Goal: Download file/media

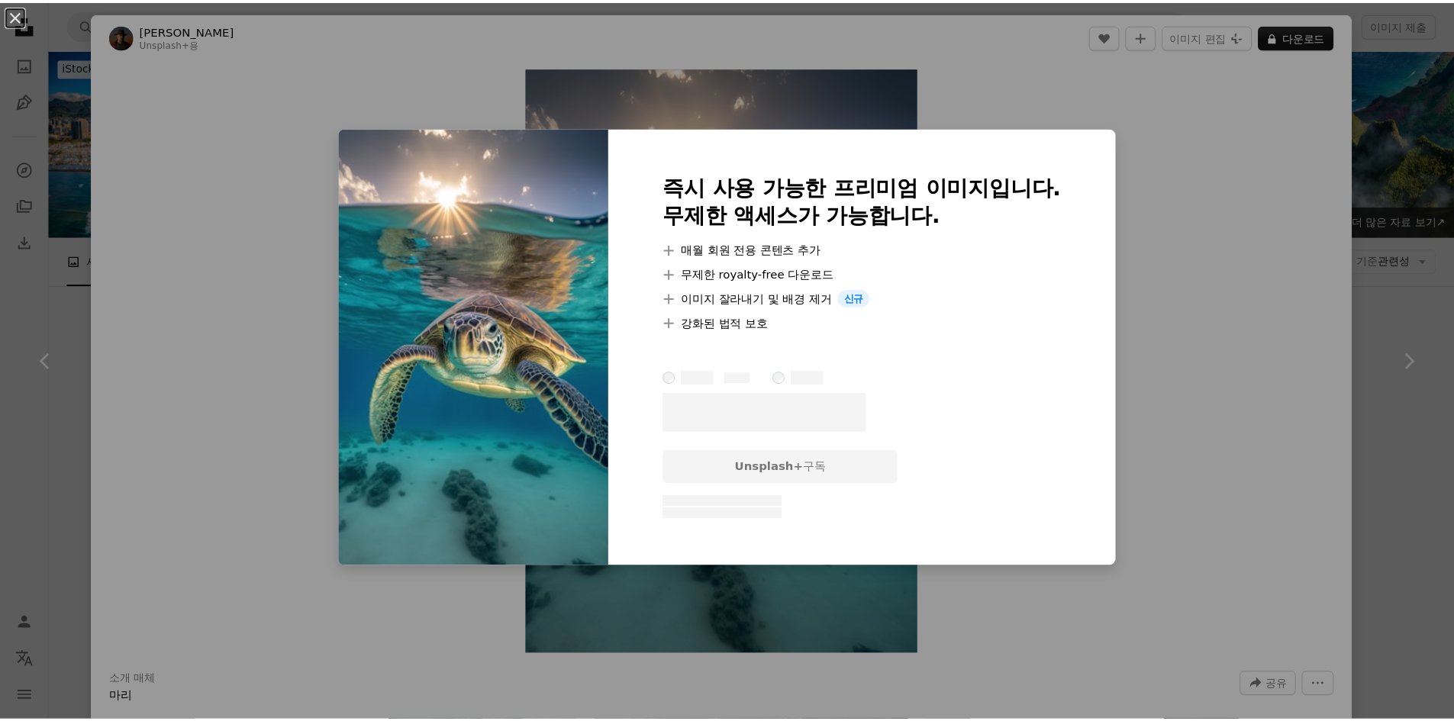
scroll to position [840, 0]
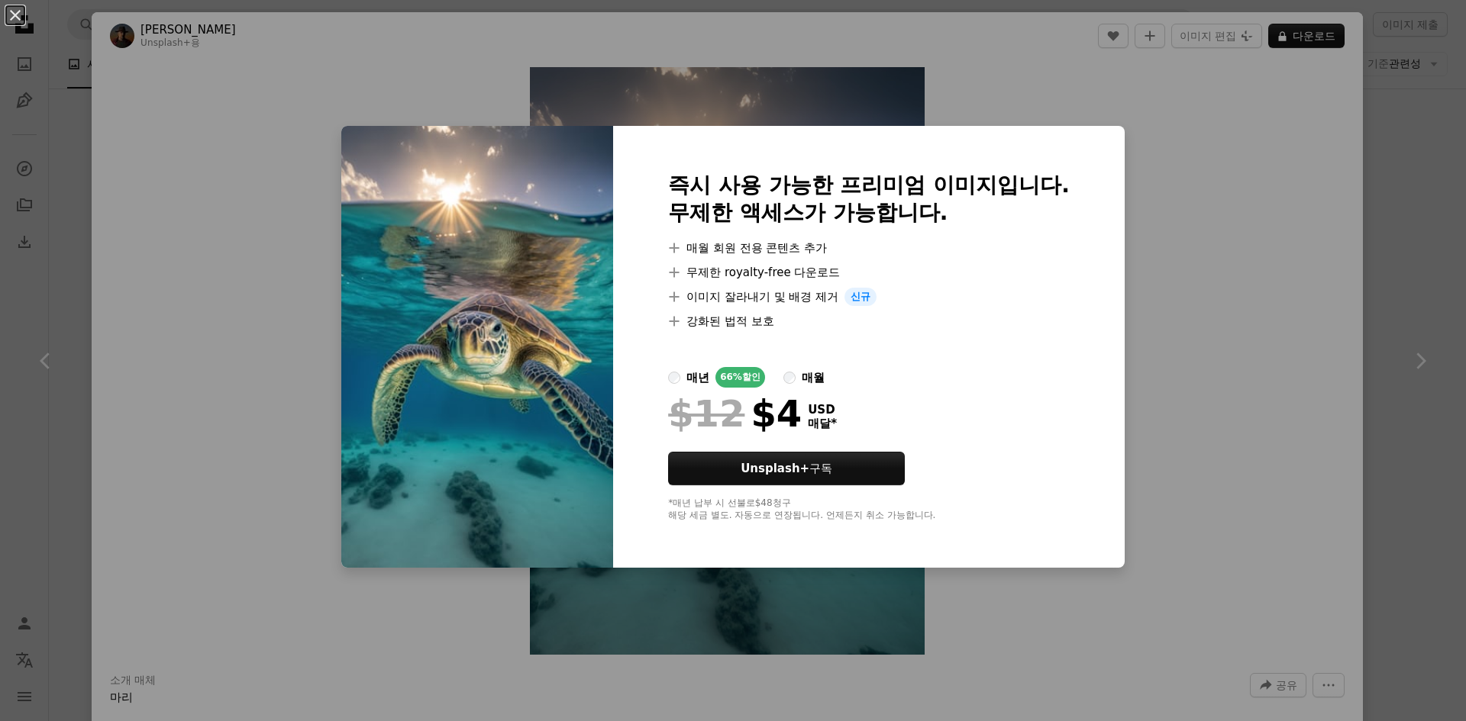
click at [1373, 151] on div "An X shape 즉시 사용 가능한 프리미엄 이미지입니다. 무제한 액세스가 가능합니다. A plus sign 매월 회원 전용 콘텐츠 추가 A…" at bounding box center [733, 360] width 1466 height 721
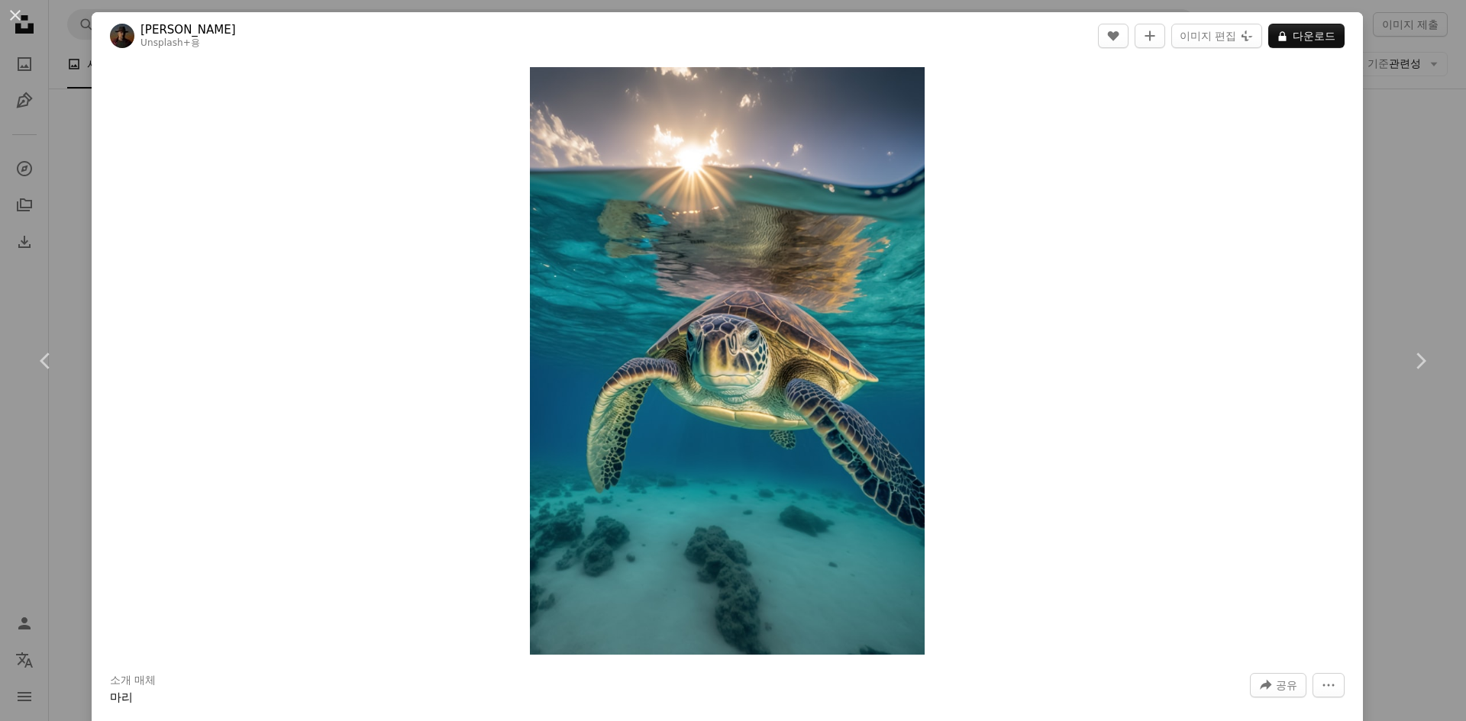
click at [1390, 154] on div "An X shape Chevron left Chevron right Allec Gomes Unsplash+ 용 A heart A plus si…" at bounding box center [733, 360] width 1466 height 721
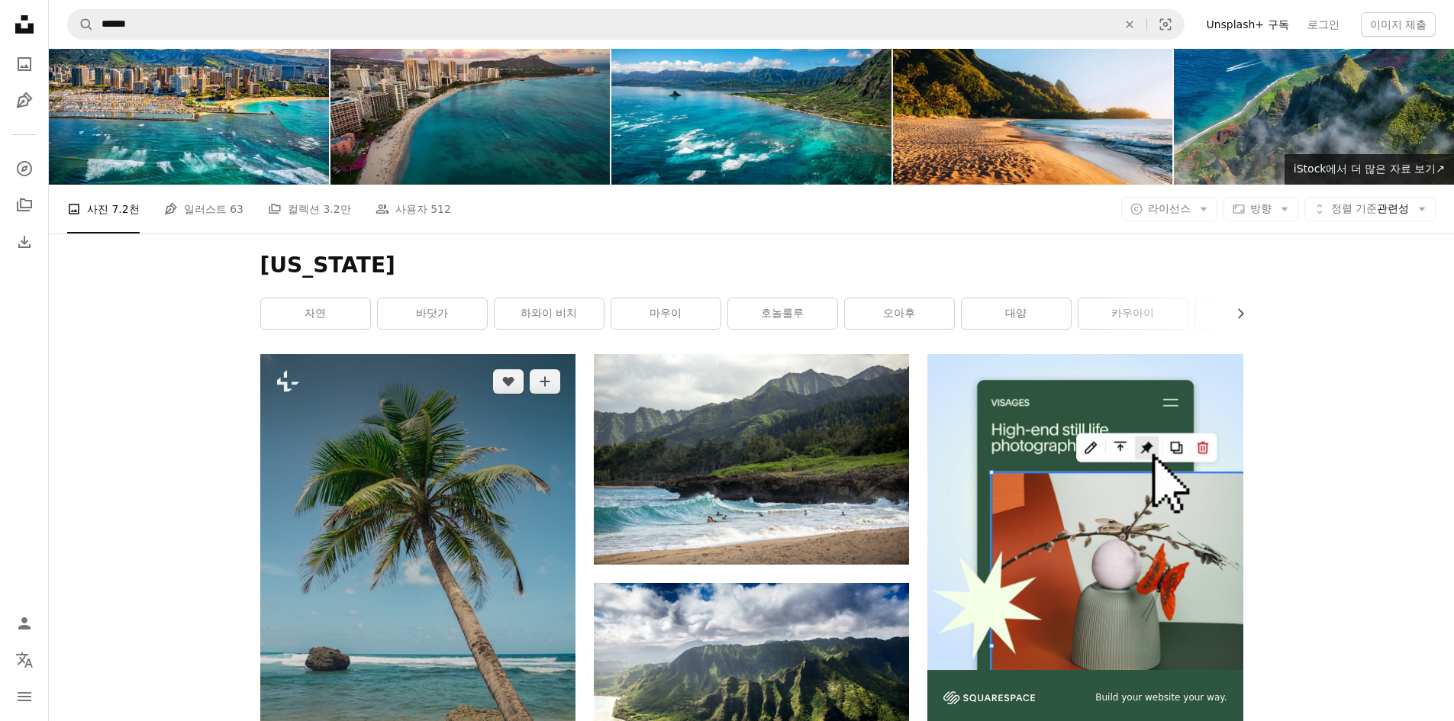
scroll to position [76, 0]
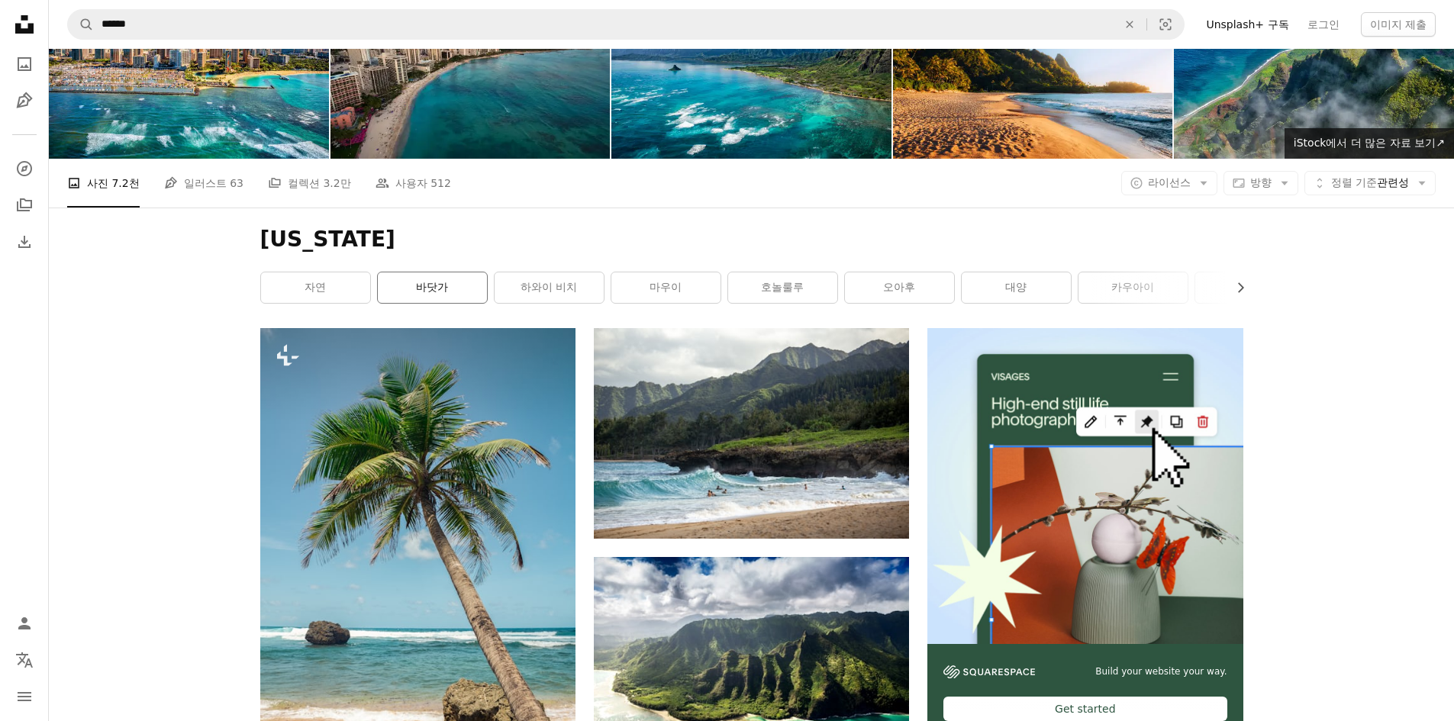
click at [405, 288] on link "바닷가" at bounding box center [432, 288] width 109 height 31
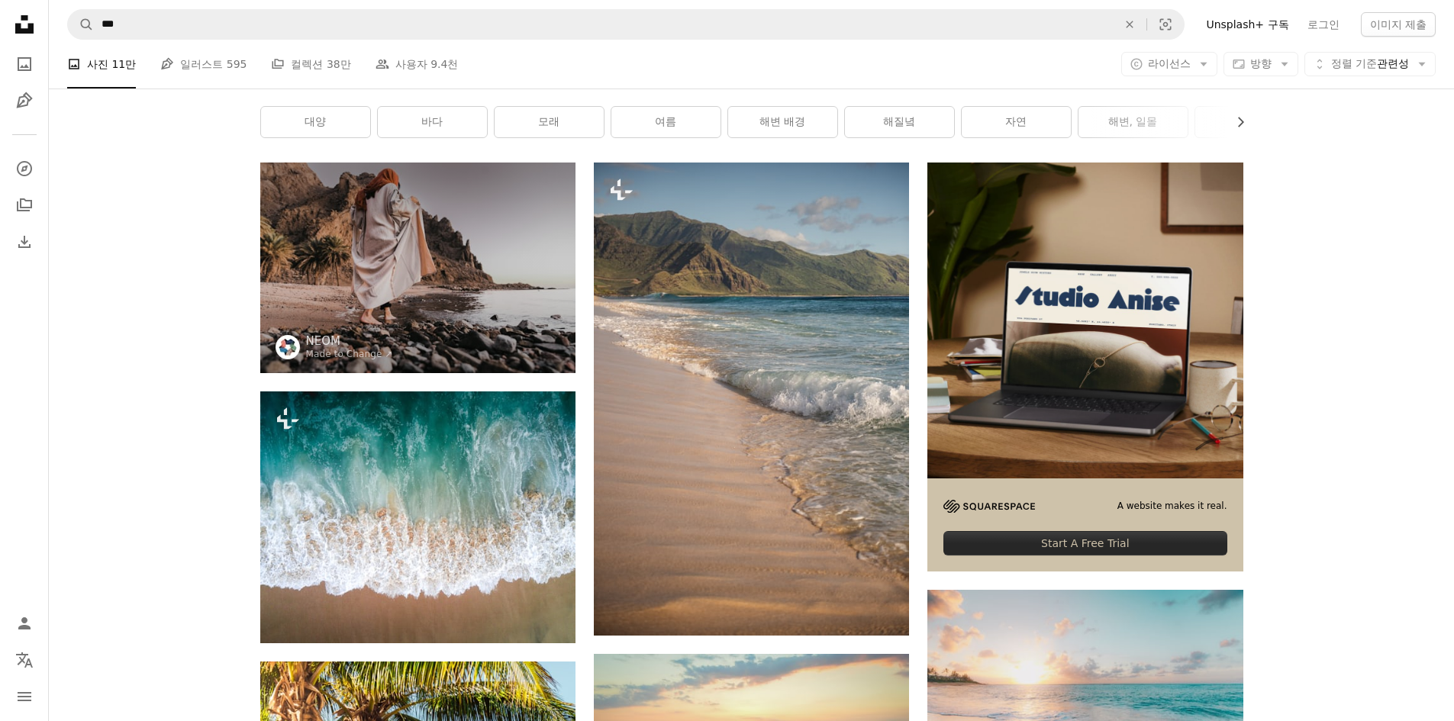
scroll to position [611, 0]
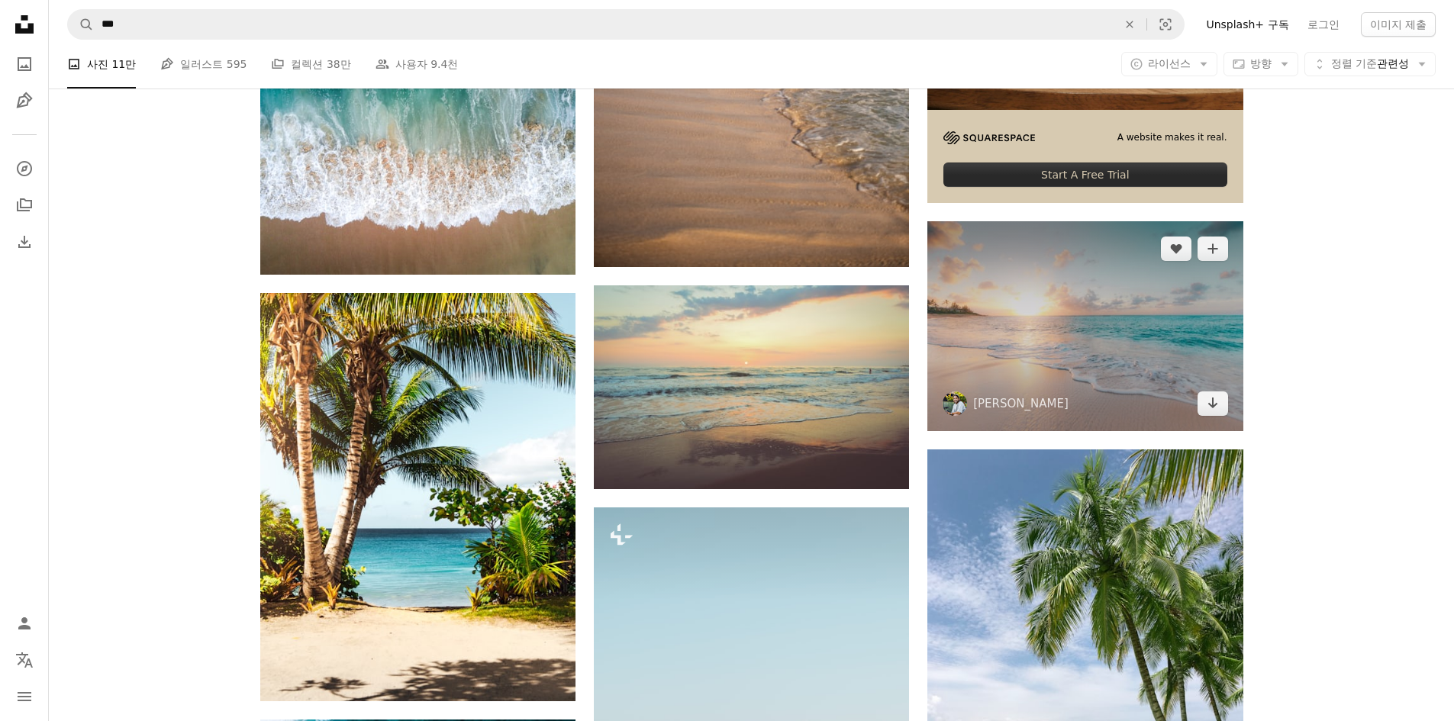
click at [1166, 320] on img at bounding box center [1085, 325] width 315 height 209
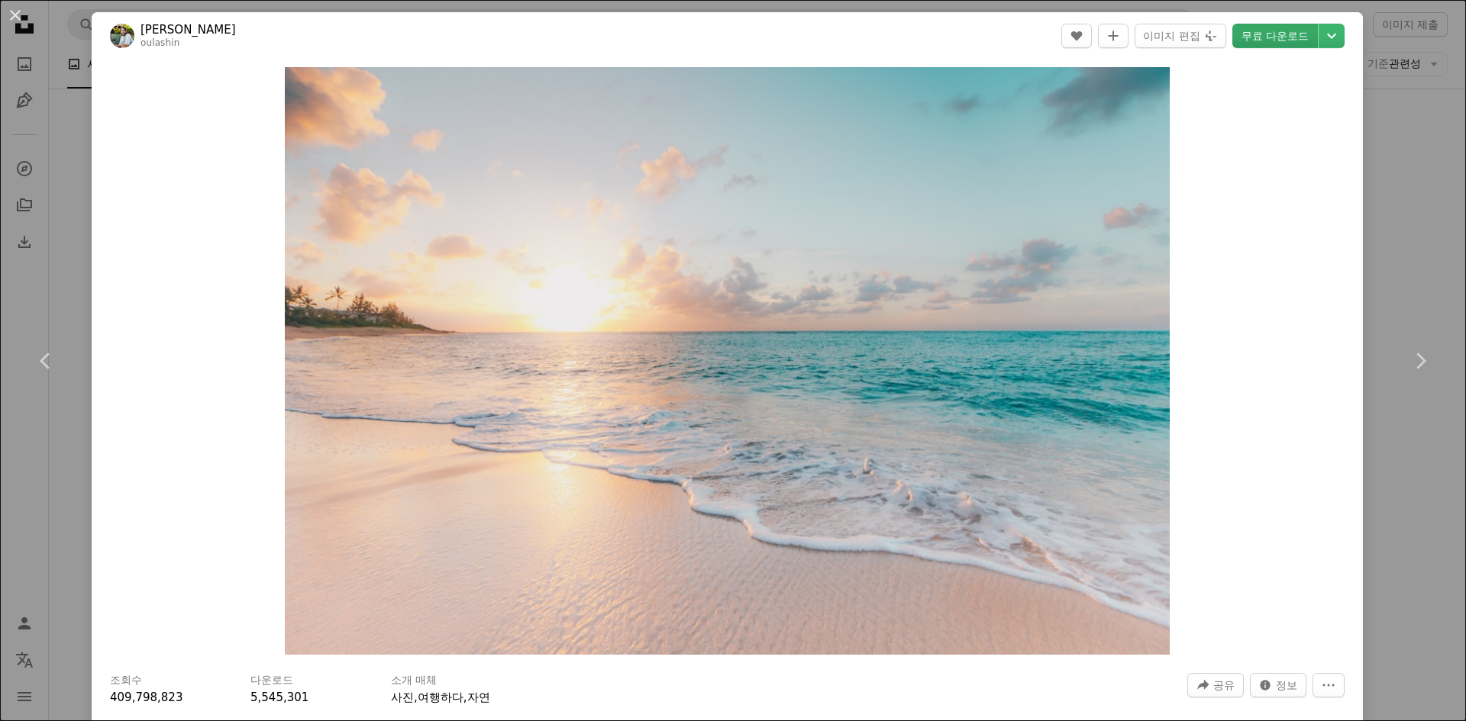
click at [1291, 40] on link "무료 다운로드" at bounding box center [1275, 36] width 86 height 24
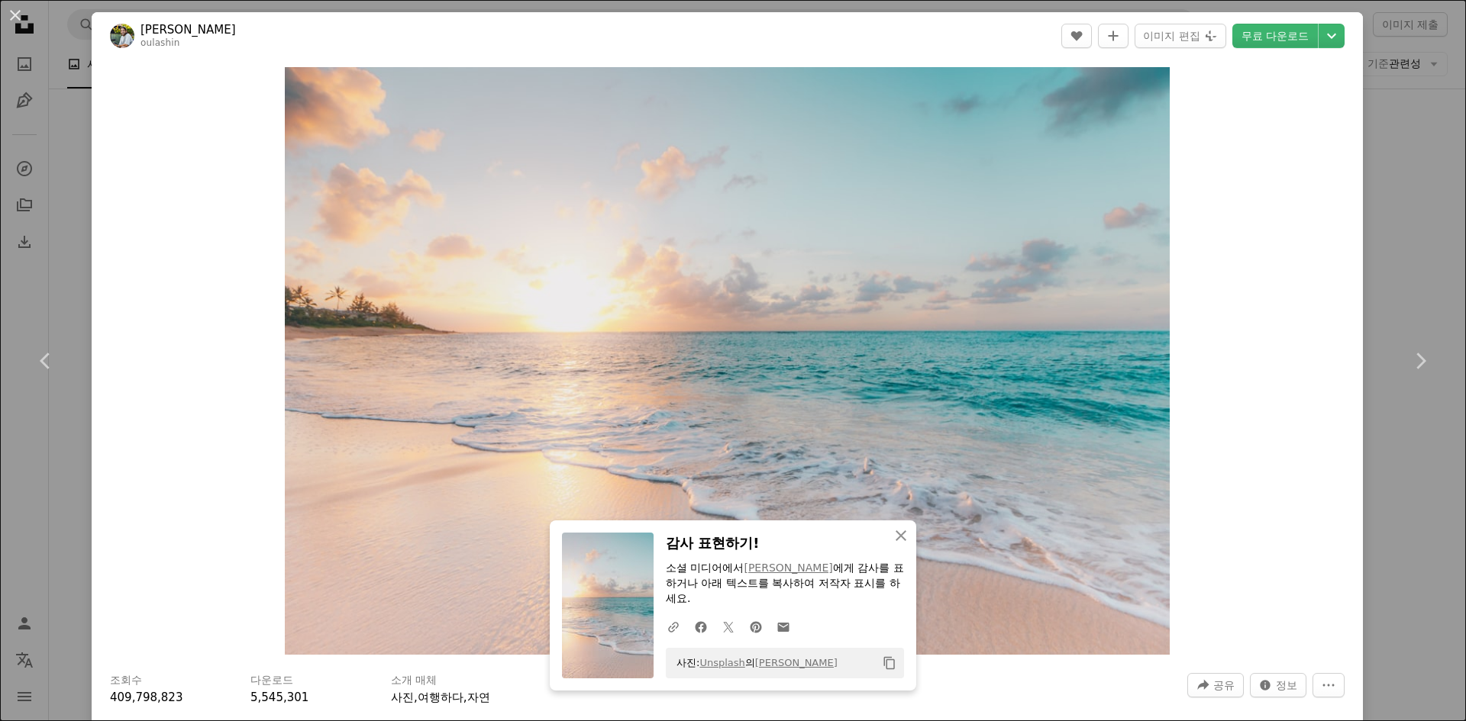
click at [1378, 119] on div "An X shape Chevron left Chevron right An X shape 닫기 감사 표현하기! 소셜 미디어에서 [PERSON_N…" at bounding box center [733, 360] width 1466 height 721
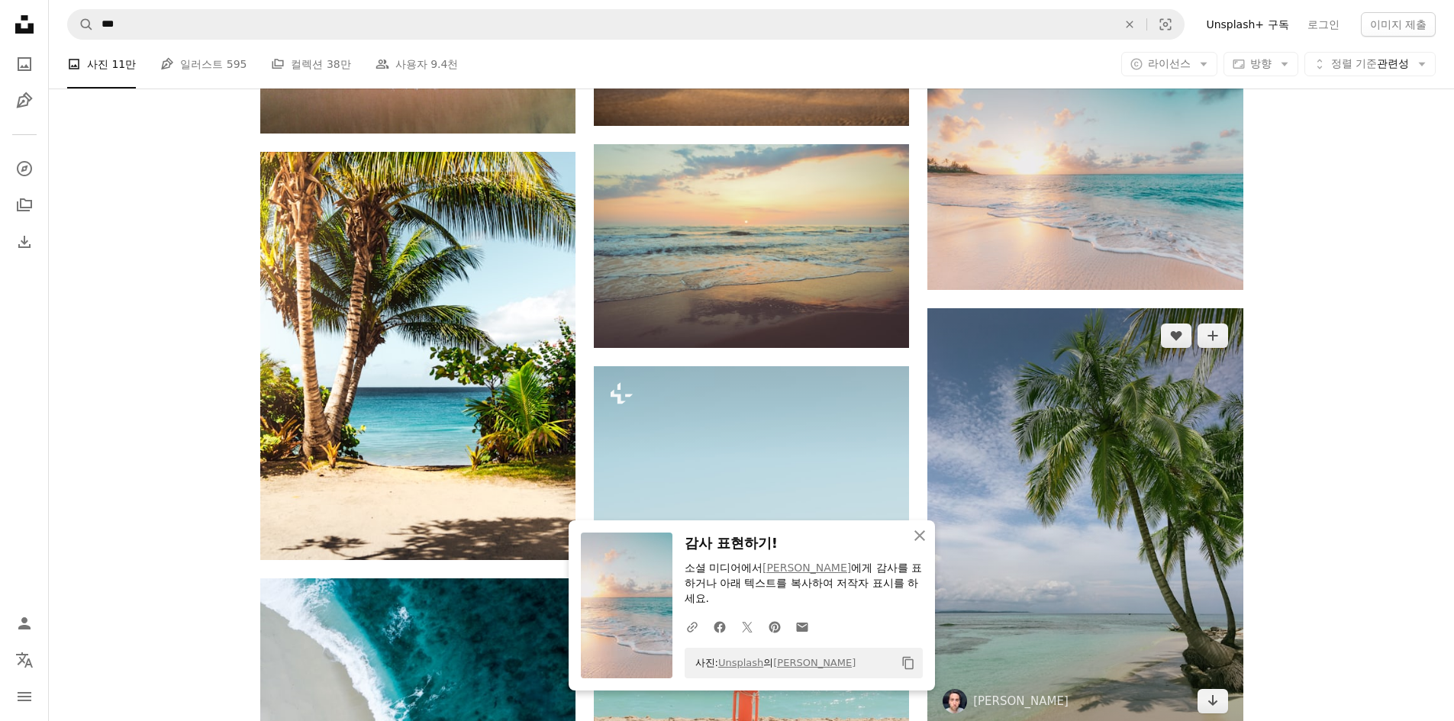
scroll to position [992, 0]
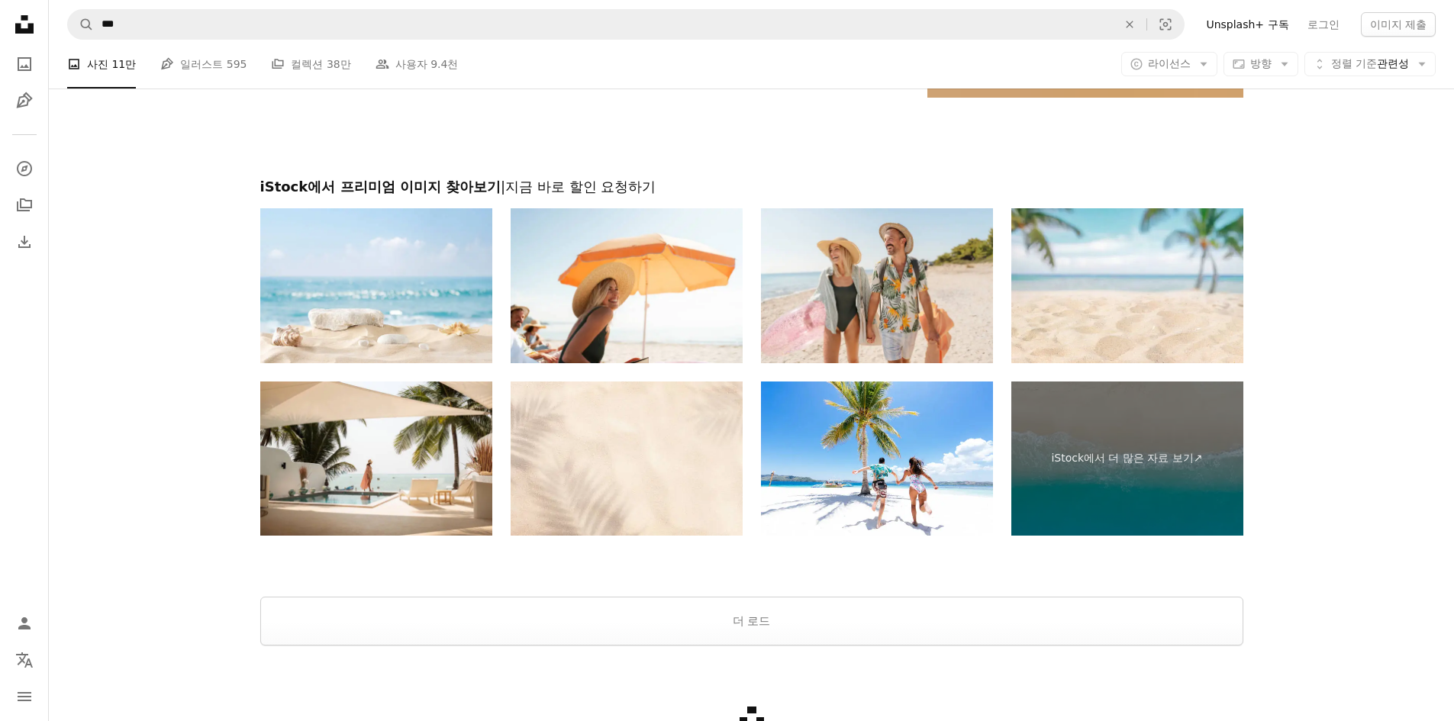
scroll to position [0, 0]
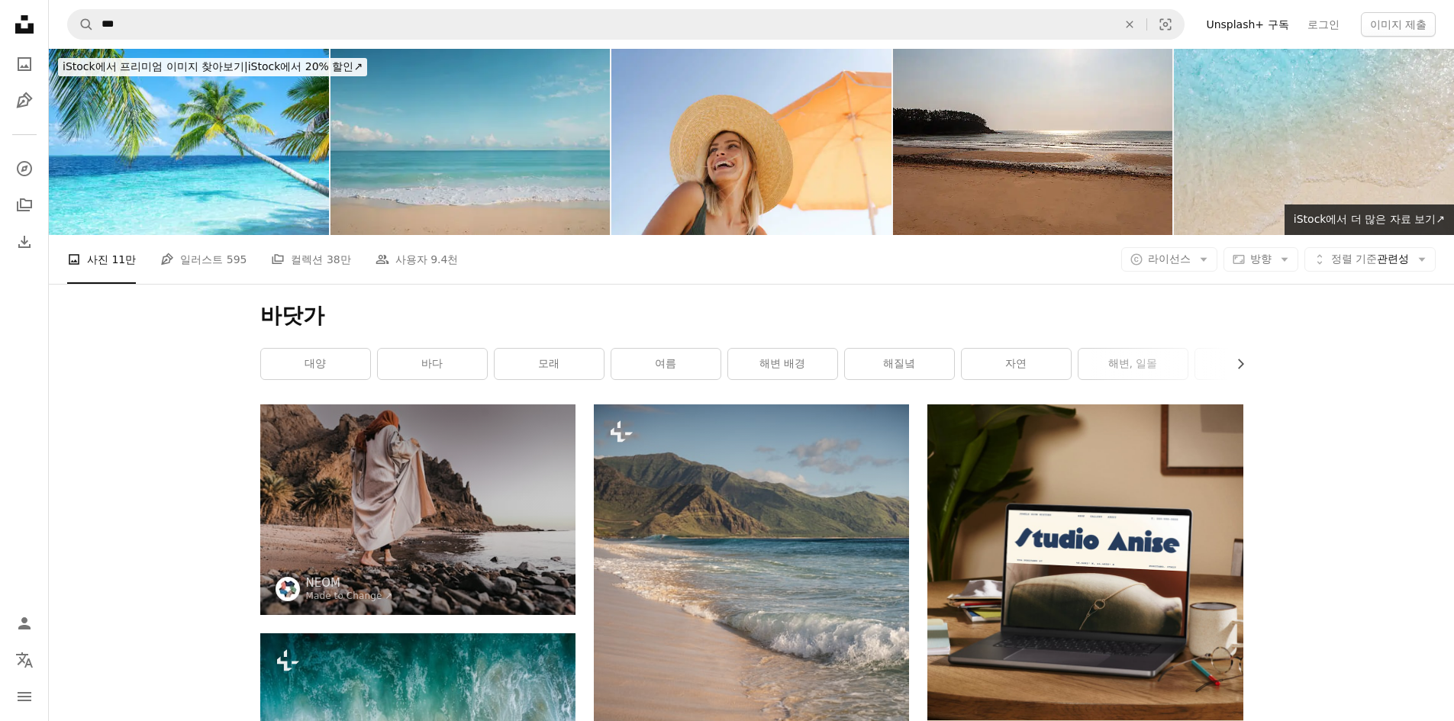
drag, startPoint x: 344, startPoint y: 585, endPoint x: 460, endPoint y: 66, distance: 531.8
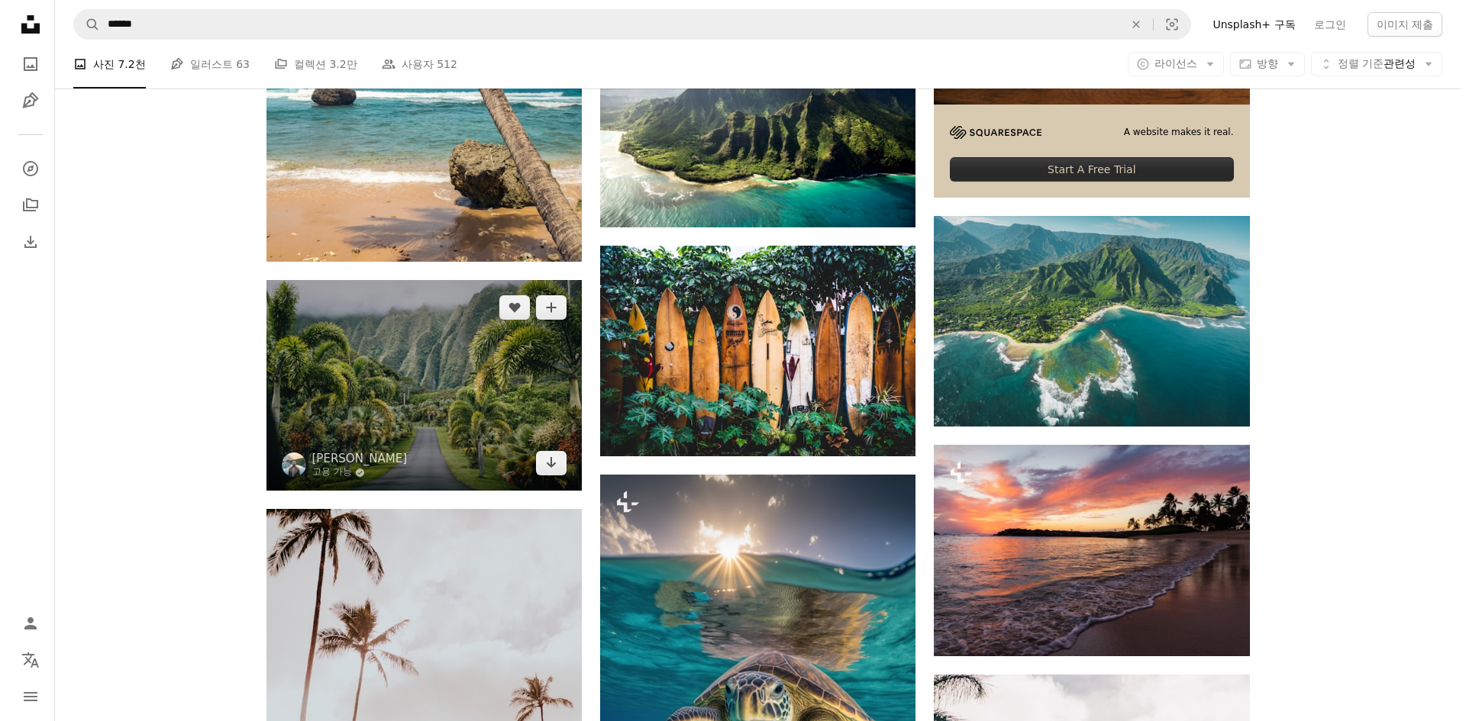
scroll to position [611, 0]
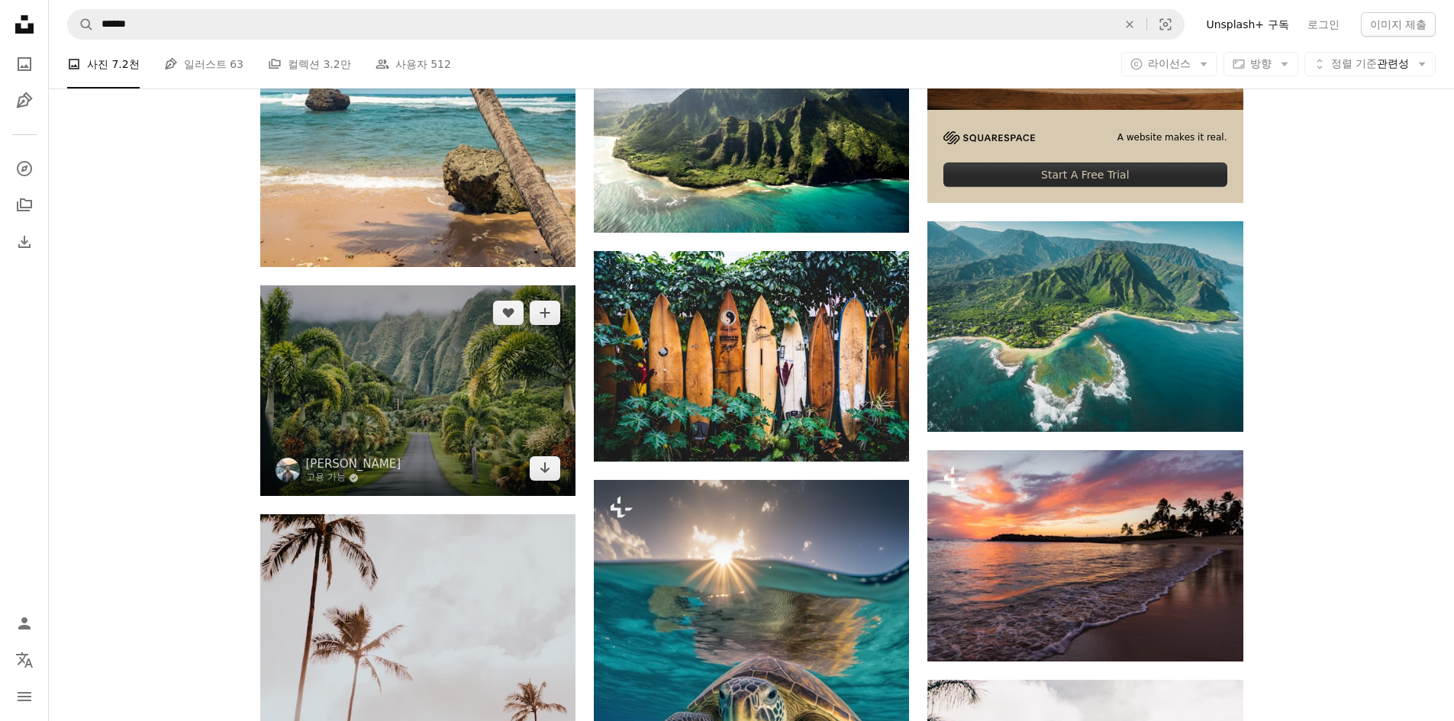
click at [511, 360] on img at bounding box center [417, 391] width 315 height 211
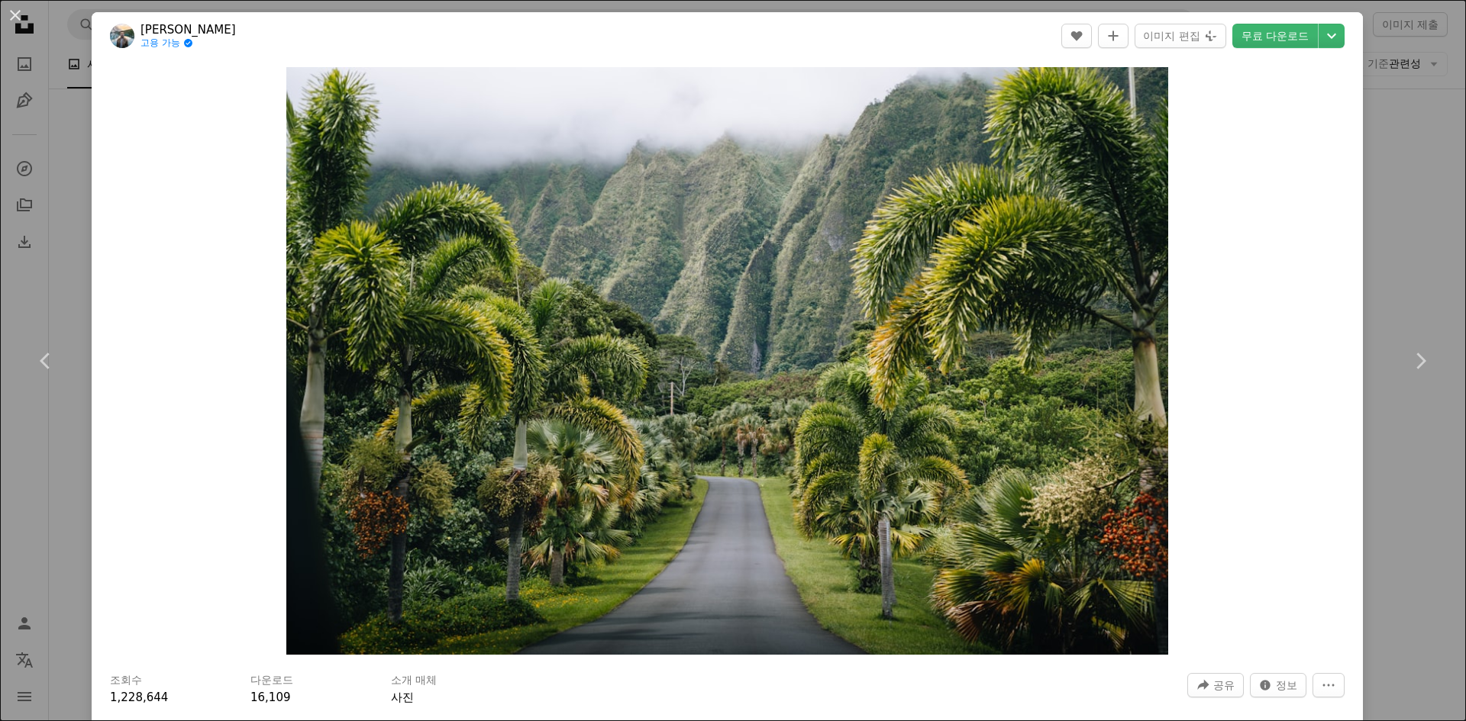
scroll to position [382, 0]
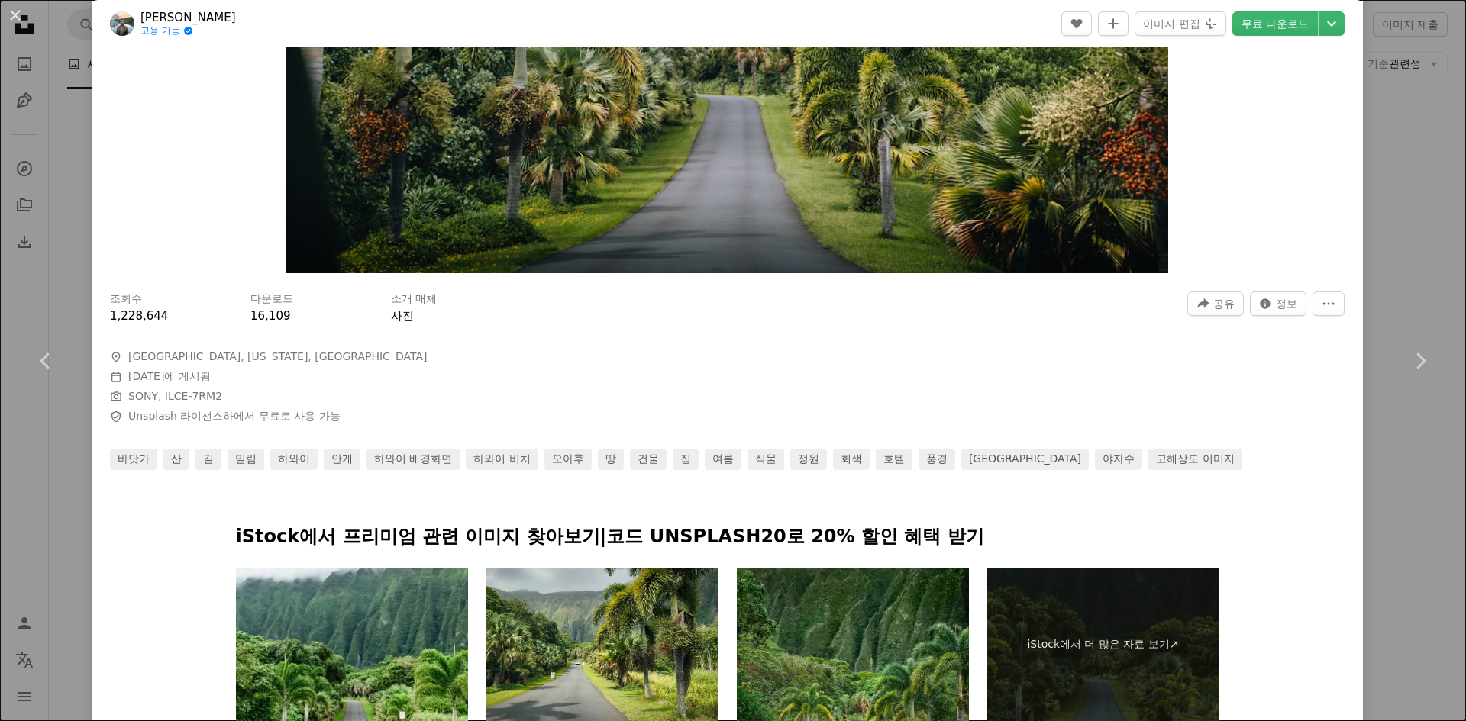
click at [223, 350] on span "A map marker [GEOGRAPHIC_DATA], [US_STATE], [GEOGRAPHIC_DATA]" at bounding box center [339, 357] width 458 height 15
drag, startPoint x: 224, startPoint y: 354, endPoint x: 128, endPoint y: 353, distance: 95.4
click at [128, 353] on span "A map marker [GEOGRAPHIC_DATA], [US_STATE], [GEOGRAPHIC_DATA]" at bounding box center [339, 357] width 458 height 15
copy span "[GEOGRAPHIC_DATA], [US_STATE], [GEOGRAPHIC_DATA]"
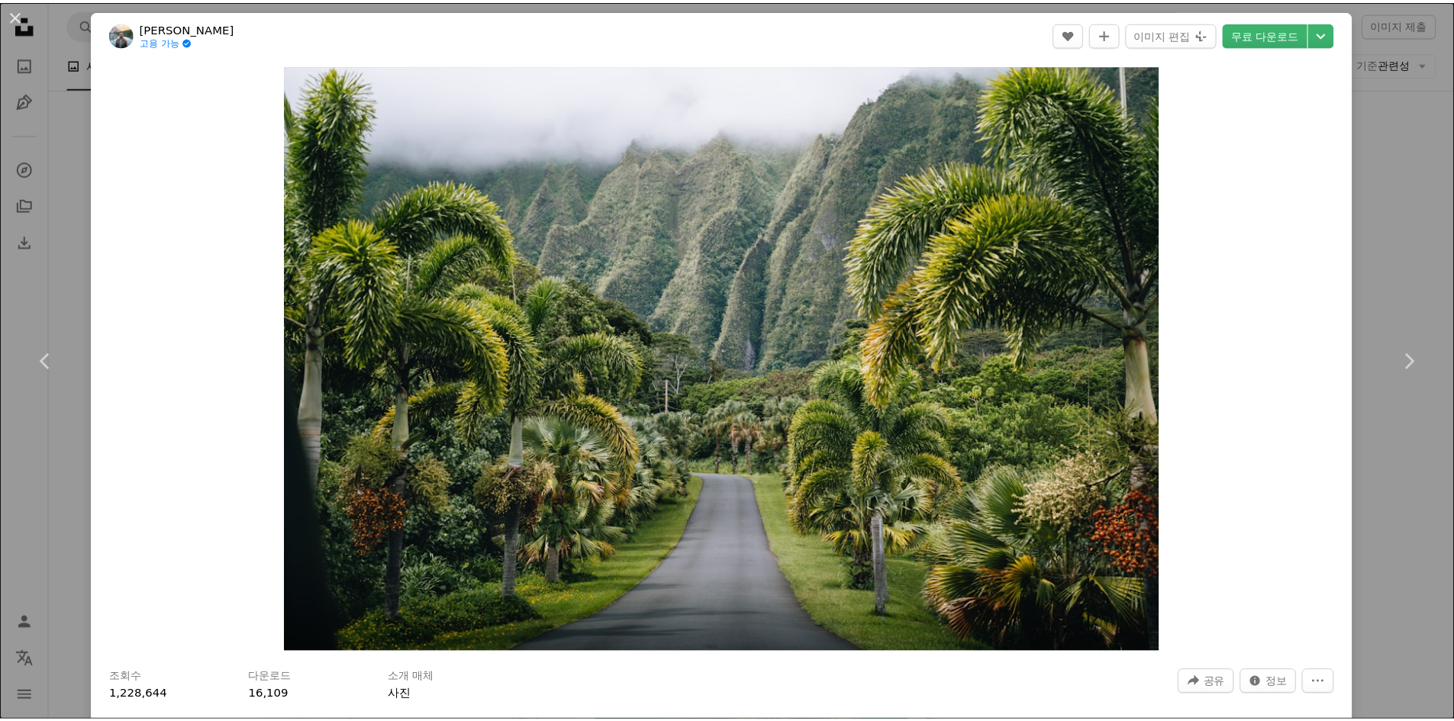
scroll to position [0, 0]
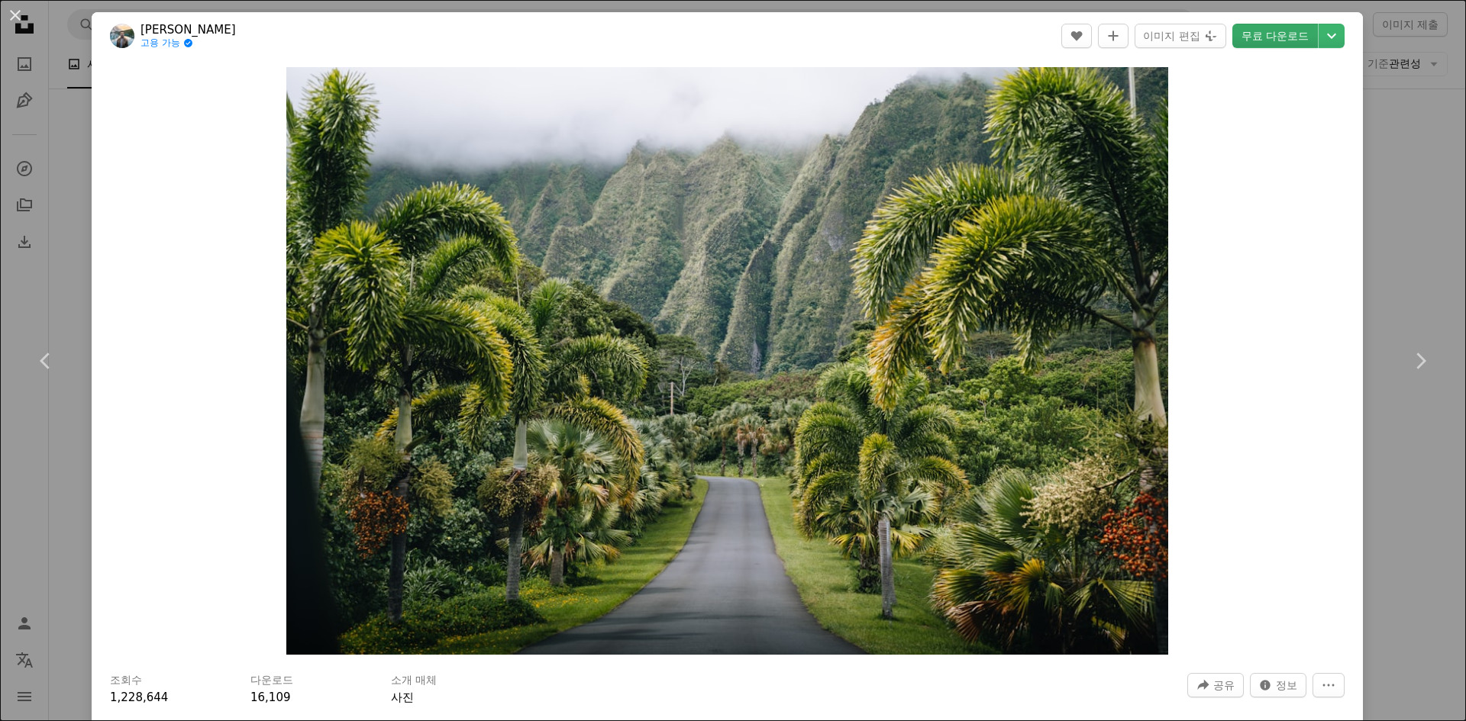
click at [1261, 44] on link "무료 다운로드" at bounding box center [1275, 36] width 86 height 24
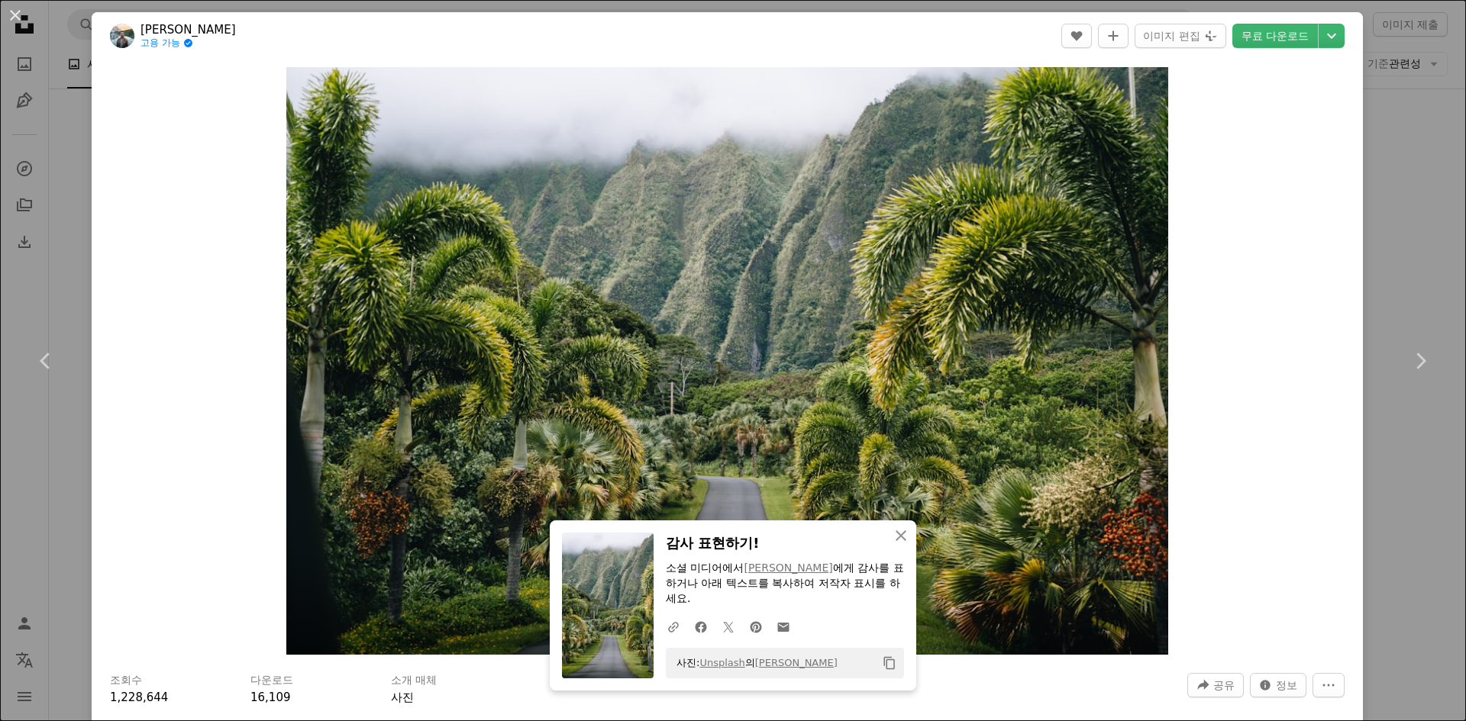
click at [1370, 246] on div "An X shape Chevron left Chevron right An X shape 닫기 감사 표현하기! 소셜 미디어에서 [PERSON_N…" at bounding box center [733, 360] width 1466 height 721
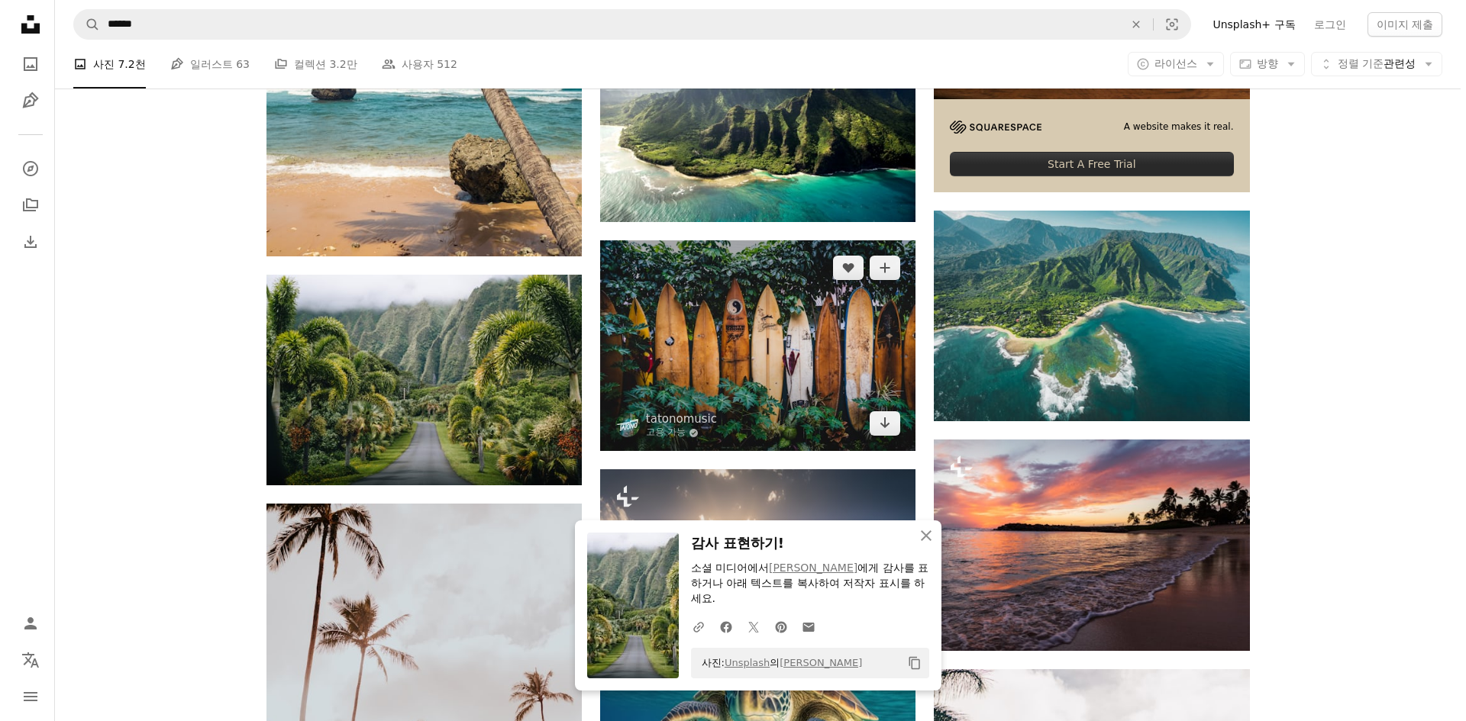
scroll to position [1145, 0]
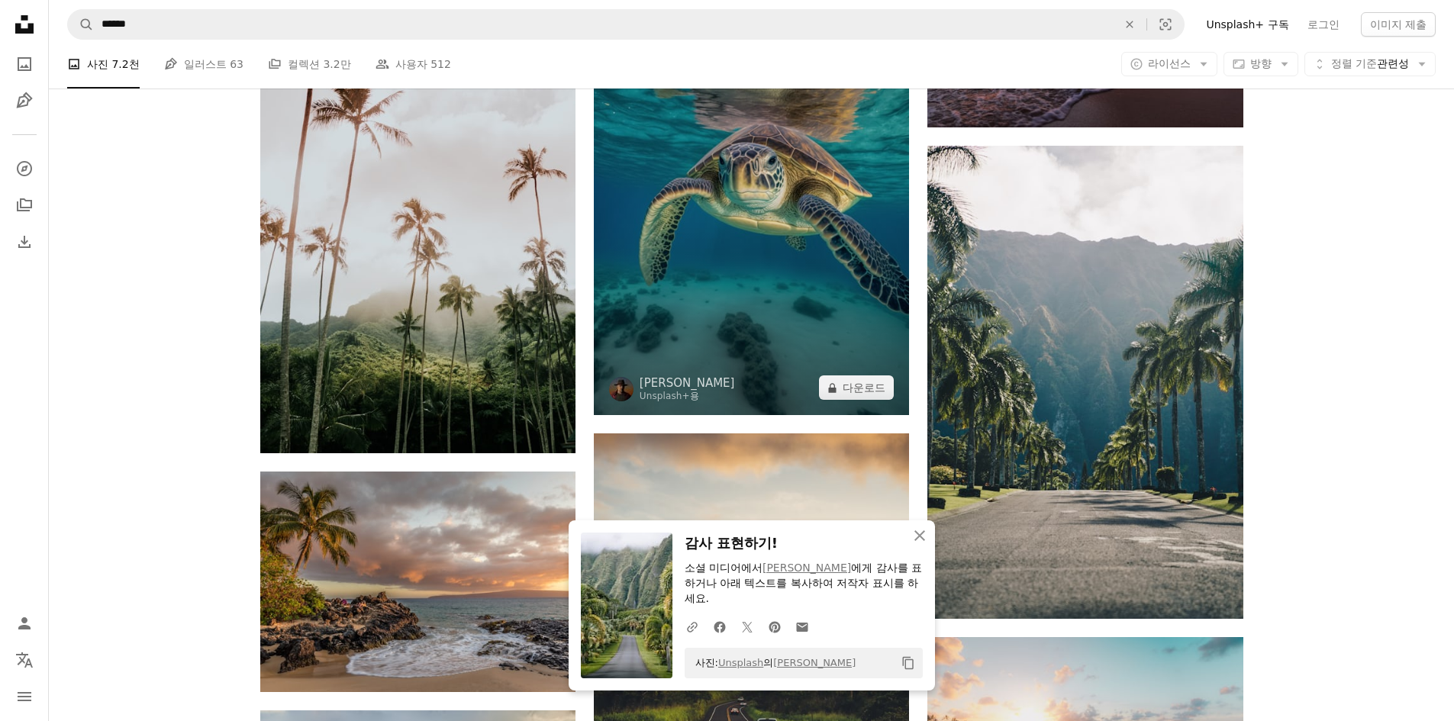
click at [803, 255] on img at bounding box center [751, 180] width 315 height 469
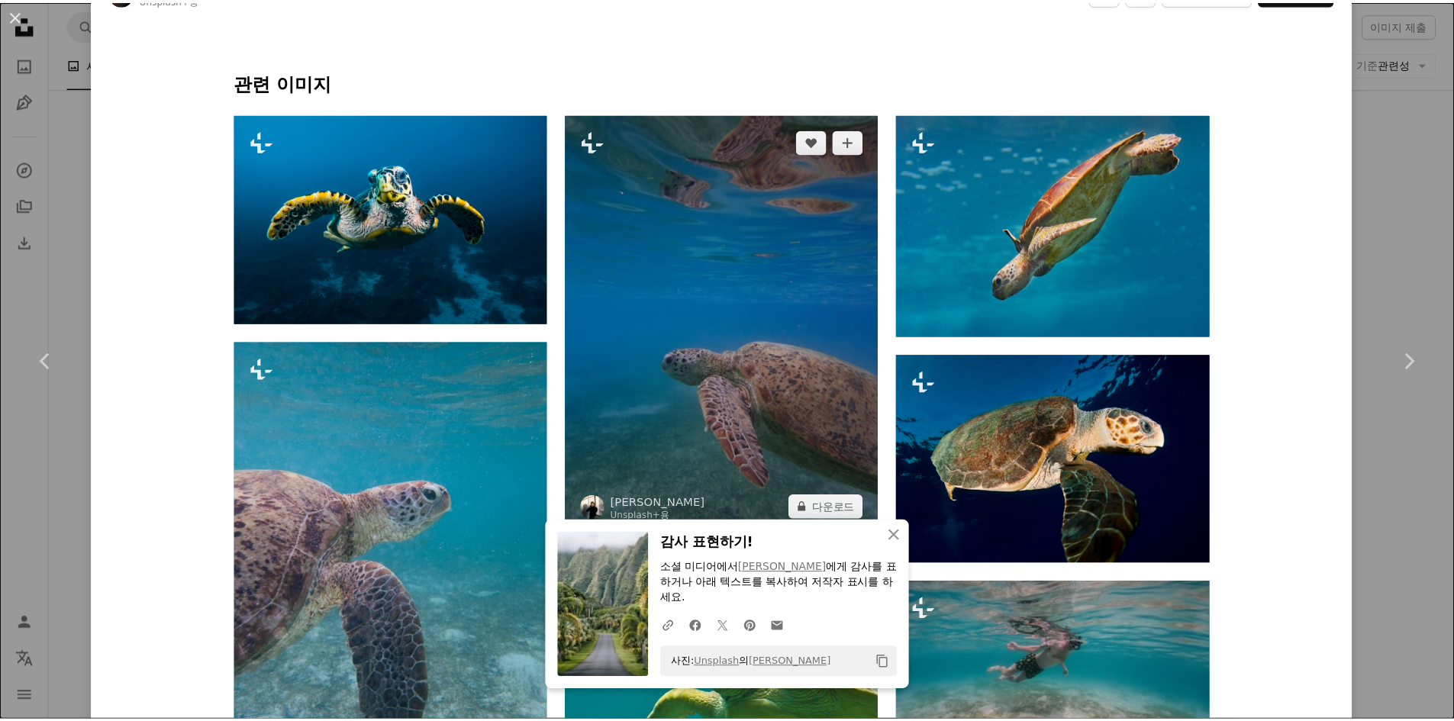
scroll to position [840, 0]
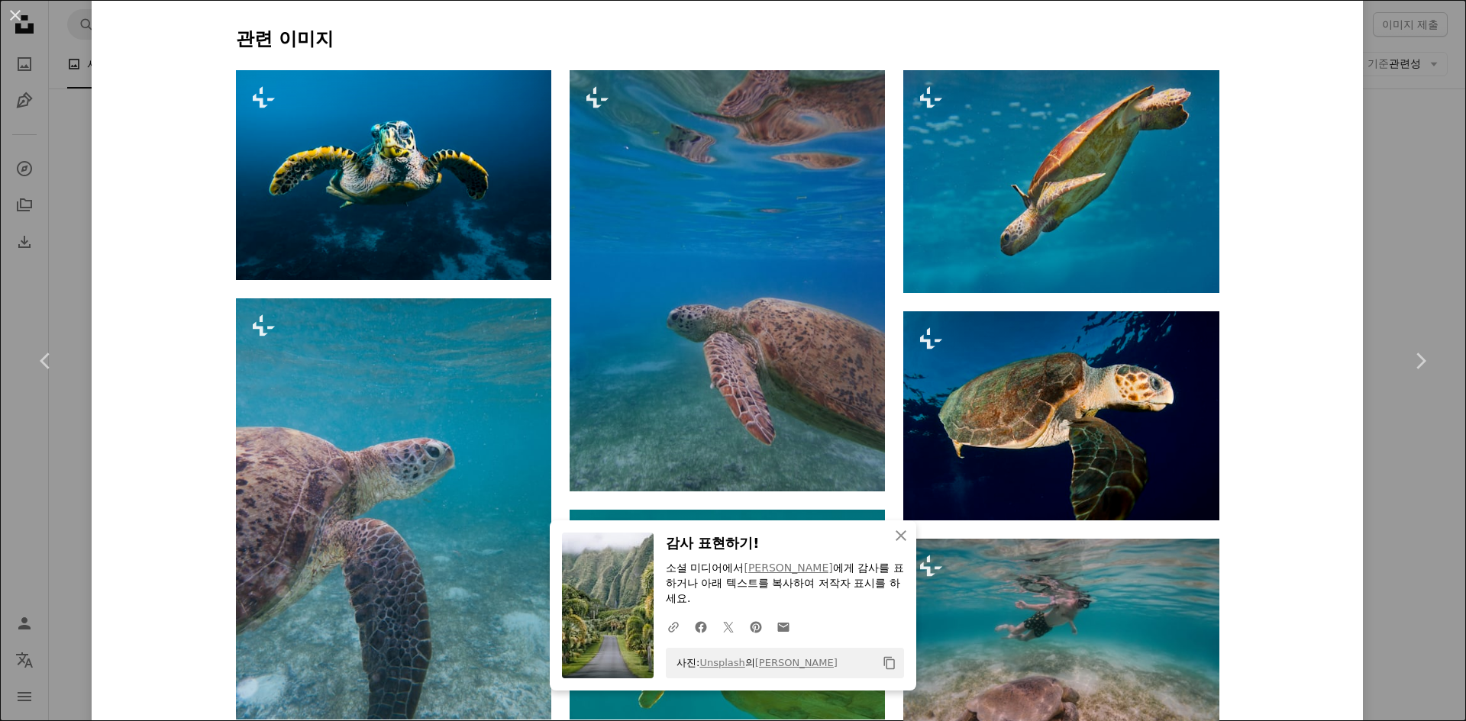
click at [1411, 282] on div "An X shape Chevron left Chevron right An X shape 닫기 감사 표현하기! 소셜 미디어에서 [PERSON_N…" at bounding box center [733, 360] width 1466 height 721
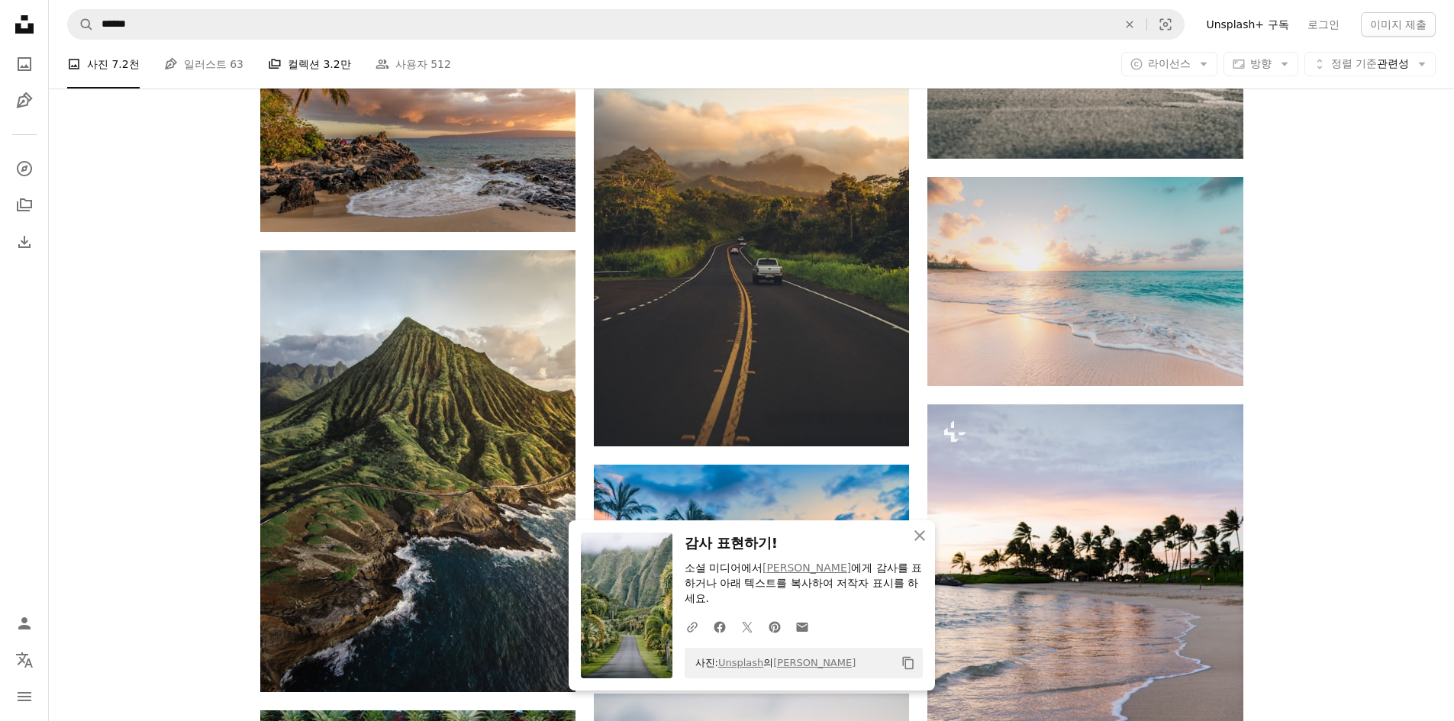
scroll to position [1679, 0]
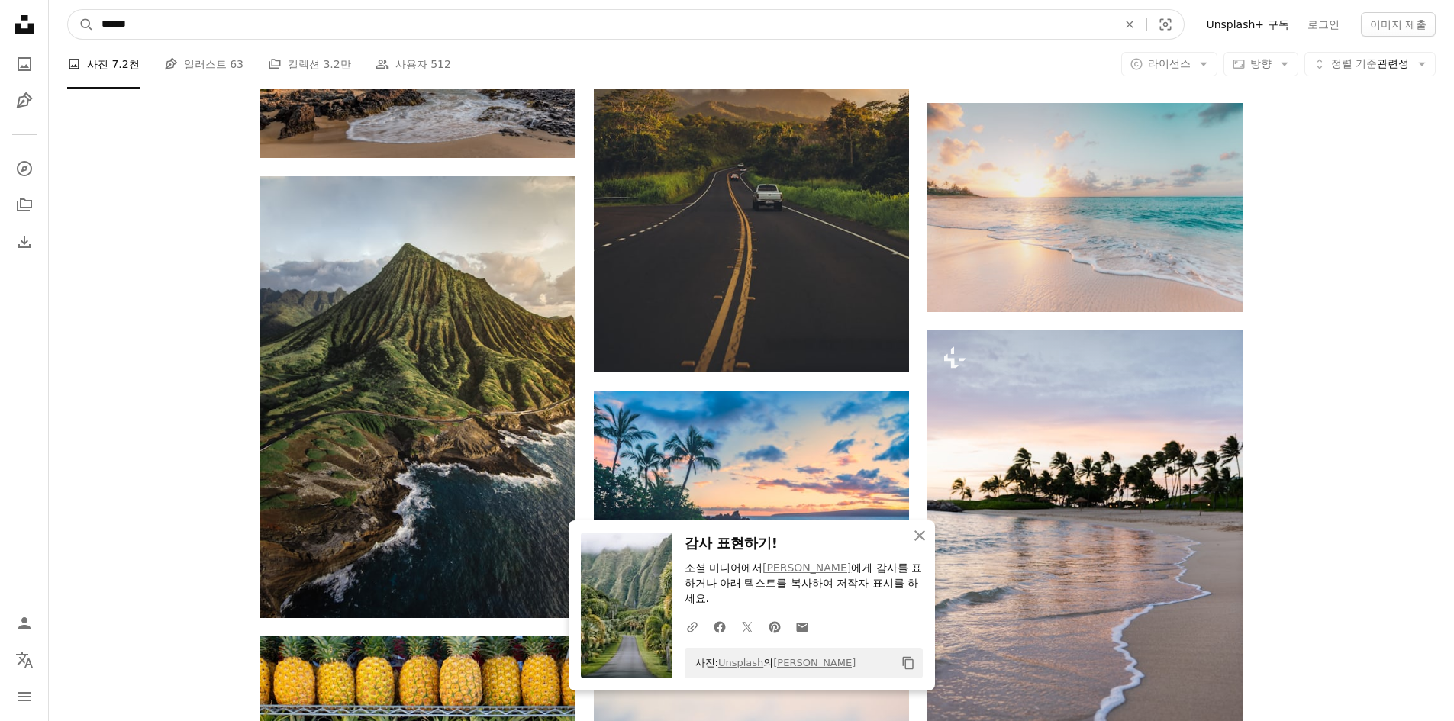
click at [254, 27] on input "******" at bounding box center [603, 24] width 1019 height 29
type input "**********"
click button "A magnifying glass" at bounding box center [81, 24] width 26 height 29
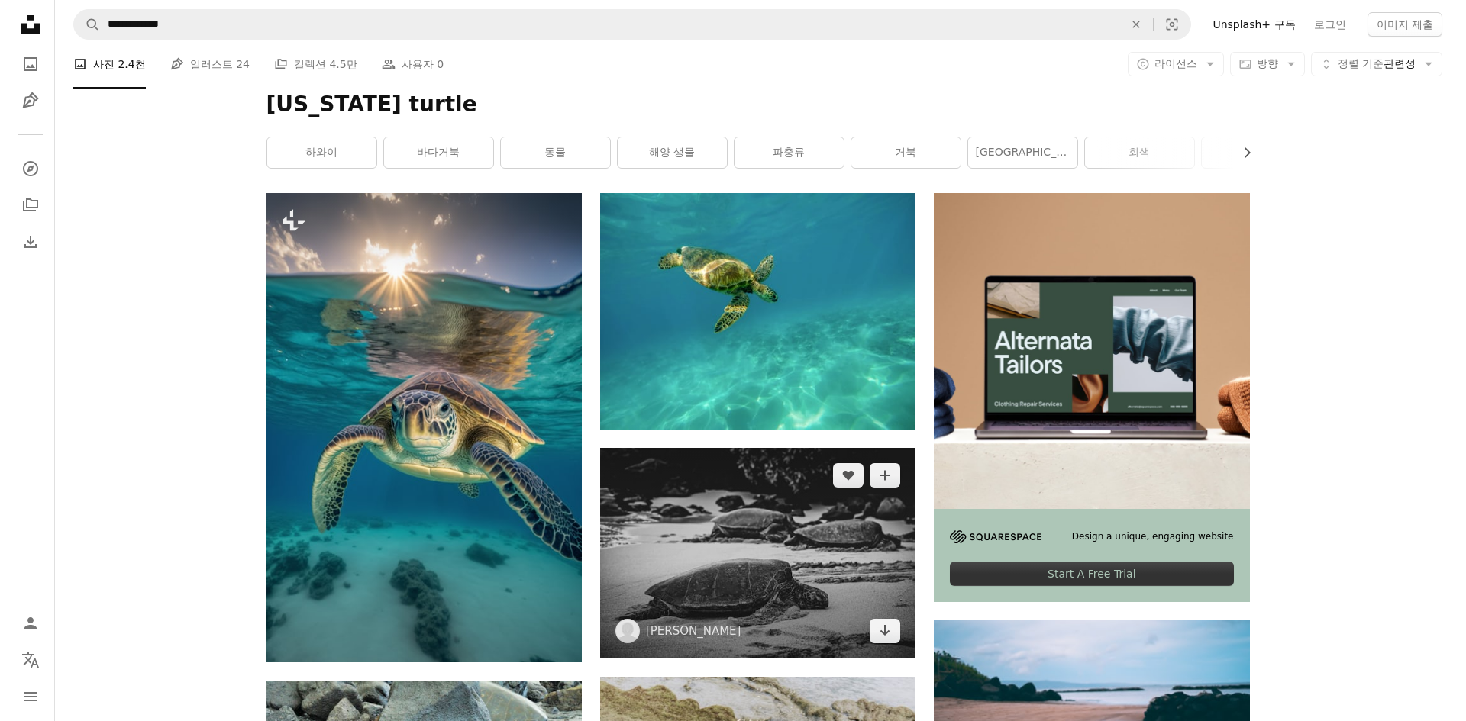
scroll to position [76, 0]
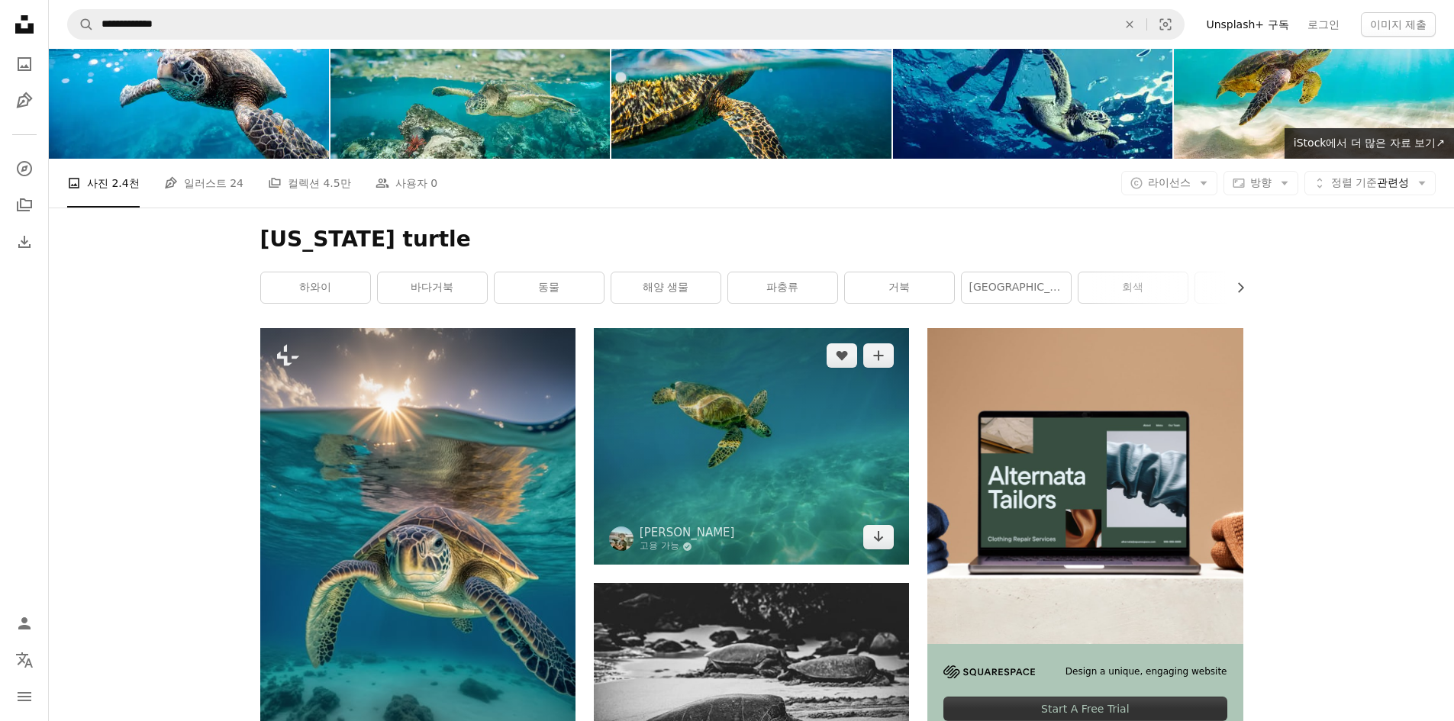
click at [732, 481] on img at bounding box center [751, 446] width 315 height 237
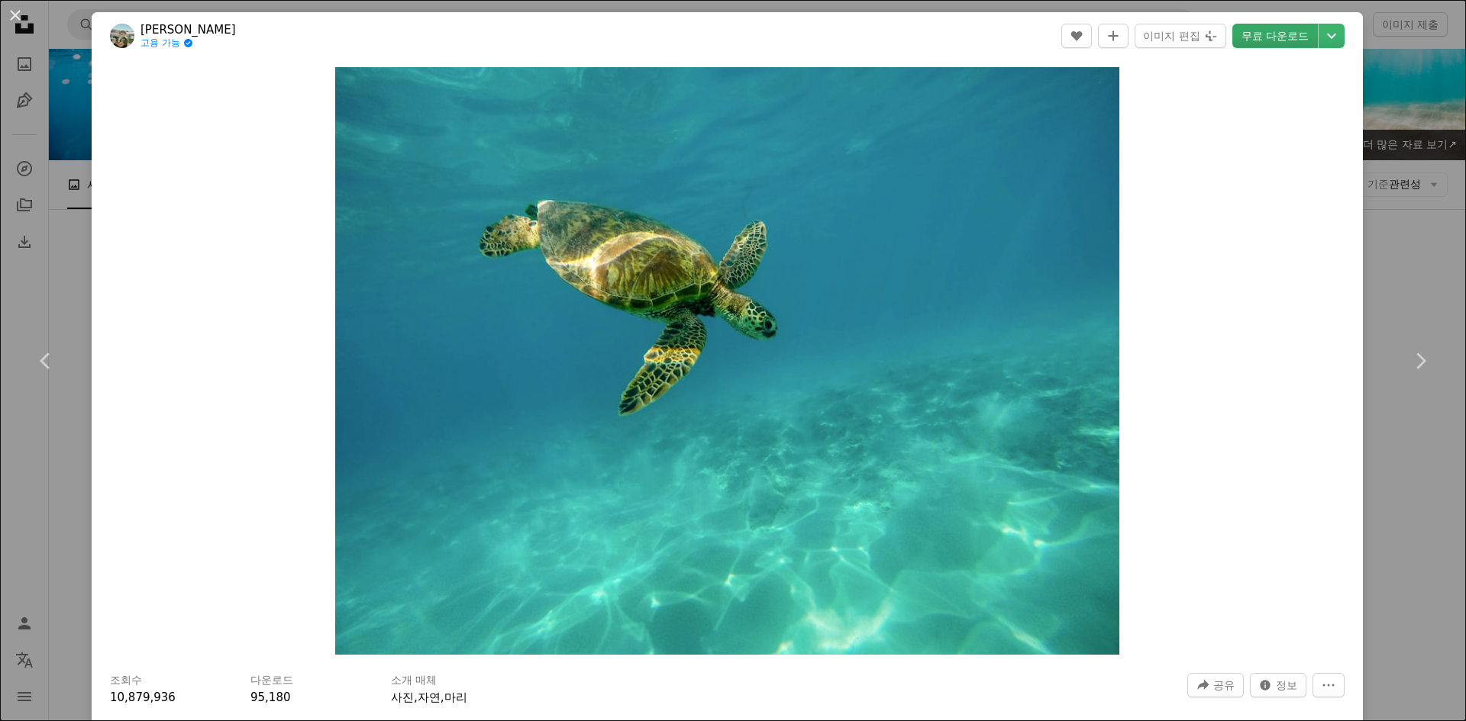
click at [1276, 37] on link "무료 다운로드" at bounding box center [1275, 36] width 86 height 24
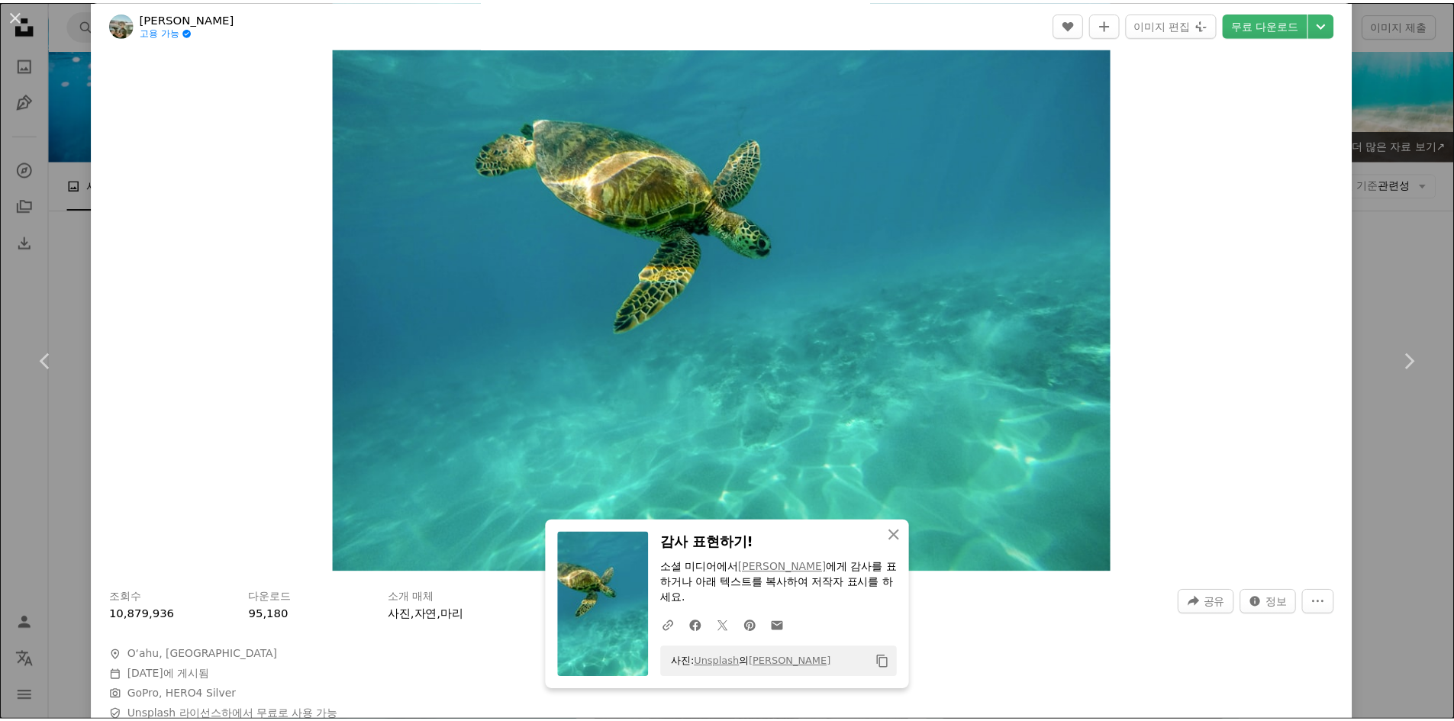
scroll to position [153, 0]
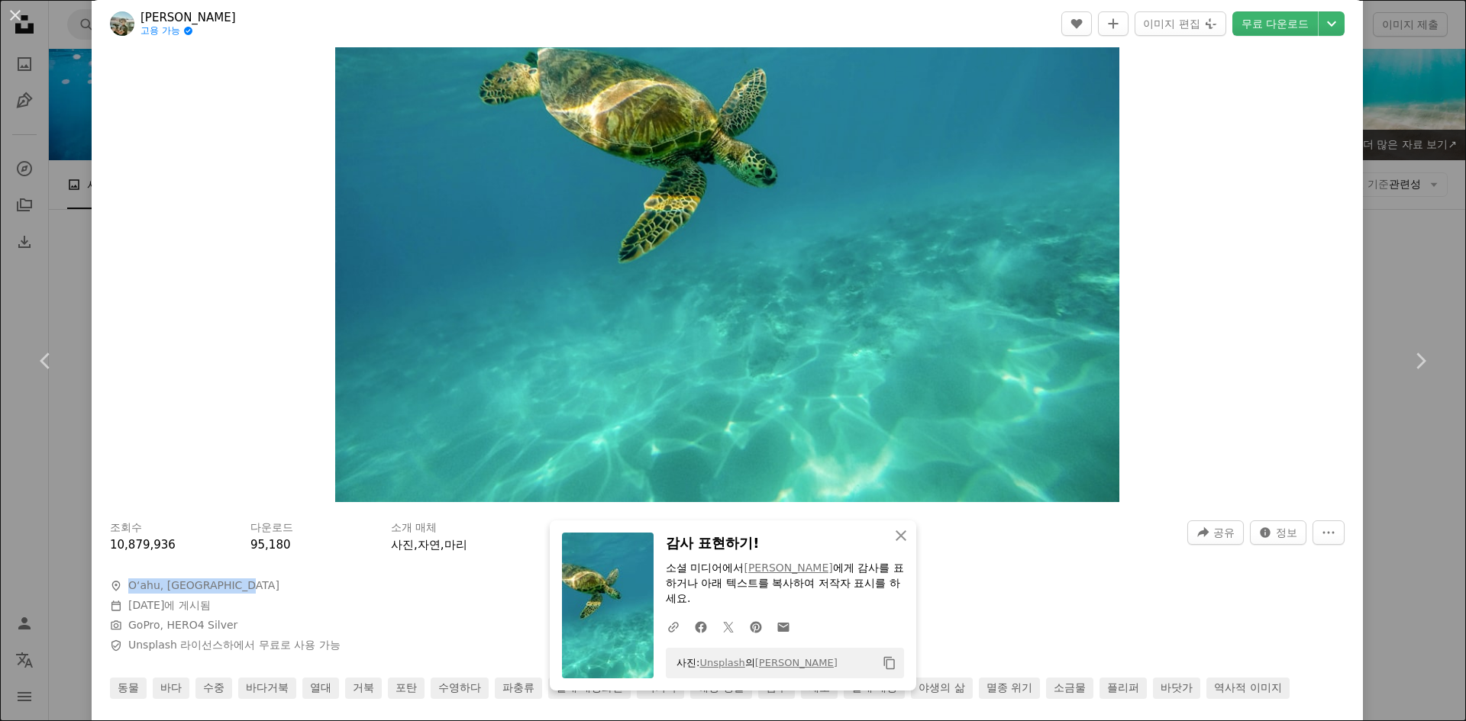
drag, startPoint x: 127, startPoint y: 586, endPoint x: 273, endPoint y: 584, distance: 145.8
click at [273, 584] on span "A map marker O‘ahu, [GEOGRAPHIC_DATA]" at bounding box center [339, 586] width 458 height 15
copy span "O‘ahu, [GEOGRAPHIC_DATA]"
click at [1417, 238] on div "An X shape Chevron left Chevron right An X shape 닫기 감사 표현하기! 소셜 미디어에서 [PERSON_N…" at bounding box center [733, 360] width 1466 height 721
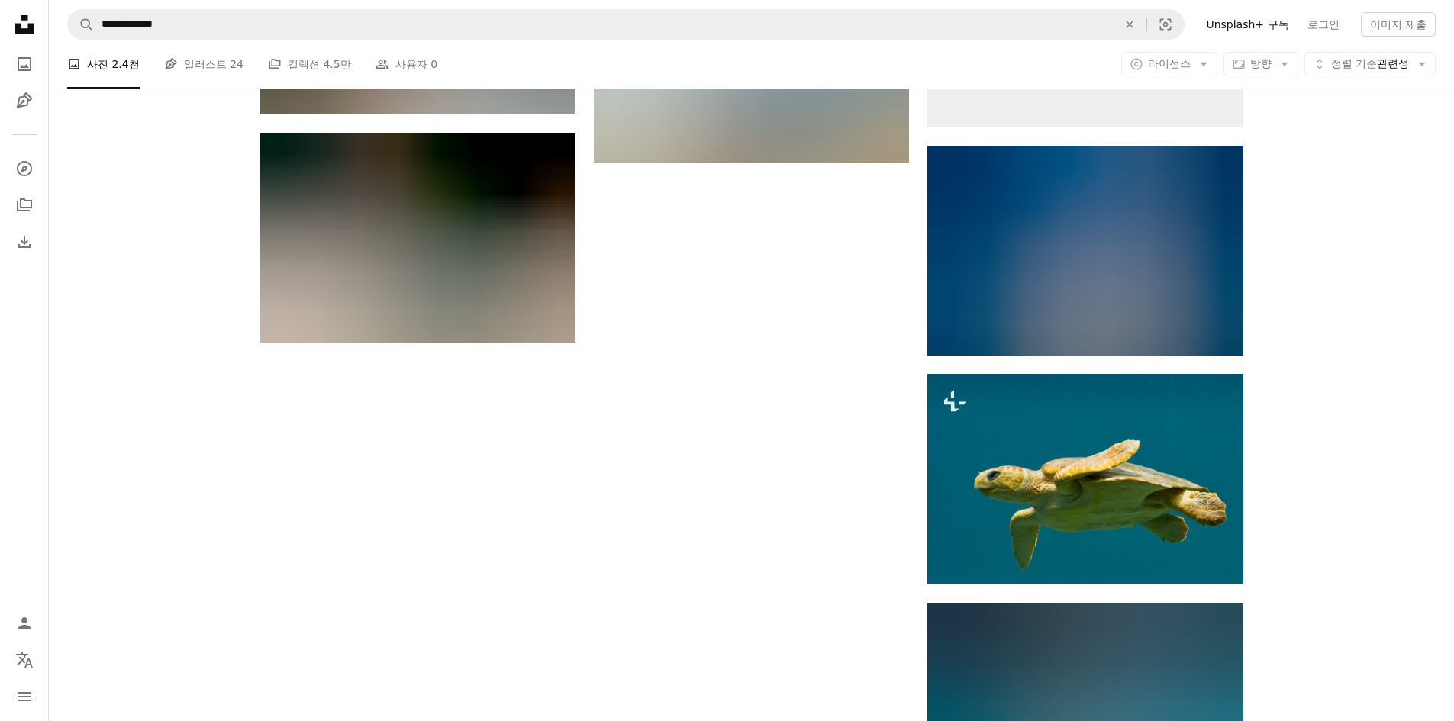
scroll to position [2138, 0]
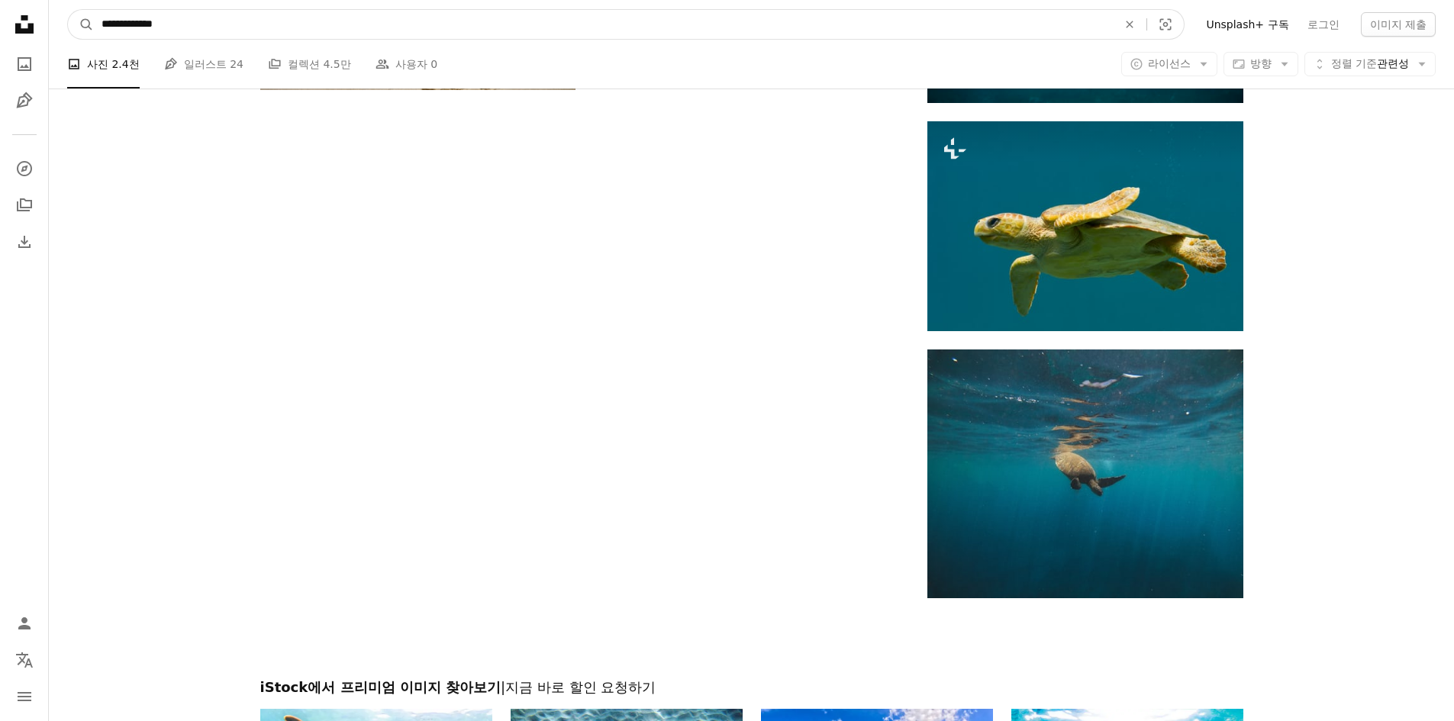
click at [225, 20] on input "**********" at bounding box center [603, 24] width 1019 height 29
type input "**********"
click at [68, 10] on button "A magnifying glass" at bounding box center [81, 24] width 26 height 29
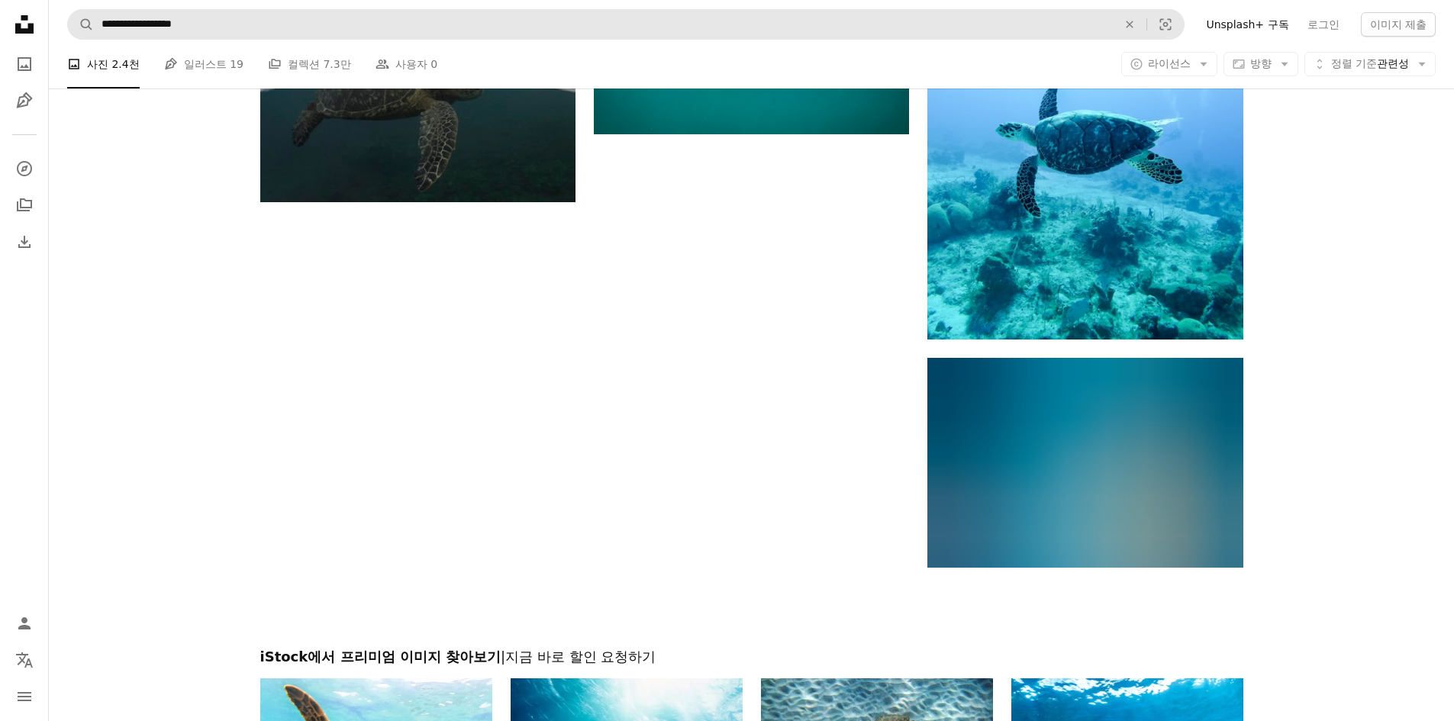
scroll to position [1985, 0]
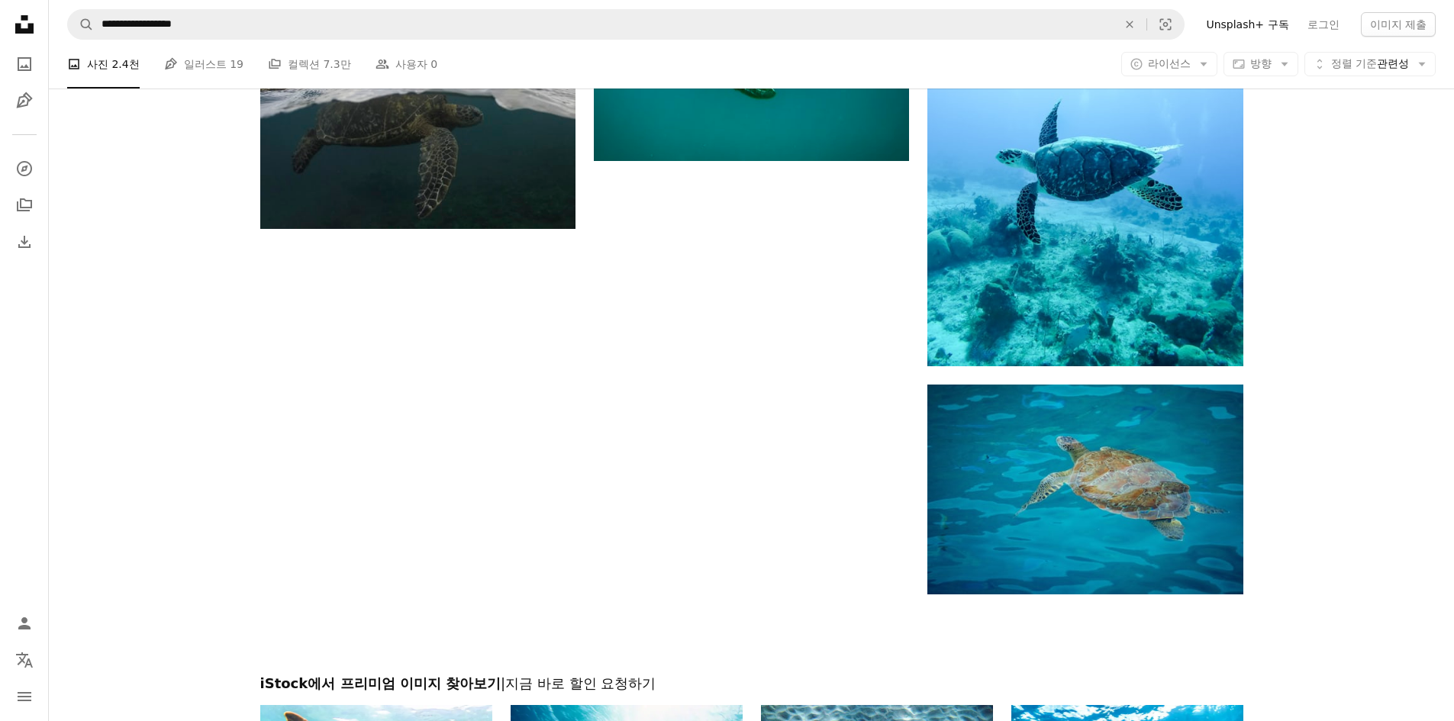
drag, startPoint x: 328, startPoint y: 46, endPoint x: 318, endPoint y: 47, distance: 10.0
click at [327, 46] on nav "**********" at bounding box center [751, 24] width 1405 height 49
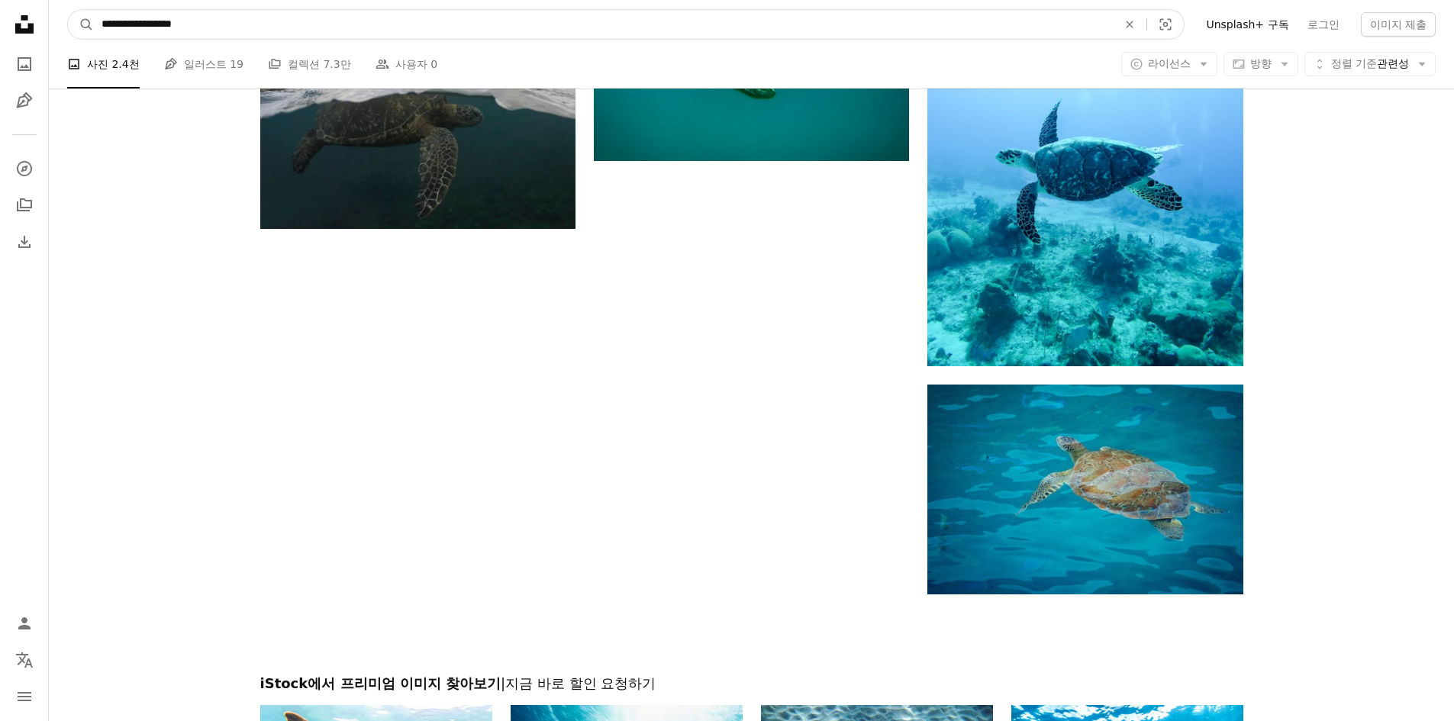
drag, startPoint x: 225, startPoint y: 31, endPoint x: 169, endPoint y: 32, distance: 56.5
click at [169, 32] on input "**********" at bounding box center [603, 24] width 1019 height 29
paste input "******"
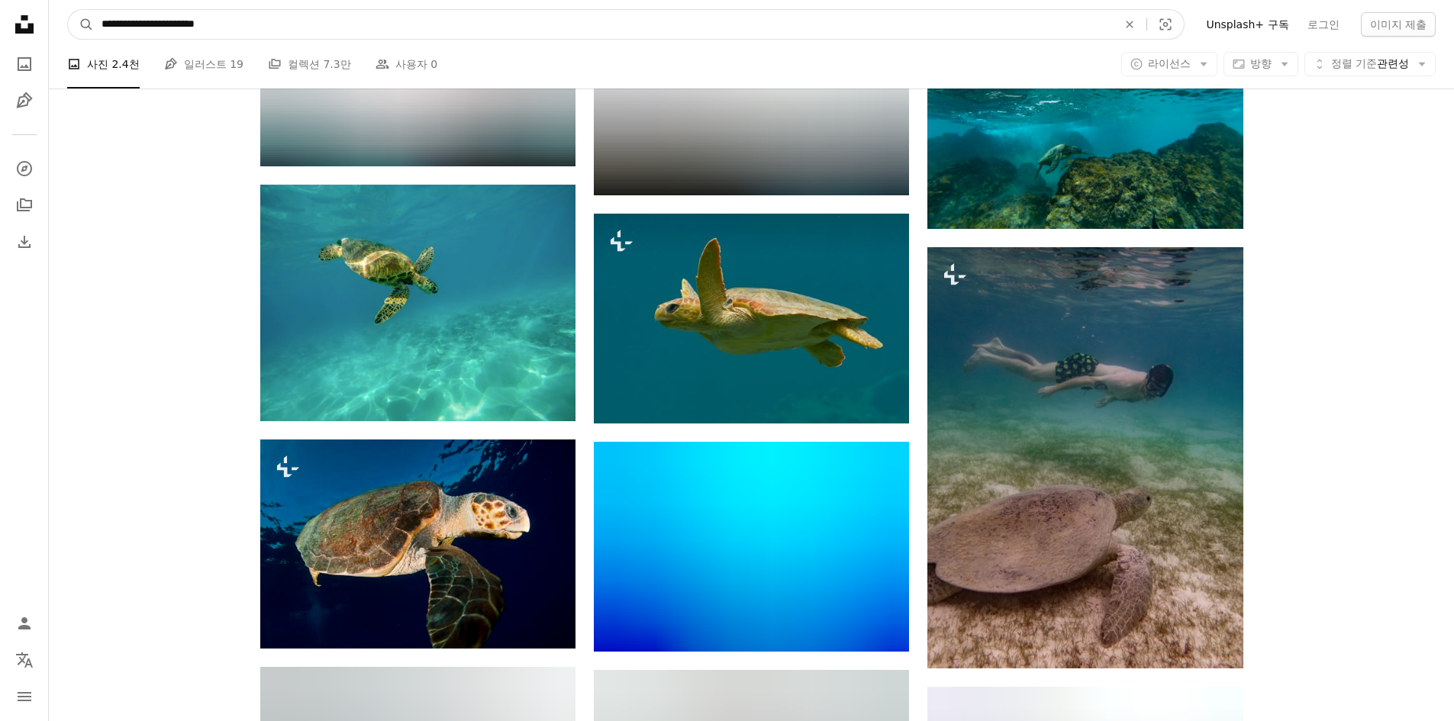
scroll to position [687, 0]
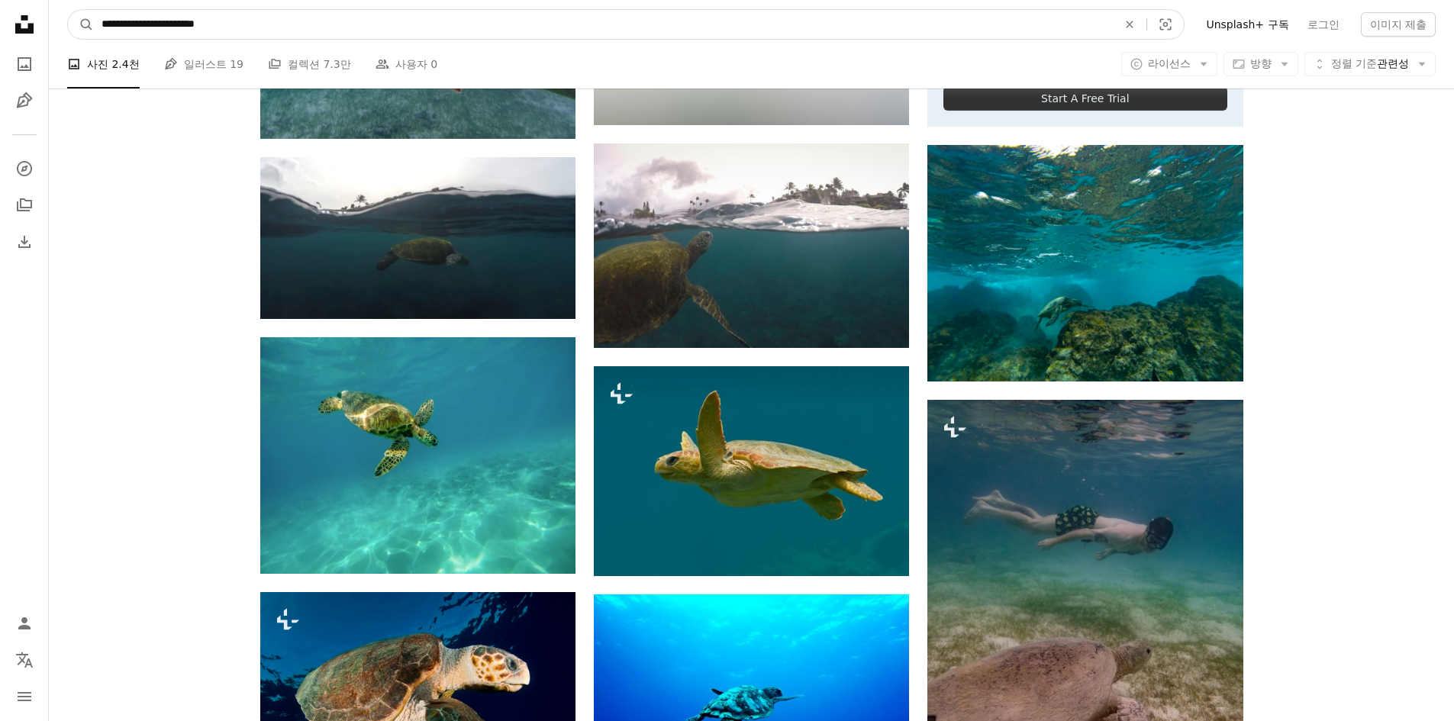
type input "**********"
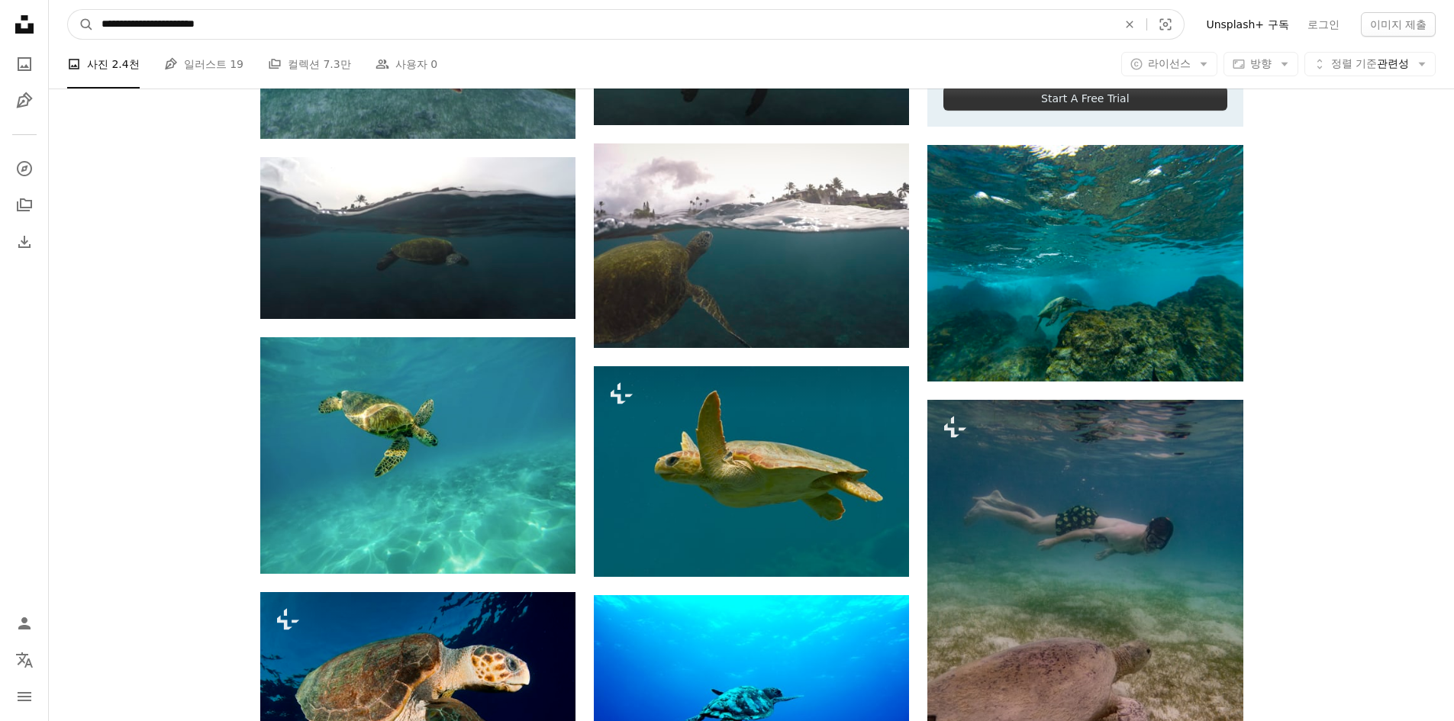
click at [68, 10] on button "A magnifying glass" at bounding box center [81, 24] width 26 height 29
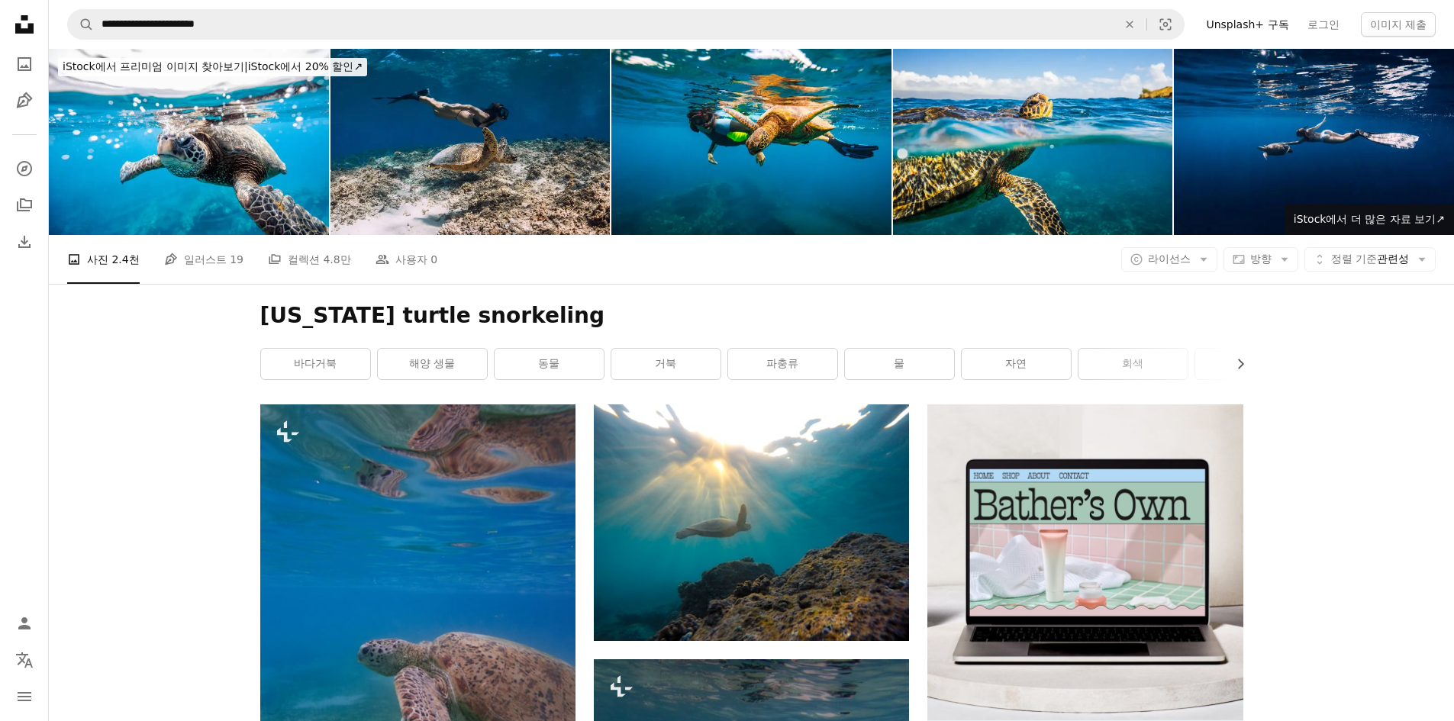
drag, startPoint x: 150, startPoint y: 566, endPoint x: 216, endPoint y: 331, distance: 244.3
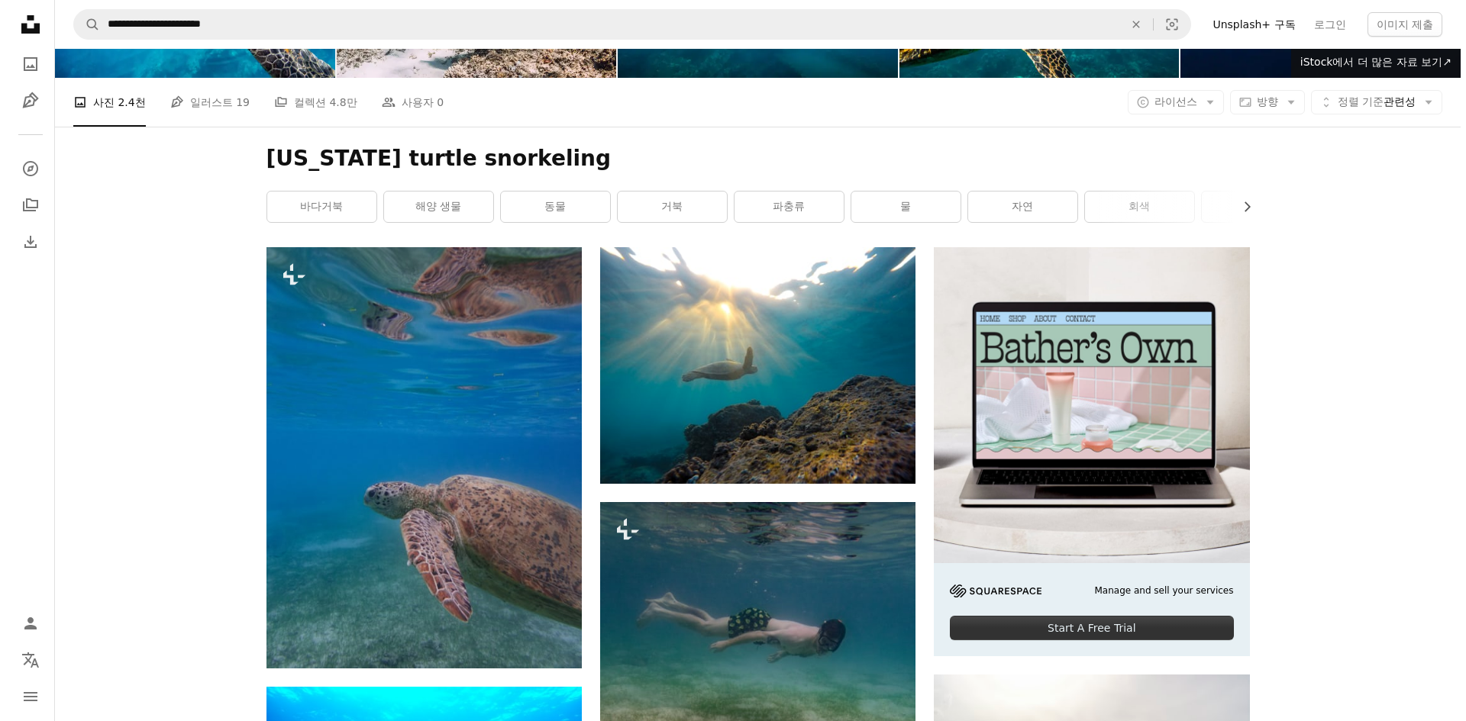
scroll to position [305, 0]
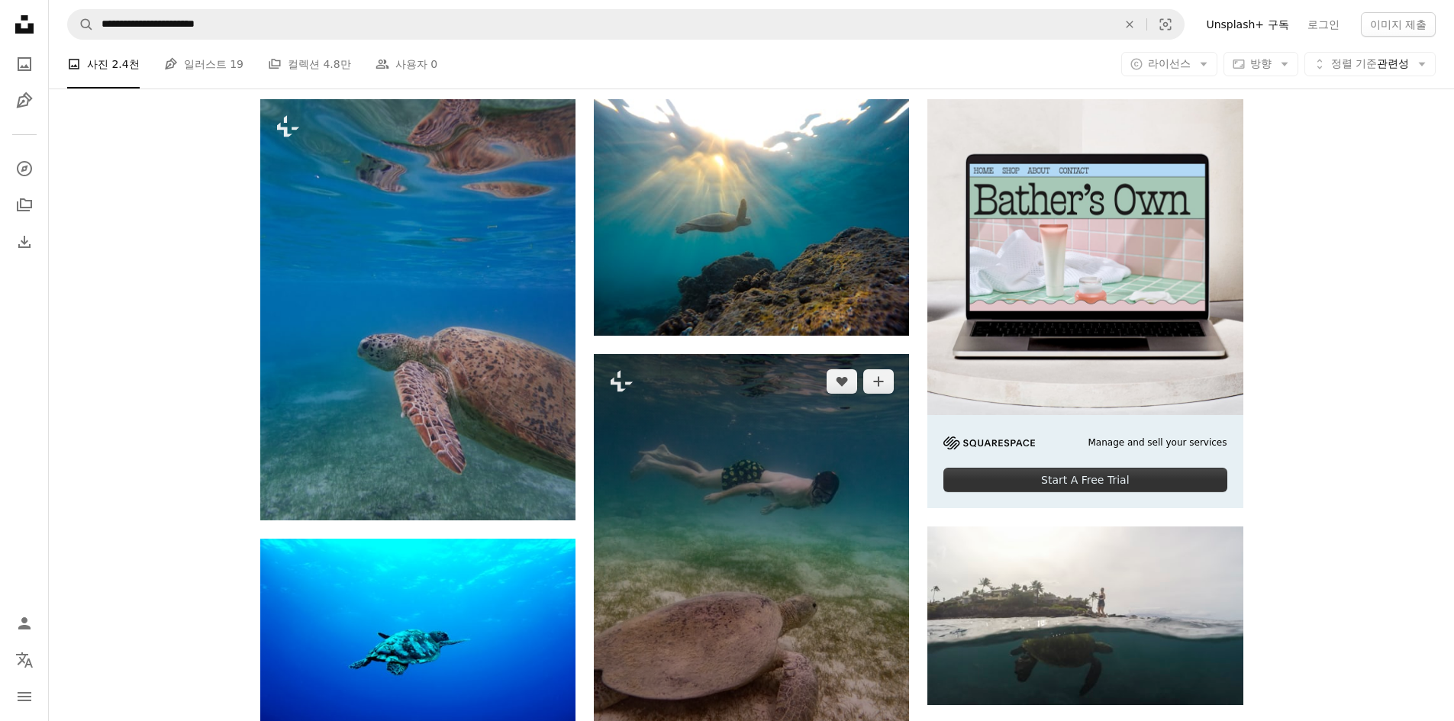
click at [837, 483] on img at bounding box center [751, 564] width 315 height 421
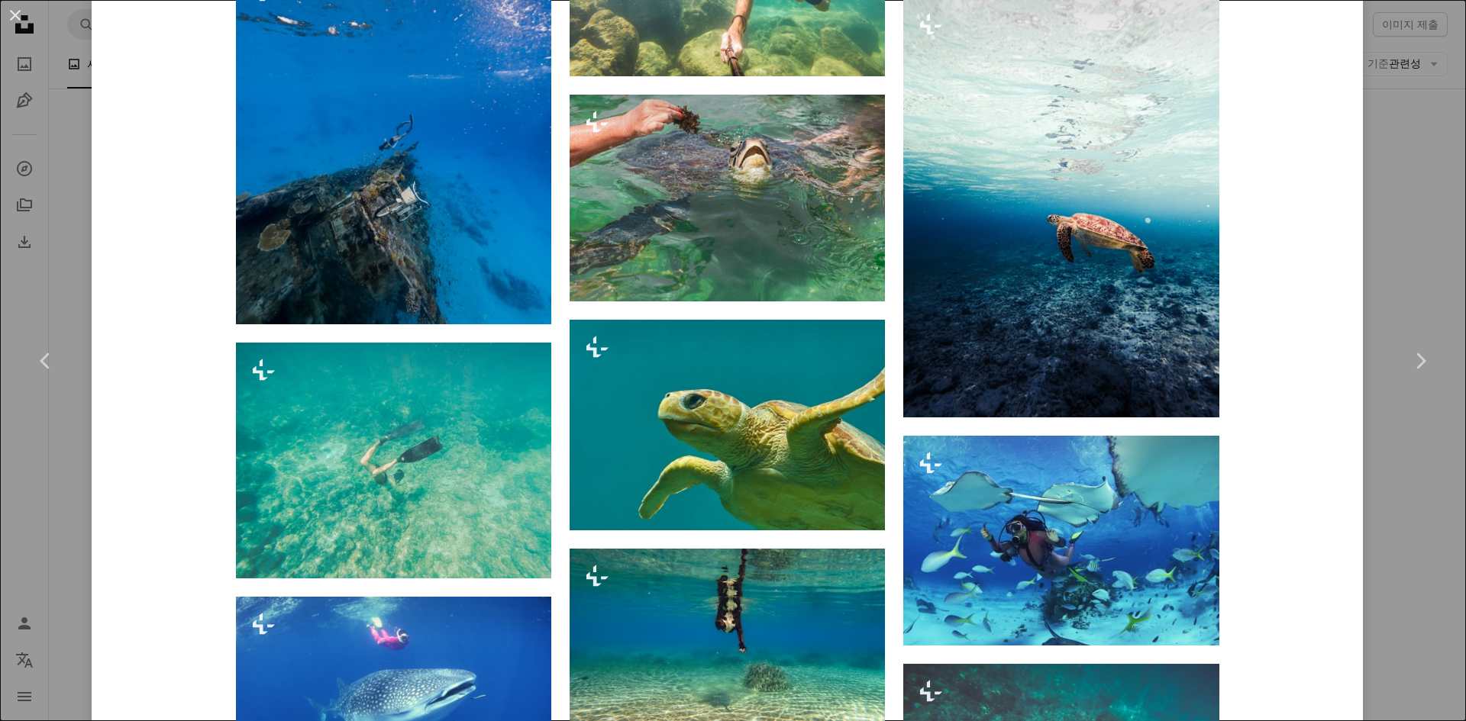
scroll to position [4038, 0]
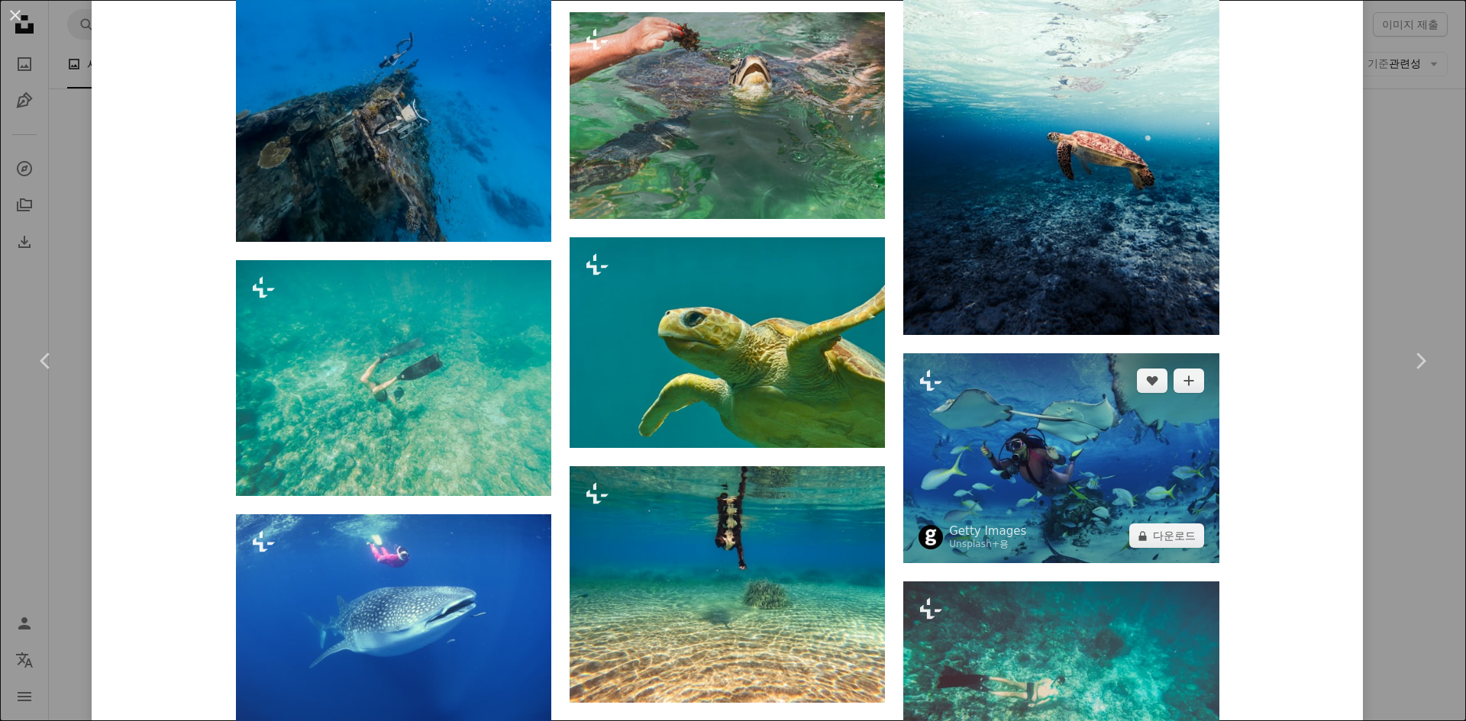
click at [1017, 442] on img at bounding box center [1060, 458] width 315 height 210
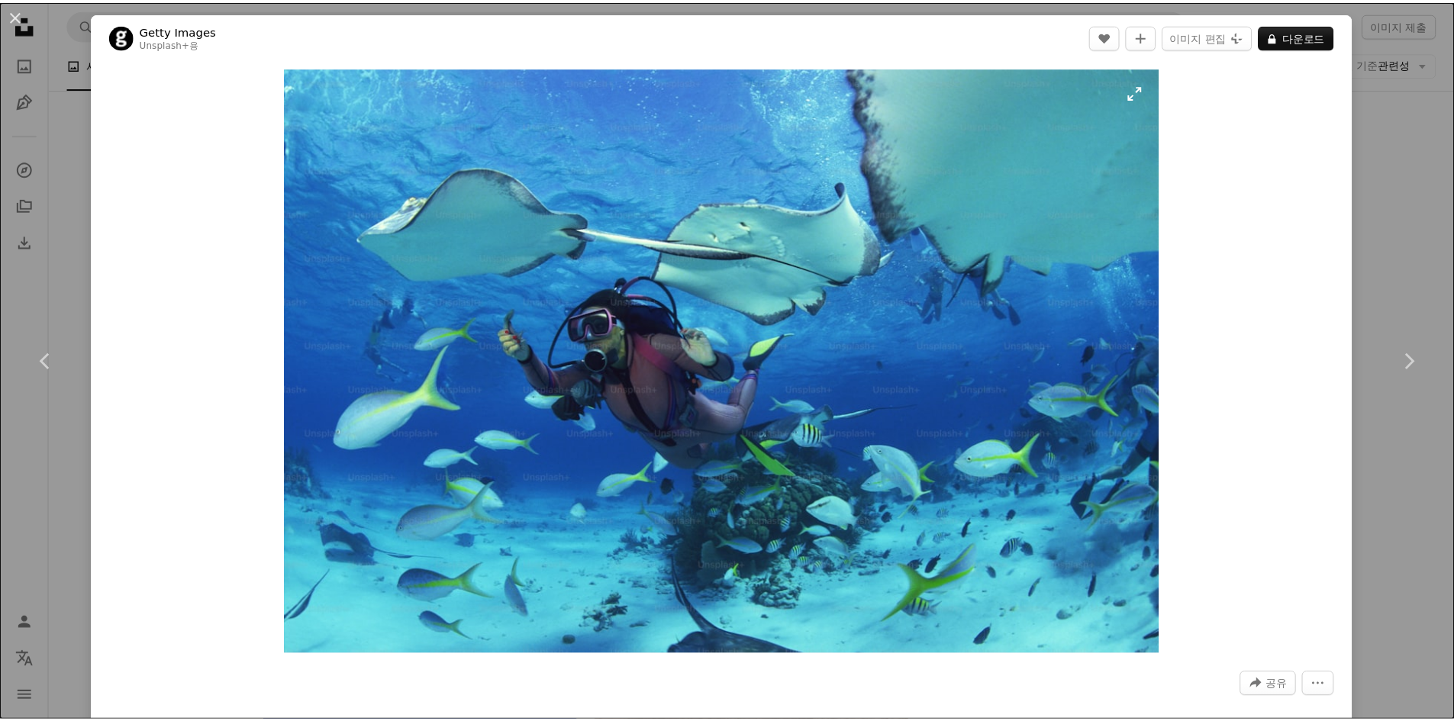
scroll to position [382, 0]
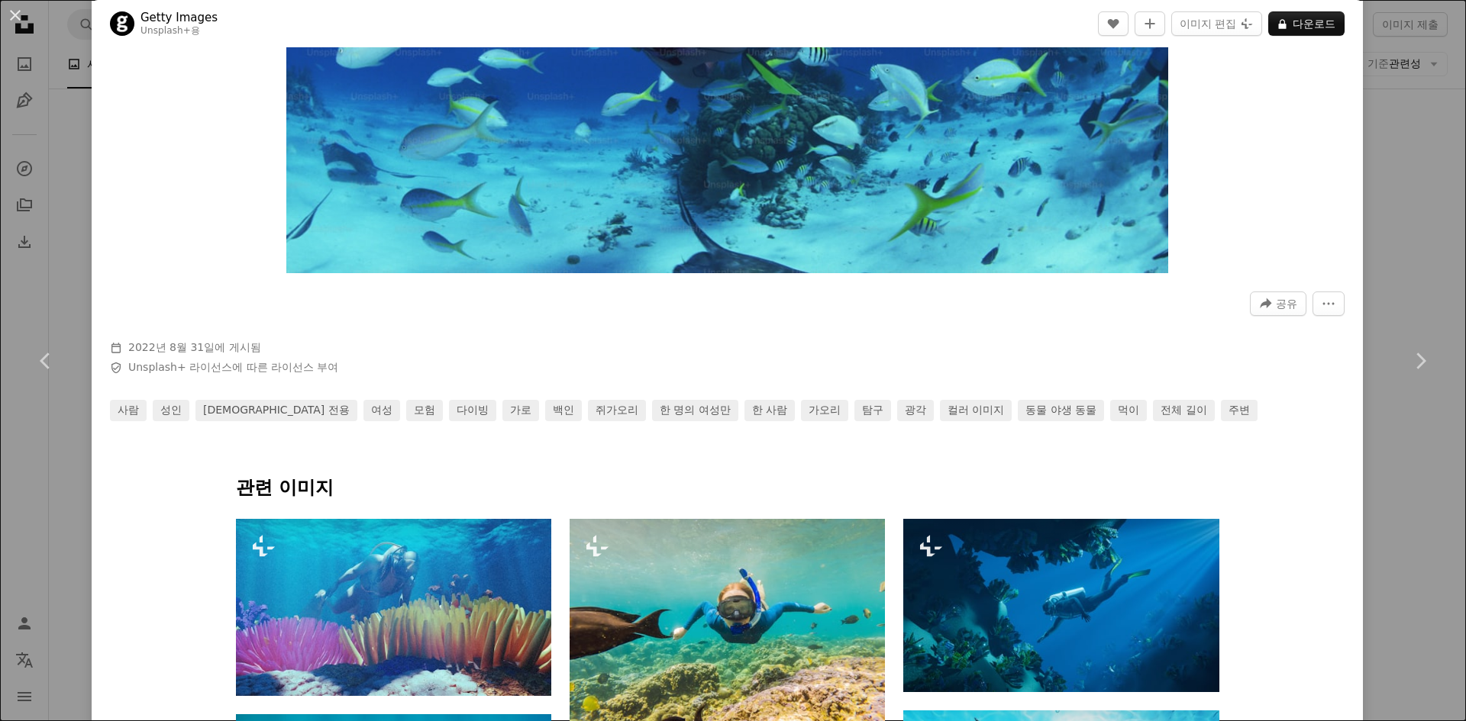
click at [1380, 163] on div "An X shape Chevron left Chevron right Getty Images Unsplash+ 용 A heart A plus s…" at bounding box center [733, 360] width 1466 height 721
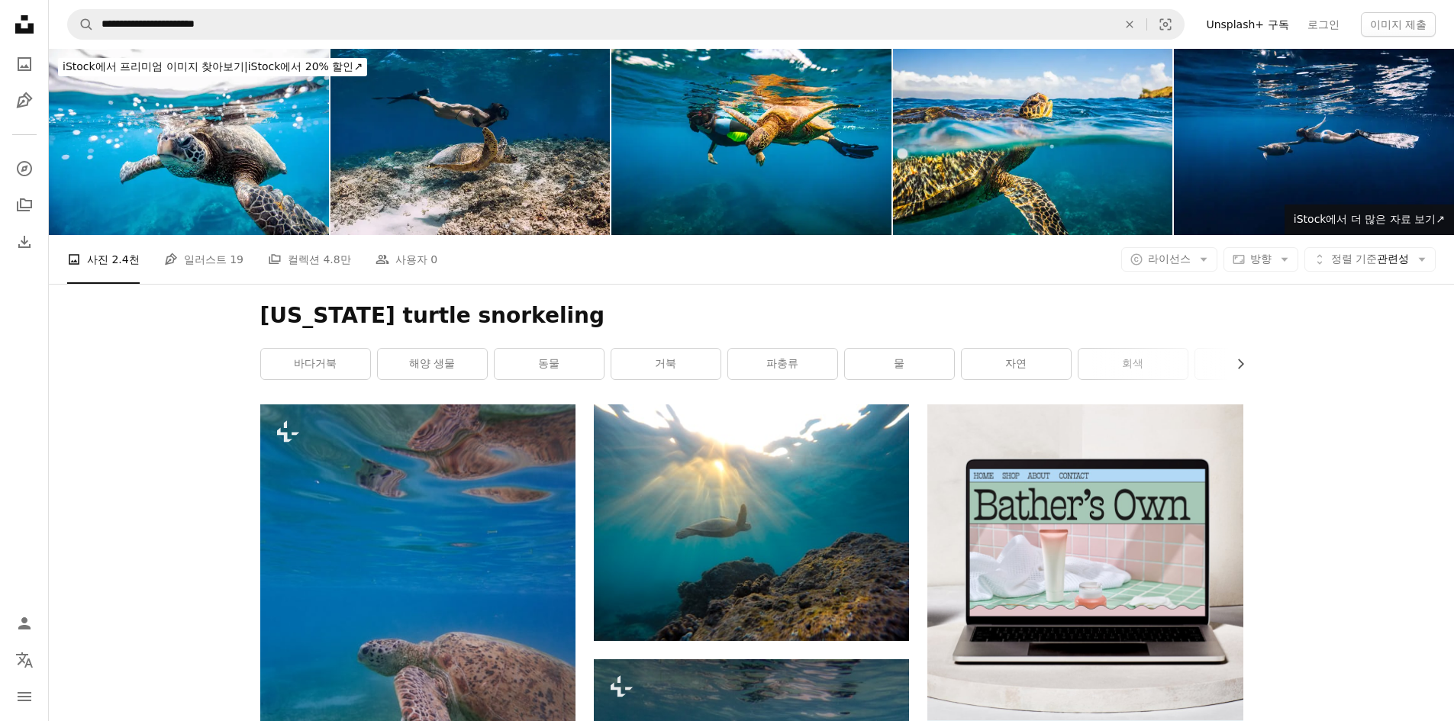
drag, startPoint x: 150, startPoint y: 583, endPoint x: 273, endPoint y: 70, distance: 527.5
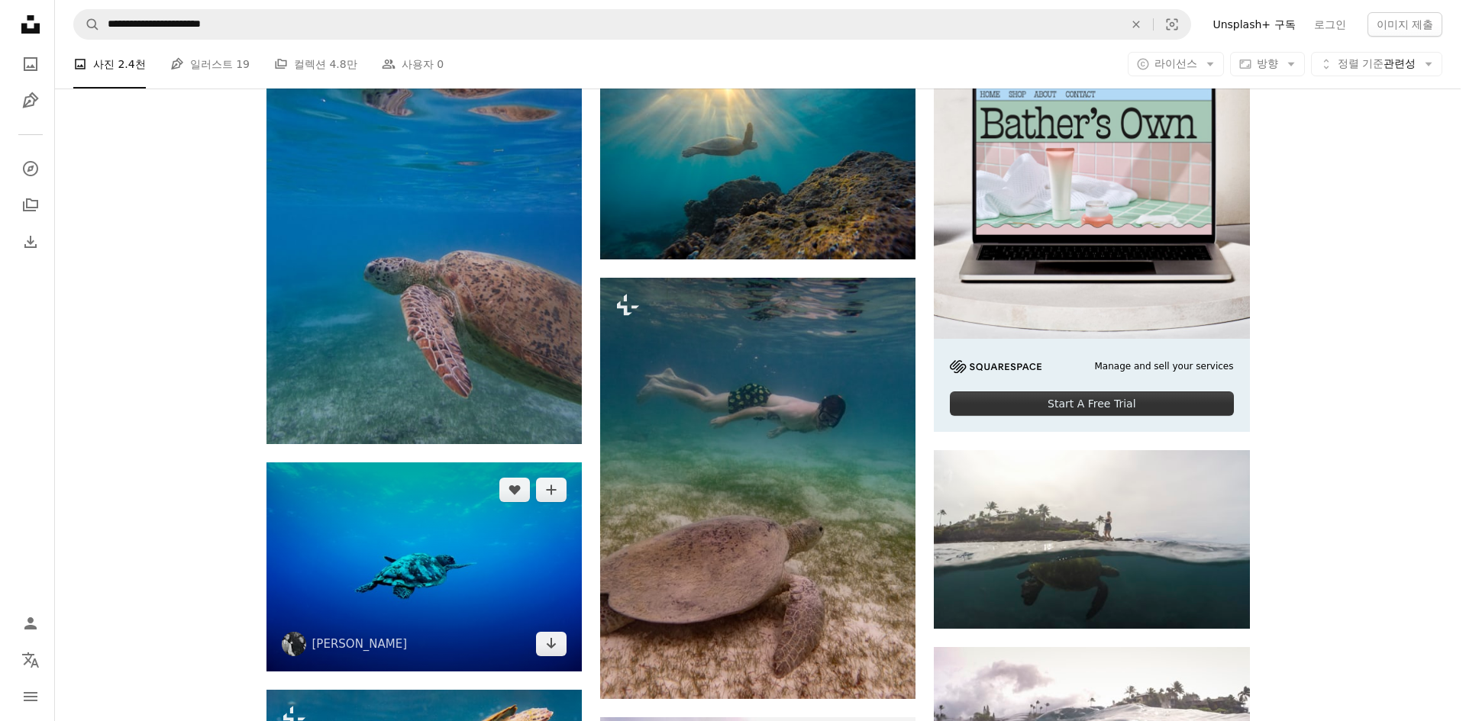
scroll to position [687, 0]
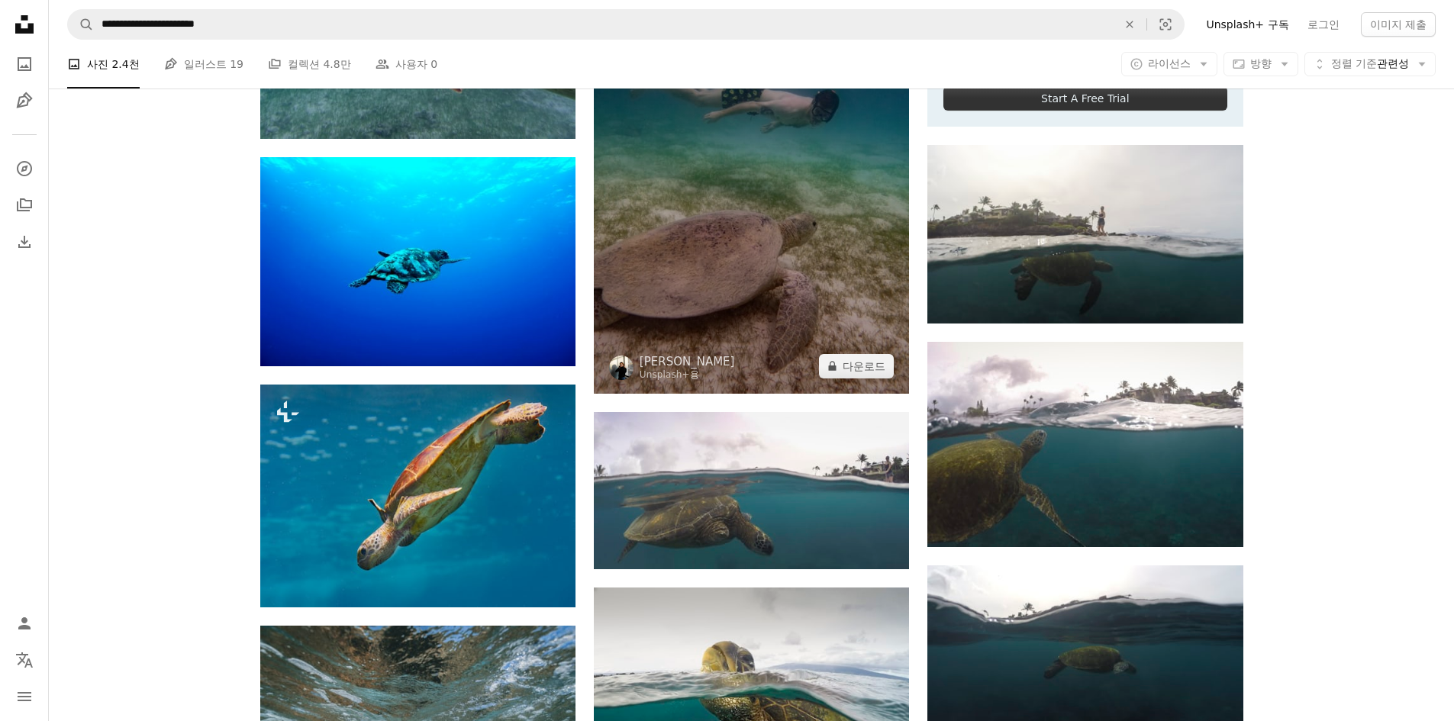
click at [774, 215] on img at bounding box center [751, 183] width 315 height 421
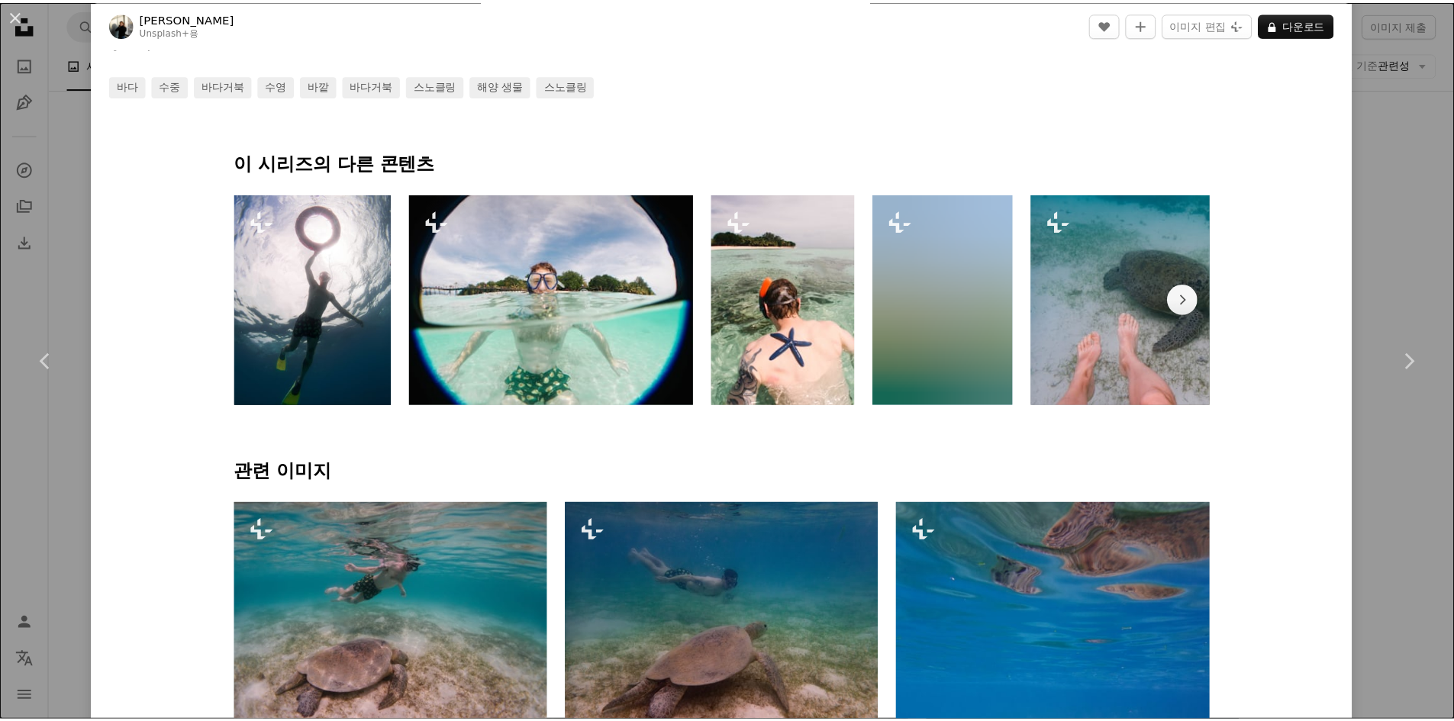
scroll to position [992, 0]
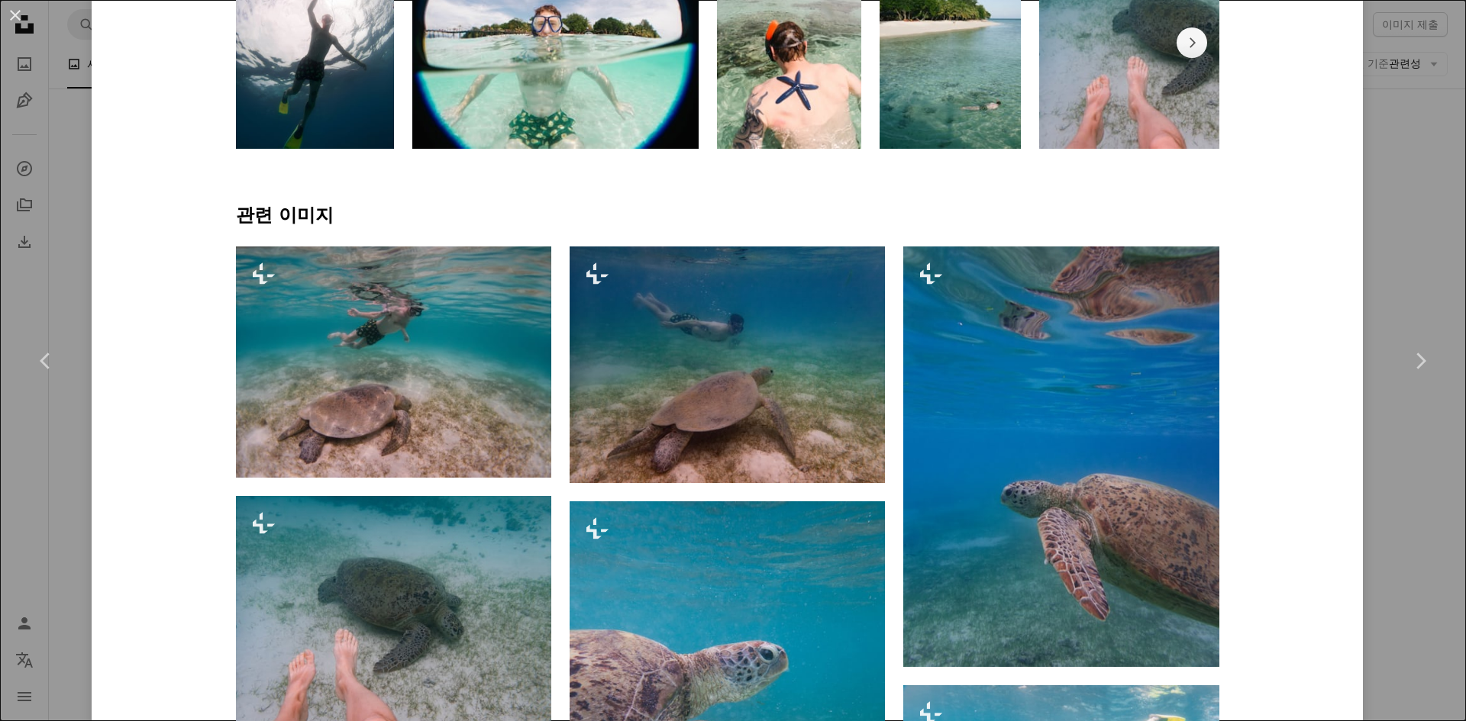
drag, startPoint x: 1396, startPoint y: 169, endPoint x: 1179, endPoint y: 132, distance: 220.0
click at [1395, 169] on div "An X shape Chevron left Chevron right Giulia Squillace Unsplash+ 용 A heart A pl…" at bounding box center [733, 360] width 1466 height 721
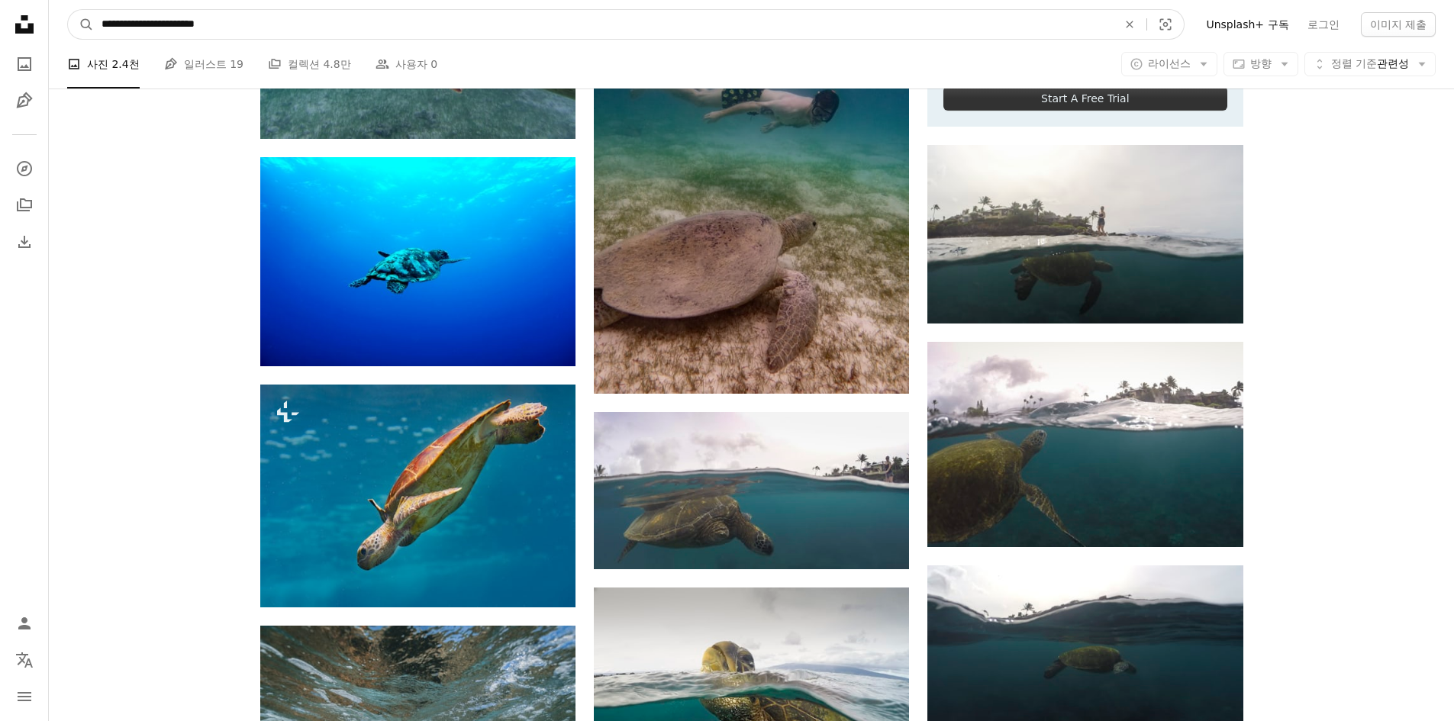
drag, startPoint x: 136, startPoint y: 27, endPoint x: 46, endPoint y: 35, distance: 90.5
type input "**********"
click button "A magnifying glass" at bounding box center [81, 24] width 26 height 29
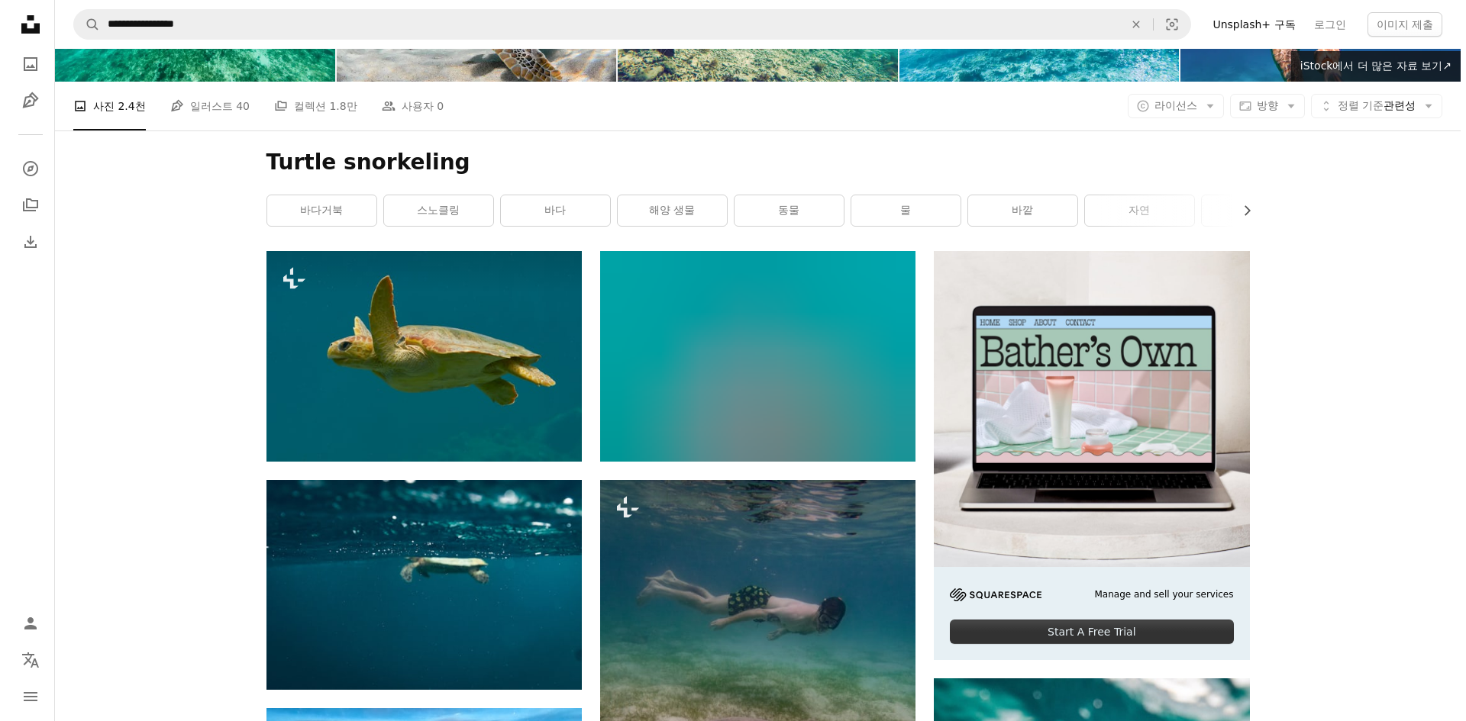
scroll to position [153, 0]
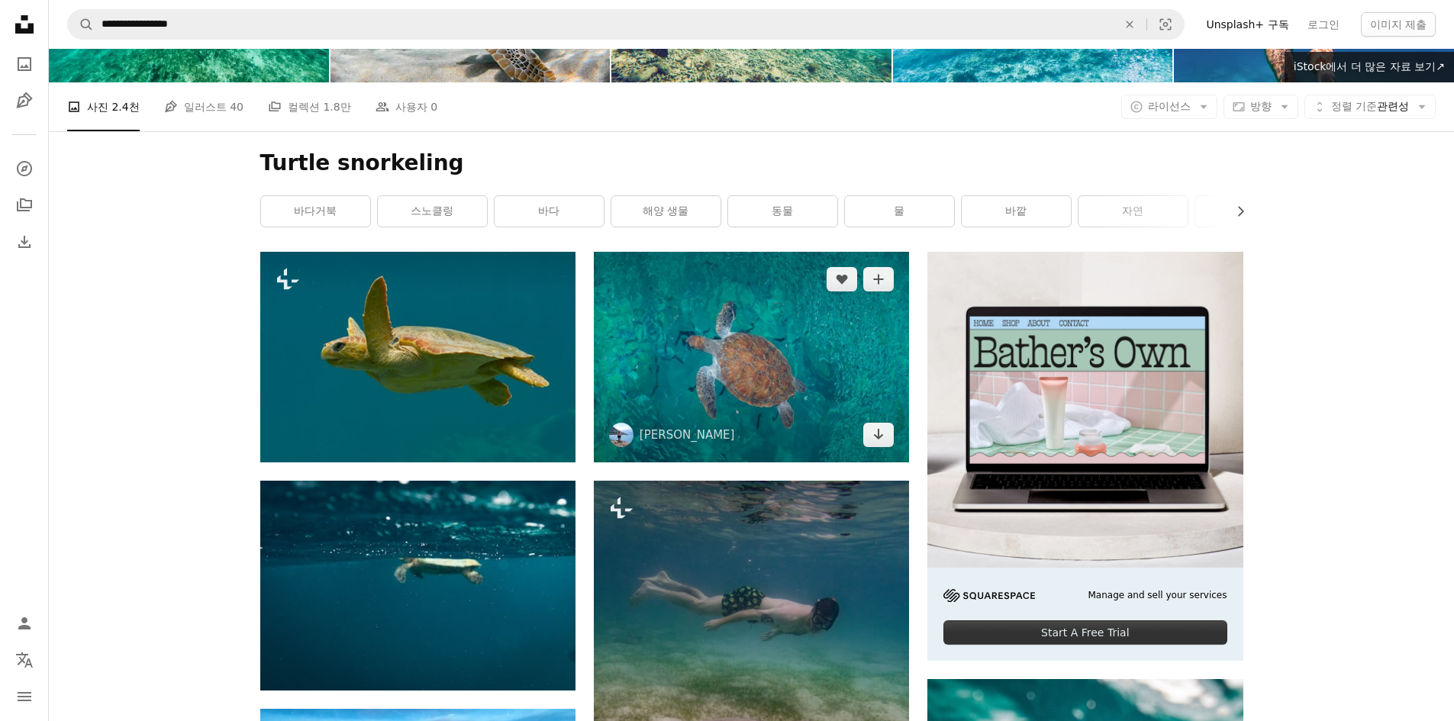
click at [701, 373] on img at bounding box center [751, 357] width 315 height 210
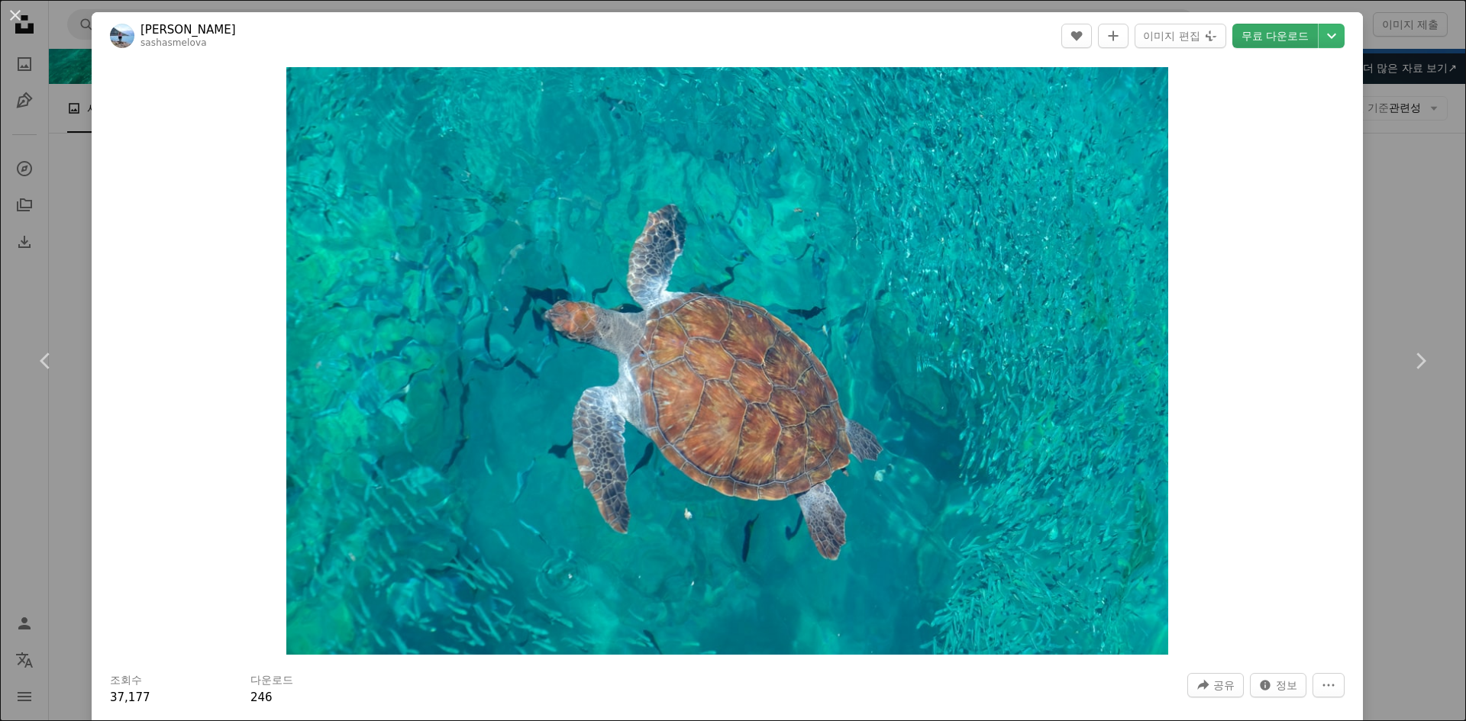
click at [1269, 37] on link "무료 다운로드" at bounding box center [1275, 36] width 86 height 24
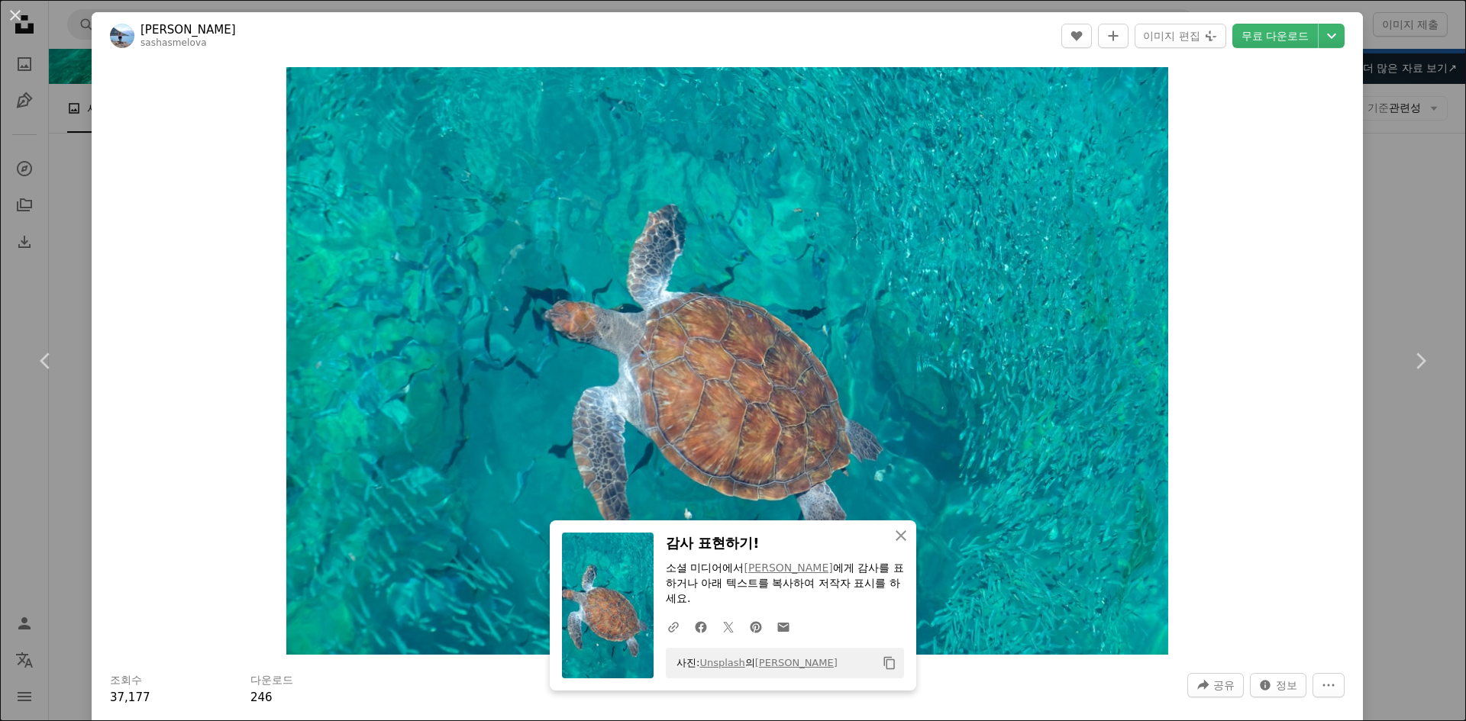
drag, startPoint x: 1408, startPoint y: 214, endPoint x: 473, endPoint y: 104, distance: 940.9
click at [1408, 214] on div "An X shape Chevron left Chevron right An X shape 닫기 감사 표현하기! 소셜 미디어에서 [PERSON_N…" at bounding box center [733, 360] width 1466 height 721
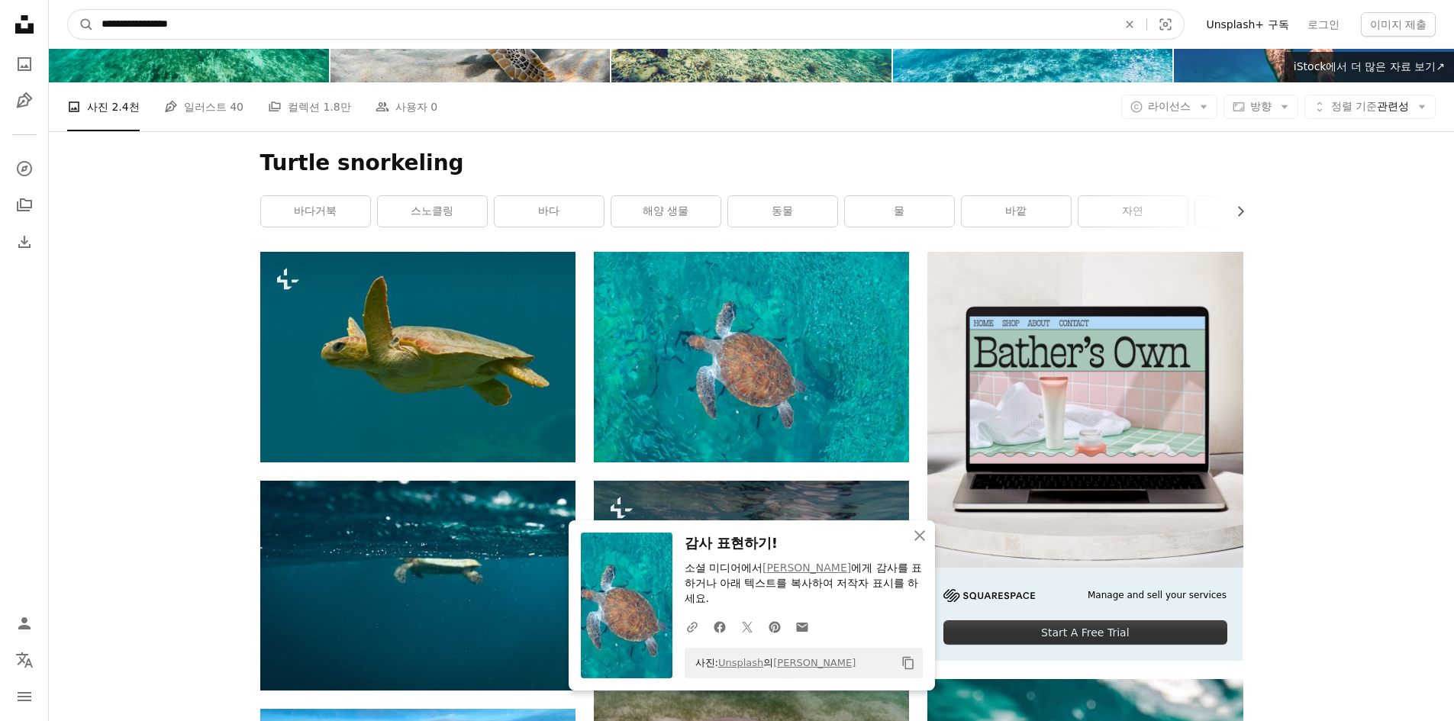
drag, startPoint x: 211, startPoint y: 29, endPoint x: 34, endPoint y: 20, distance: 177.3
type input "*"
type input "**********"
click button "A magnifying glass" at bounding box center [81, 24] width 26 height 29
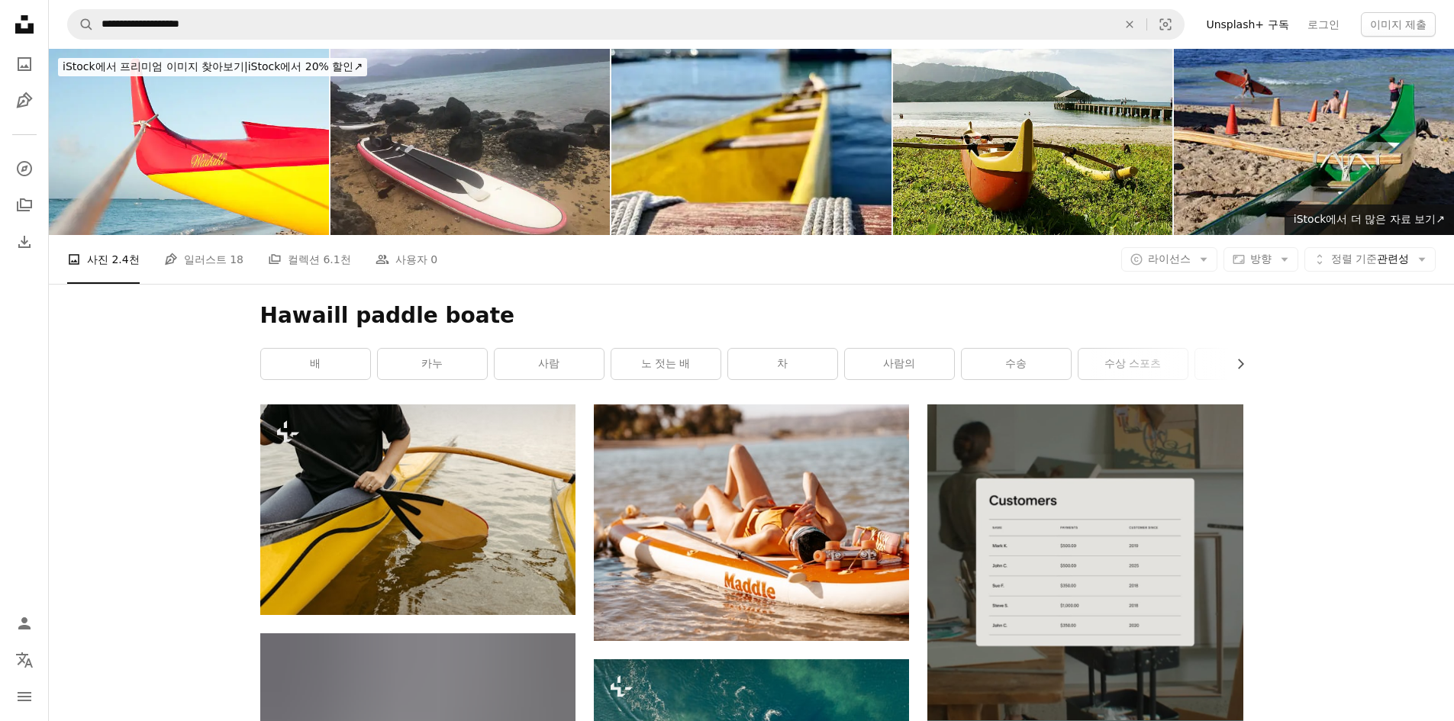
drag, startPoint x: 1336, startPoint y: 518, endPoint x: 1278, endPoint y: 231, distance: 292.1
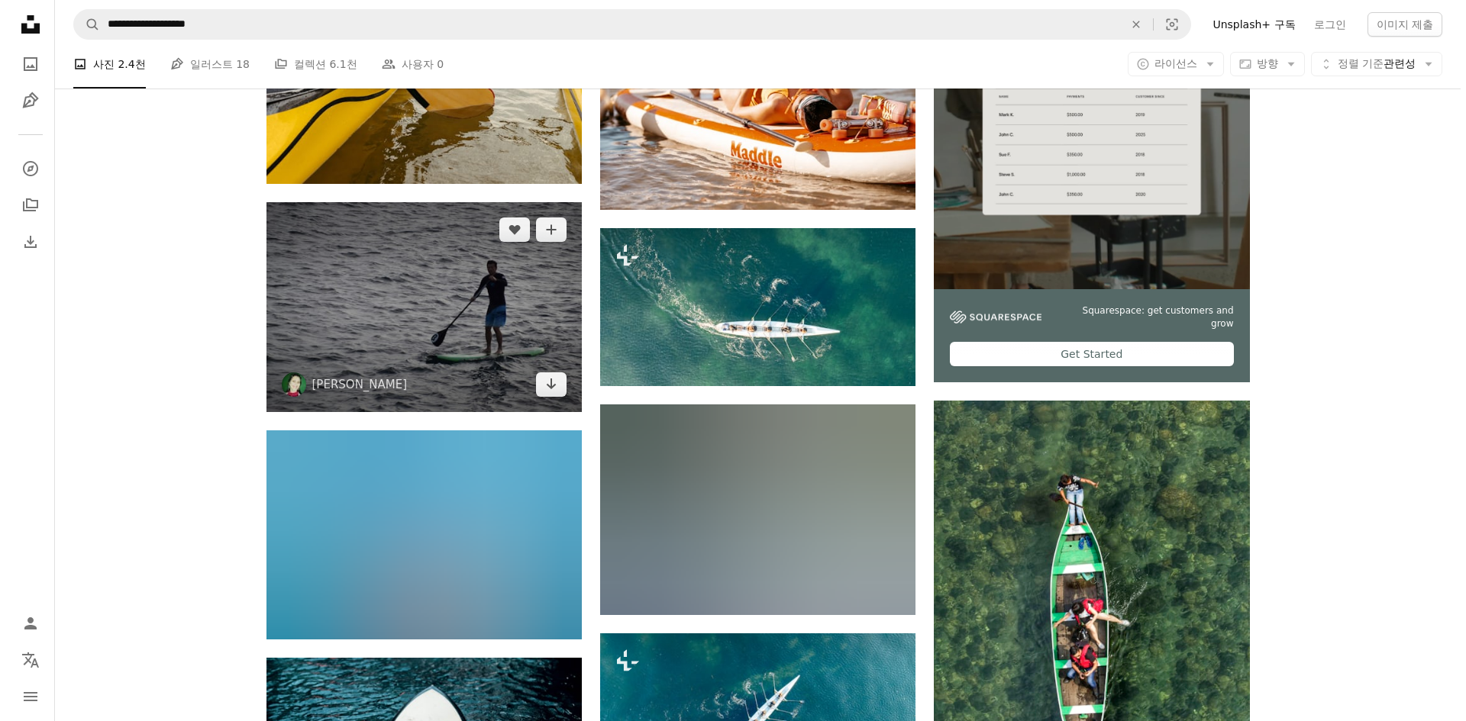
scroll to position [458, 0]
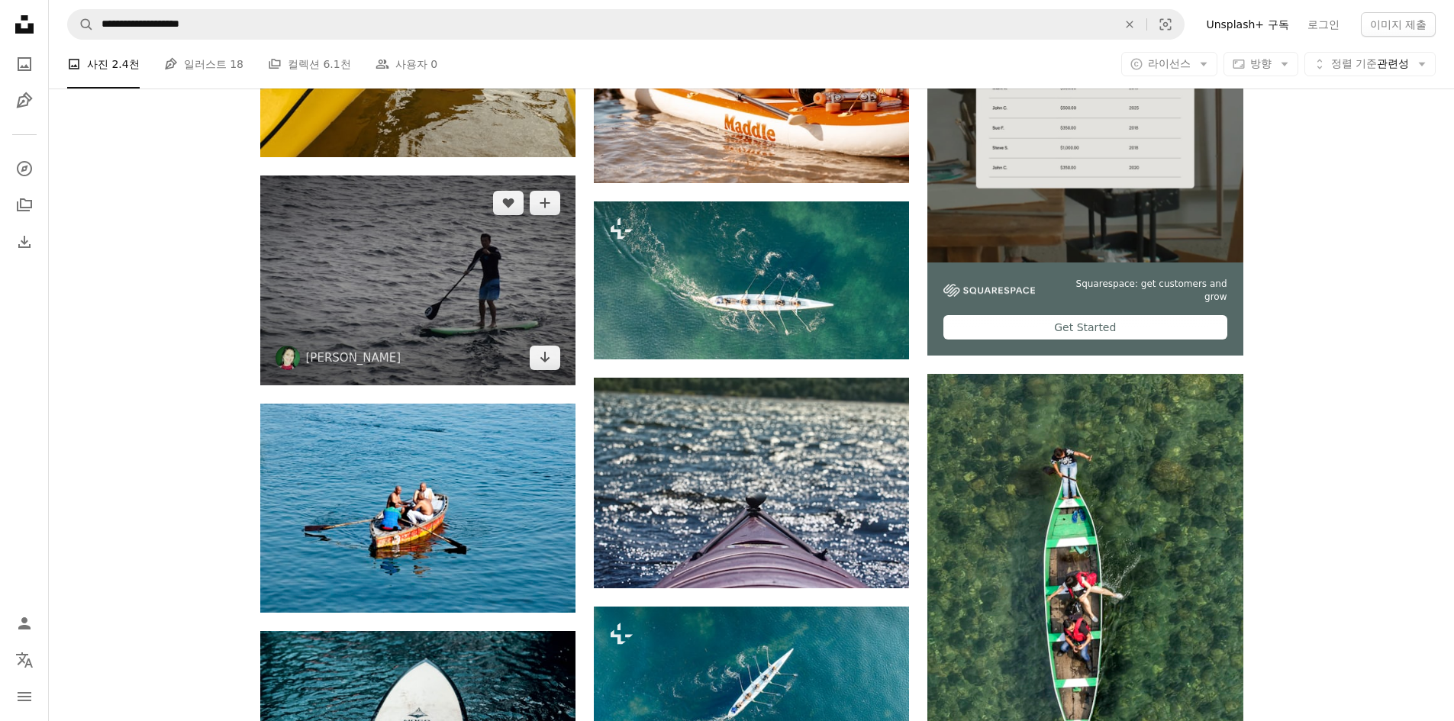
click at [396, 292] on img at bounding box center [417, 281] width 315 height 210
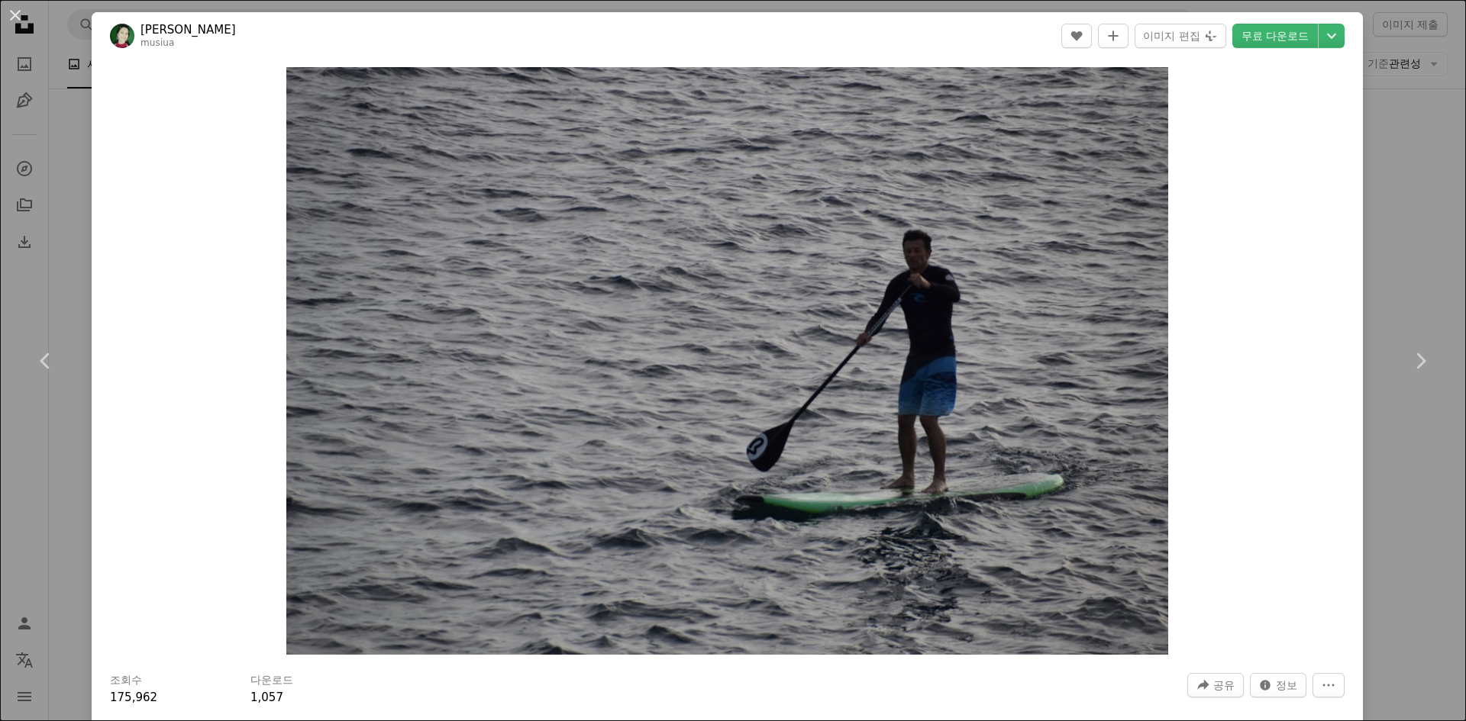
click at [1417, 190] on div "An X shape Chevron left Chevron right [PERSON_NAME] musiua A heart A plus sign …" at bounding box center [733, 360] width 1466 height 721
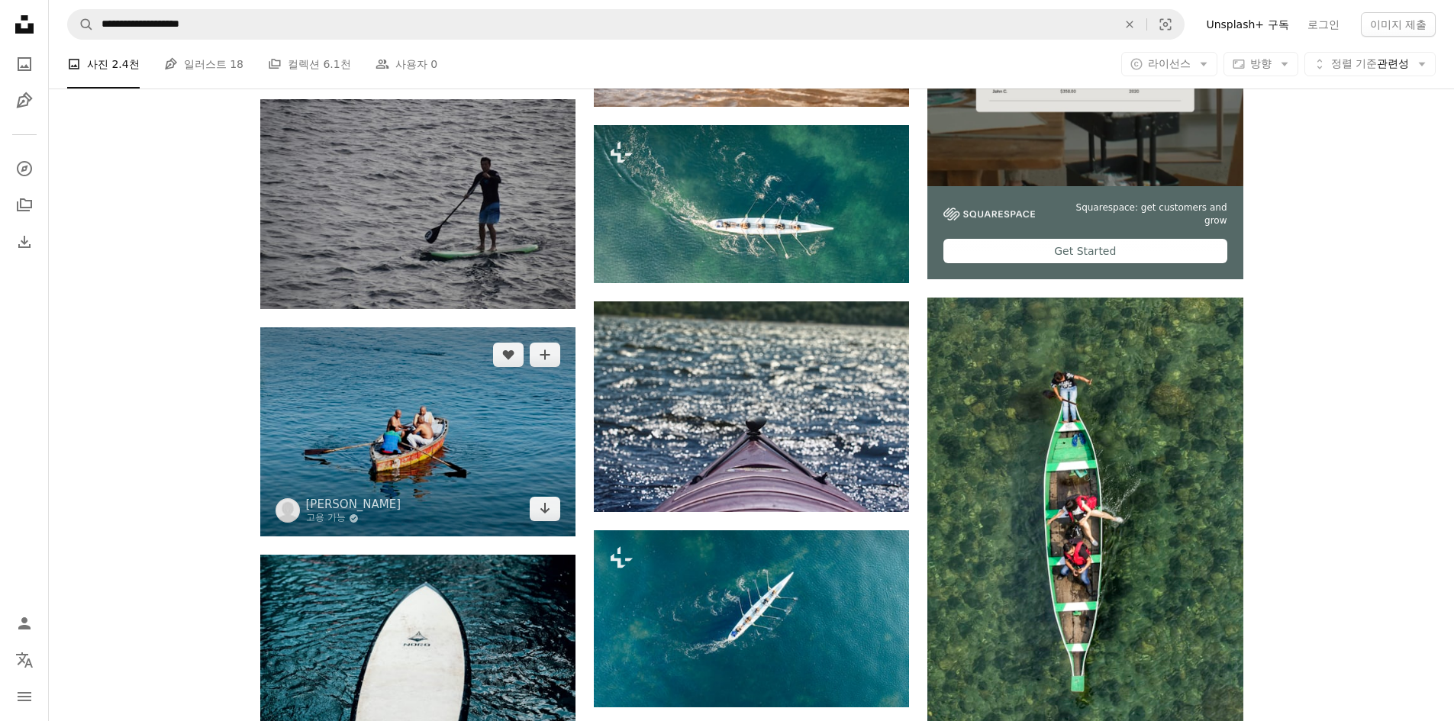
scroll to position [458, 0]
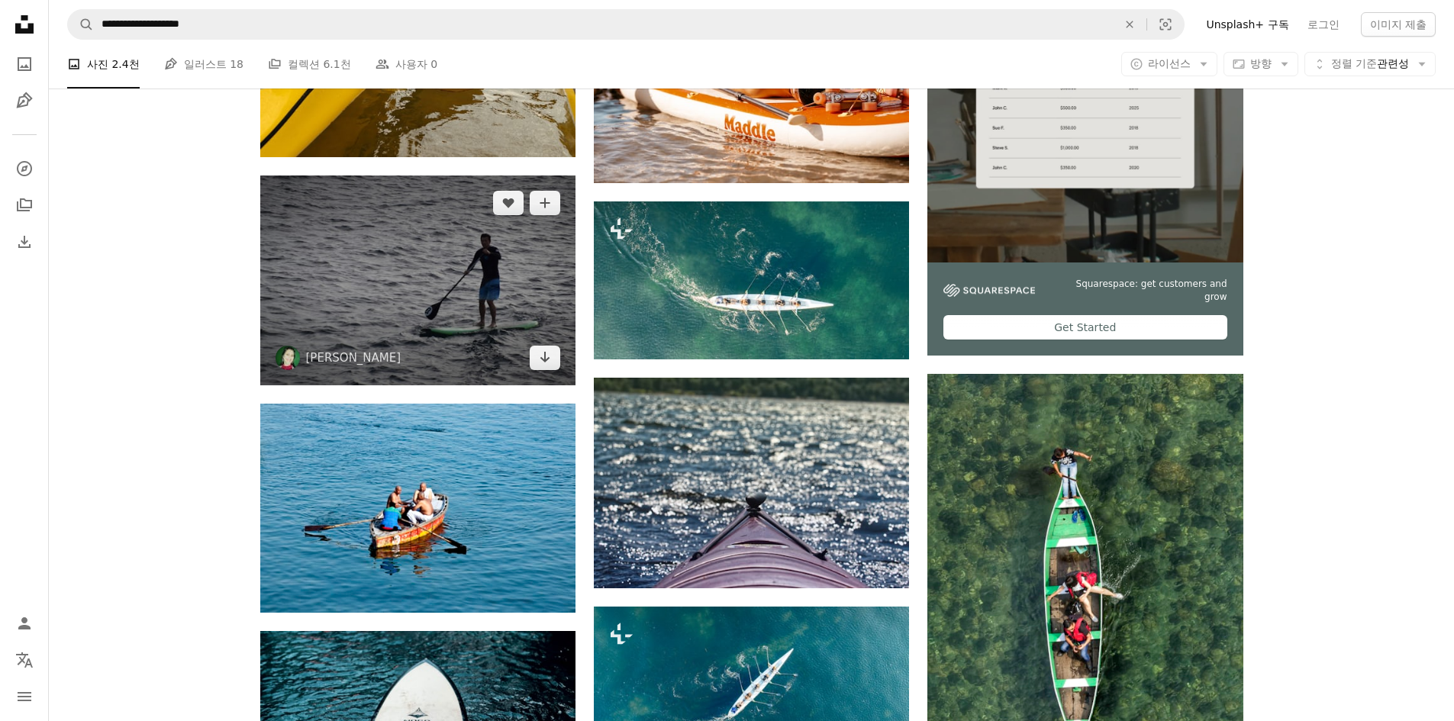
click at [464, 299] on img at bounding box center [417, 281] width 315 height 210
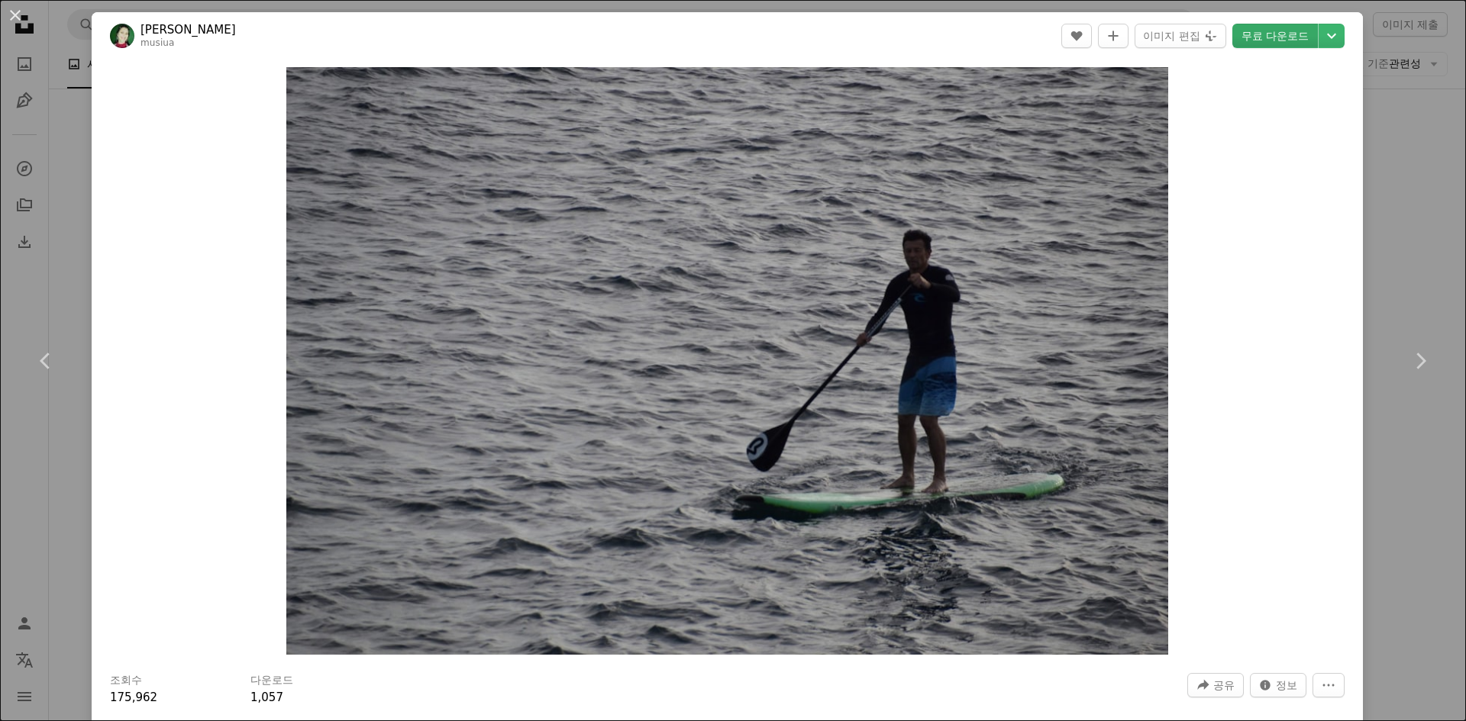
click at [1249, 43] on link "무료 다운로드" at bounding box center [1275, 36] width 86 height 24
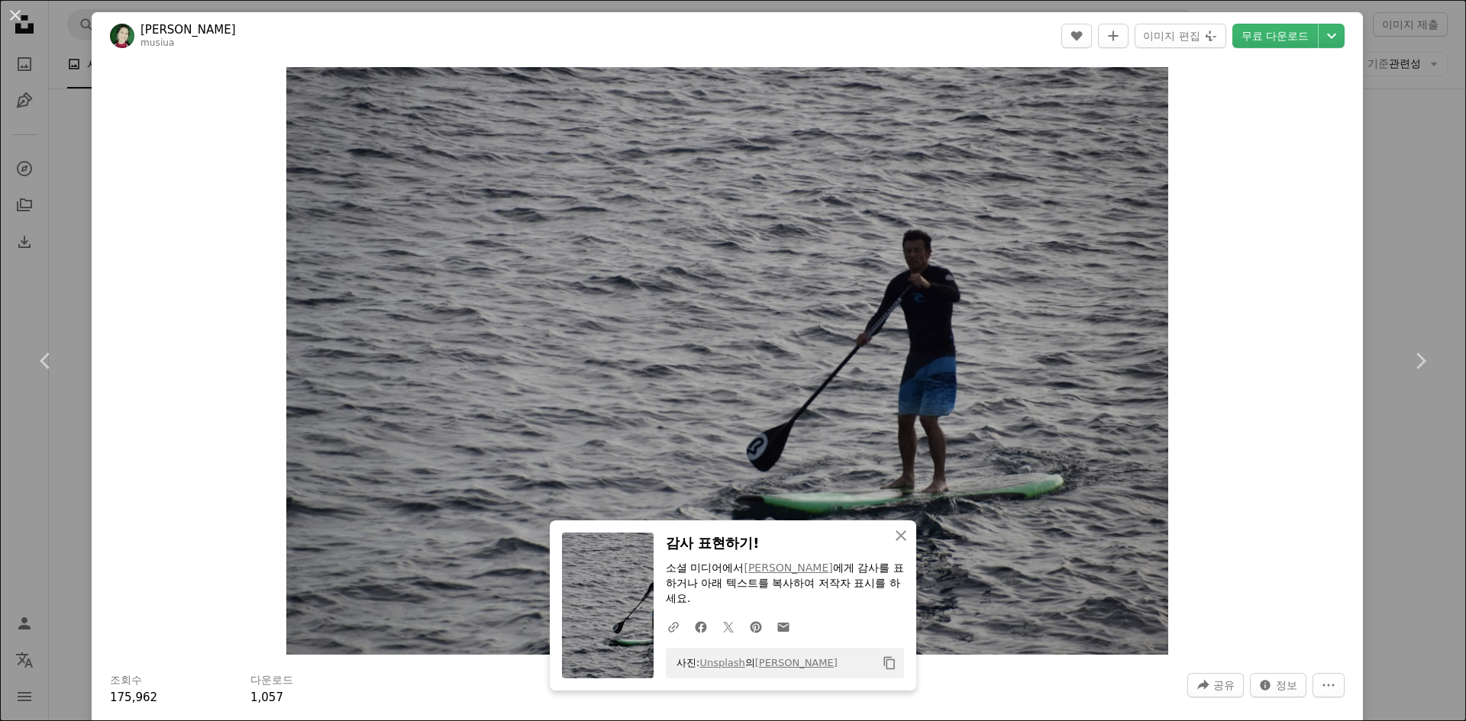
click at [54, 187] on div "An X shape Chevron left Chevron right An X shape 닫기 감사 표현하기! 소셜 미디어에서 [PERSON_N…" at bounding box center [733, 360] width 1466 height 721
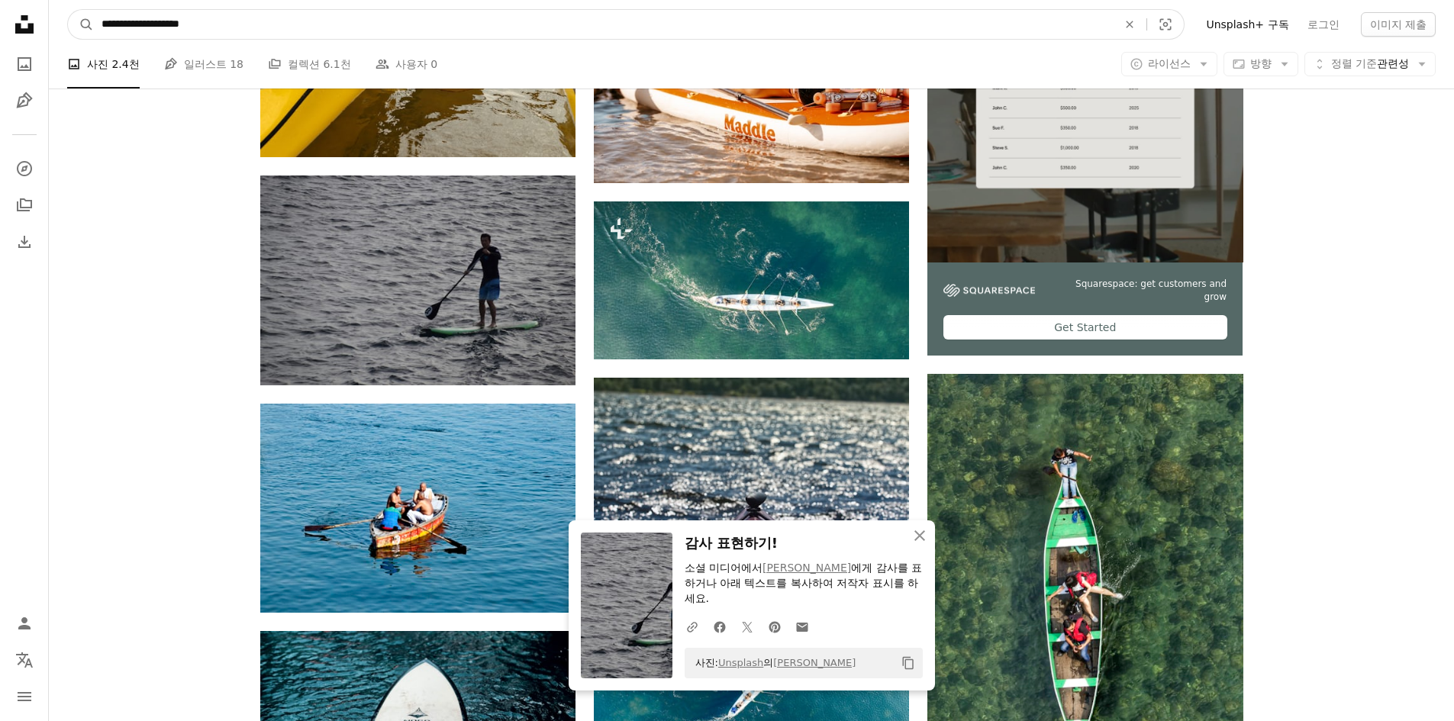
drag, startPoint x: 207, startPoint y: 34, endPoint x: 176, endPoint y: 34, distance: 31.3
click at [176, 34] on input "**********" at bounding box center [603, 24] width 1019 height 29
type input "**********"
click button "A magnifying glass" at bounding box center [81, 24] width 26 height 29
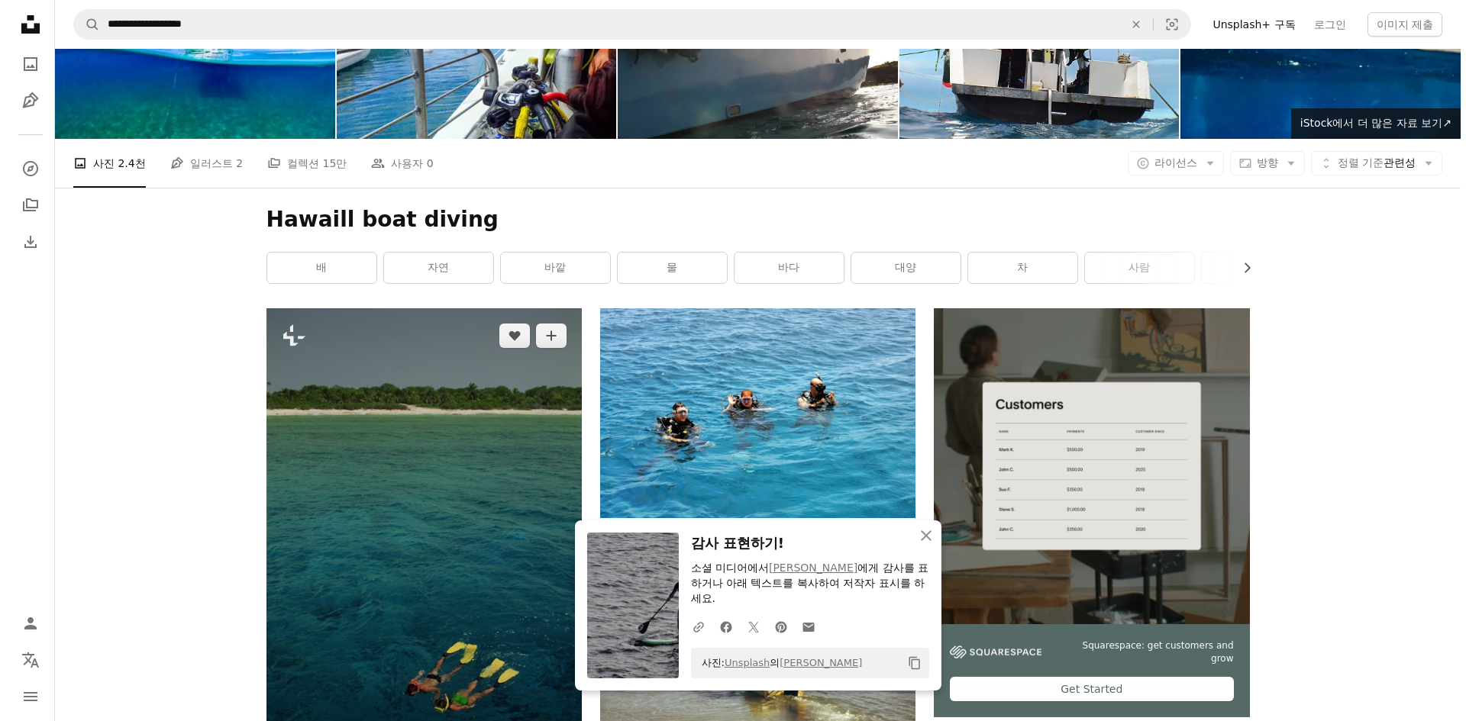
scroll to position [305, 0]
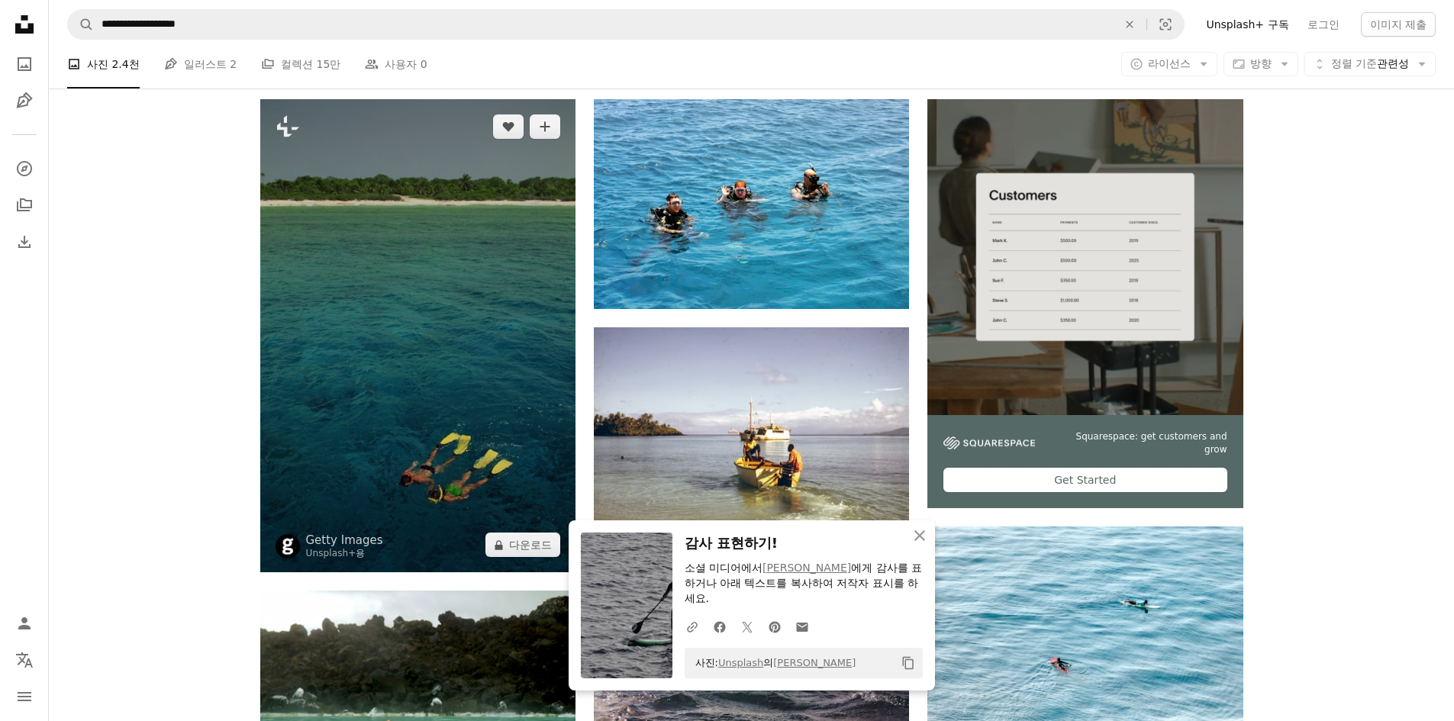
click at [413, 399] on img at bounding box center [417, 335] width 315 height 473
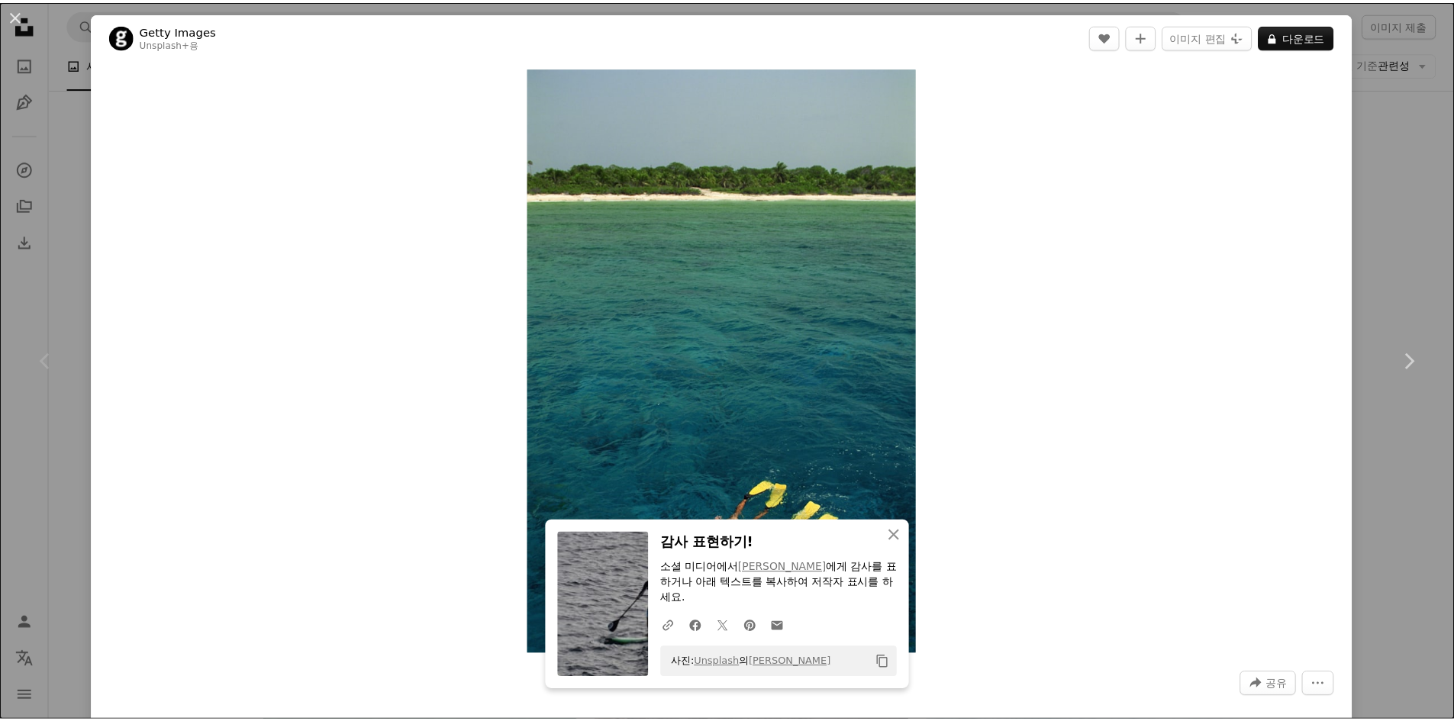
scroll to position [305, 0]
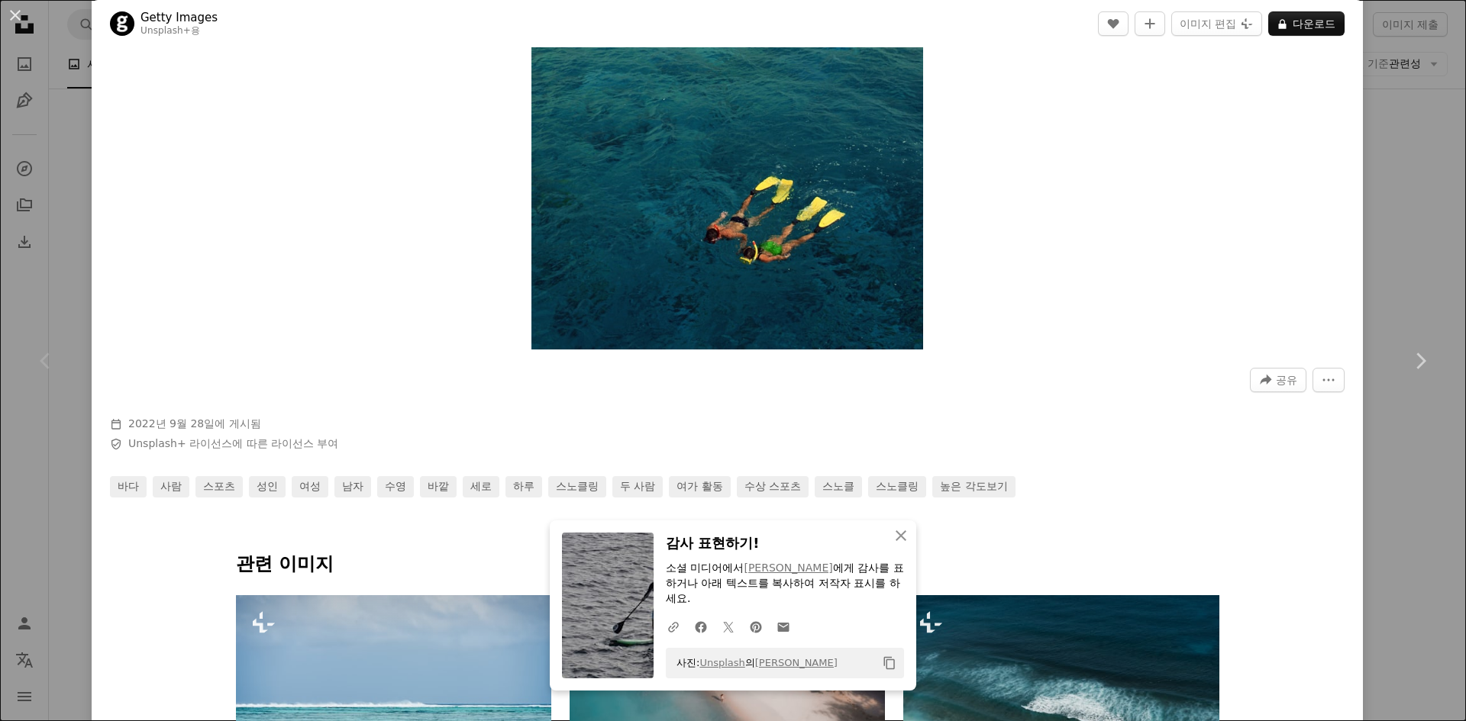
click at [41, 318] on div "Chevron left" at bounding box center [46, 361] width 92 height 147
click at [67, 61] on div "An X shape Chevron left Chevron right An X shape 닫기 감사 표현하기! 소셜 미디어에서 [PERSON_N…" at bounding box center [733, 360] width 1466 height 721
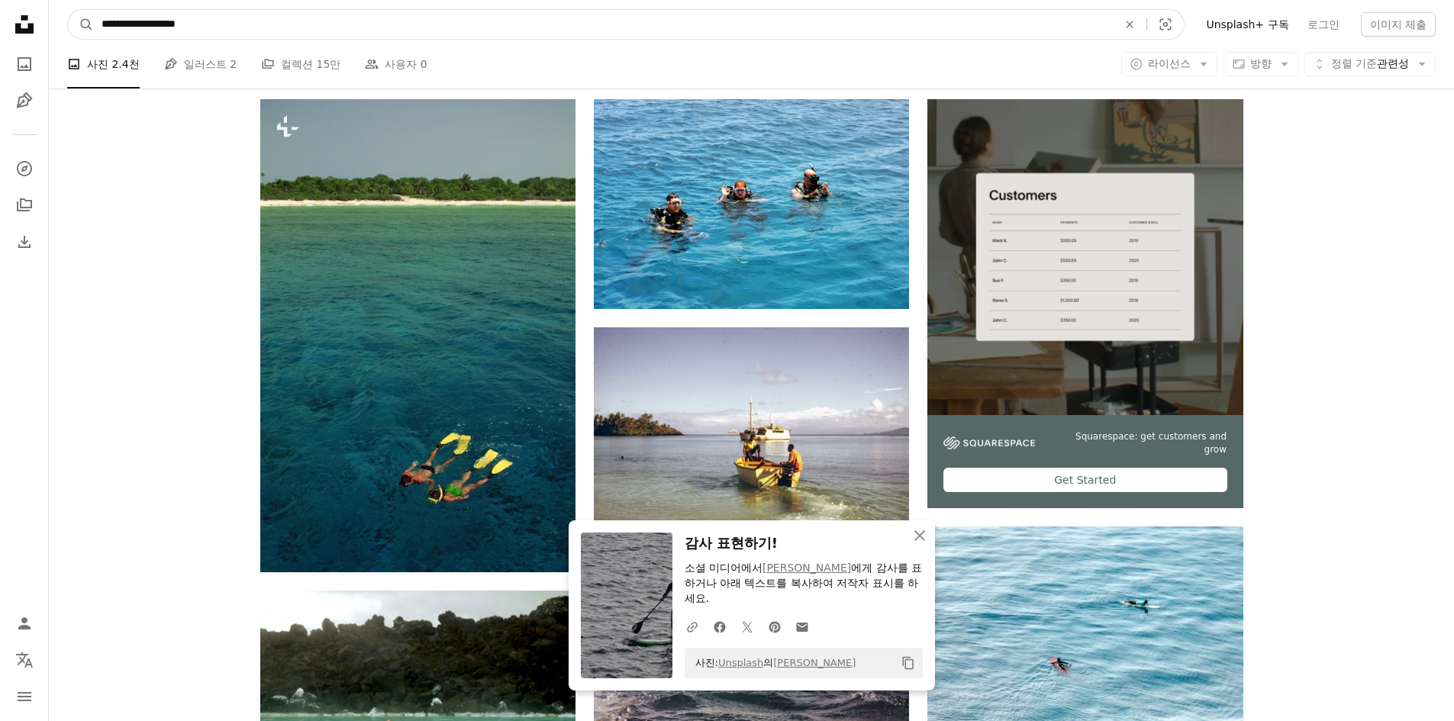
drag, startPoint x: 212, startPoint y: 27, endPoint x: 166, endPoint y: 30, distance: 45.9
click at [166, 30] on input "**********" at bounding box center [603, 24] width 1019 height 29
type input "**********"
click button "A magnifying glass" at bounding box center [81, 24] width 26 height 29
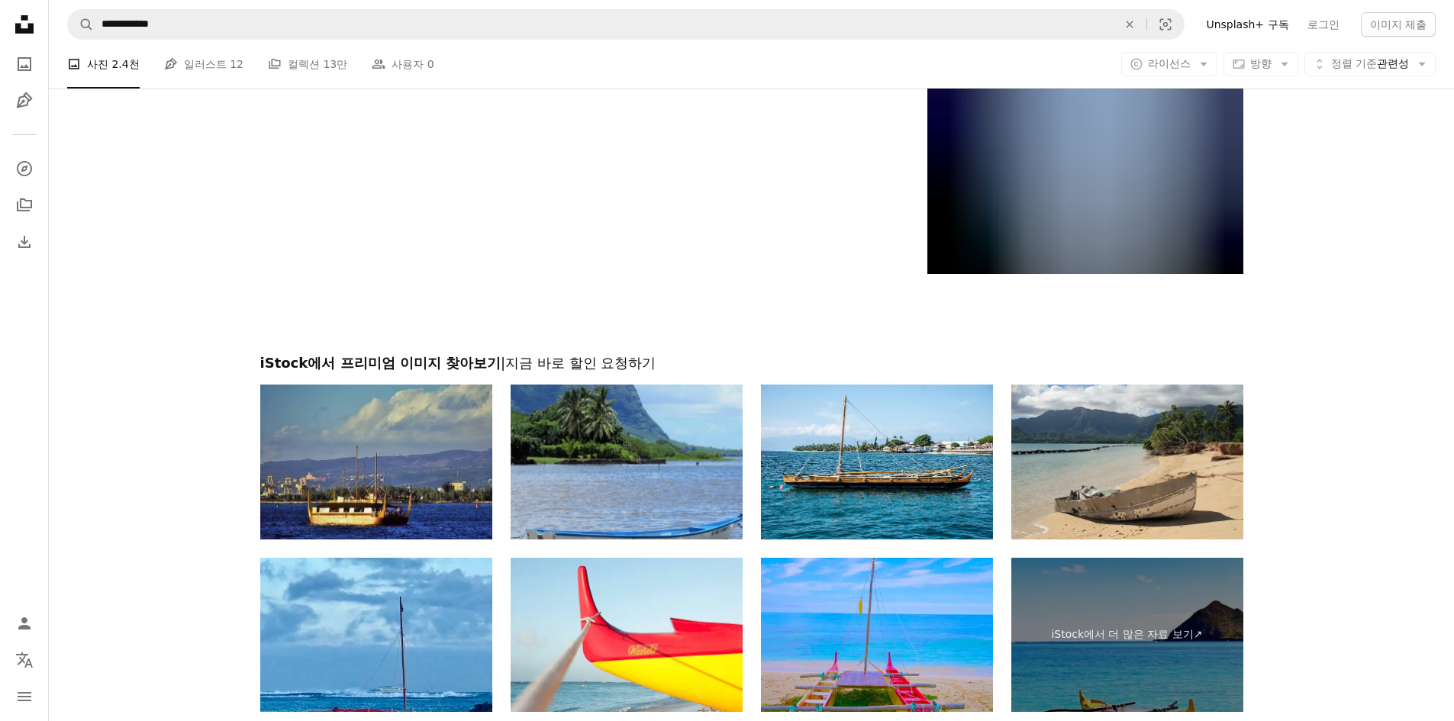
scroll to position [2901, 0]
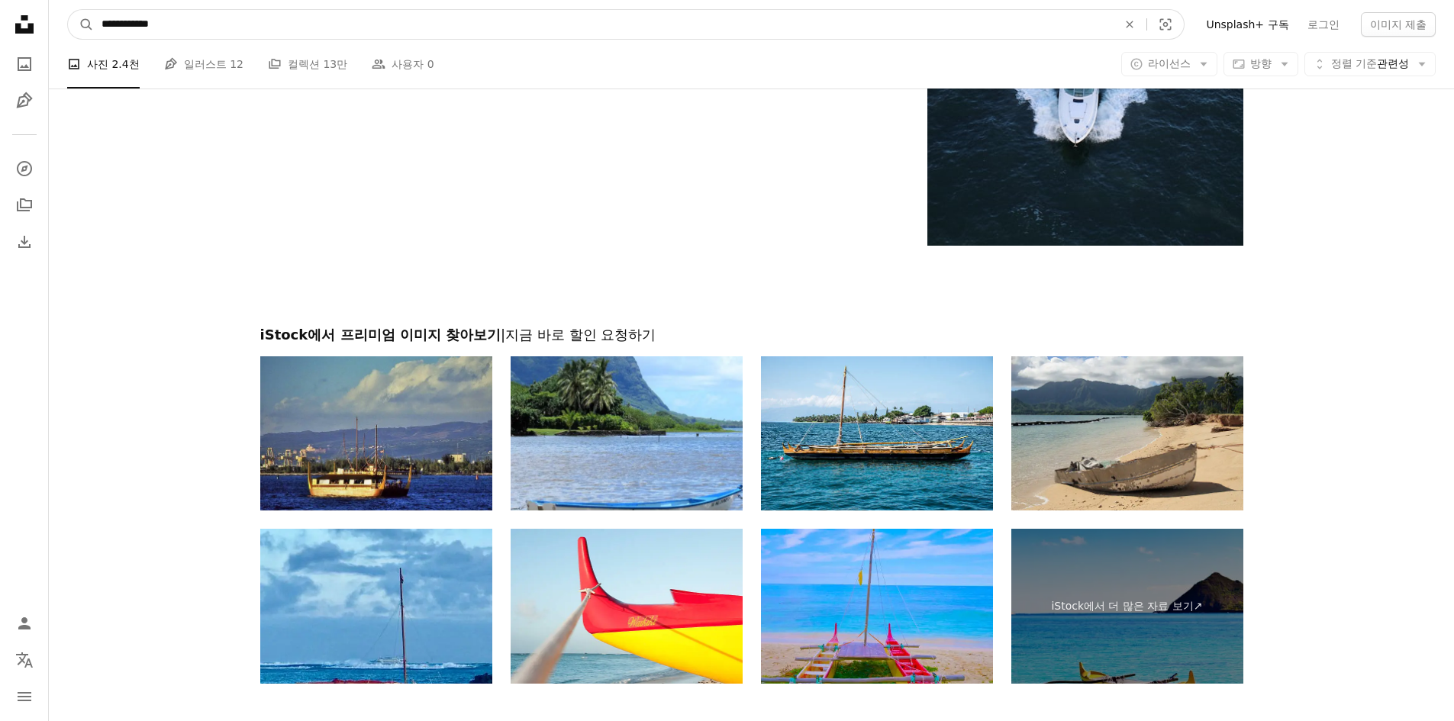
drag, startPoint x: 385, startPoint y: 34, endPoint x: 5, endPoint y: 30, distance: 379.4
type input "**********"
click at [68, 10] on button "A magnifying glass" at bounding box center [81, 24] width 26 height 29
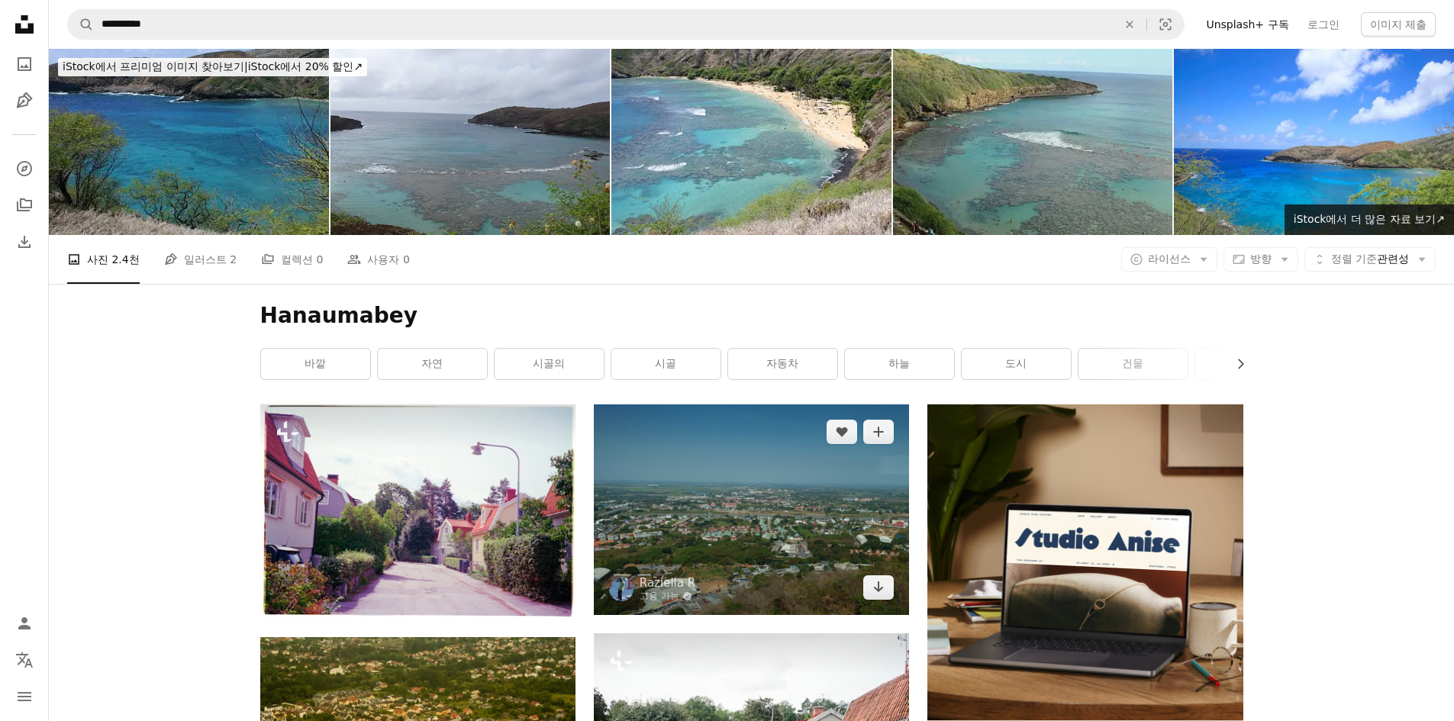
click at [743, 543] on img at bounding box center [751, 510] width 315 height 210
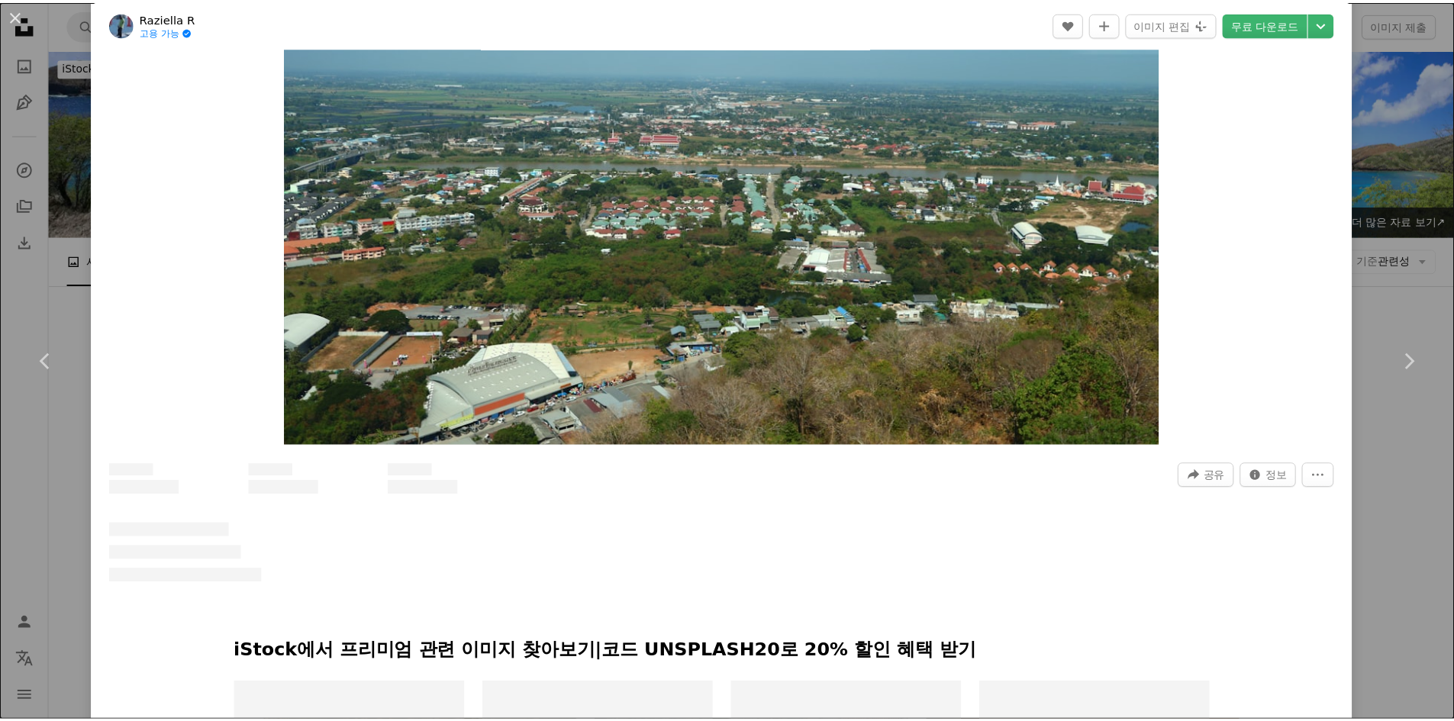
scroll to position [382, 0]
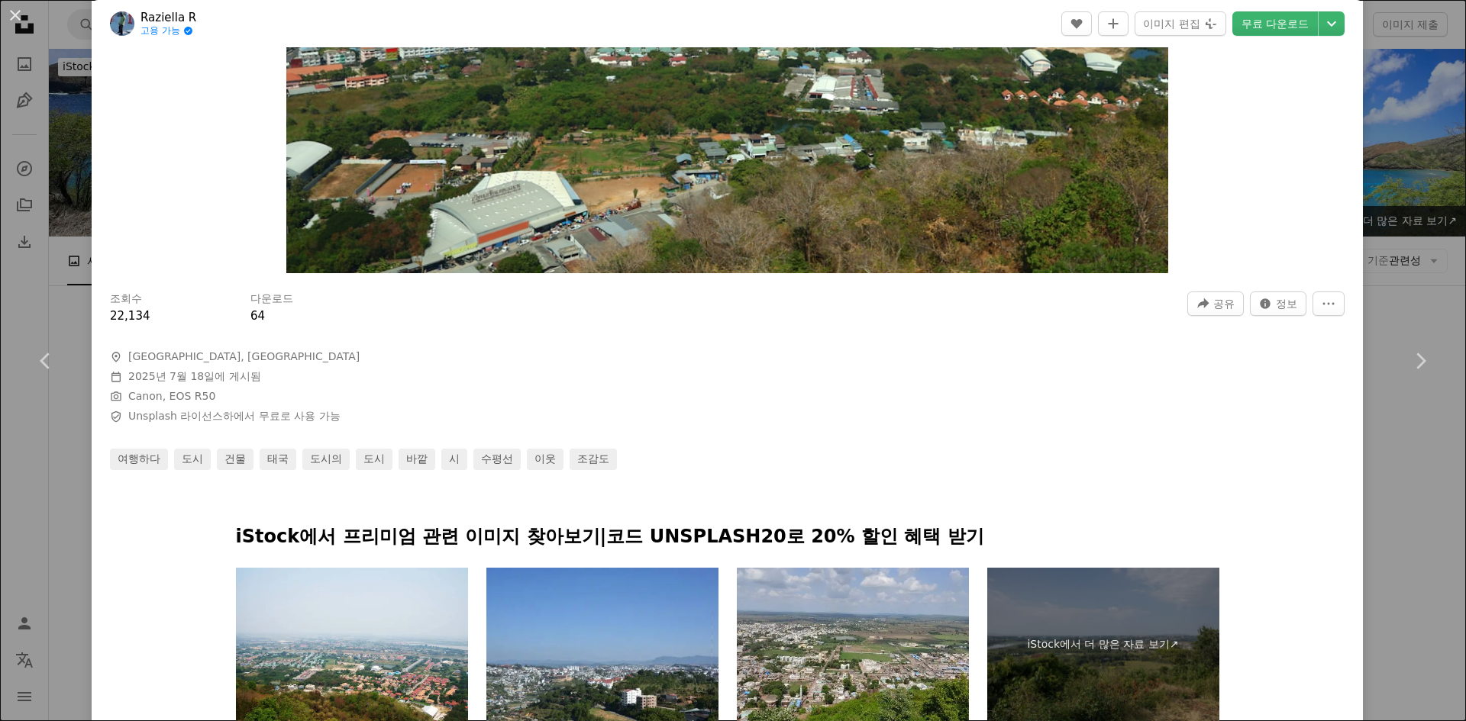
click at [67, 119] on div "An X shape Chevron left Chevron right Raziella R 고용 가능 A checkmark inside of a …" at bounding box center [733, 360] width 1466 height 721
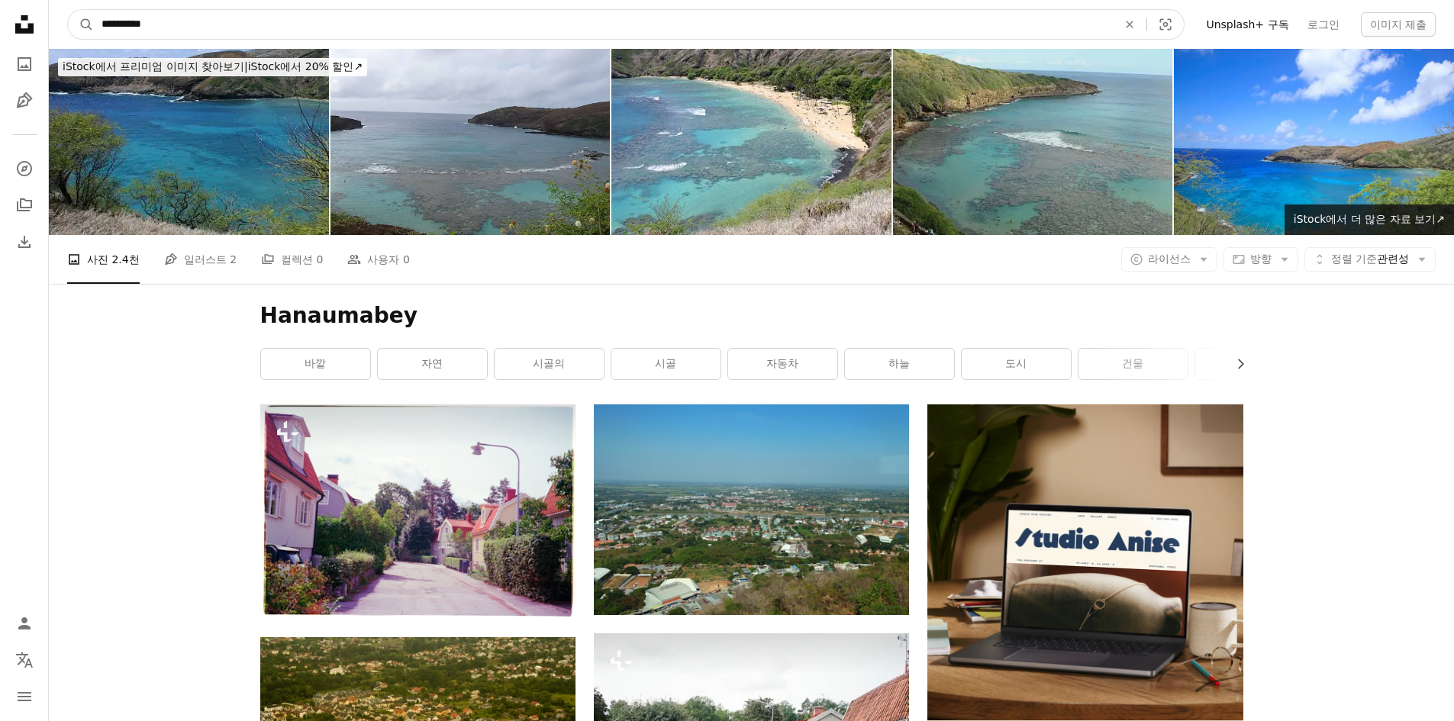
drag, startPoint x: 161, startPoint y: 27, endPoint x: 5, endPoint y: 24, distance: 155.8
type input "*"
type input "**********"
click button "A magnifying glass" at bounding box center [81, 24] width 26 height 29
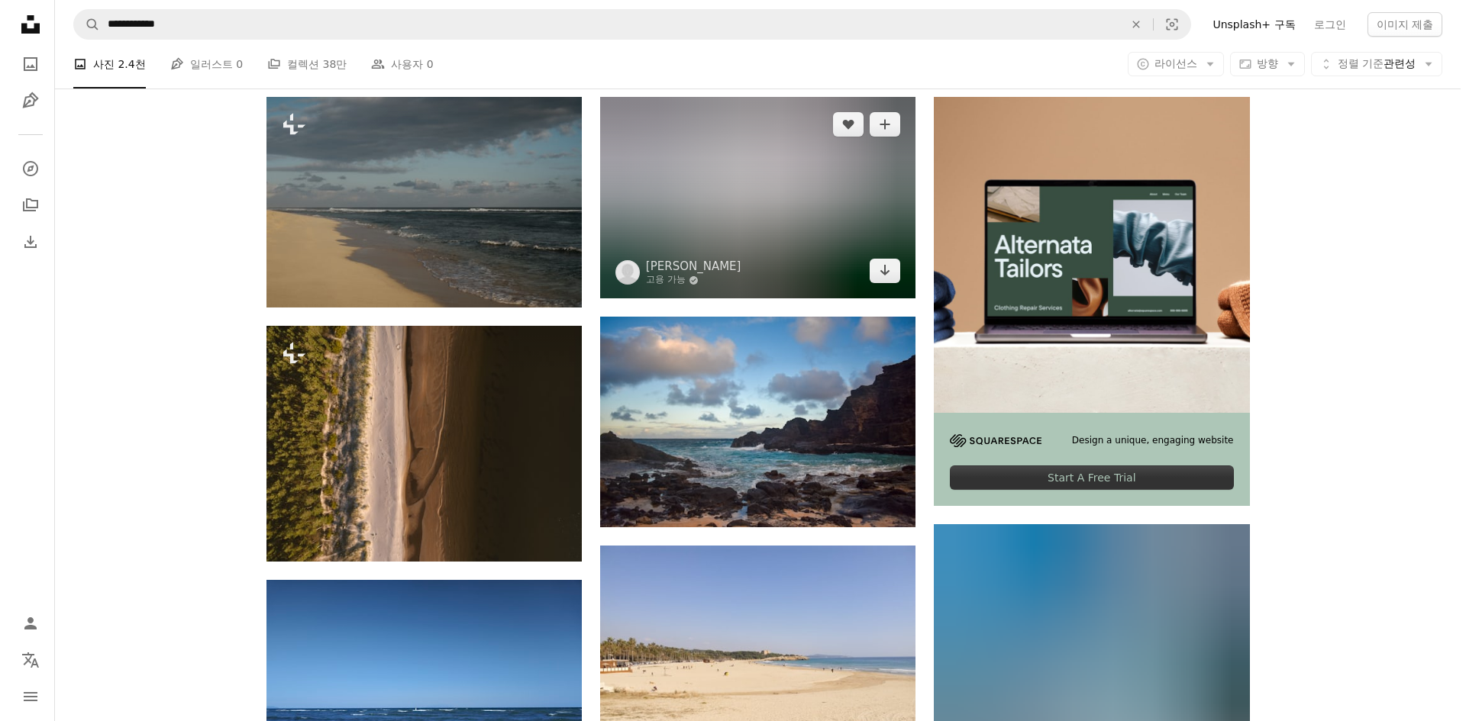
scroll to position [534, 0]
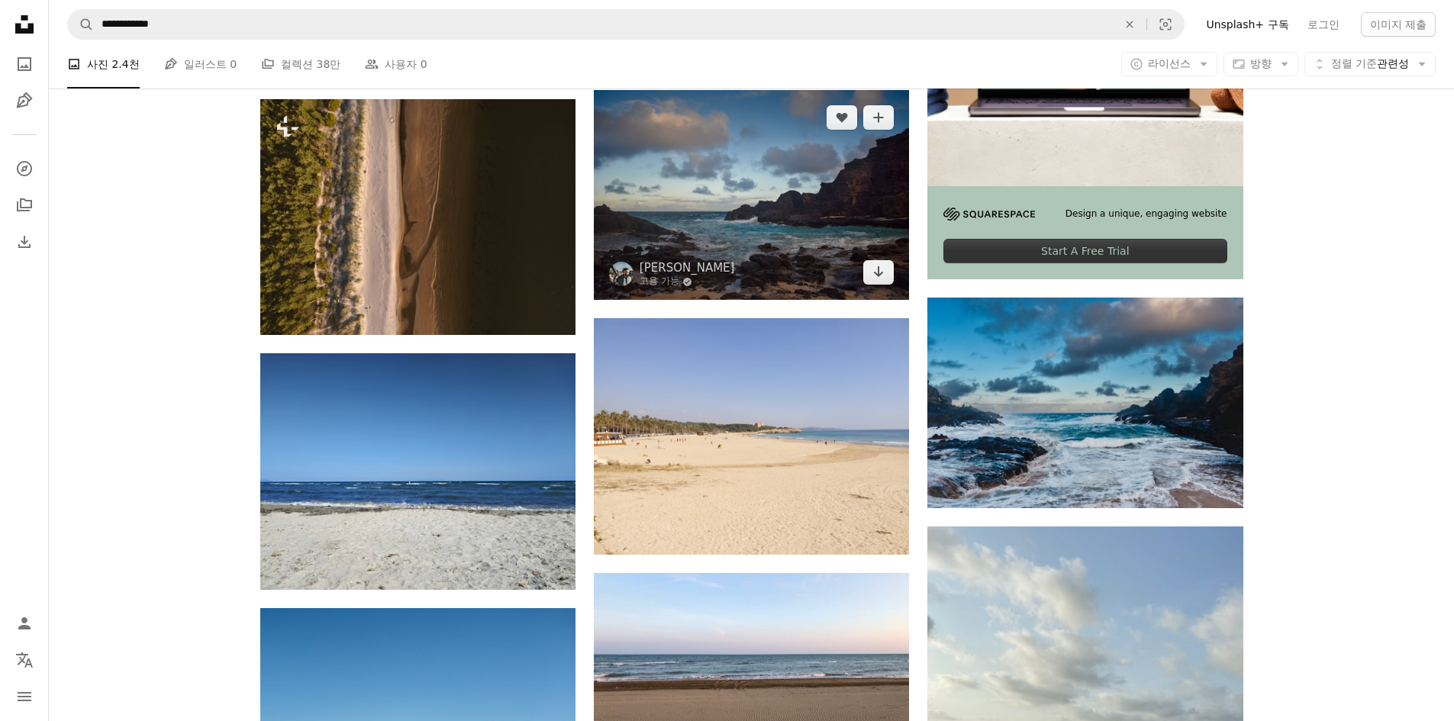
click at [734, 260] on img at bounding box center [751, 195] width 315 height 210
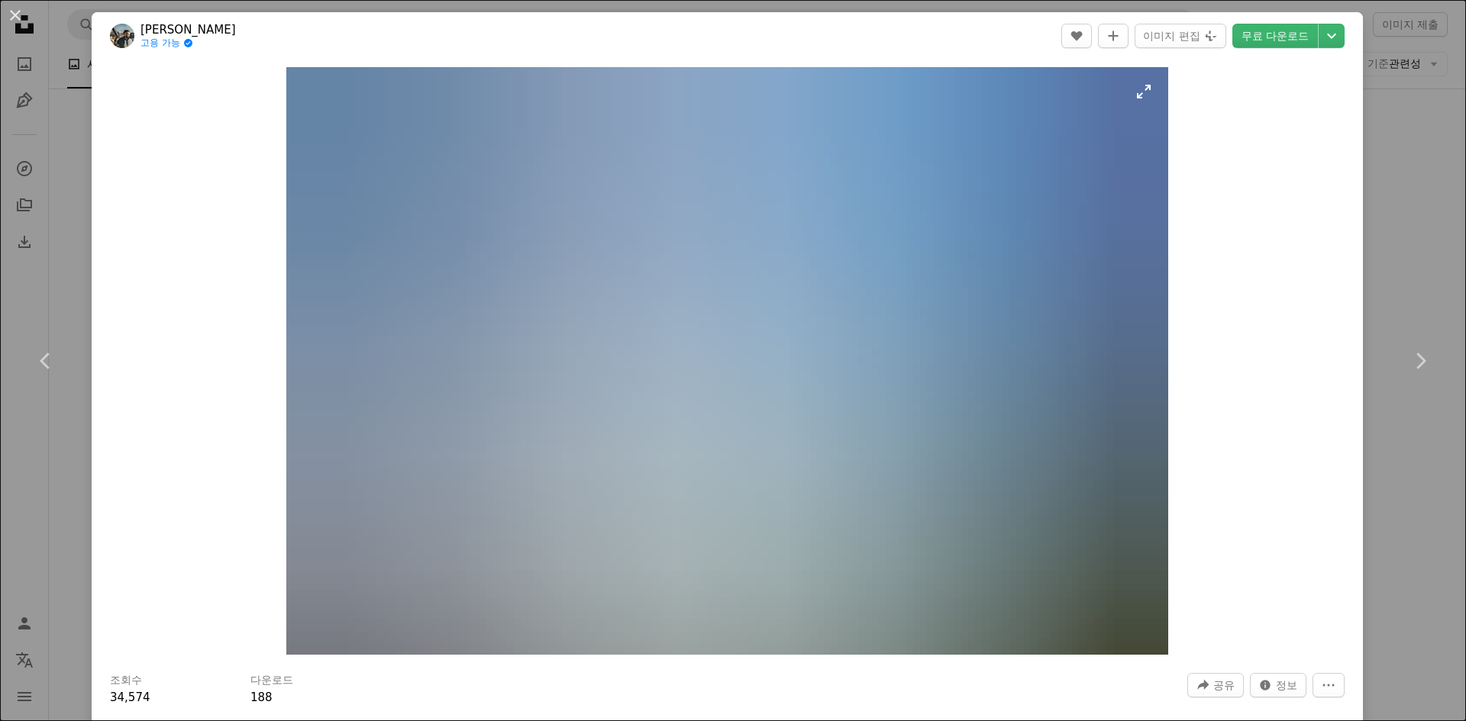
scroll to position [229, 0]
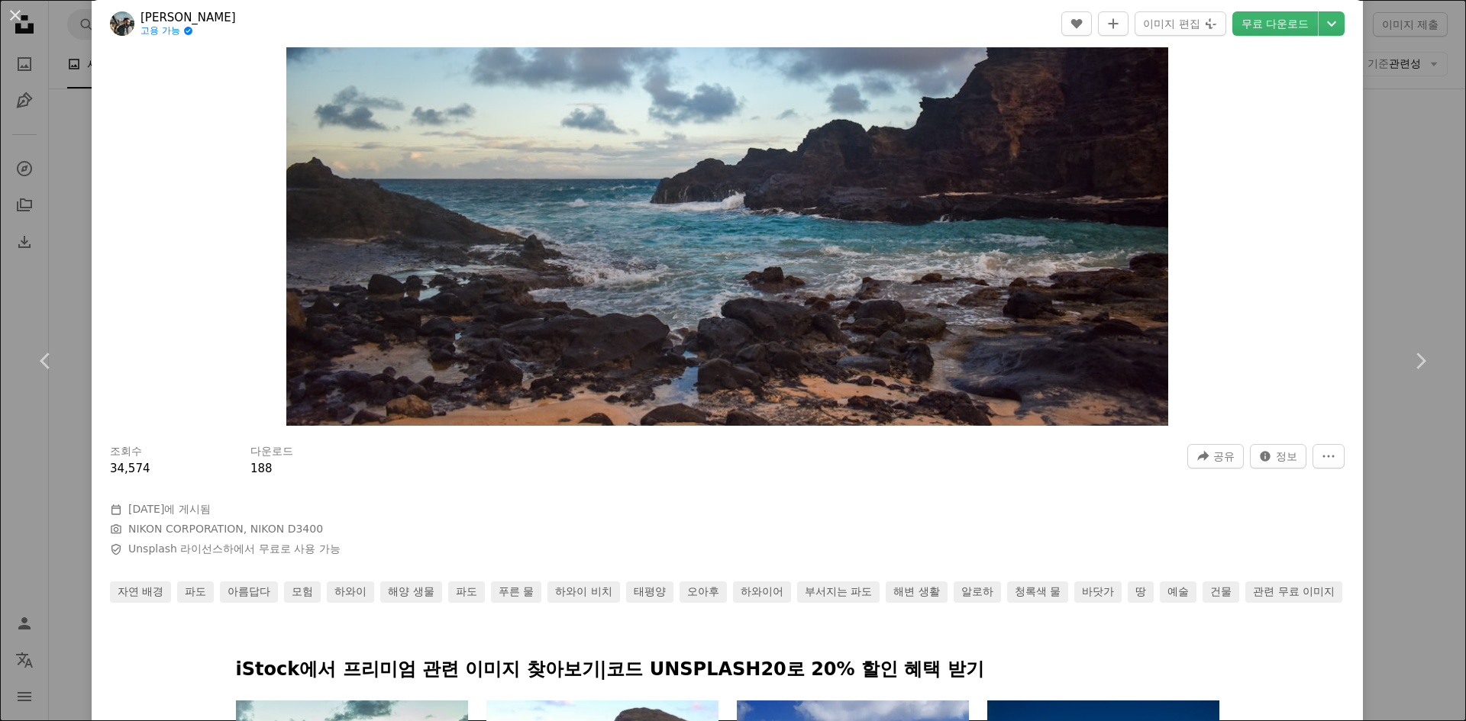
click at [1318, 235] on div "Zoom in" at bounding box center [727, 132] width 1271 height 603
click at [28, 419] on link "Chevron left" at bounding box center [46, 361] width 92 height 147
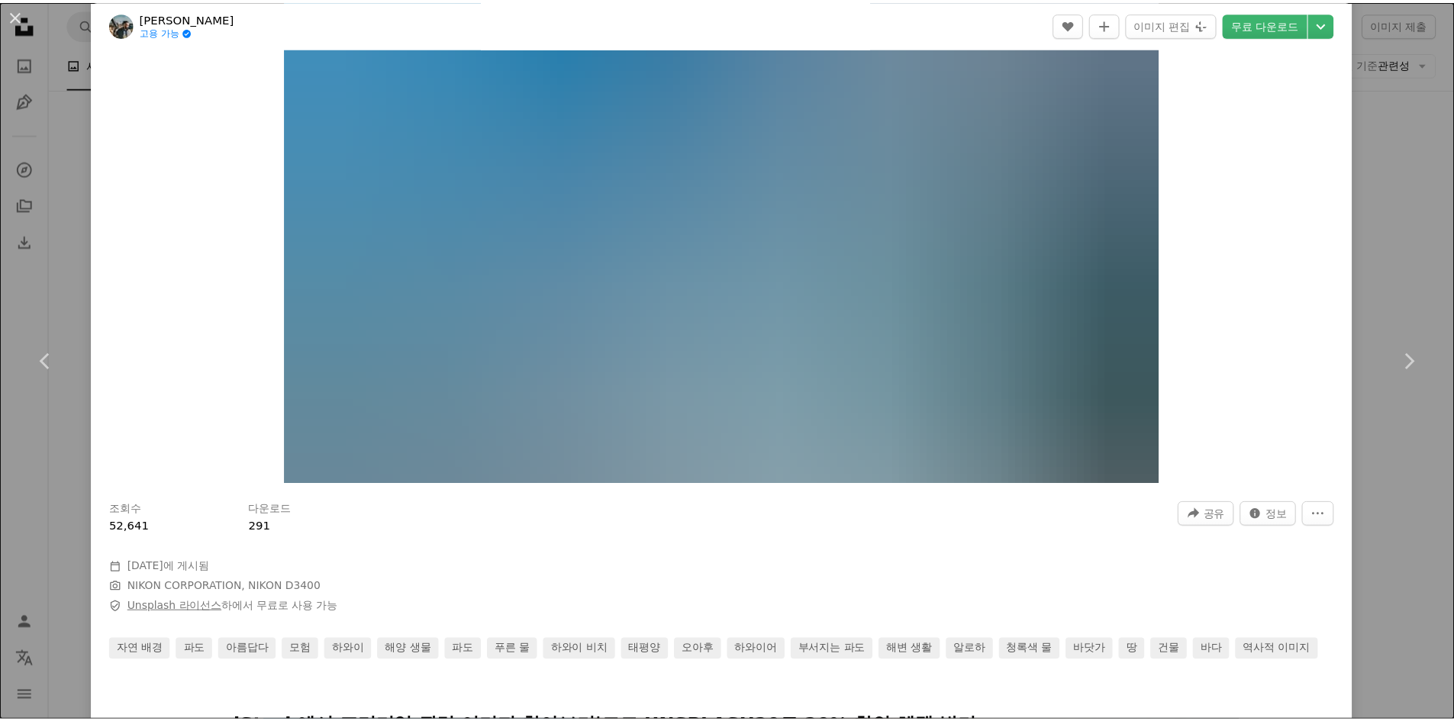
scroll to position [305, 0]
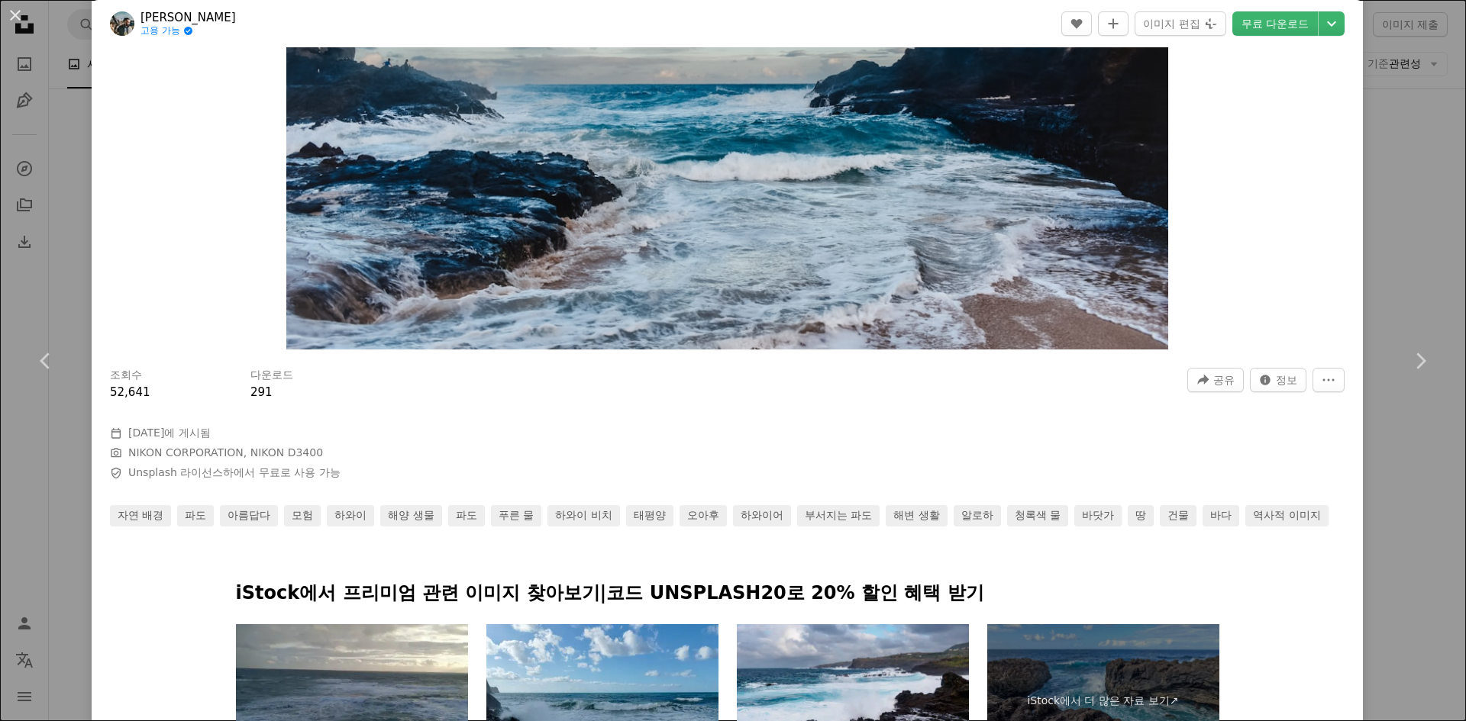
click at [78, 495] on div "An X shape Chevron left Chevron right [PERSON_NAME] 고용 가능 A checkmark inside of…" at bounding box center [733, 360] width 1466 height 721
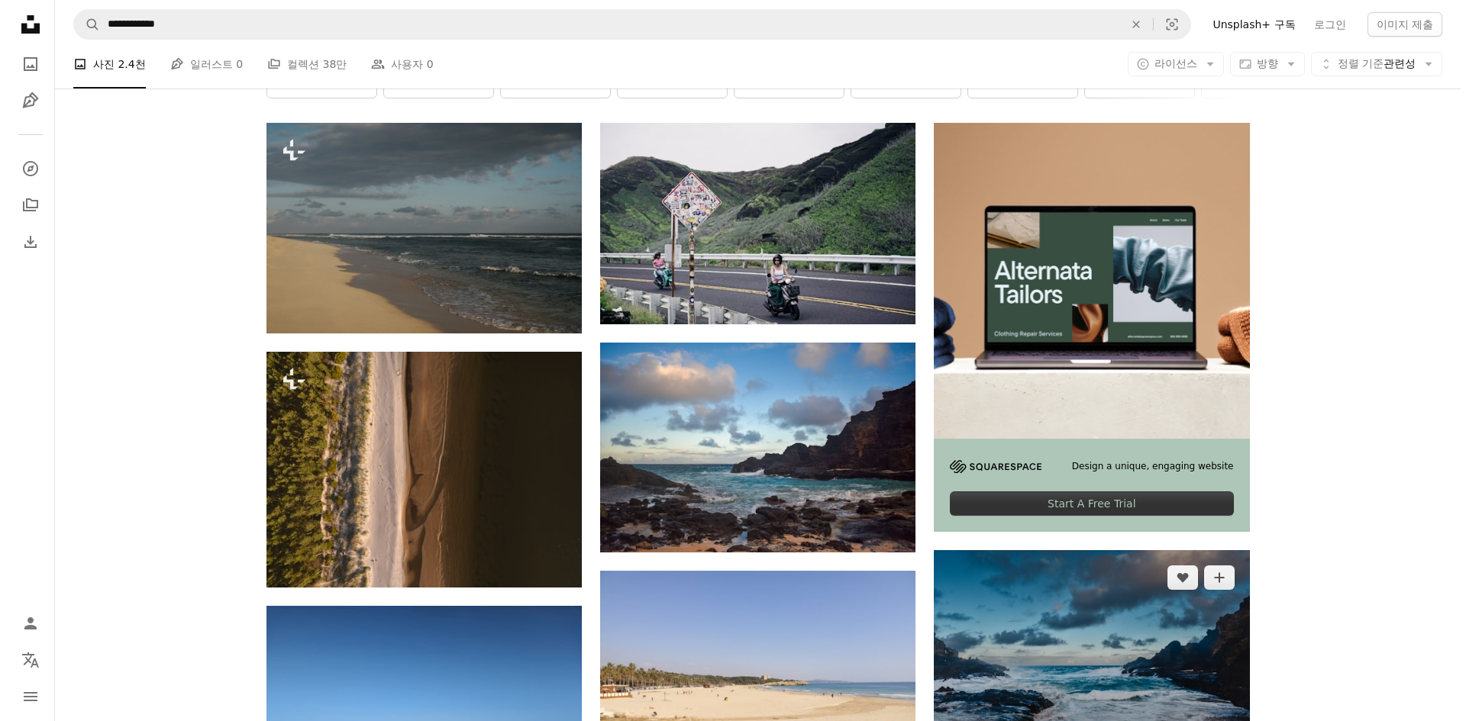
scroll to position [153, 0]
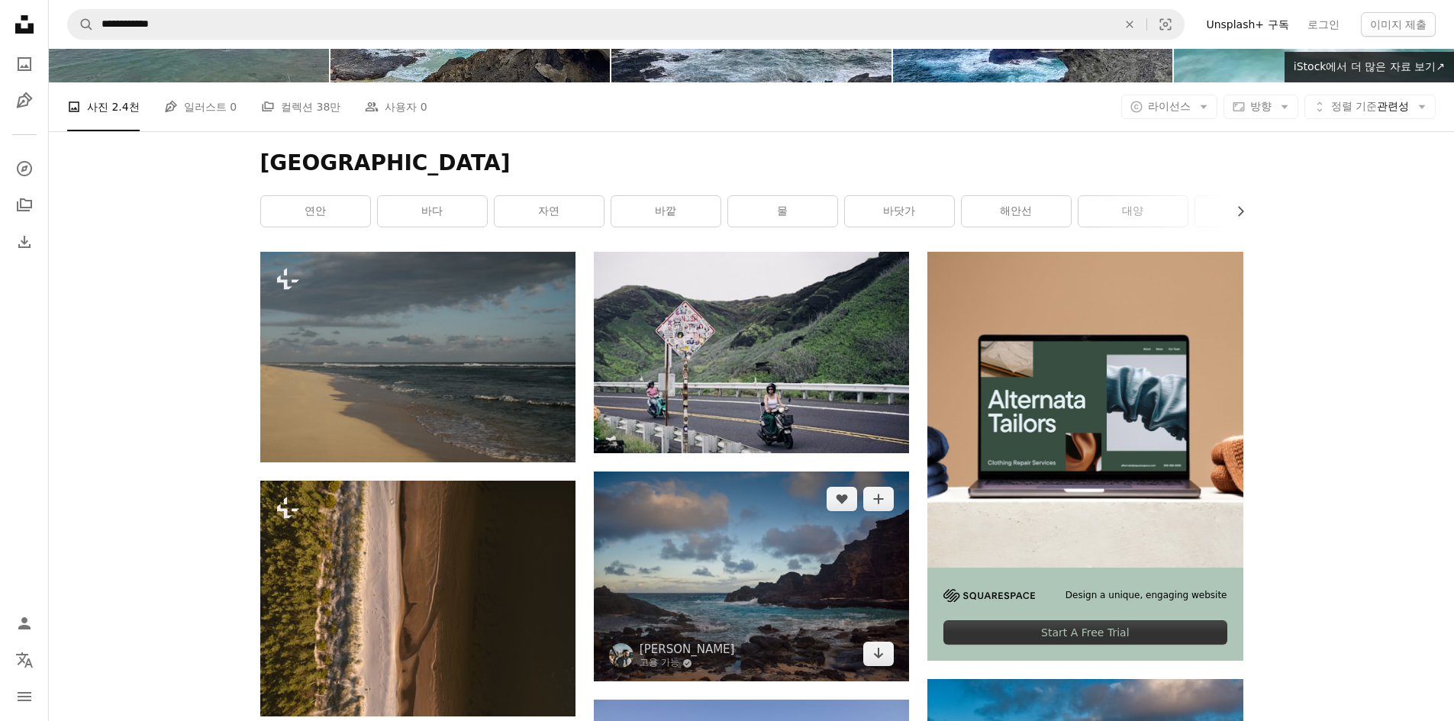
click at [783, 555] on img at bounding box center [751, 577] width 315 height 210
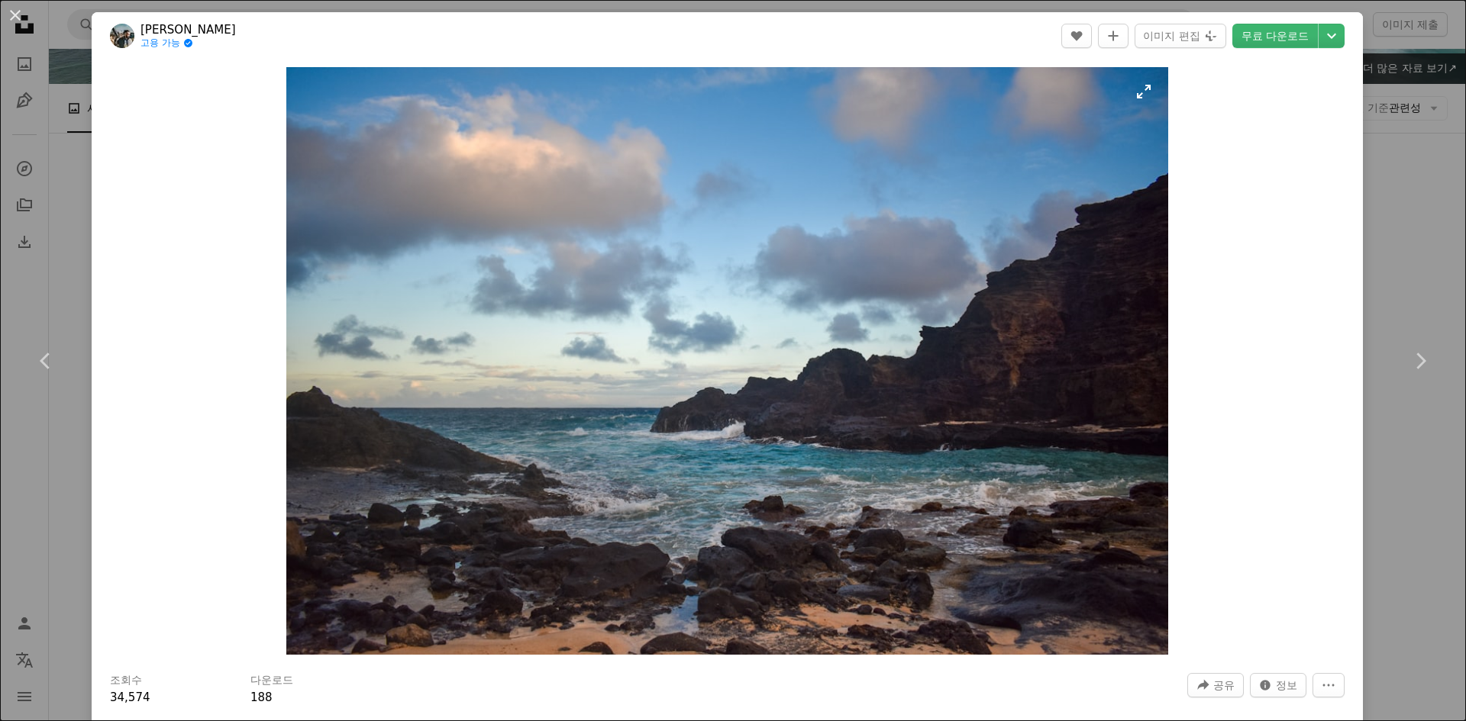
drag, startPoint x: 1032, startPoint y: 156, endPoint x: 1079, endPoint y: 118, distance: 60.7
drag, startPoint x: 1079, startPoint y: 118, endPoint x: 1298, endPoint y: 31, distance: 235.5
click at [1298, 31] on link "무료 다운로드" at bounding box center [1275, 36] width 86 height 24
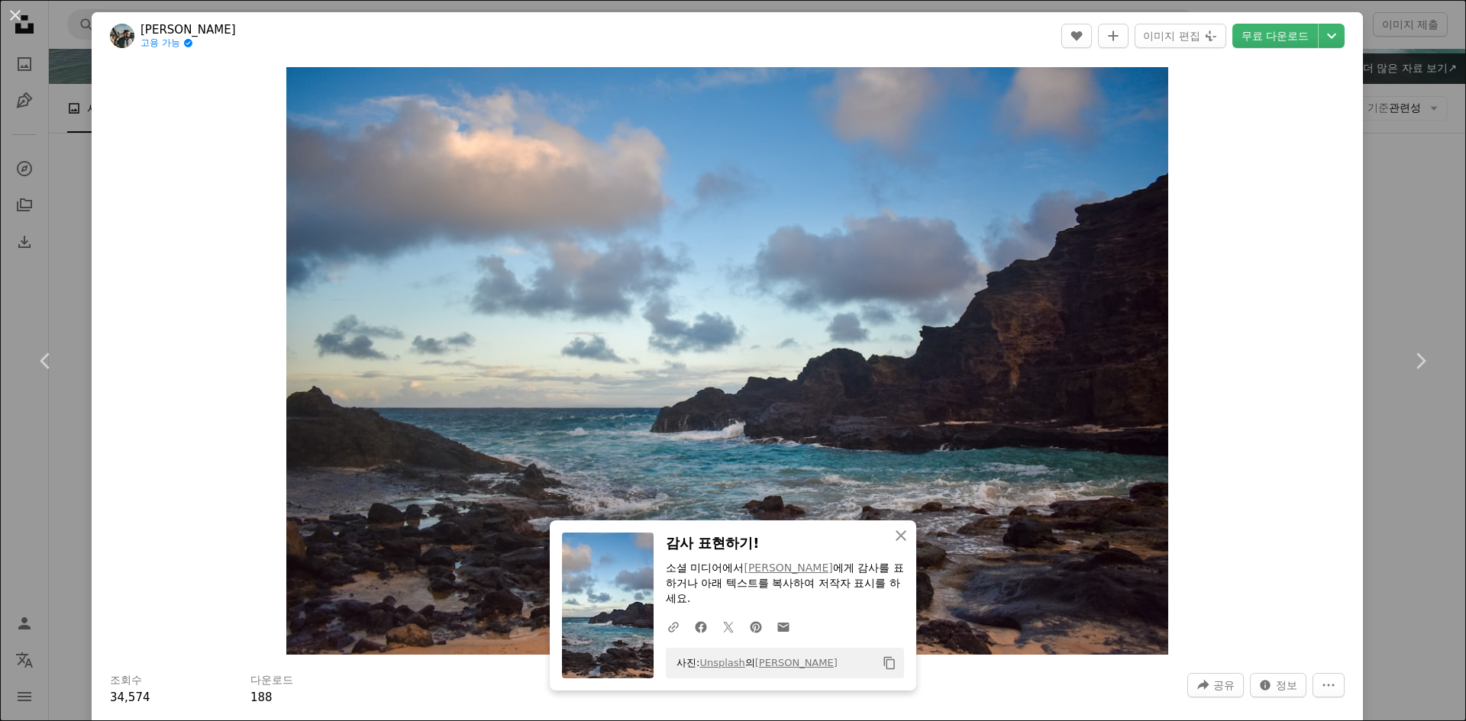
drag, startPoint x: 1405, startPoint y: 53, endPoint x: 1369, endPoint y: 0, distance: 63.7
click at [1405, 53] on div "An X shape Chevron left Chevron right An X shape 닫기 감사 표현하기! 소셜 미디어에서 [PERSON_N…" at bounding box center [733, 360] width 1466 height 721
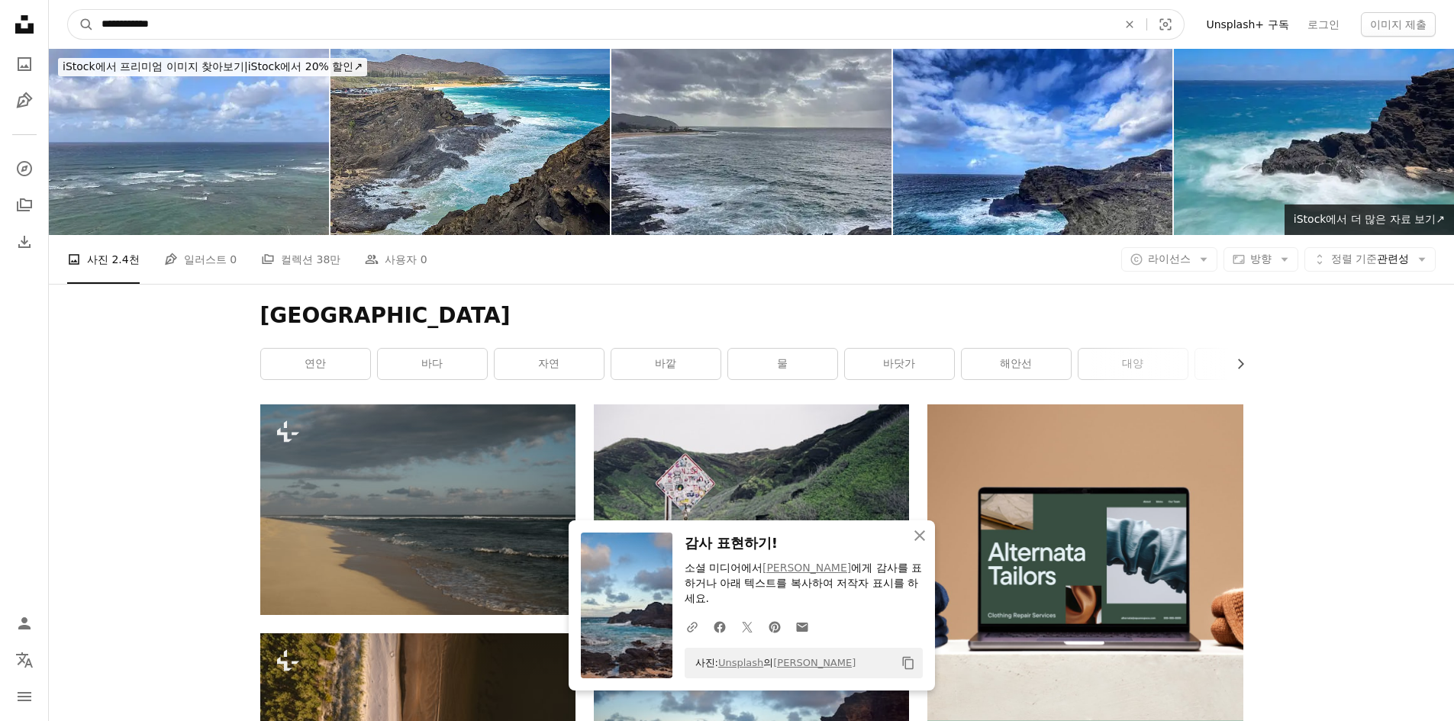
drag, startPoint x: 250, startPoint y: 37, endPoint x: 0, endPoint y: 19, distance: 250.3
type input "*"
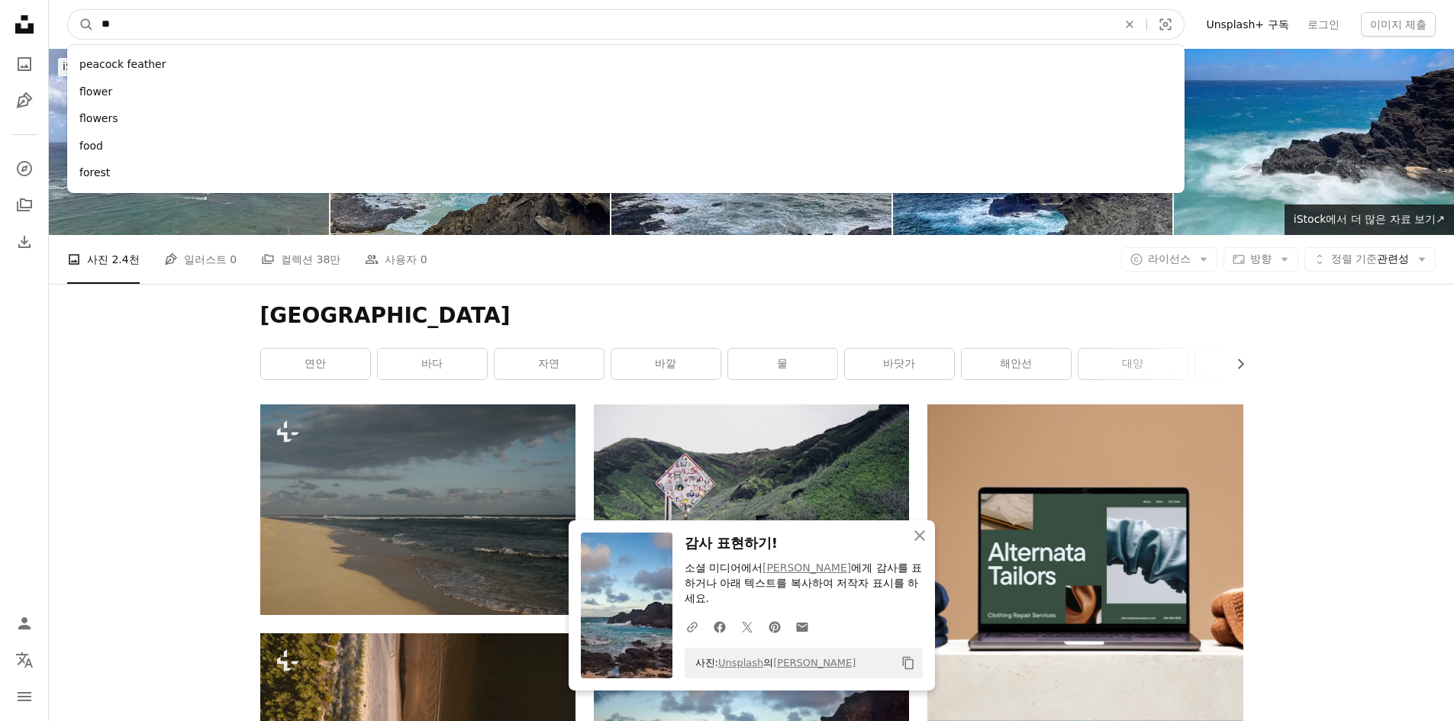
type input "**"
click at [68, 10] on button "A magnifying glass" at bounding box center [81, 24] width 26 height 29
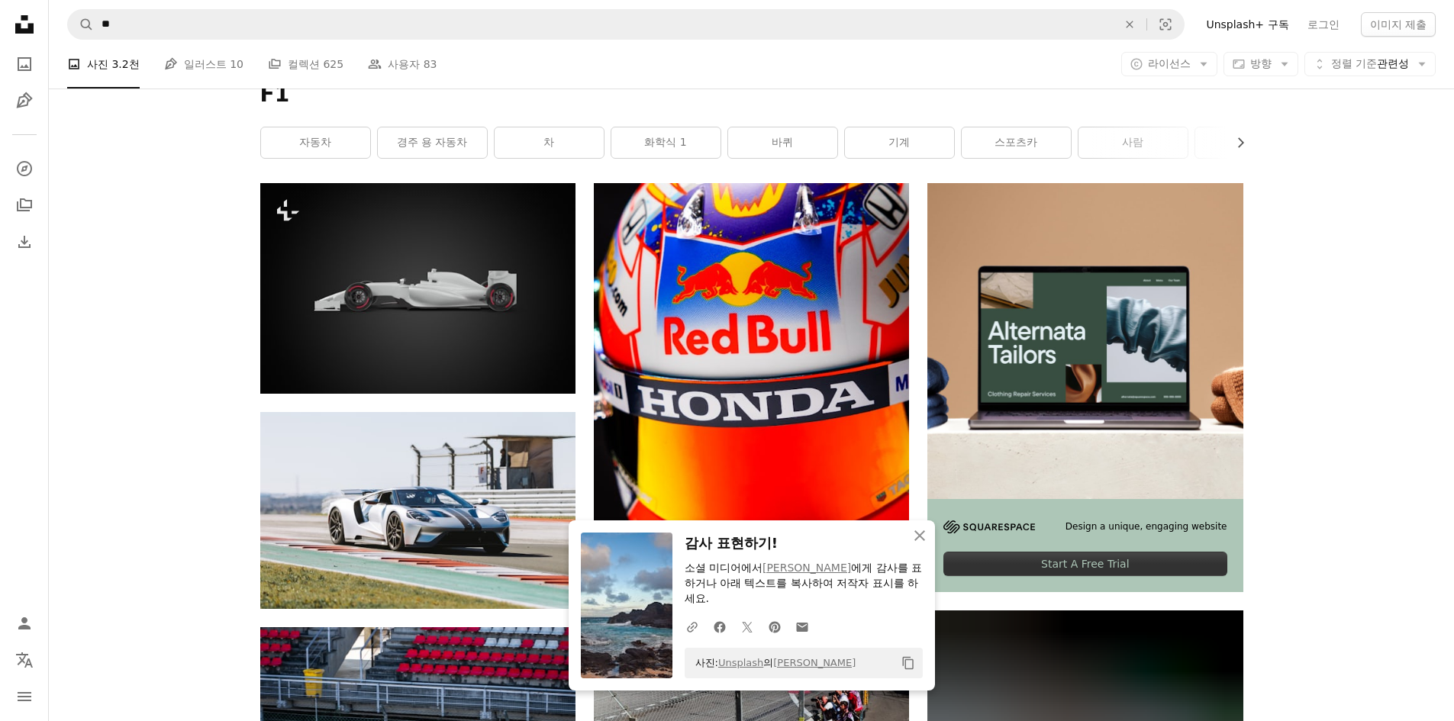
scroll to position [229, 0]
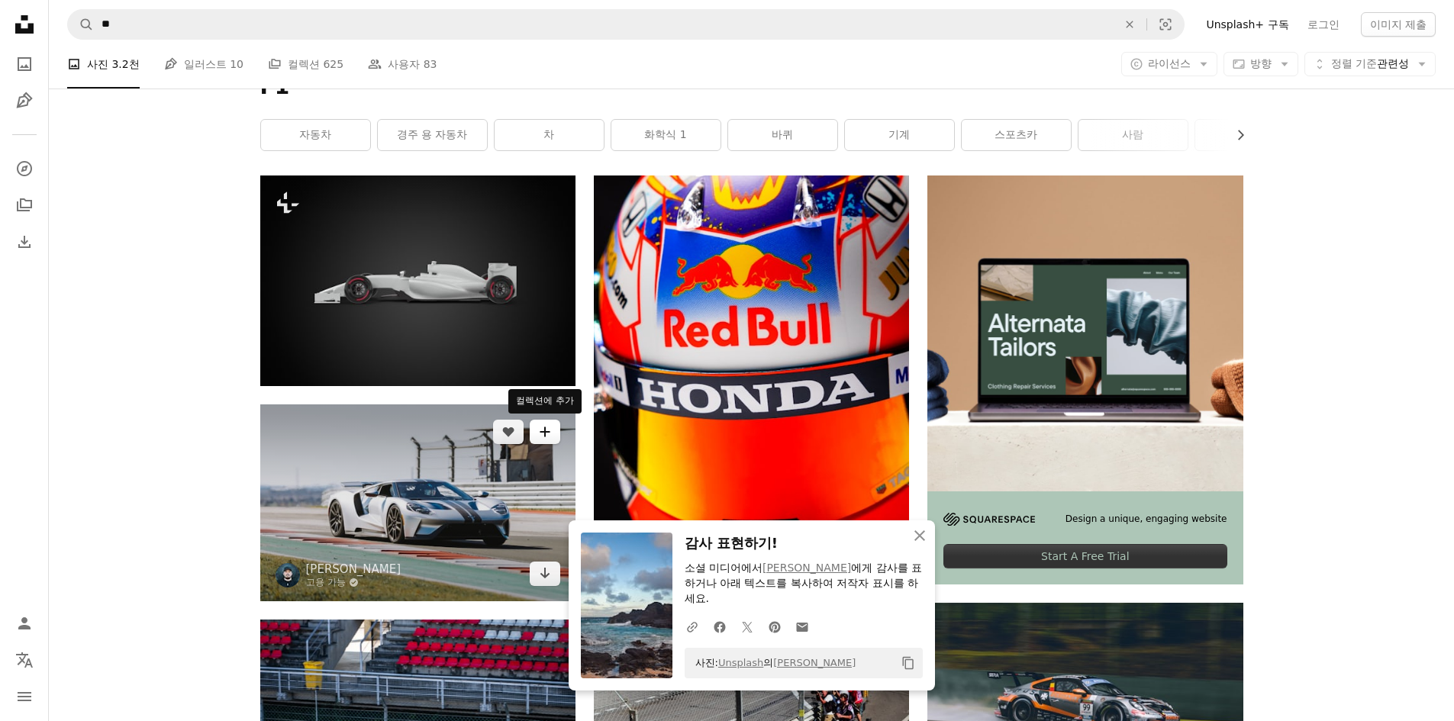
click at [547, 423] on button "A plus sign" at bounding box center [545, 432] width 31 height 24
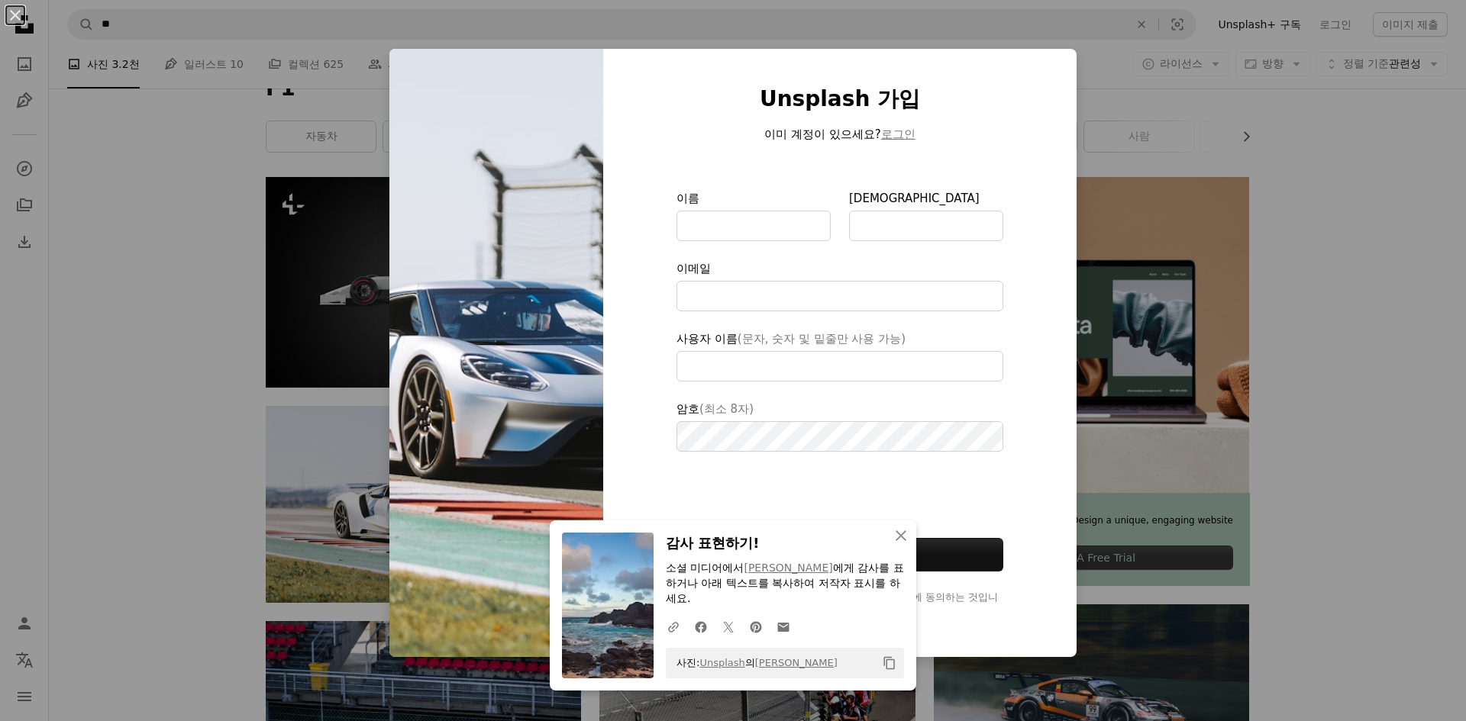
click at [1130, 113] on div "An X shape An X shape 닫기 감사 표현하기! 소셜 미디어에서 [PERSON_NAME] 에게 감사를 표하거나 아래 텍스트를 복사…" at bounding box center [733, 360] width 1466 height 721
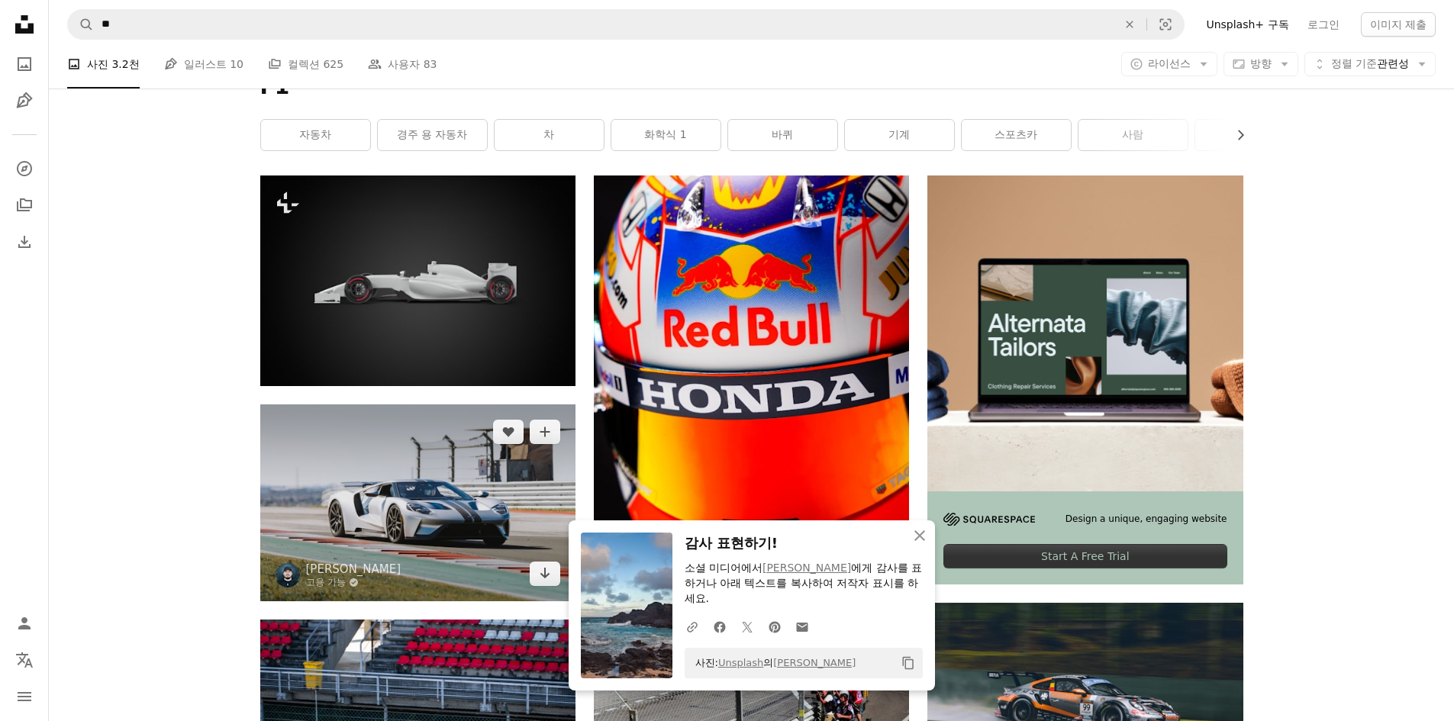
click at [360, 526] on img at bounding box center [417, 503] width 315 height 197
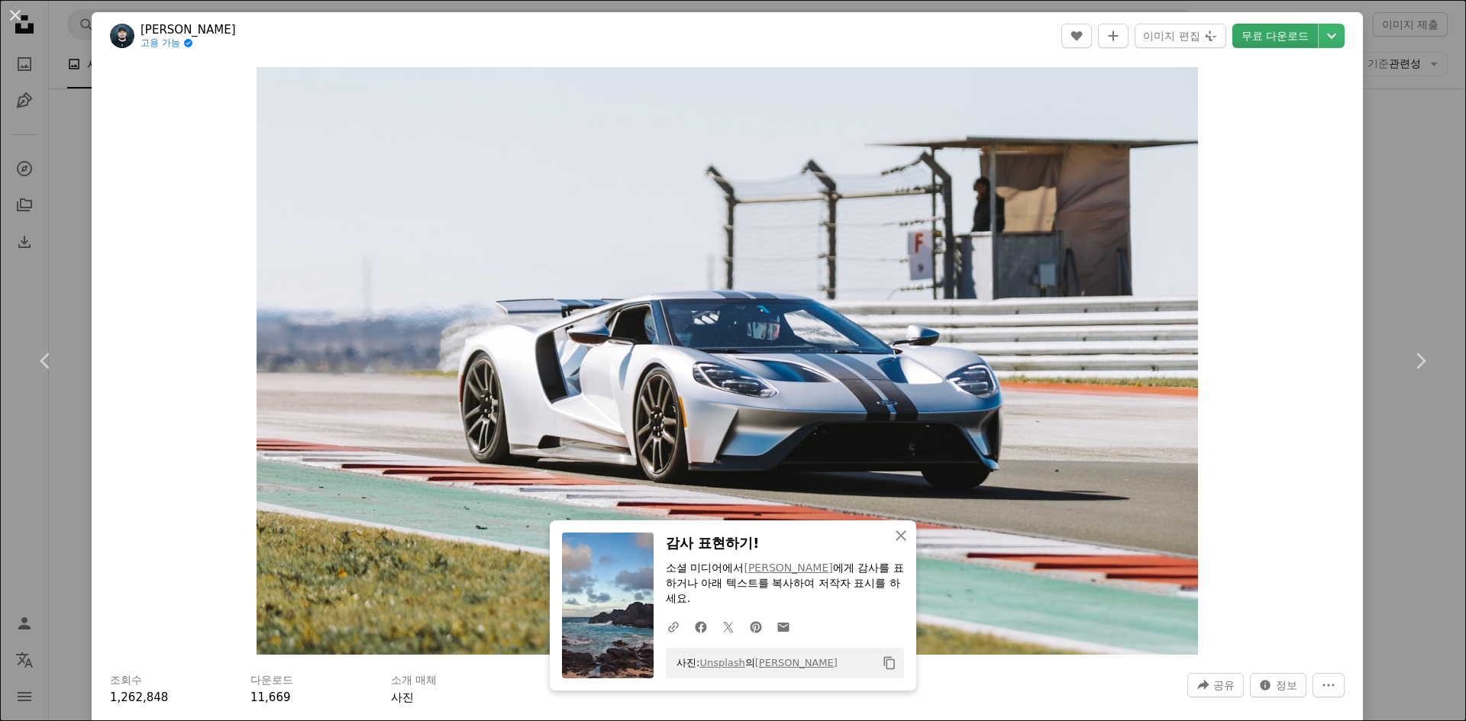
click at [1255, 32] on link "무료 다운로드" at bounding box center [1275, 36] width 86 height 24
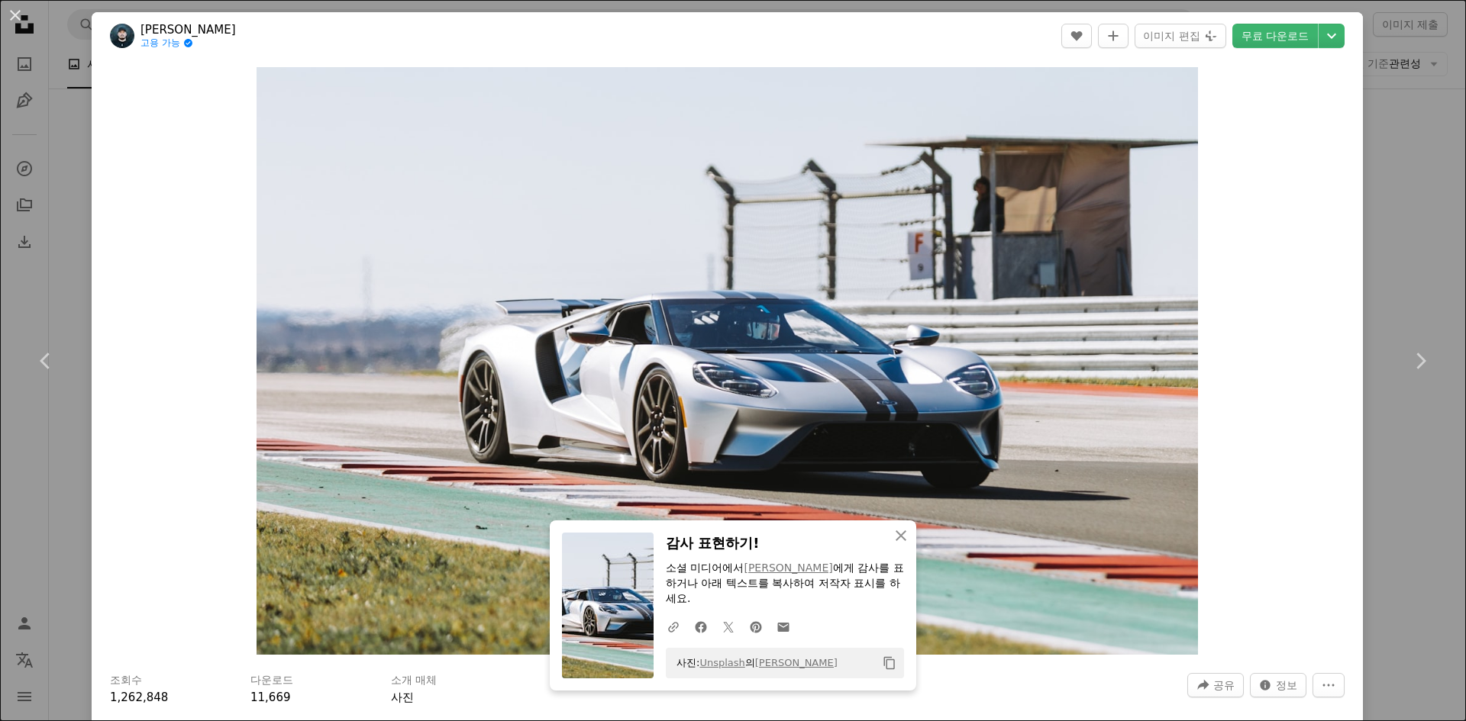
click at [1387, 130] on div "An X shape Chevron left Chevron right An X shape 닫기 감사 표현하기! 소셜 미디어에서 [PERSON_N…" at bounding box center [733, 360] width 1466 height 721
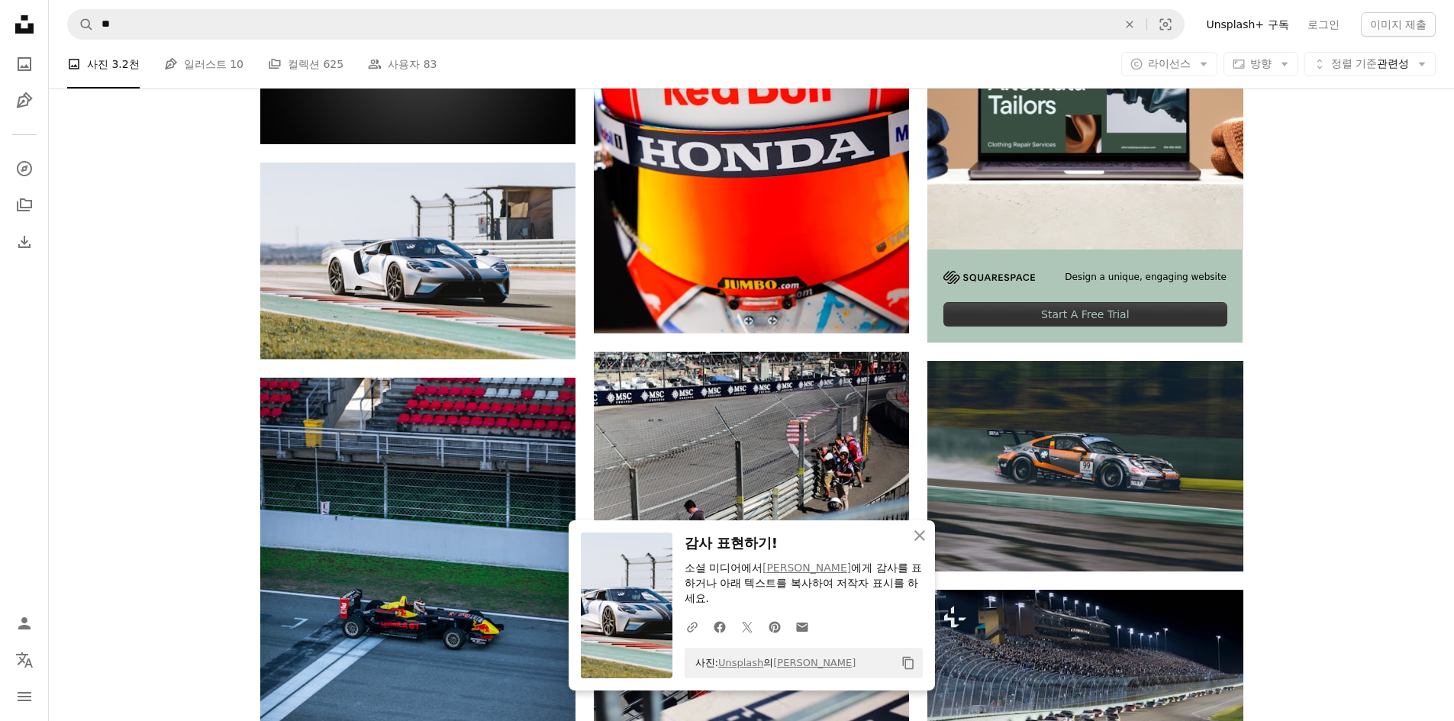
scroll to position [611, 0]
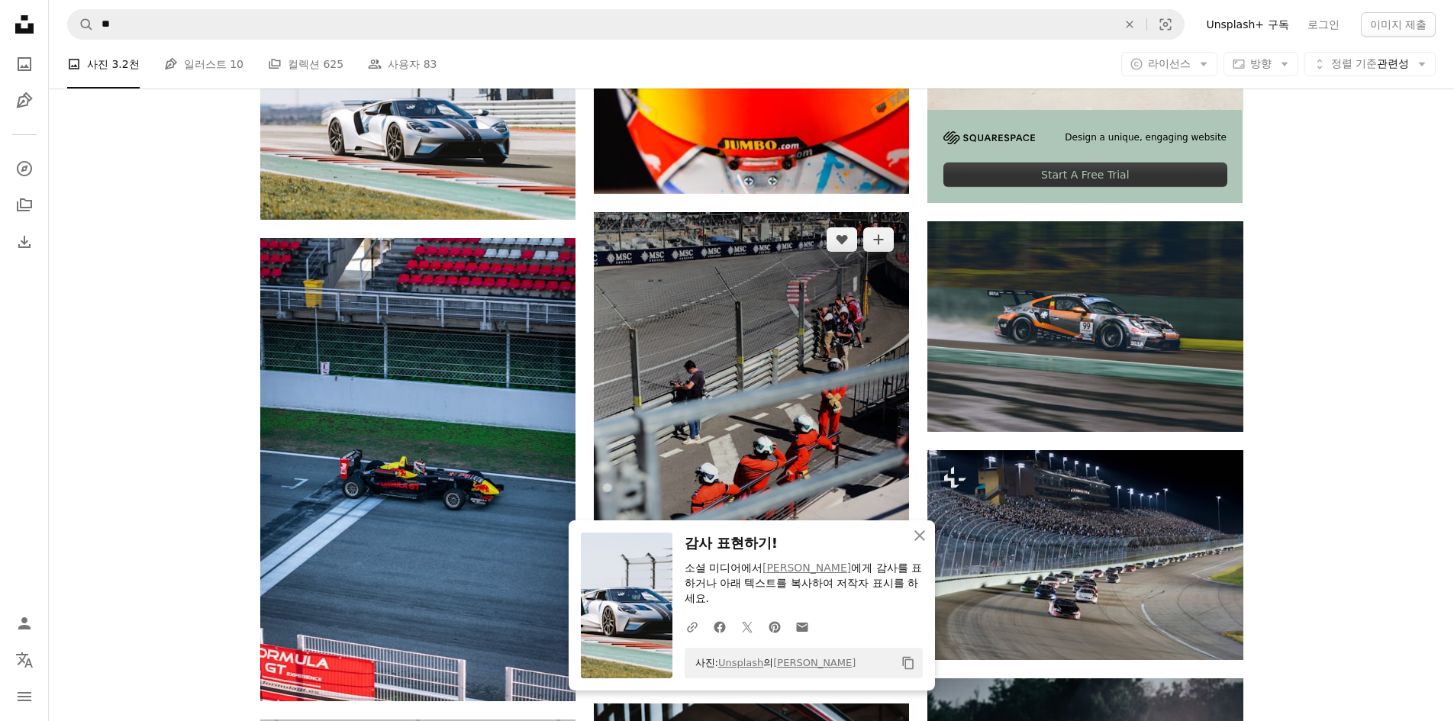
click at [808, 299] on img at bounding box center [751, 448] width 315 height 473
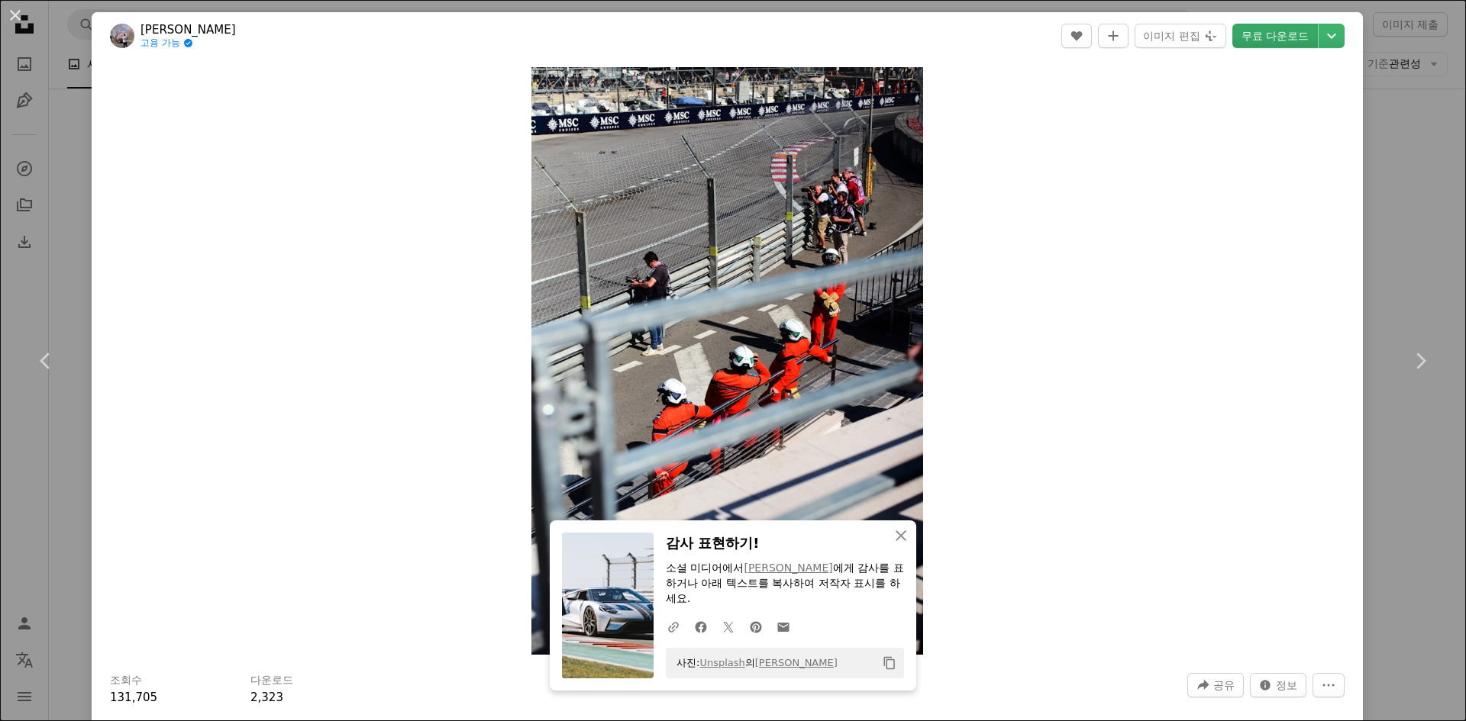
click at [1276, 37] on link "무료 다운로드" at bounding box center [1275, 36] width 86 height 24
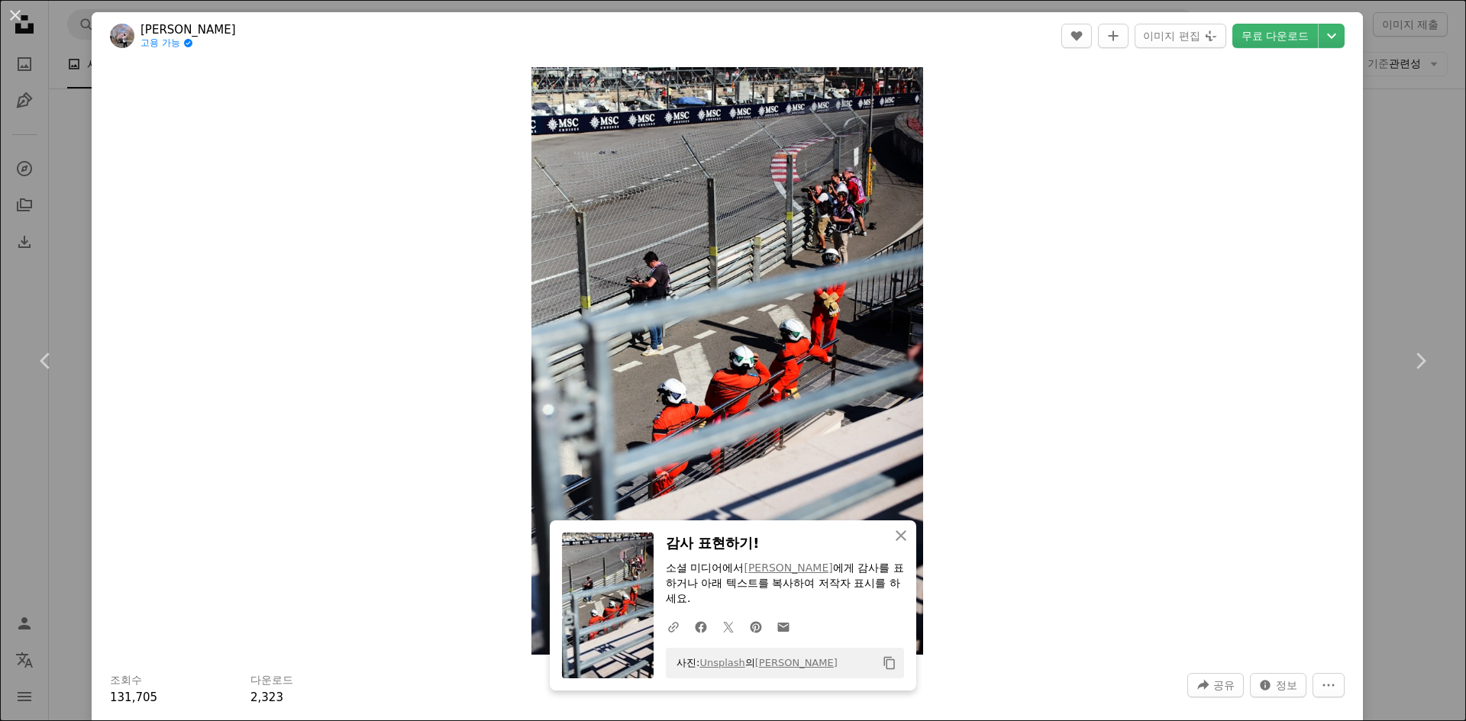
drag, startPoint x: 1383, startPoint y: 130, endPoint x: 1241, endPoint y: 191, distance: 154.6
click at [1383, 130] on div "An X shape Chevron left Chevron right An X shape 닫기 감사 표현하기! 소셜 미디어에서 [PERSON_N…" at bounding box center [733, 360] width 1466 height 721
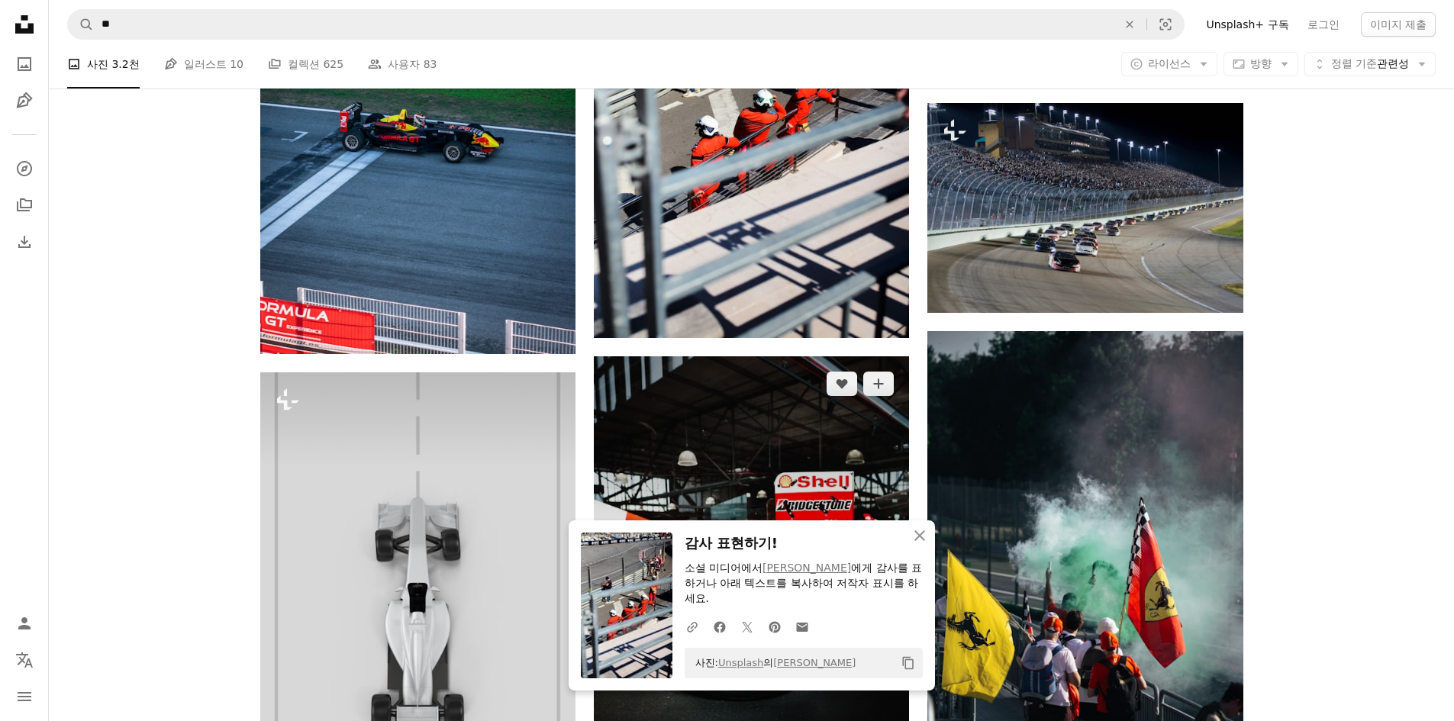
scroll to position [1221, 0]
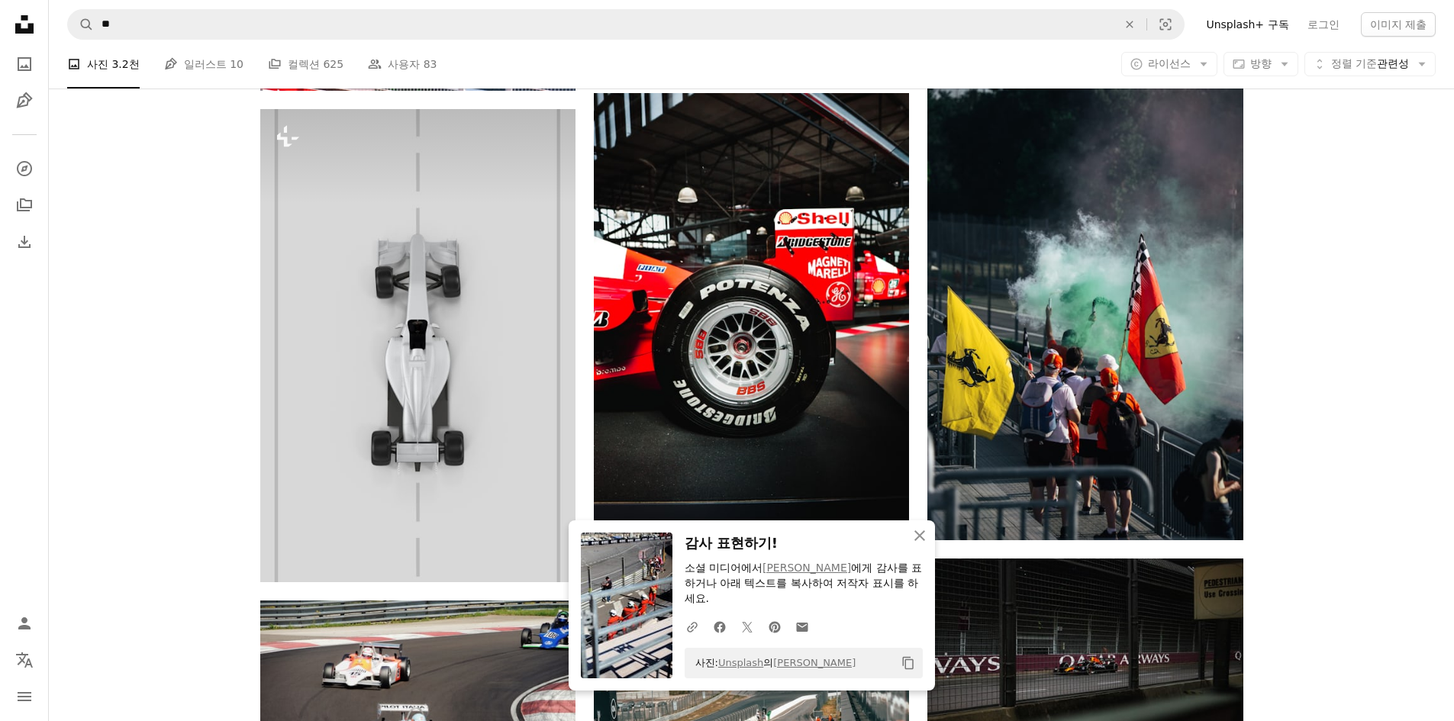
click at [360, 46] on nav "A magnifying glass ** An X shape Visual search Filters Unsplash+ 구독 로그인 이미지 제출" at bounding box center [751, 24] width 1405 height 49
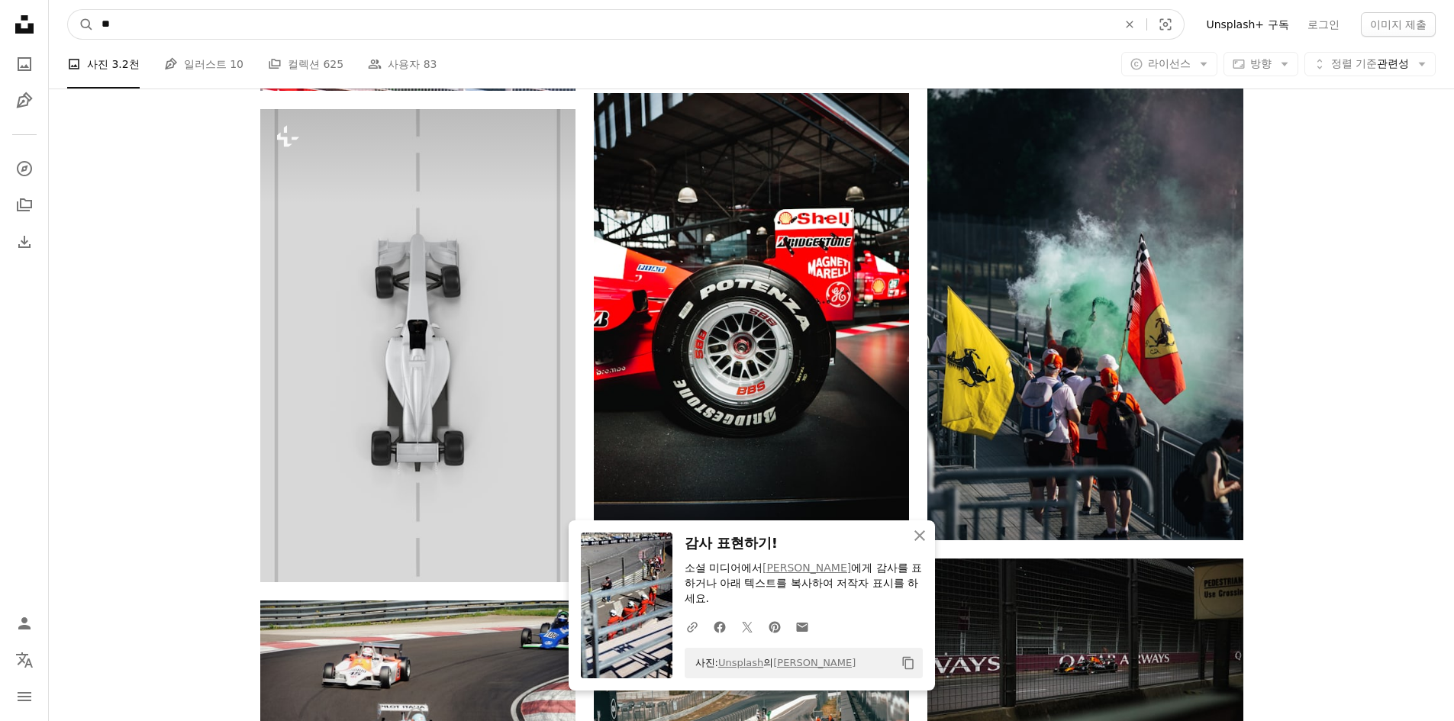
drag, startPoint x: 351, startPoint y: 27, endPoint x: 0, endPoint y: 34, distance: 351.2
click at [0, 34] on div "Unsplash logo Unsplash 홈 A photo Pen Tool A compass A stack of folders Download…" at bounding box center [727, 709] width 1454 height 3860
type input "*********"
click button "A magnifying glass" at bounding box center [81, 24] width 26 height 29
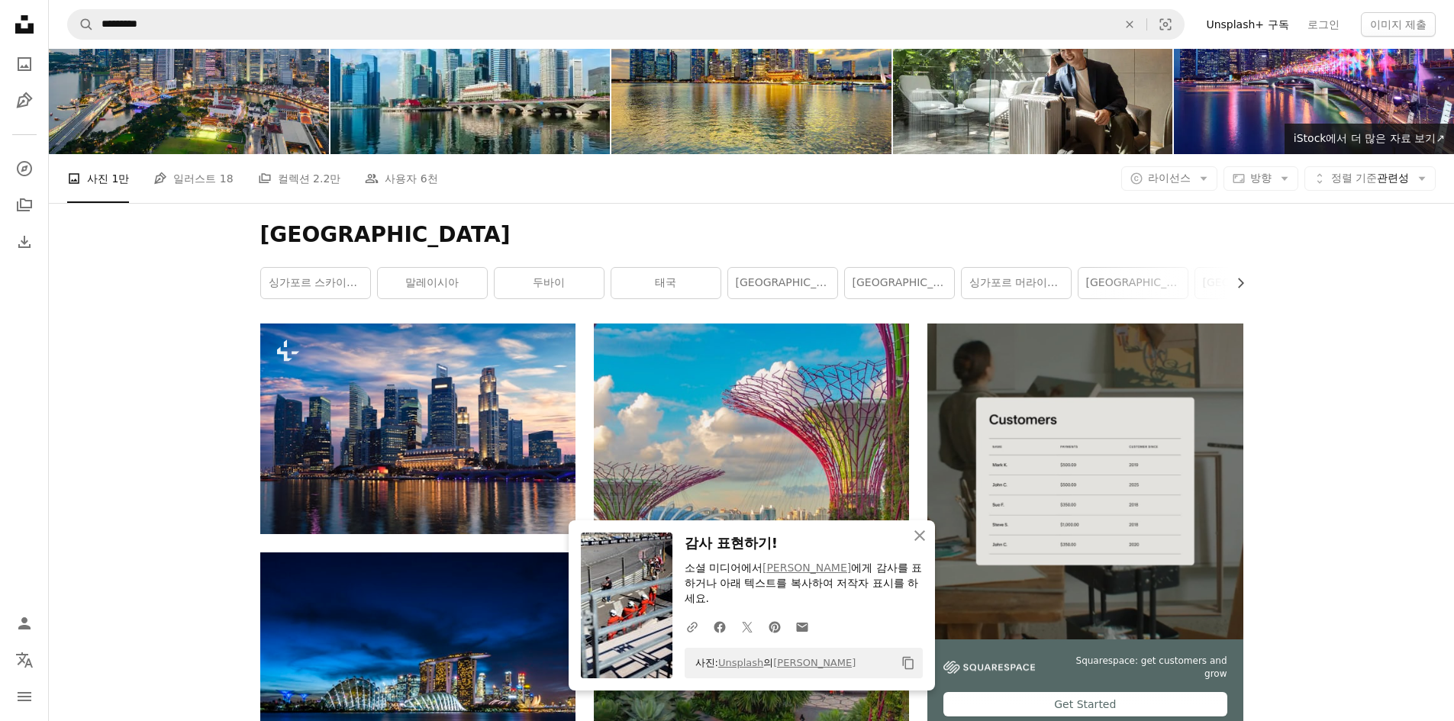
scroll to position [153, 0]
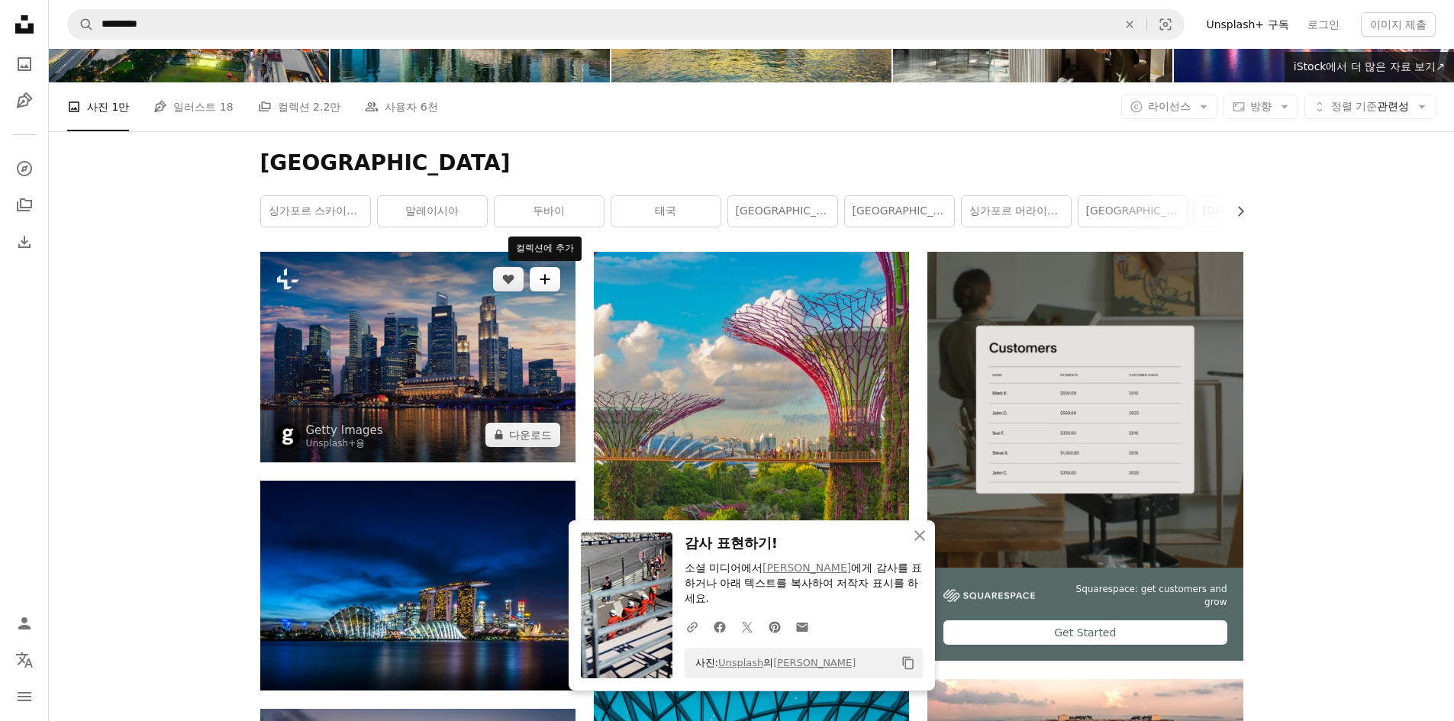
click at [544, 285] on icon "A plus sign" at bounding box center [545, 279] width 12 height 12
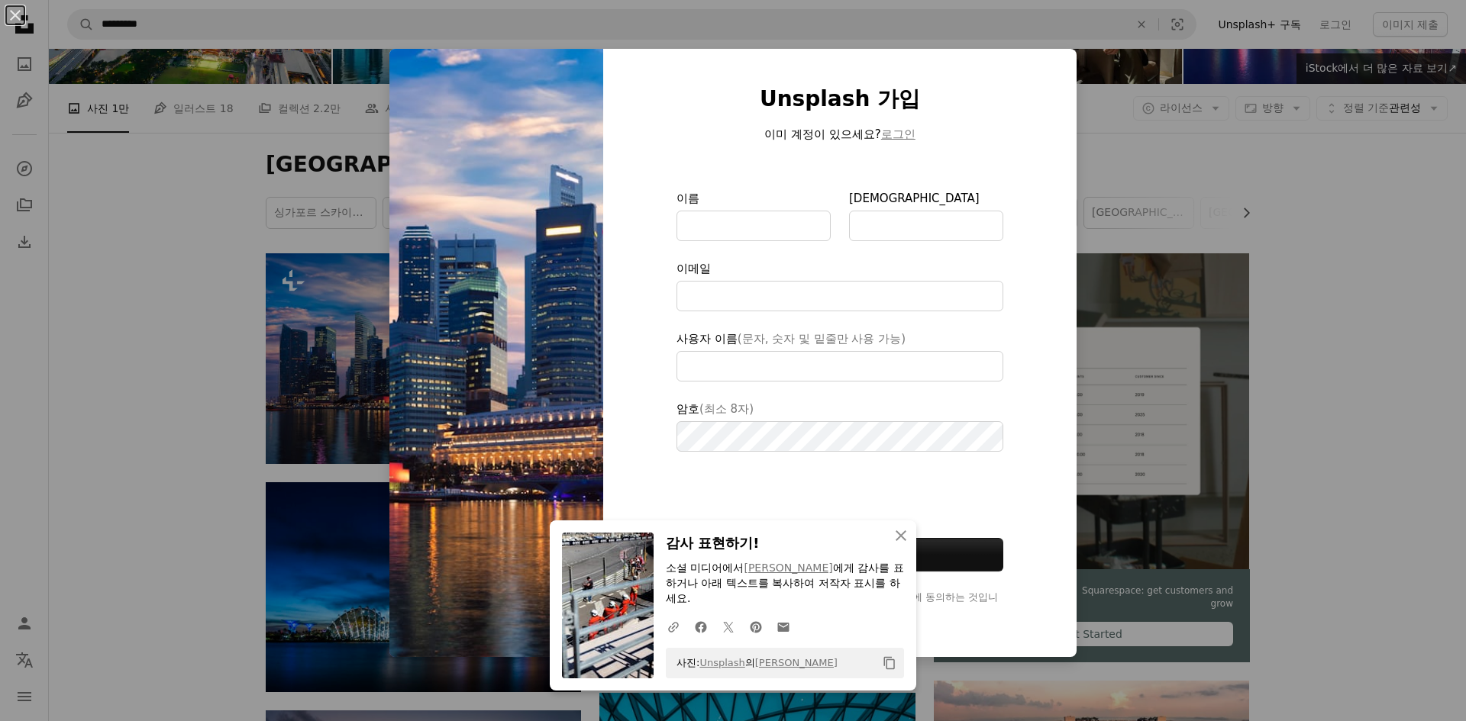
drag, startPoint x: 1331, startPoint y: 176, endPoint x: 829, endPoint y: 304, distance: 517.5
click at [1328, 178] on div "An X shape An X shape 닫기 감사 표현하기! 소셜 미디어에서 [PERSON_NAME] 에게 감사를 표하거나 아래 텍스트를 복사…" at bounding box center [733, 360] width 1466 height 721
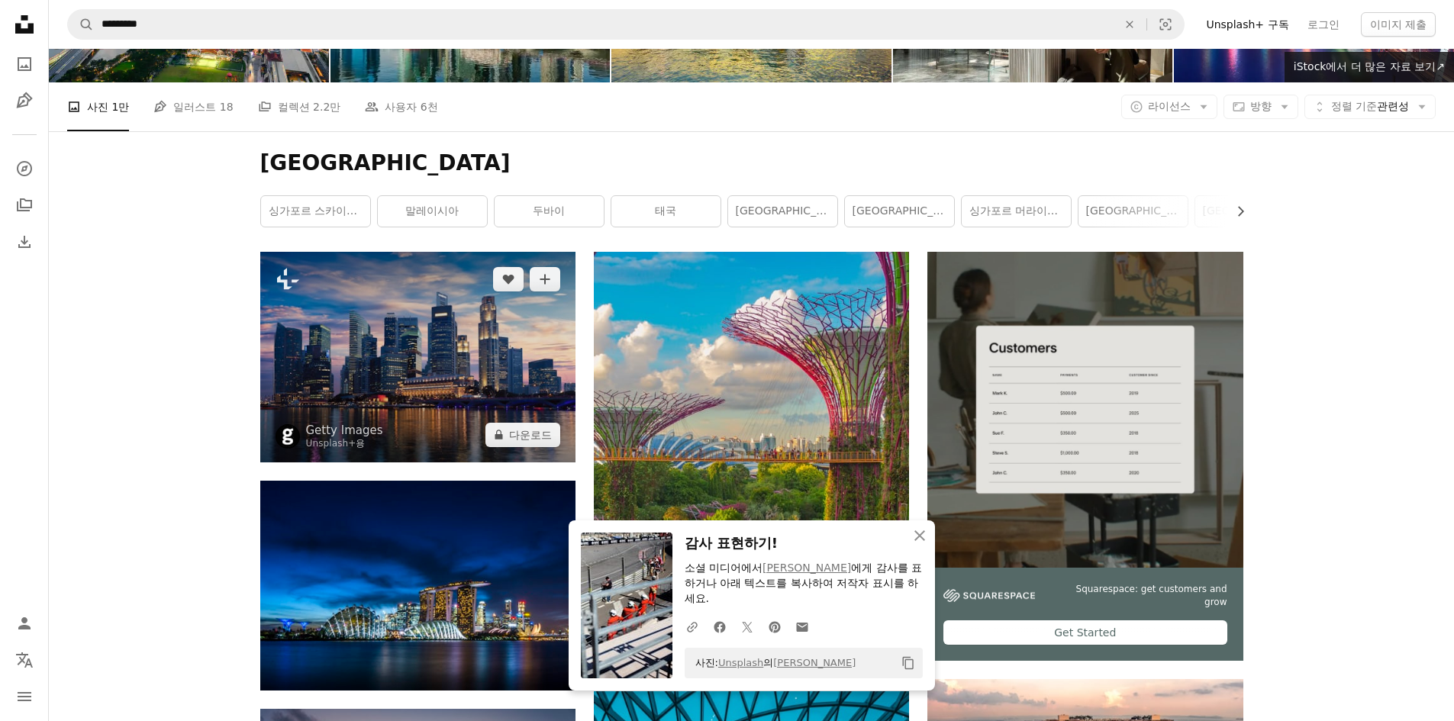
click at [405, 341] on img at bounding box center [417, 357] width 315 height 210
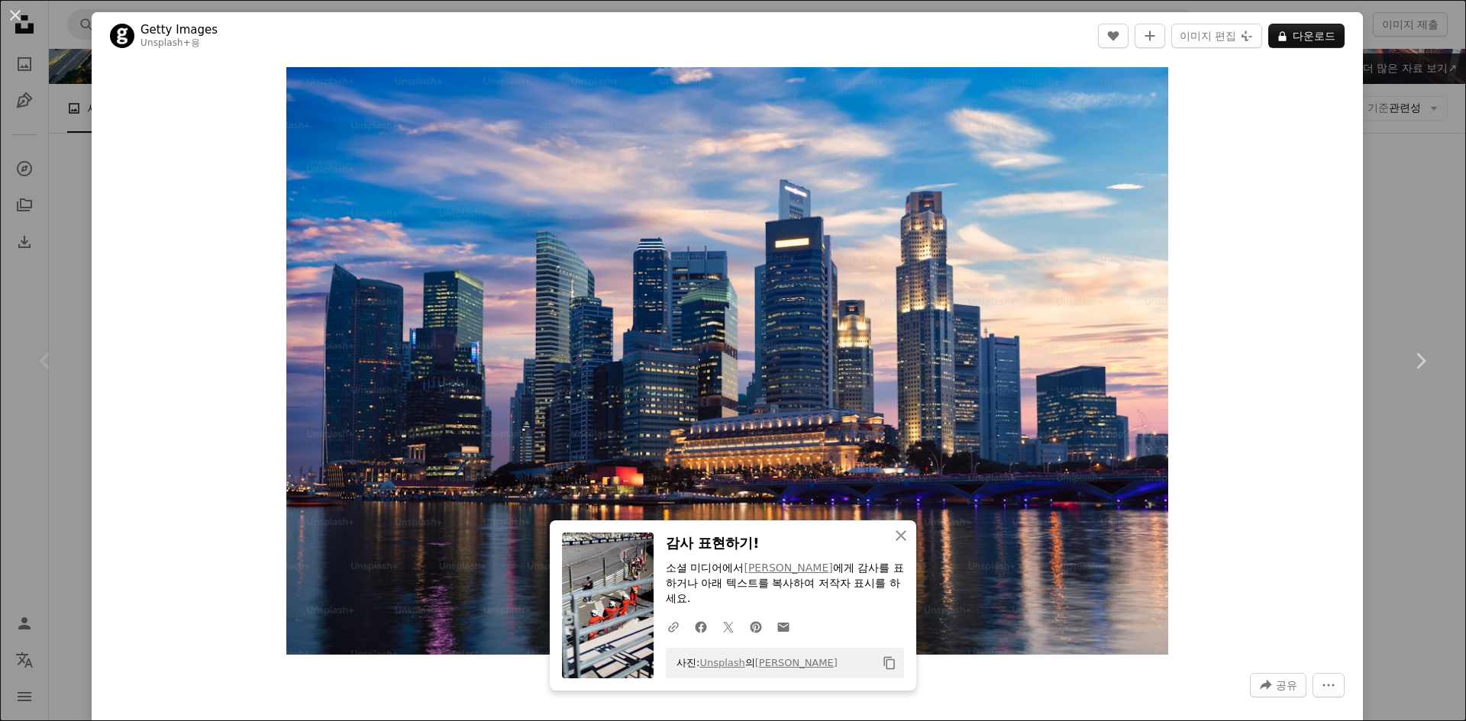
click at [1359, 76] on div "An X shape Chevron left Chevron right An X shape 닫기 감사 표현하기! 소셜 미디어에서 [PERSON_N…" at bounding box center [733, 360] width 1466 height 721
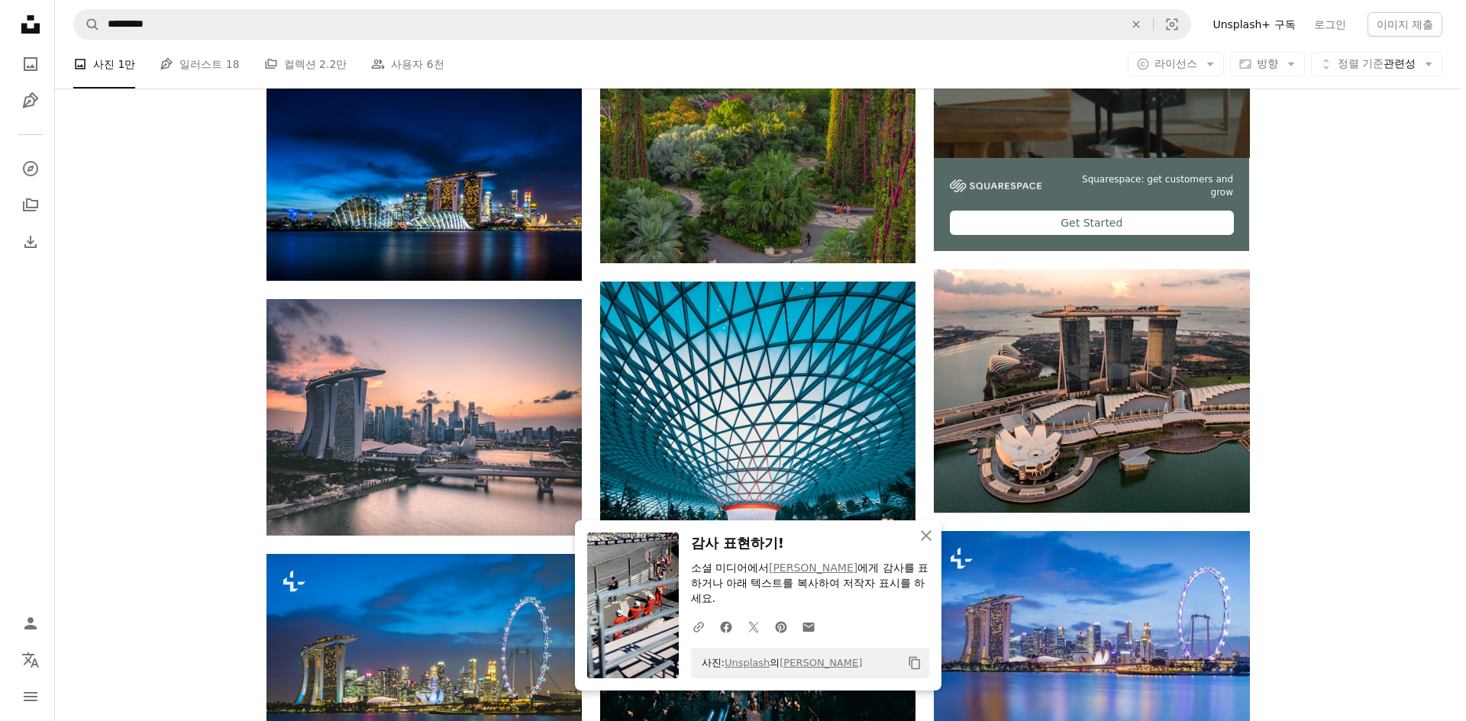
scroll to position [611, 0]
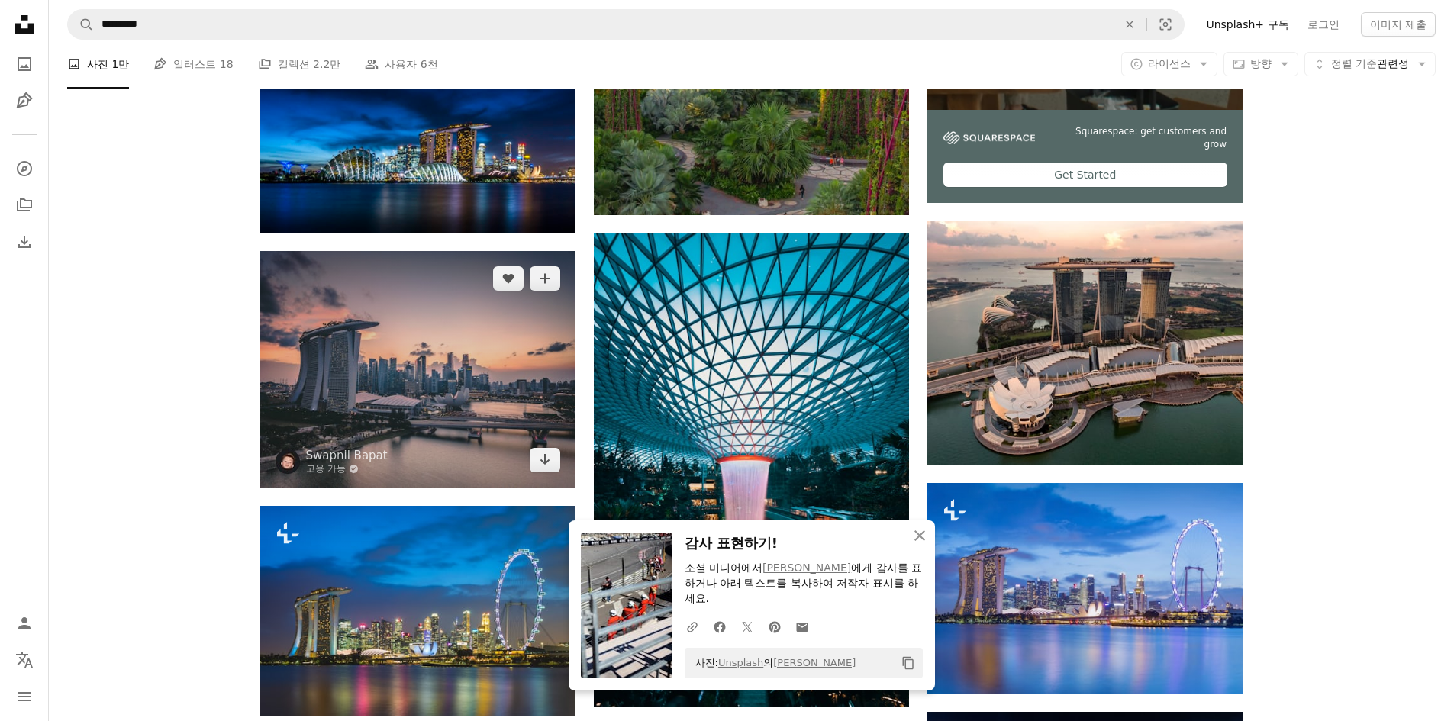
click at [486, 324] on img at bounding box center [417, 369] width 315 height 237
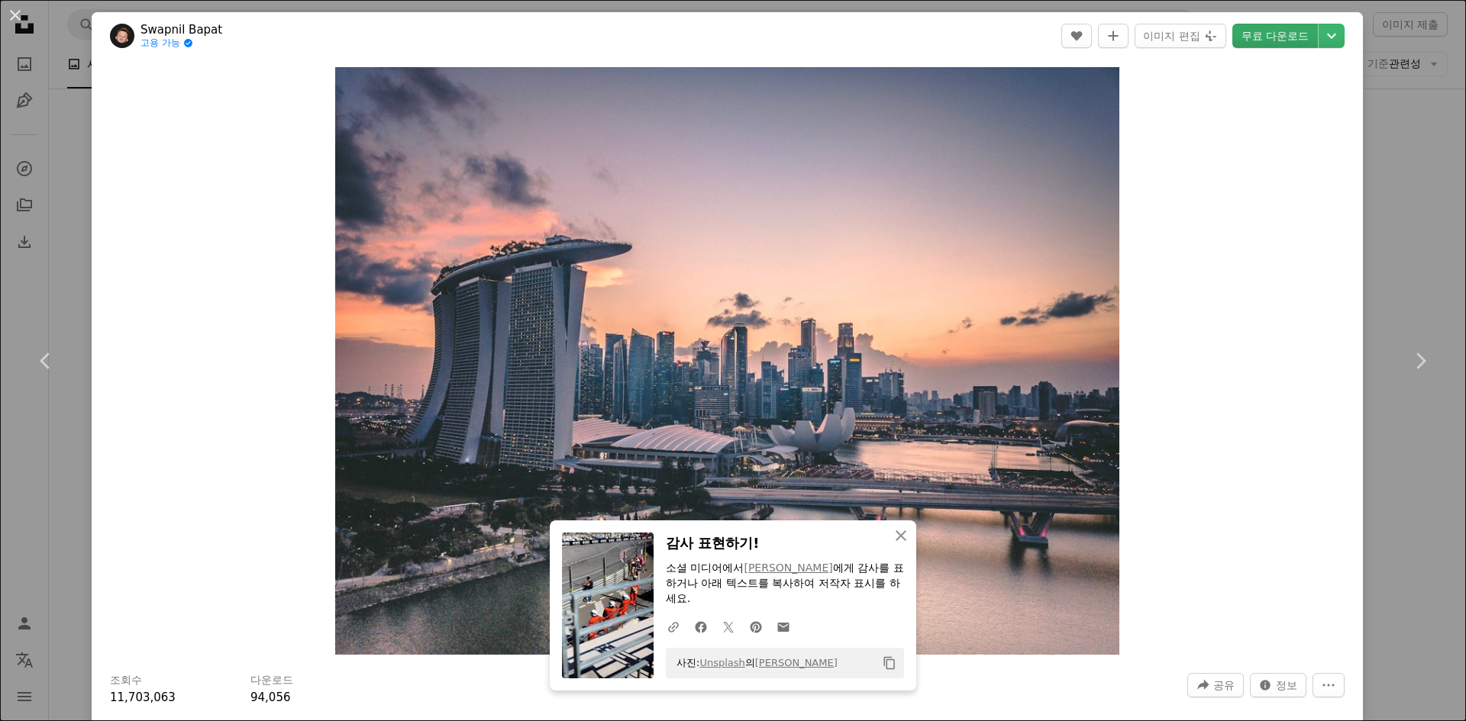
click at [1285, 42] on link "무료 다운로드" at bounding box center [1275, 36] width 86 height 24
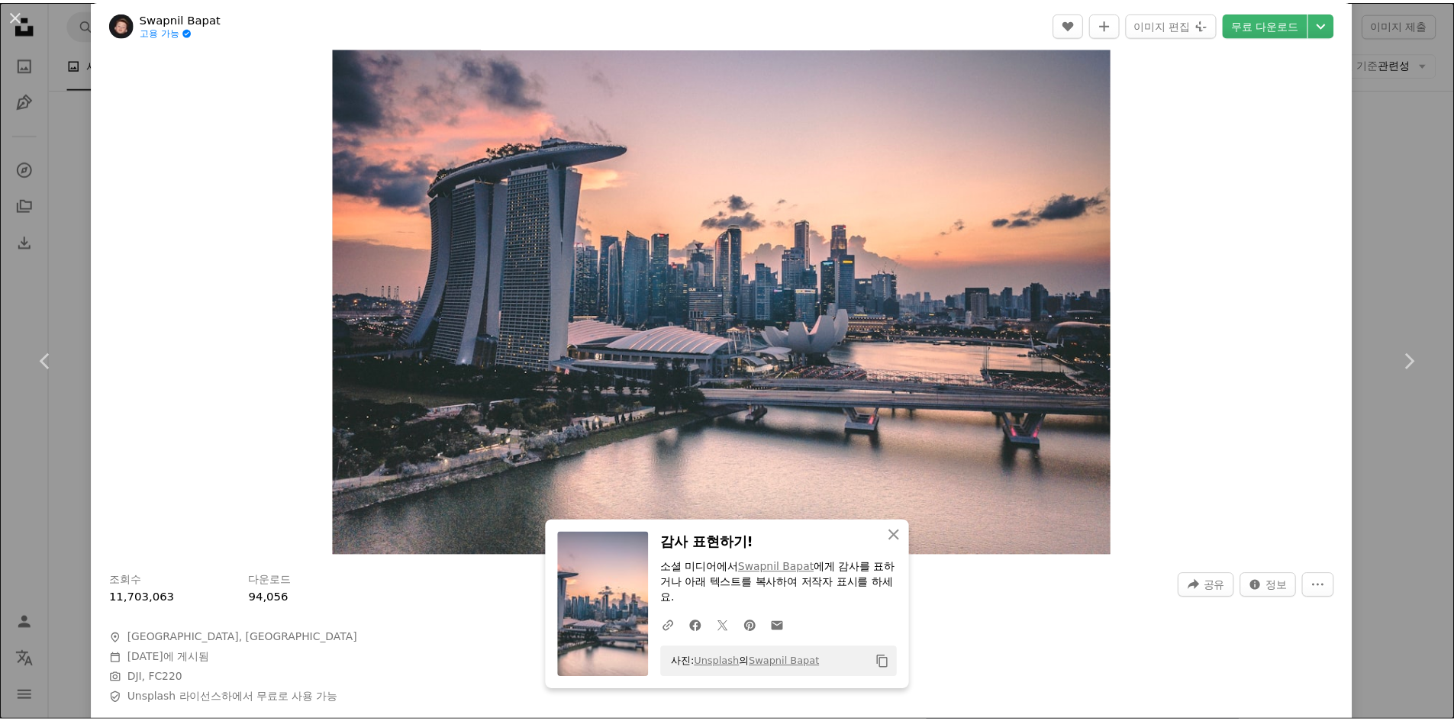
scroll to position [305, 0]
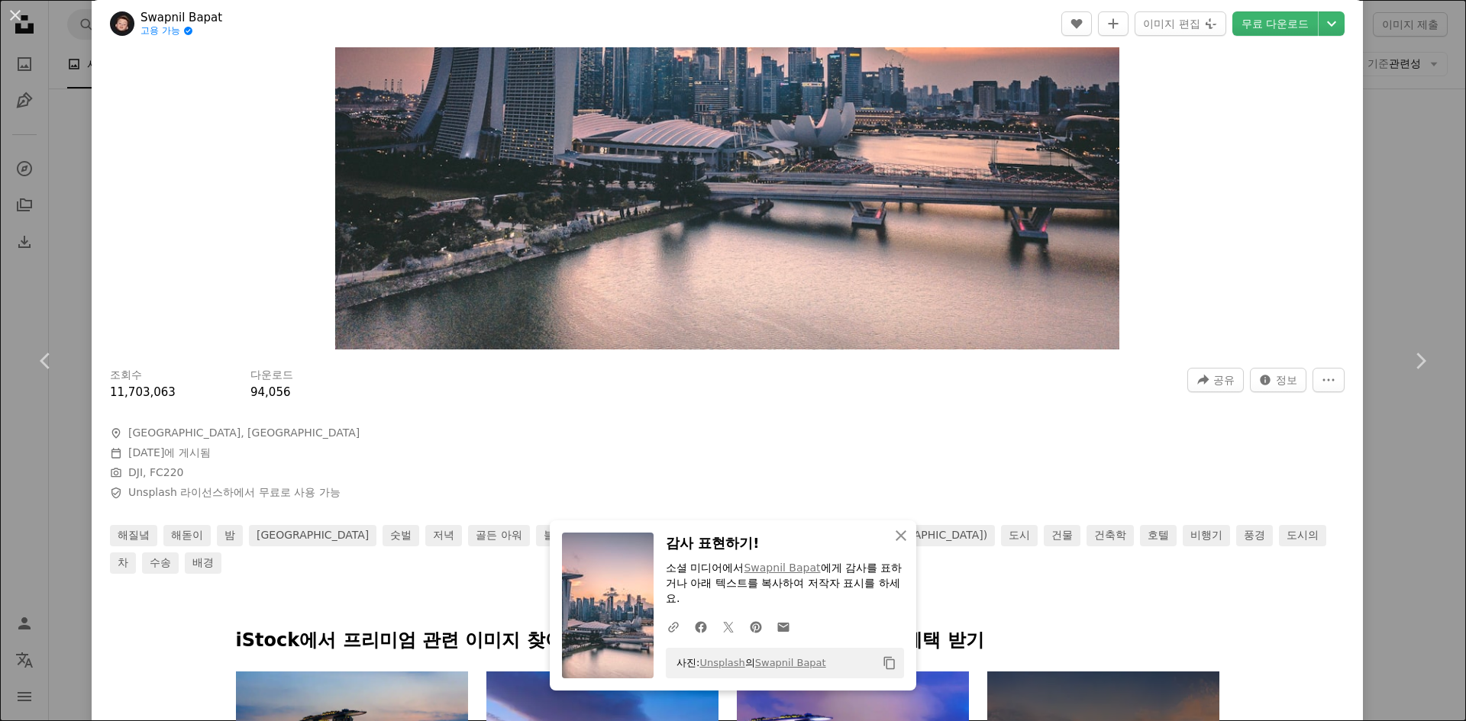
drag, startPoint x: 1410, startPoint y: 200, endPoint x: 1386, endPoint y: 213, distance: 27.0
click at [1410, 200] on div "An X shape Chevron left Chevron right An X shape 닫기 감사 표현하기! 소셜 미디어에서 [PERSON_N…" at bounding box center [733, 360] width 1466 height 721
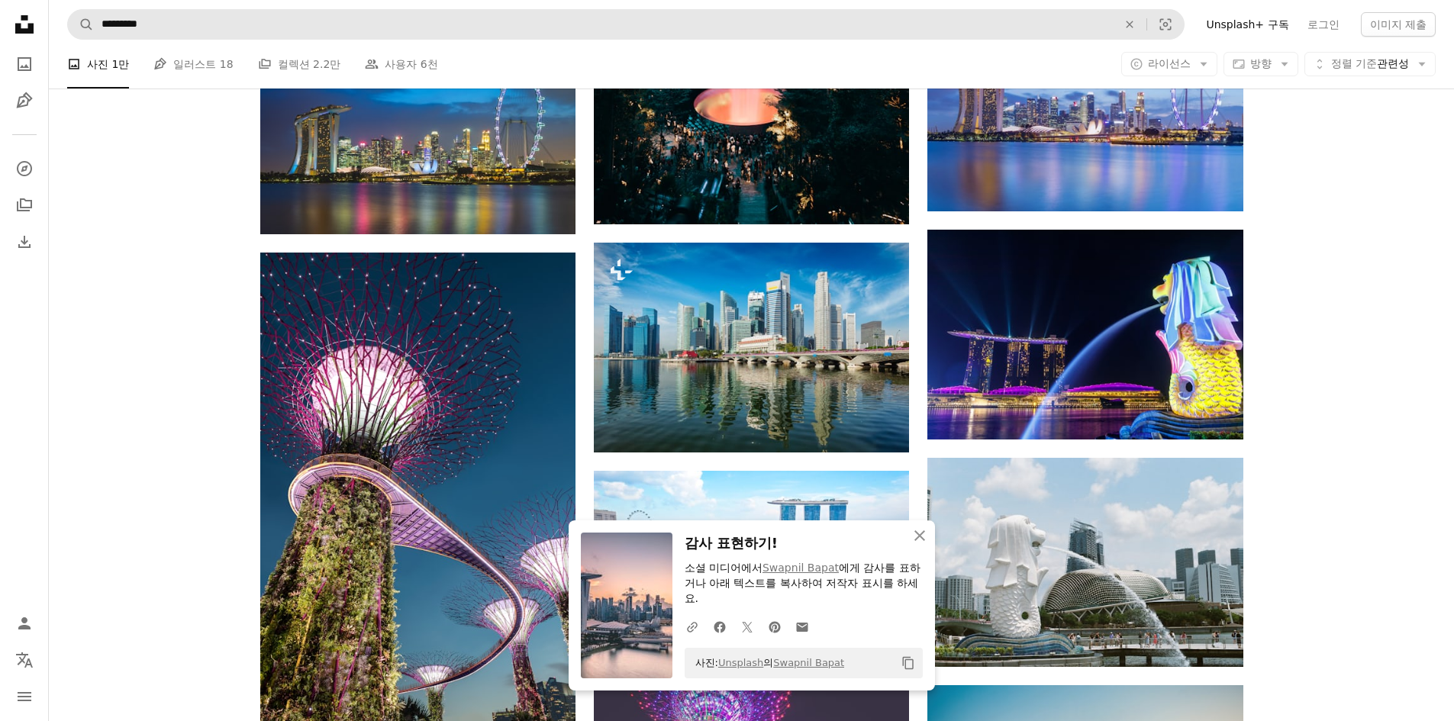
scroll to position [1298, 0]
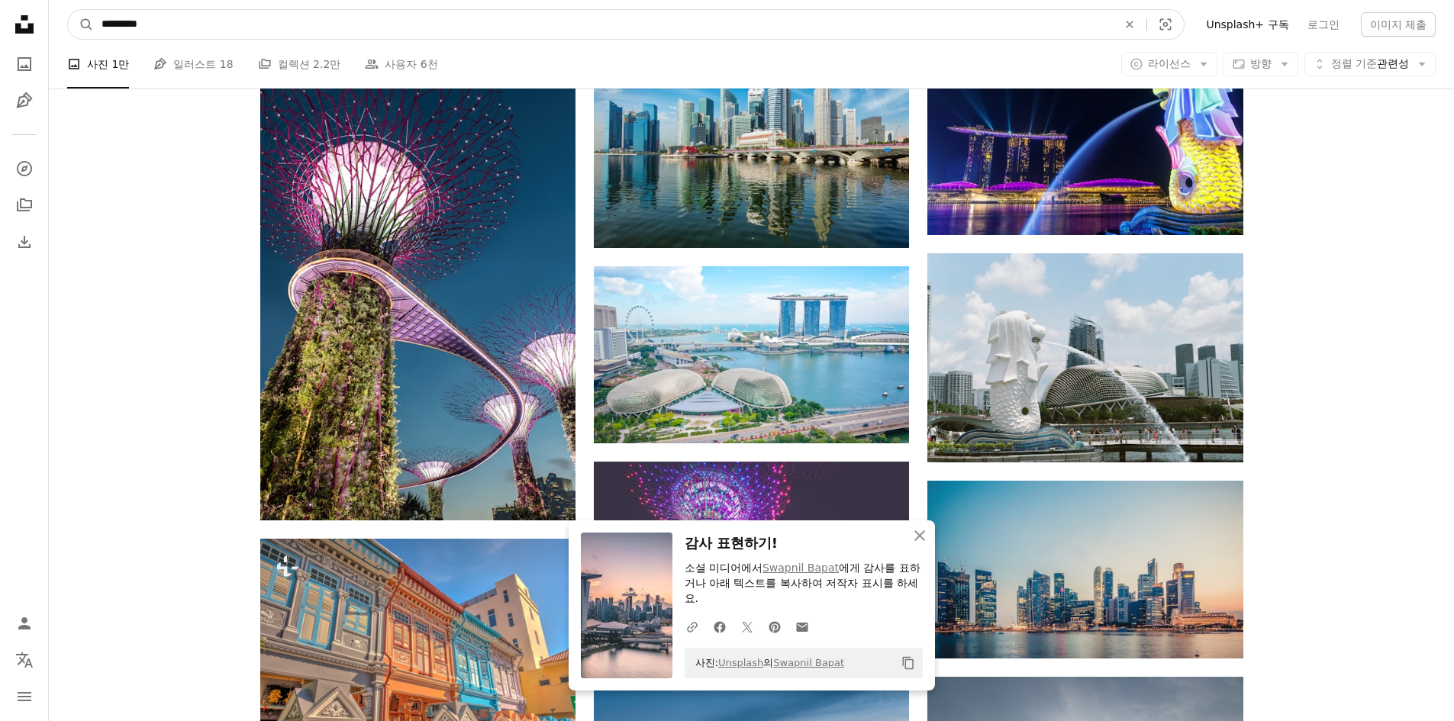
click at [280, 27] on input "*********" at bounding box center [603, 24] width 1019 height 29
type input "**********"
click button "A magnifying glass" at bounding box center [81, 24] width 26 height 29
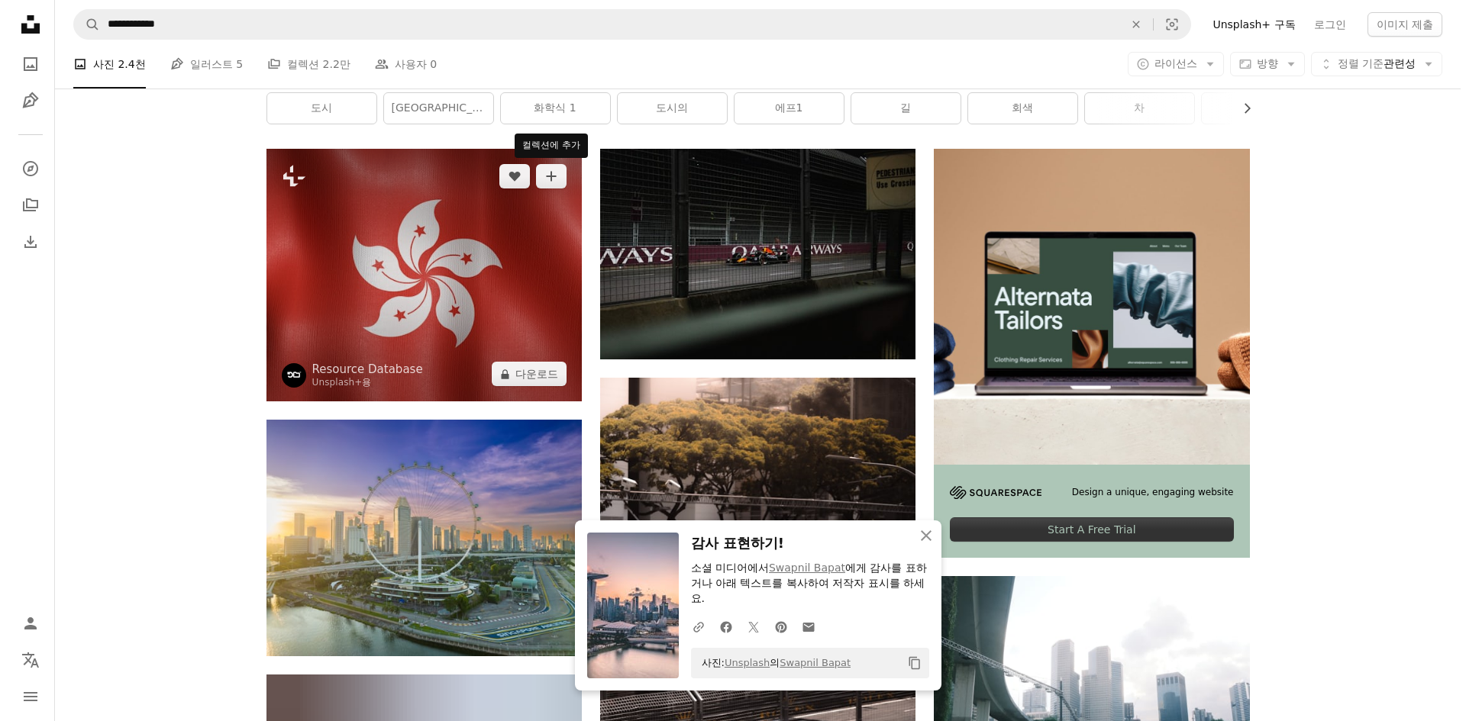
scroll to position [229, 0]
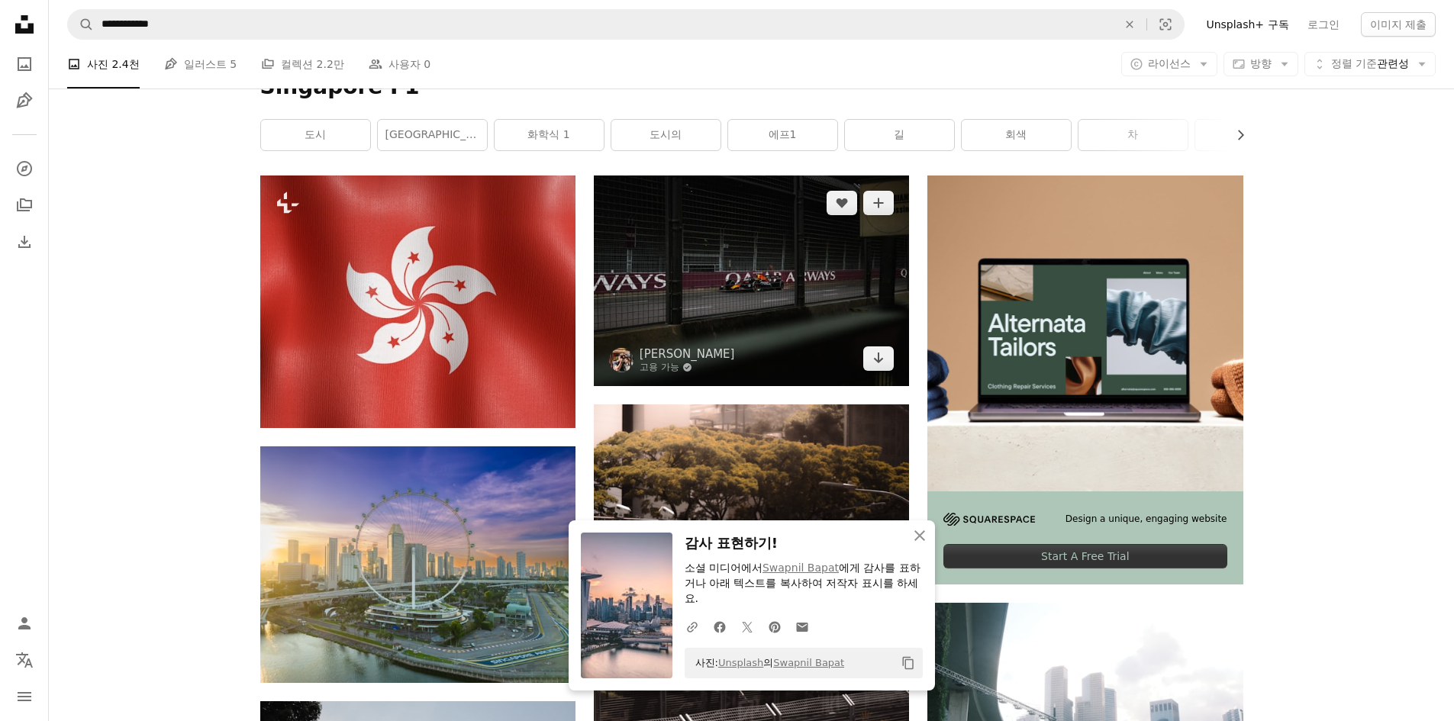
click at [851, 260] on img at bounding box center [751, 281] width 315 height 210
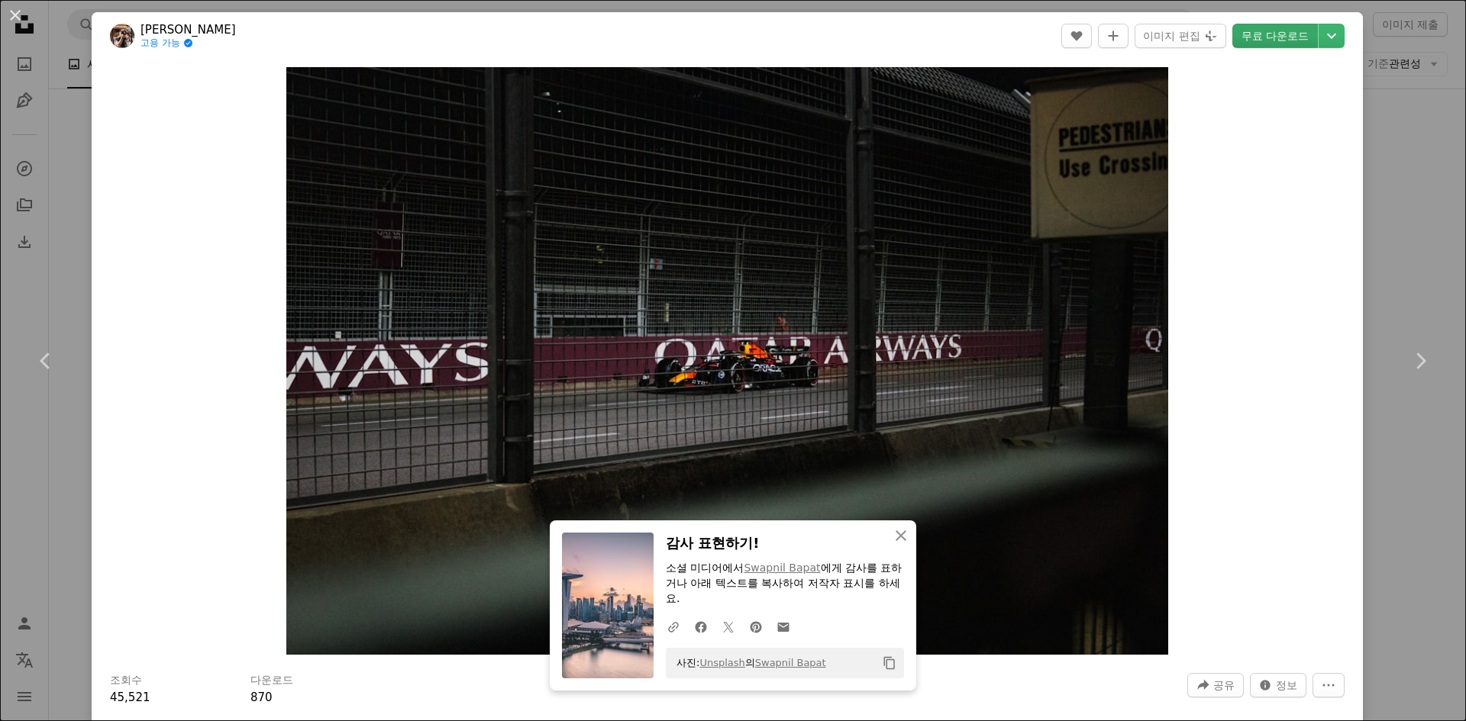
click at [1270, 34] on link "무료 다운로드" at bounding box center [1275, 36] width 86 height 24
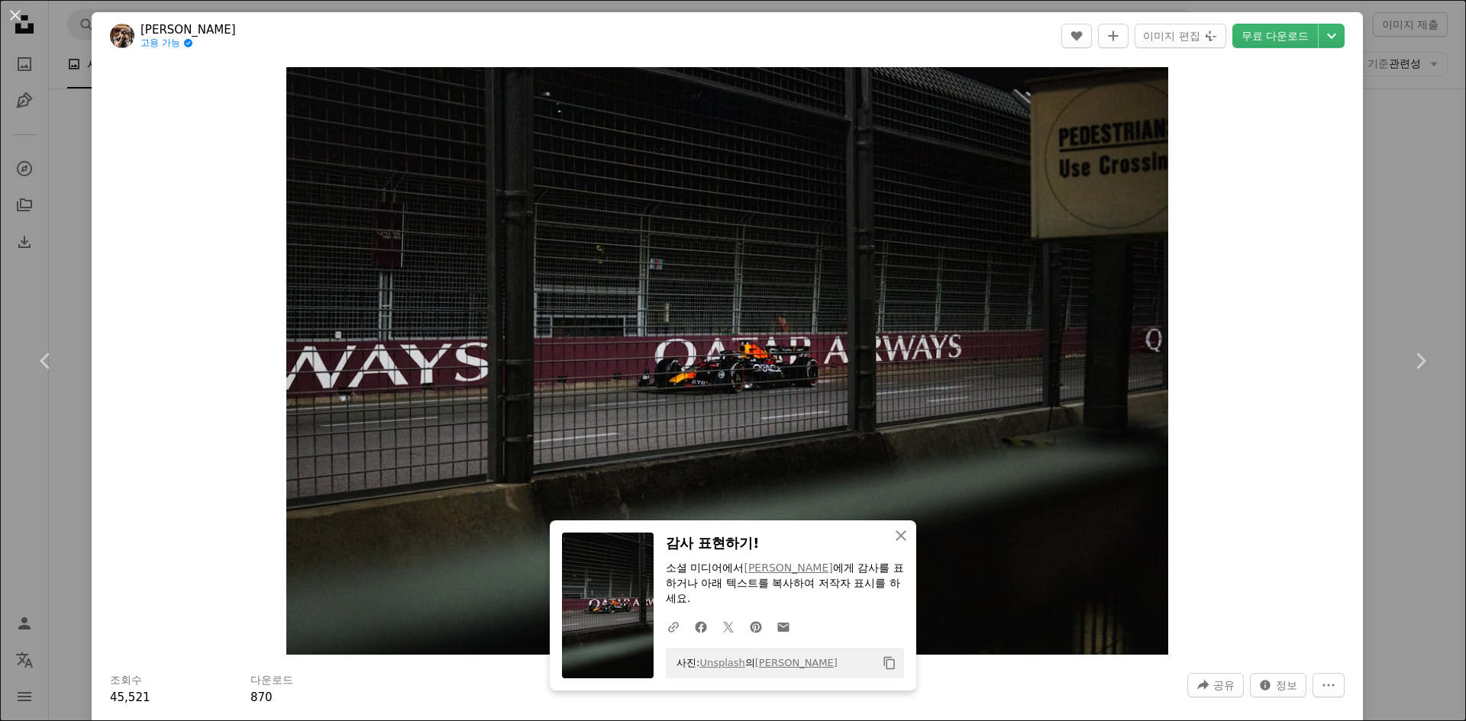
click at [1416, 137] on div "An X shape Chevron left Chevron right An X shape 닫기 감사 표현하기! 소셜 미디어에서 [PERSON_N…" at bounding box center [733, 360] width 1466 height 721
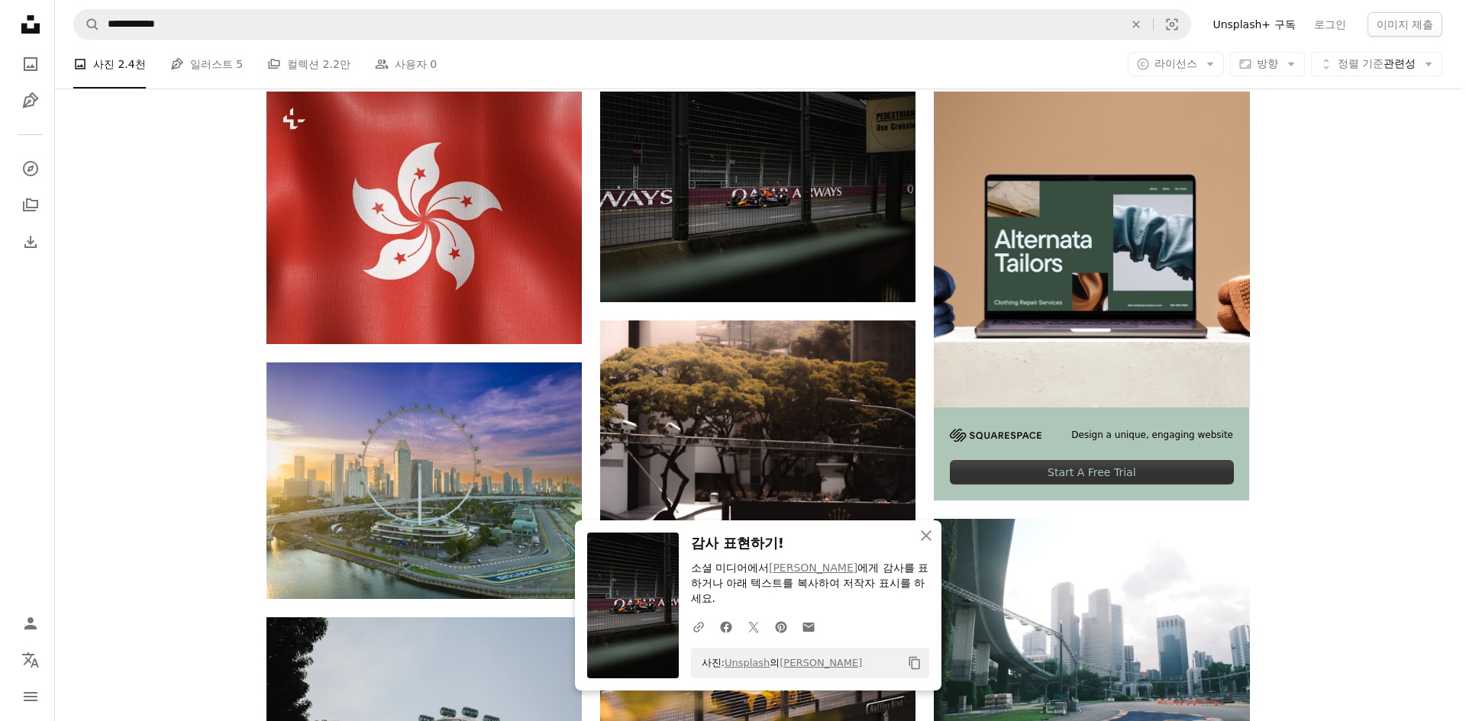
scroll to position [458, 0]
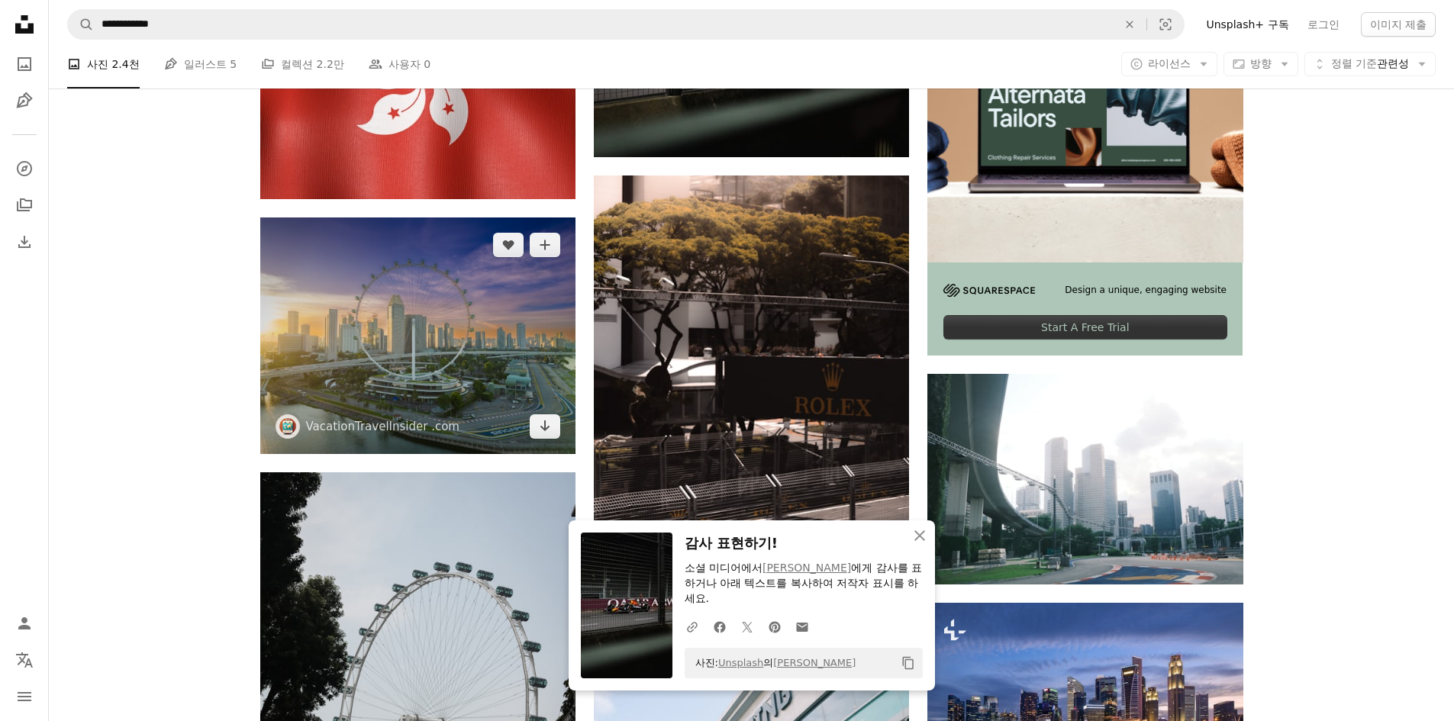
click at [404, 341] on img at bounding box center [417, 336] width 315 height 237
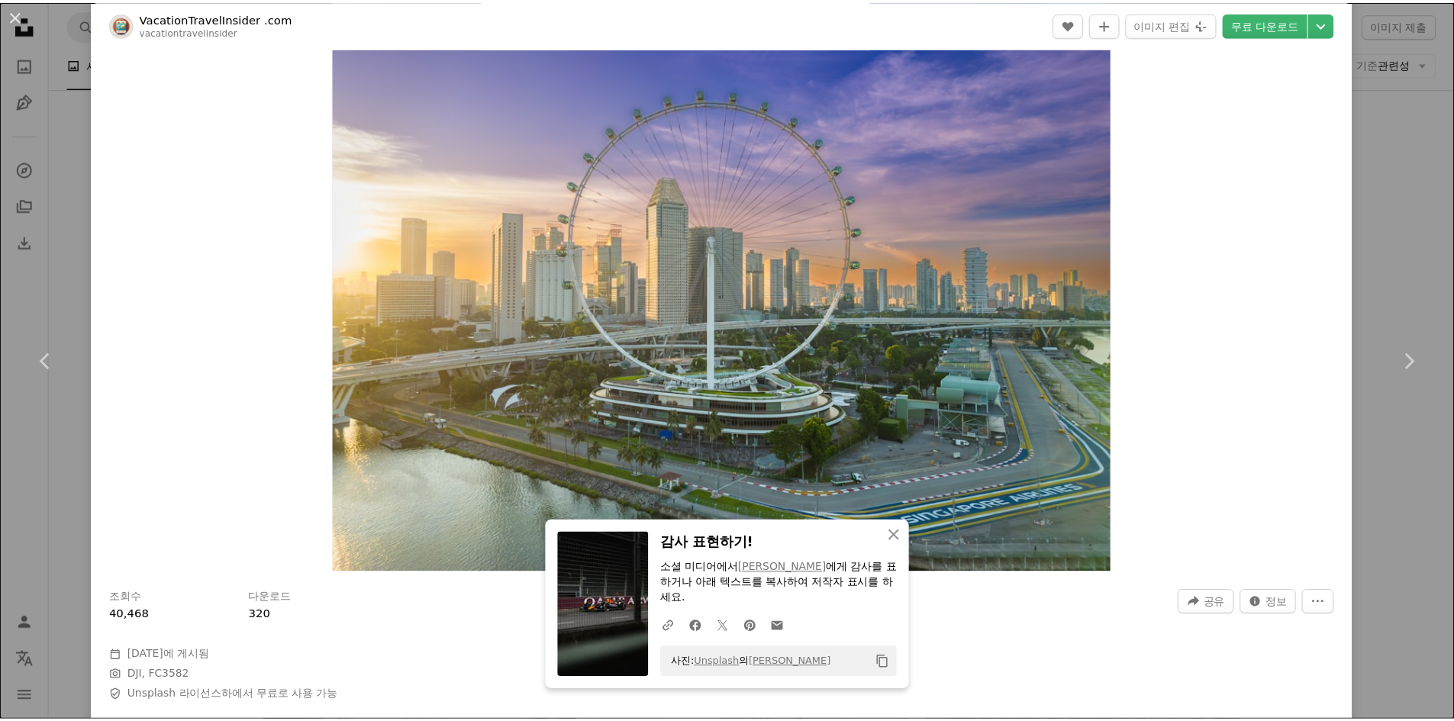
scroll to position [76, 0]
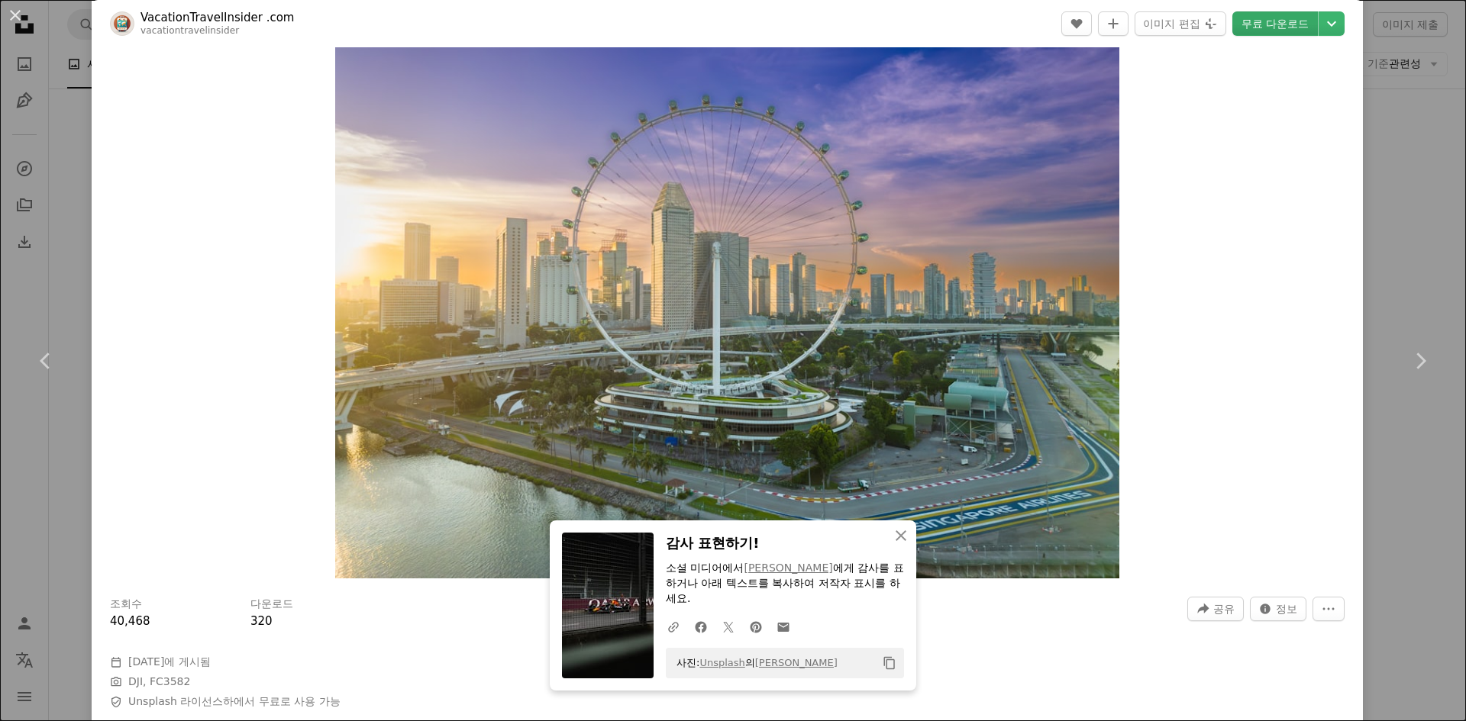
click at [1247, 28] on link "무료 다운로드" at bounding box center [1275, 23] width 86 height 24
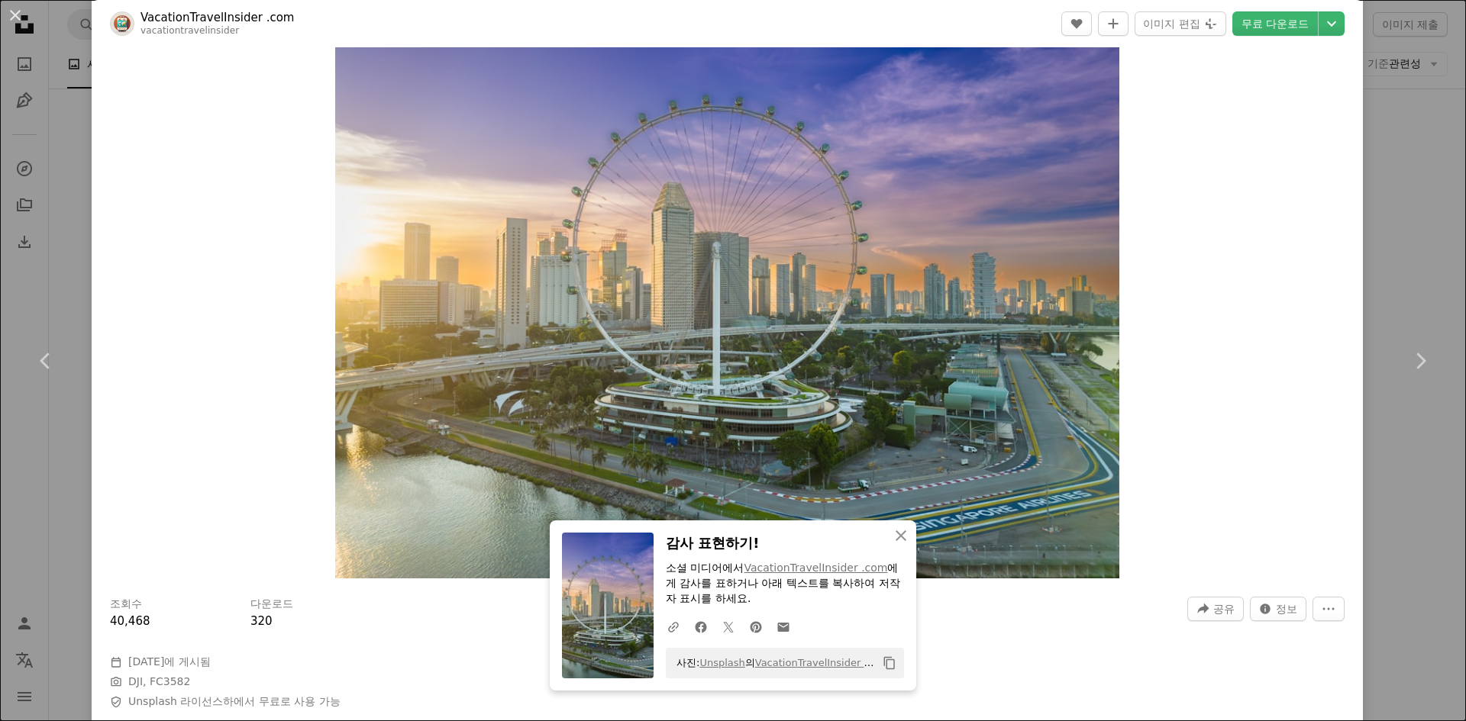
click at [1357, 142] on div "An X shape Chevron left Chevron right An X shape 닫기 감사 표현하기! 소셜 미디어에서 VacationT…" at bounding box center [733, 360] width 1466 height 721
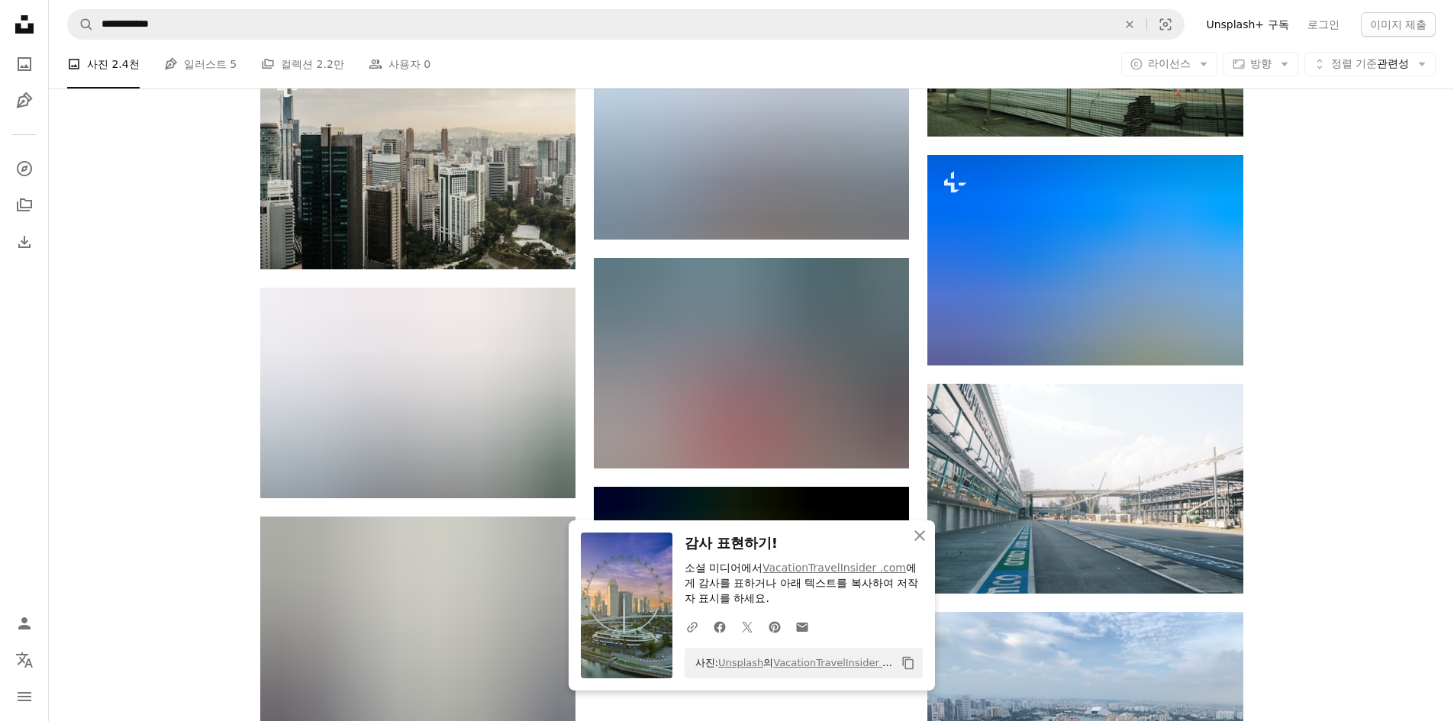
scroll to position [1374, 0]
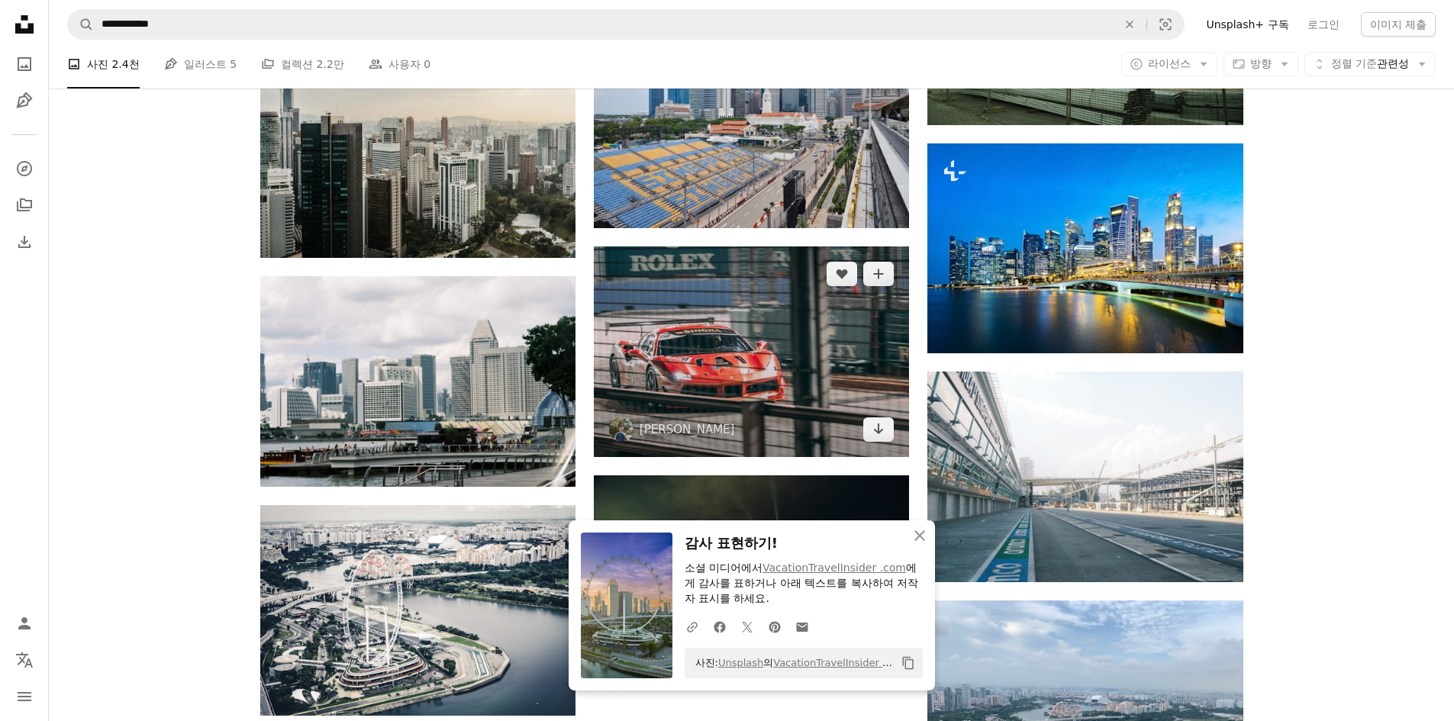
click at [814, 289] on img at bounding box center [751, 352] width 315 height 210
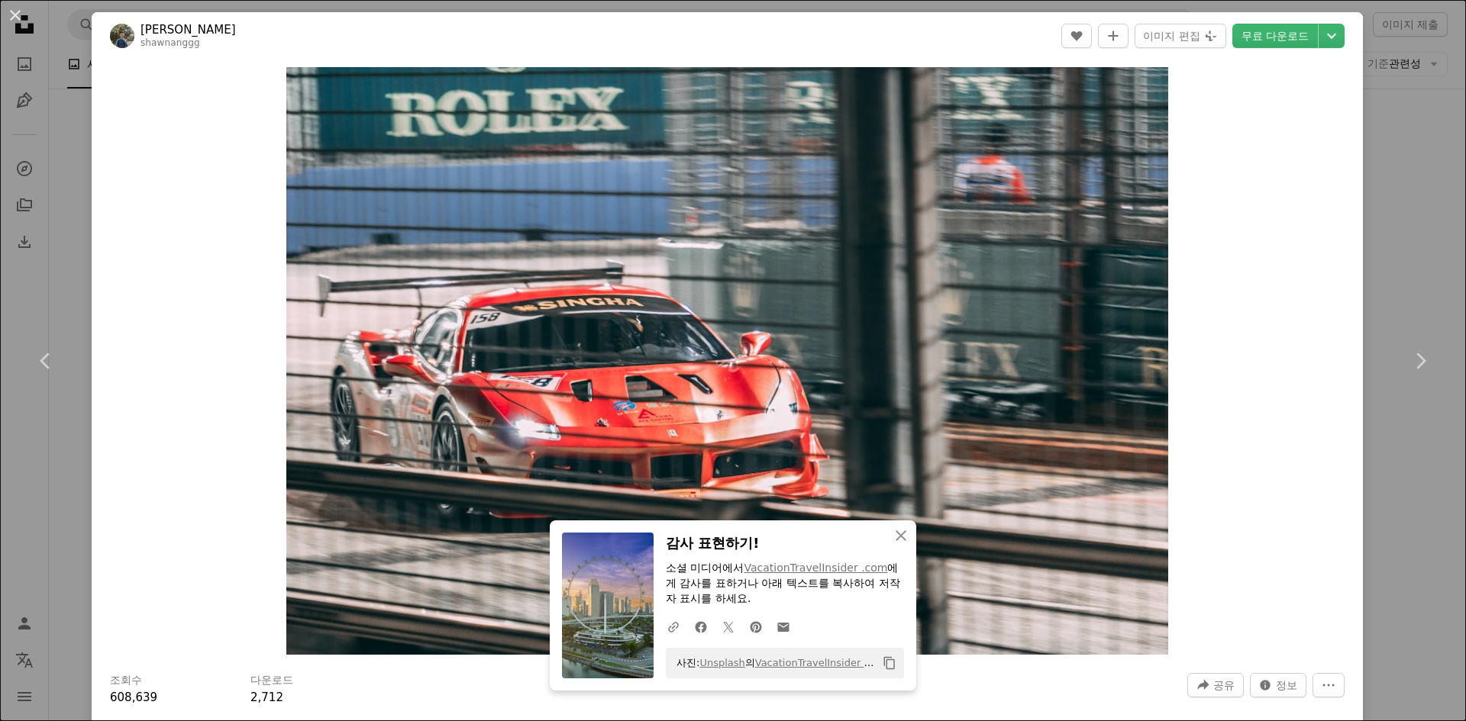
click at [1242, 50] on header "[PERSON_NAME] A heart A plus sign 이미지 편집 Plus sign for Unsplash+ 무료 다운로드 Chevro…" at bounding box center [727, 35] width 1271 height 47
click at [1254, 42] on link "무료 다운로드" at bounding box center [1275, 36] width 86 height 24
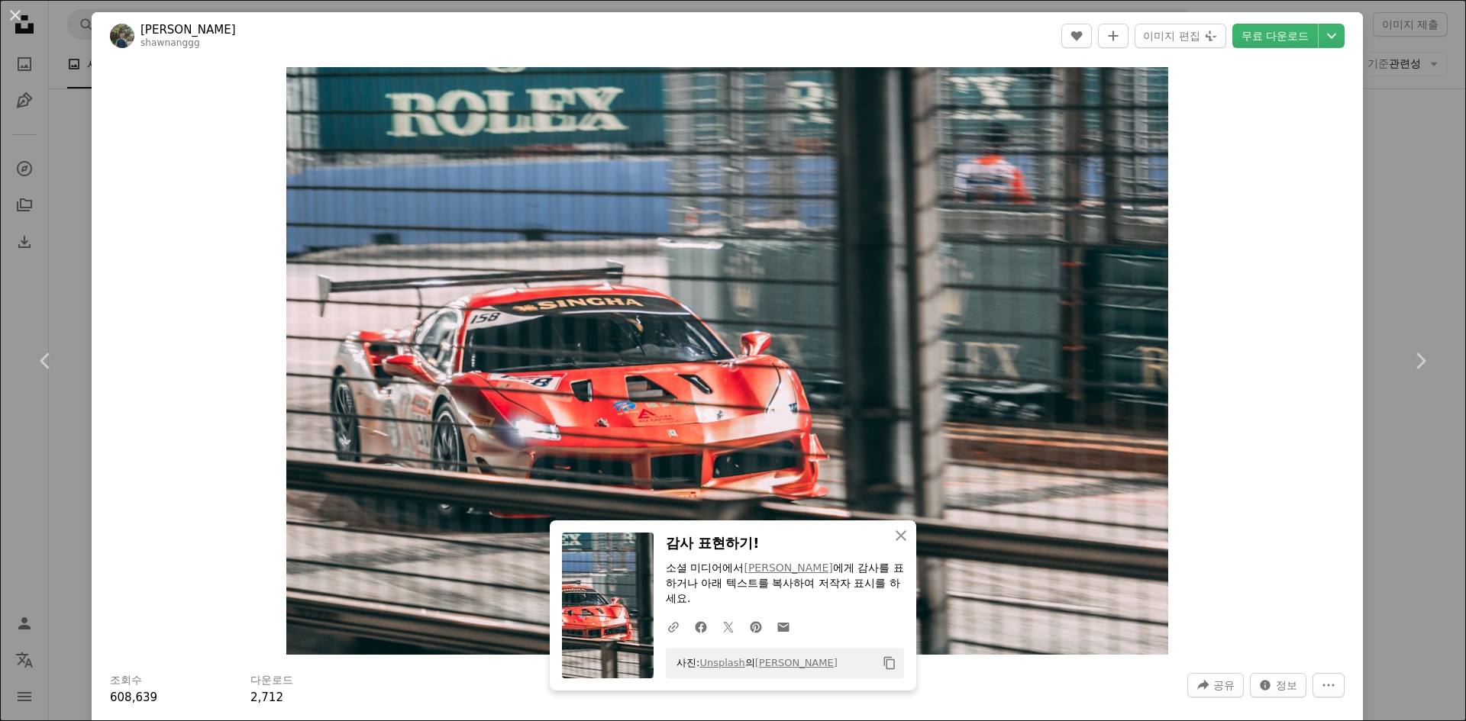
click at [1356, 144] on div "An X shape Chevron left Chevron right An X shape 닫기 감사 표현하기! 소셜 미디어에서 [PERSON_N…" at bounding box center [733, 360] width 1466 height 721
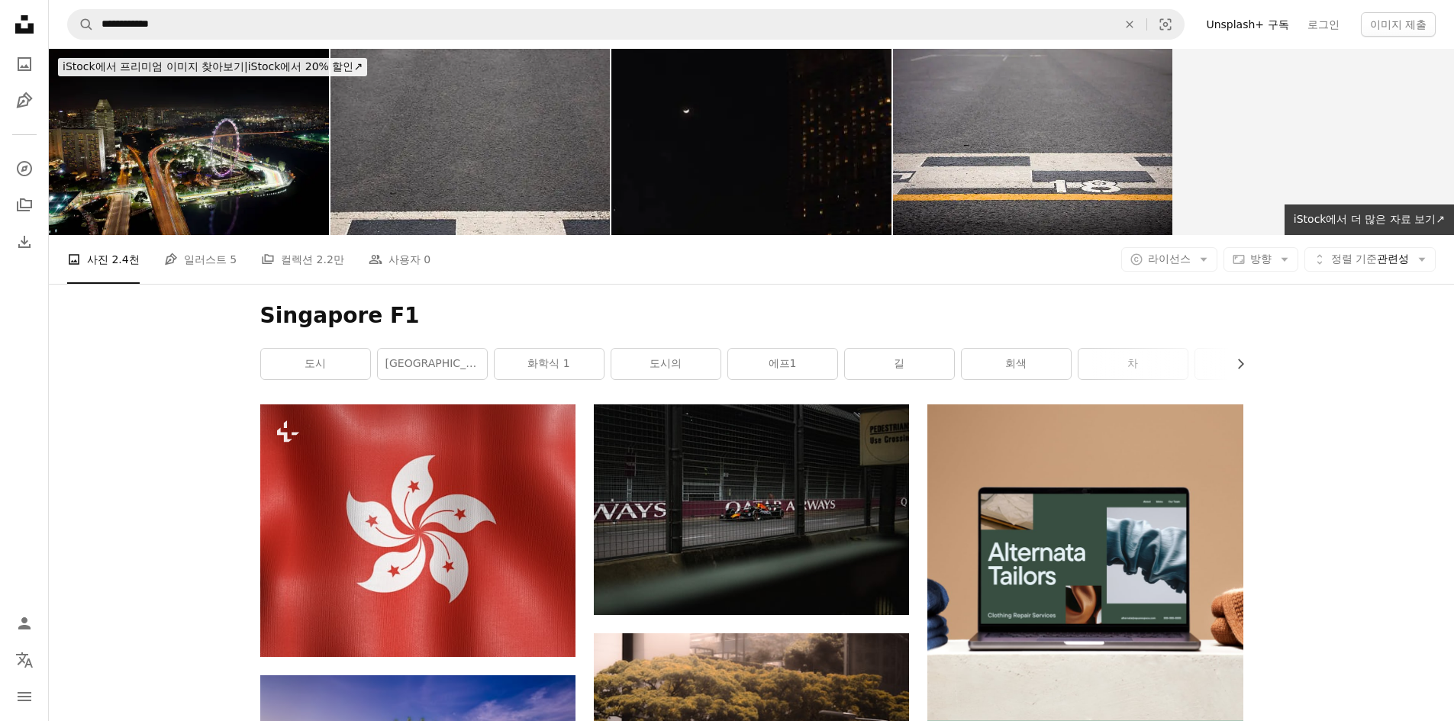
drag, startPoint x: 1408, startPoint y: 457, endPoint x: 1418, endPoint y: 186, distance: 270.4
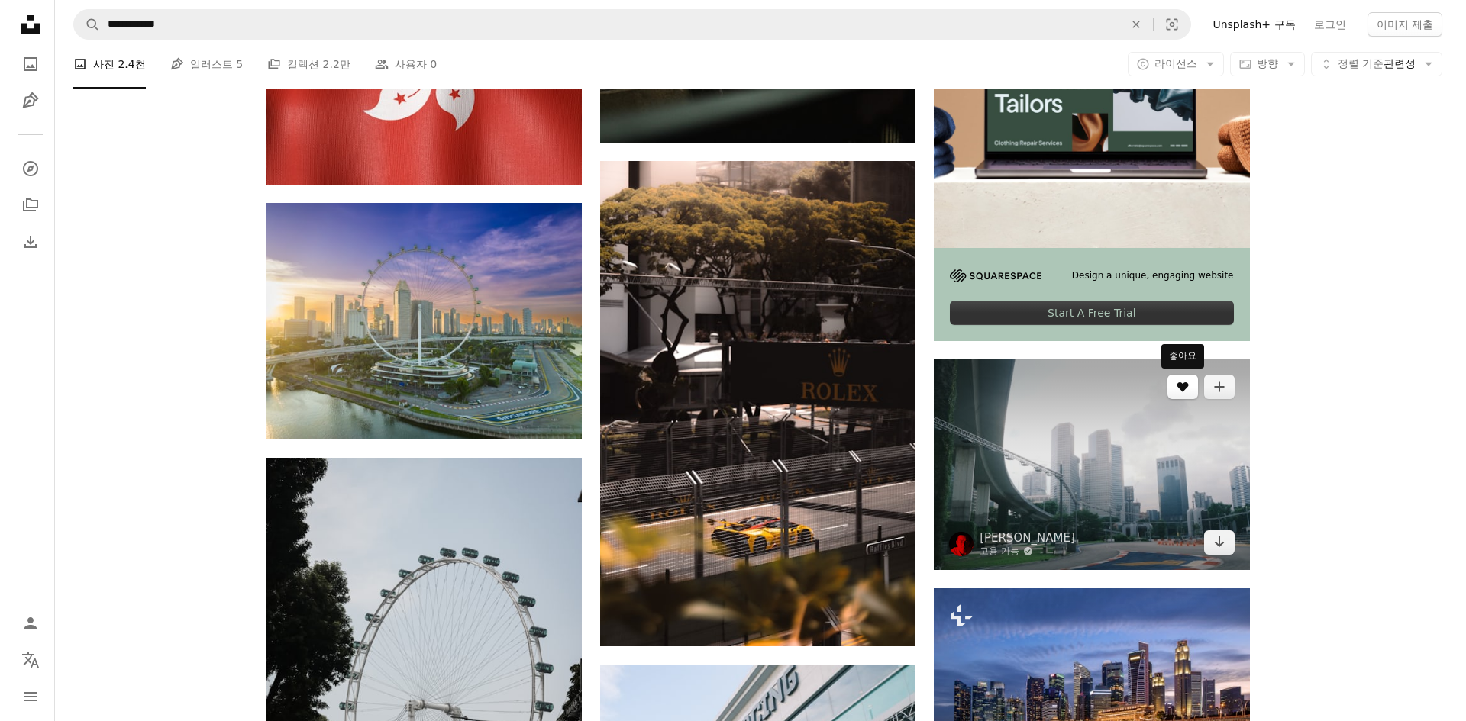
scroll to position [840, 0]
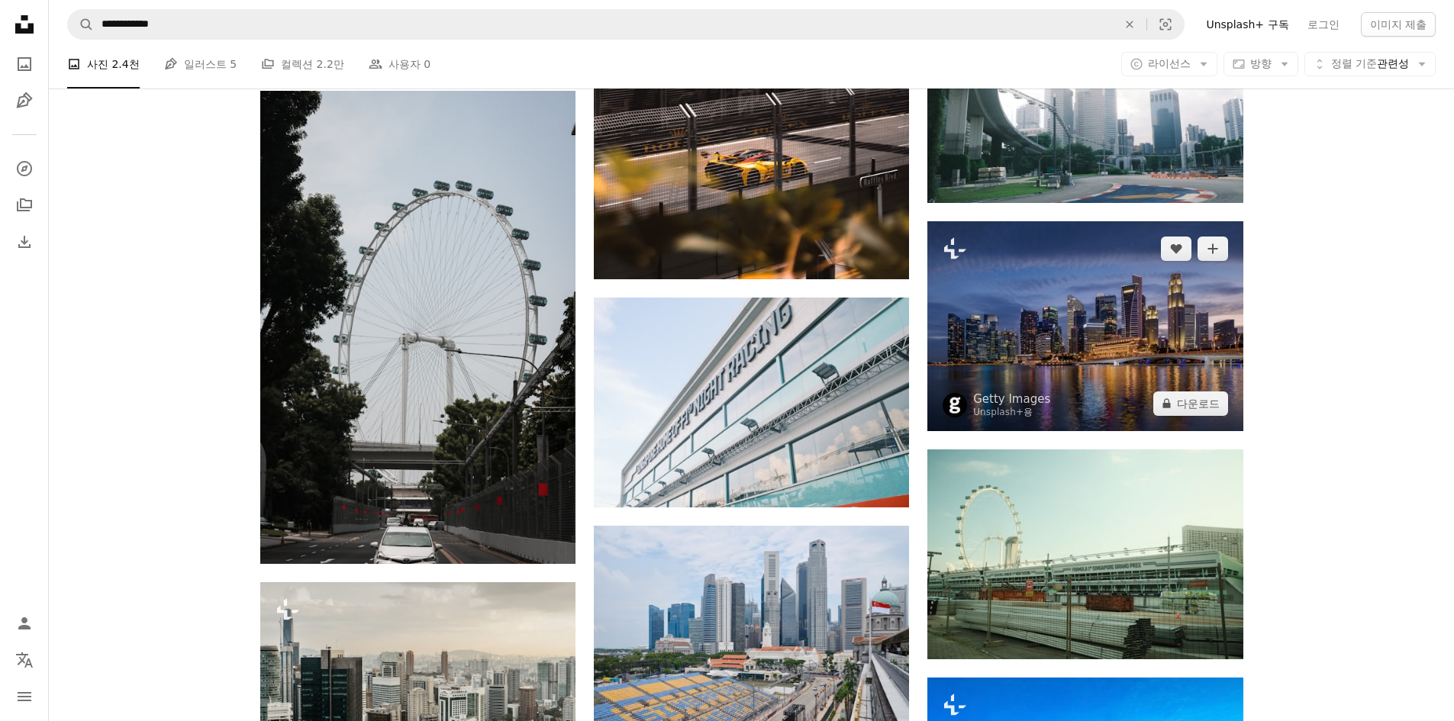
click at [1221, 295] on img at bounding box center [1085, 326] width 315 height 210
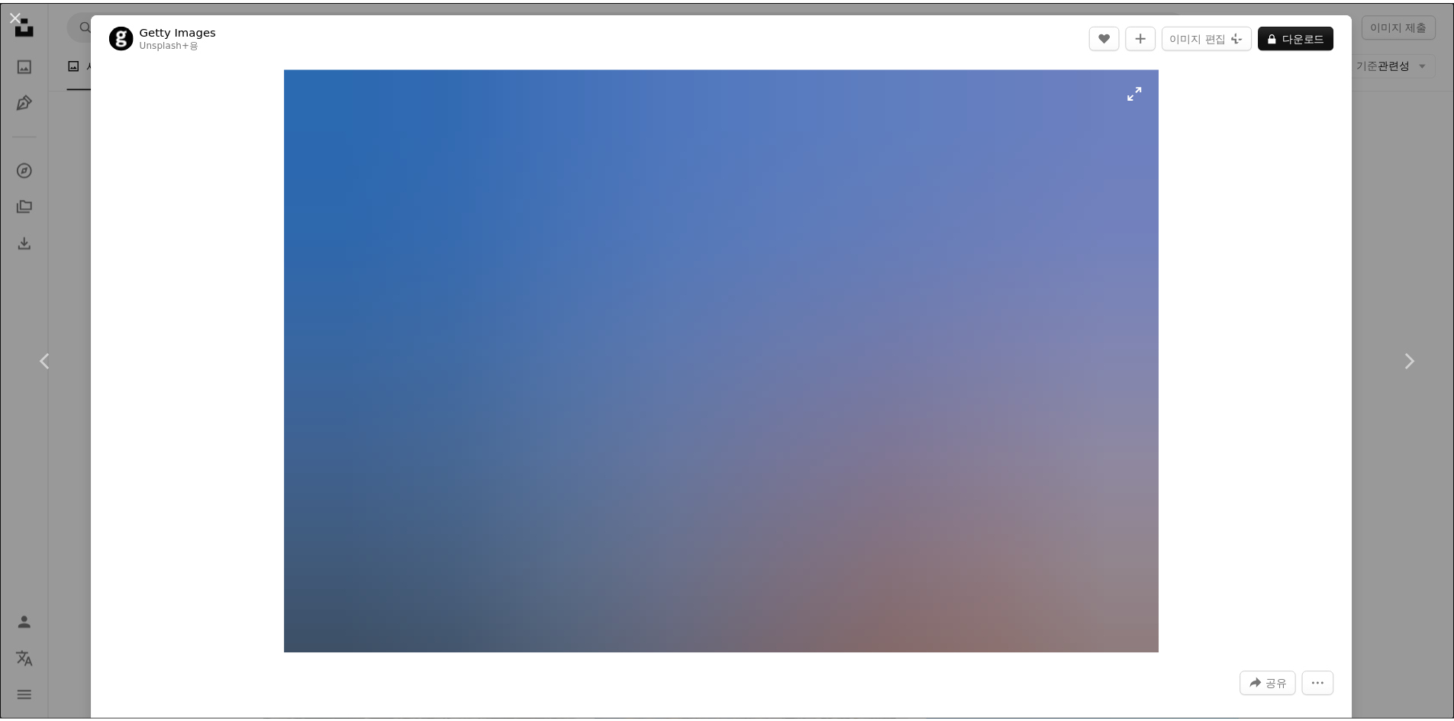
scroll to position [229, 0]
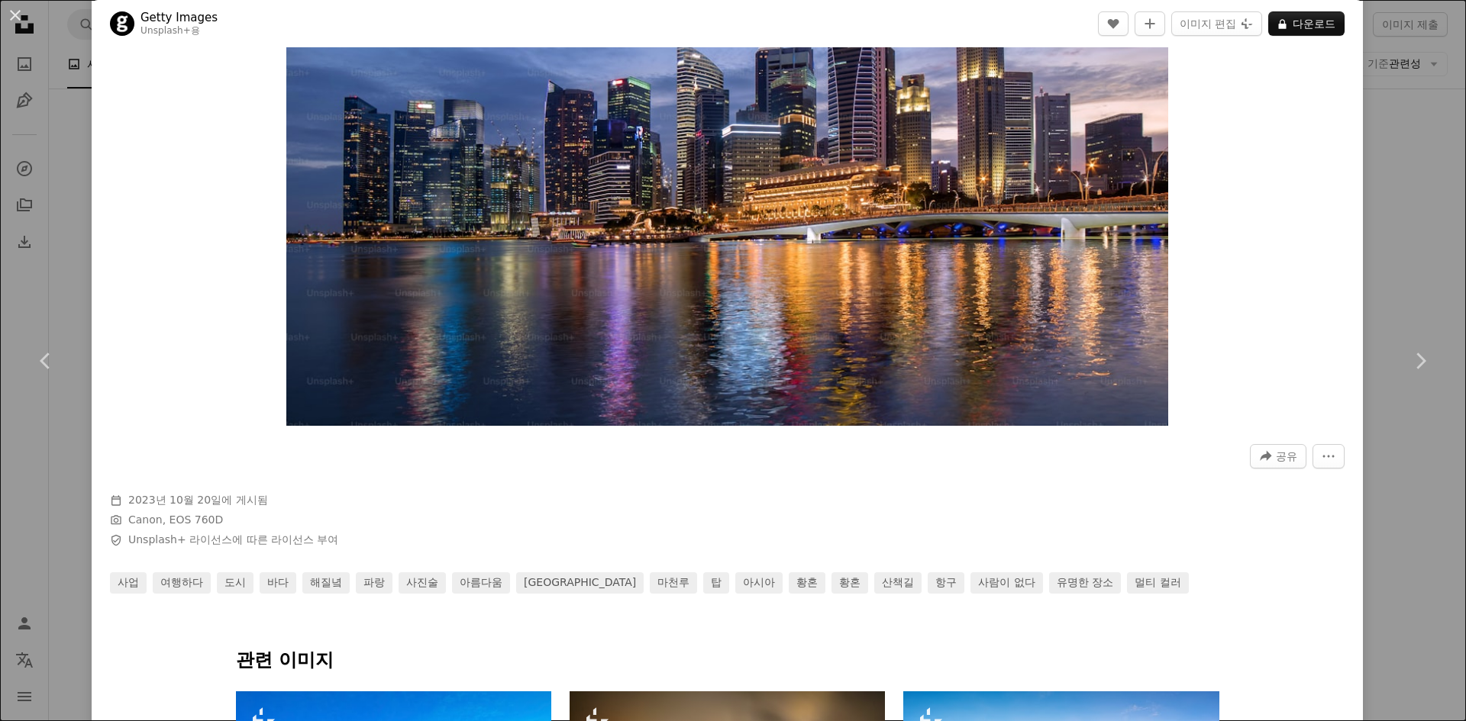
click at [1380, 144] on div "An X shape Chevron left Chevron right Getty Images Unsplash+ 용 A heart A plus s…" at bounding box center [733, 360] width 1466 height 721
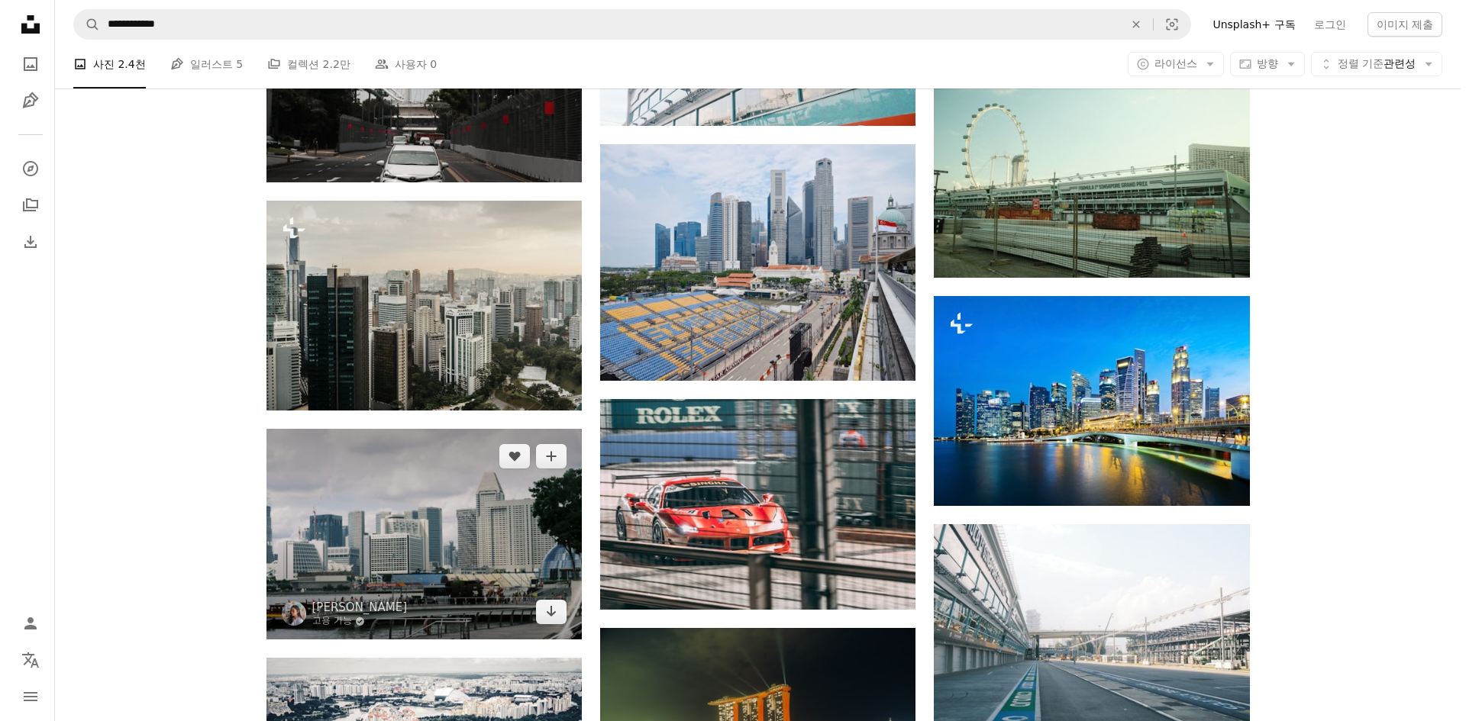
scroll to position [1450, 0]
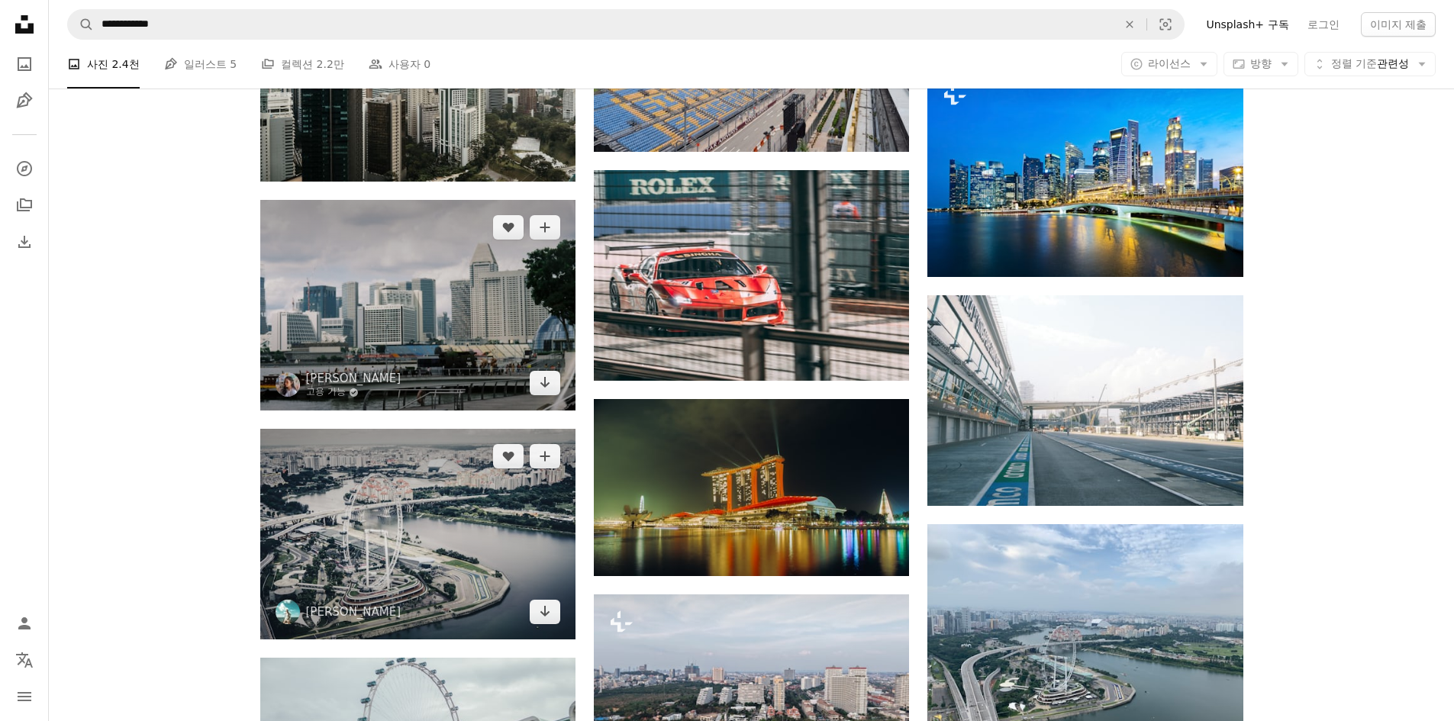
click at [466, 544] on img at bounding box center [417, 534] width 315 height 210
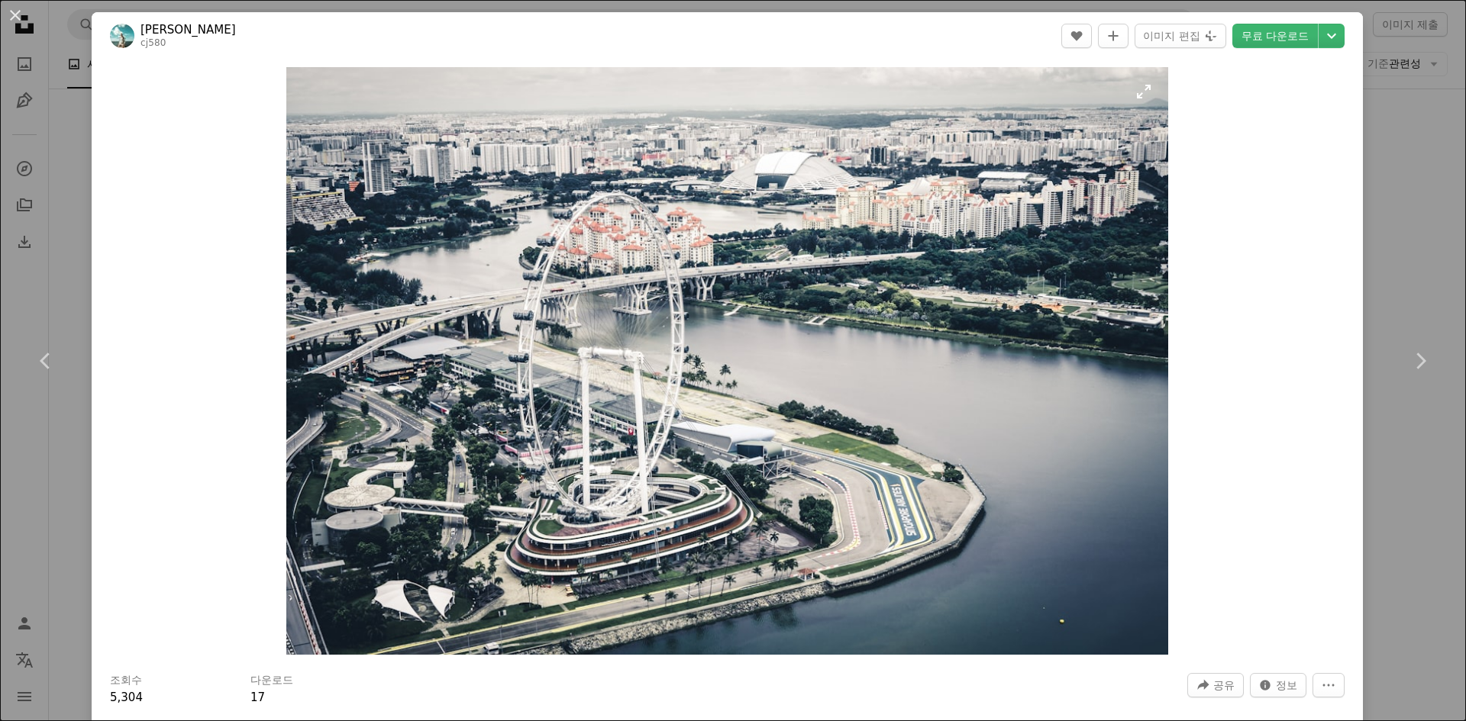
scroll to position [305, 0]
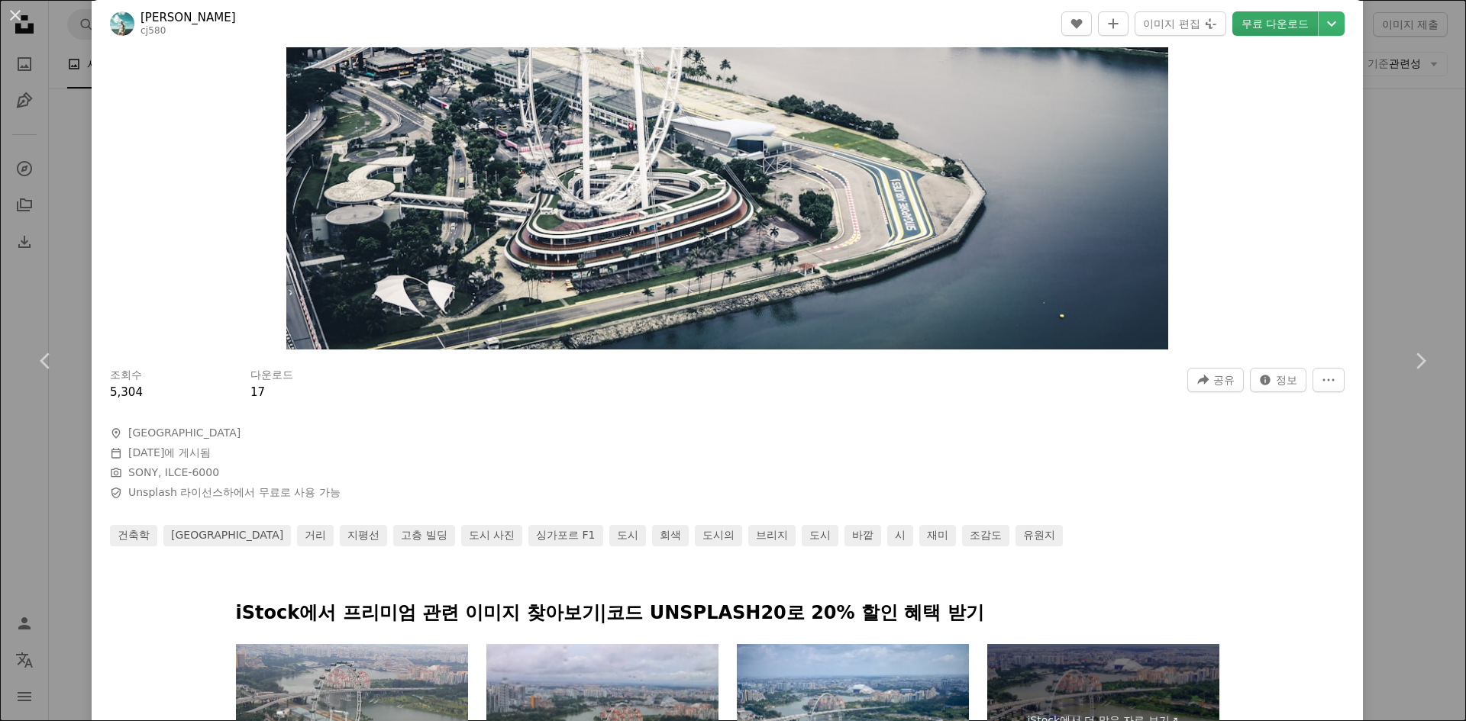
click at [1279, 25] on link "무료 다운로드" at bounding box center [1275, 23] width 86 height 24
